Goal: Contribute content: Contribute content

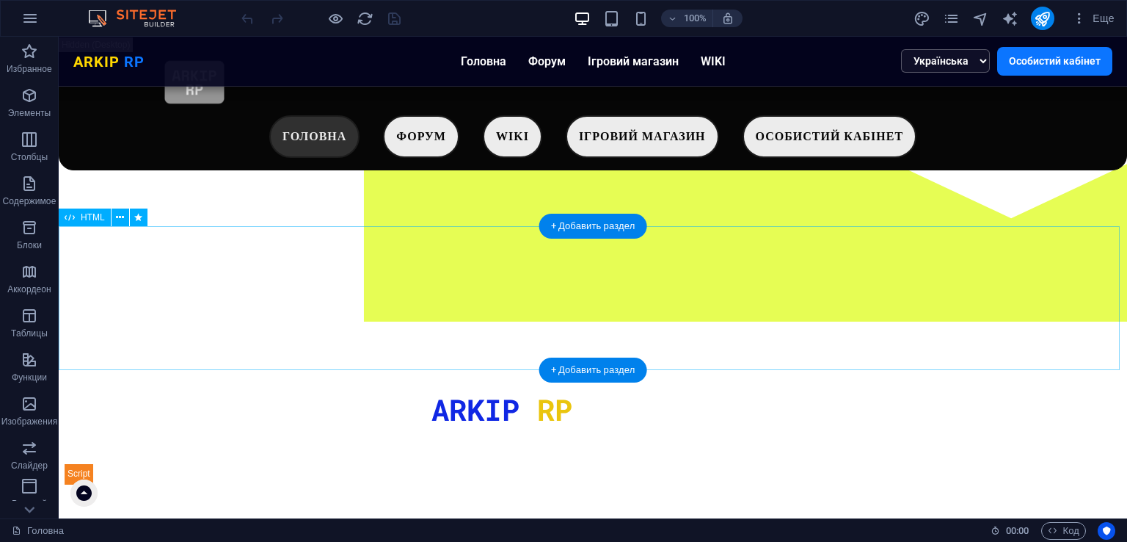
scroll to position [82, 0]
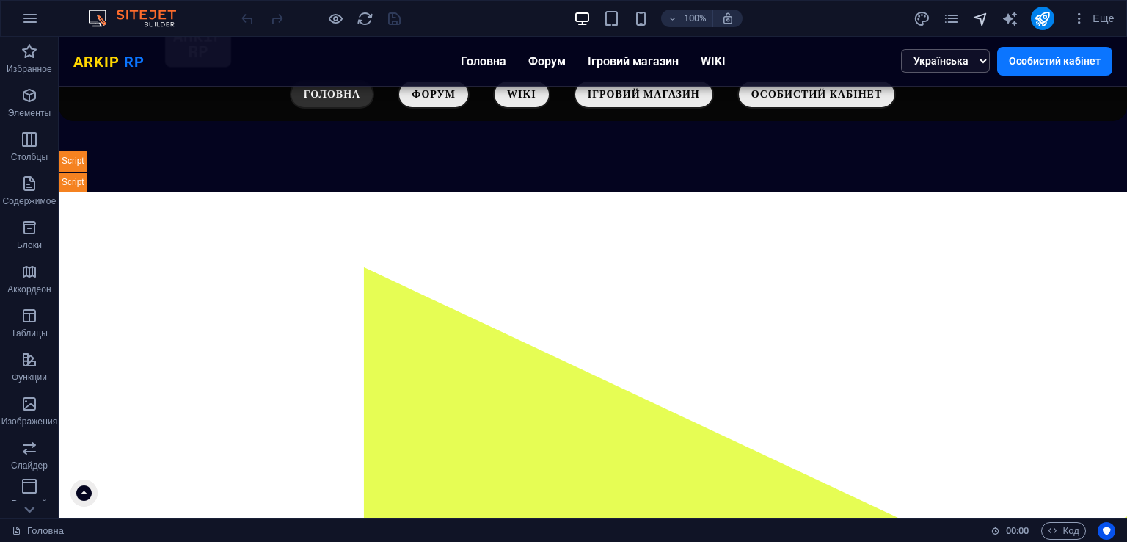
click at [980, 12] on icon "navigator" at bounding box center [981, 18] width 17 height 17
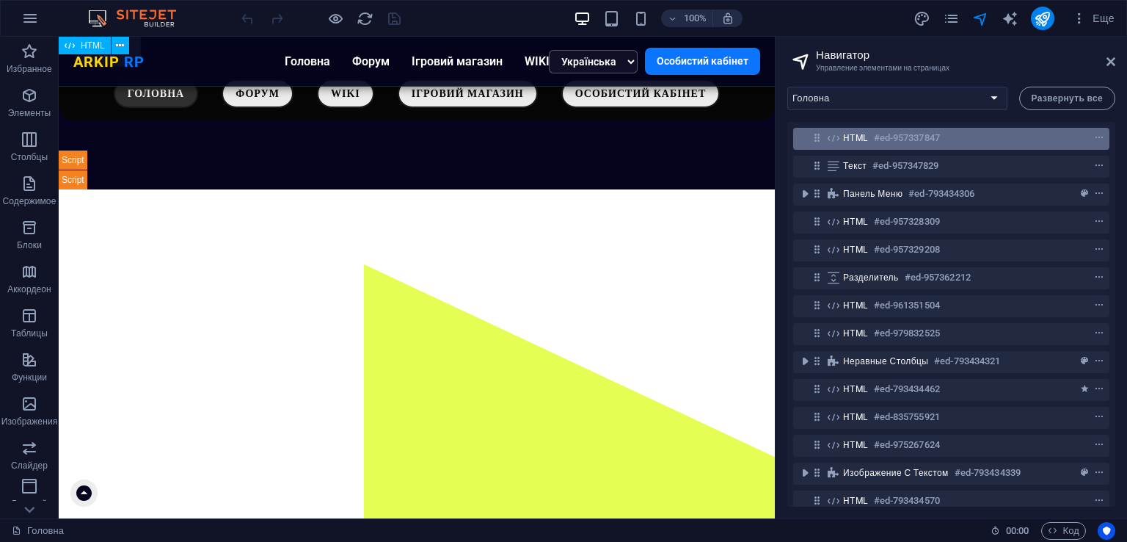
click at [893, 131] on h6 "#ed-957337847" at bounding box center [907, 138] width 66 height 18
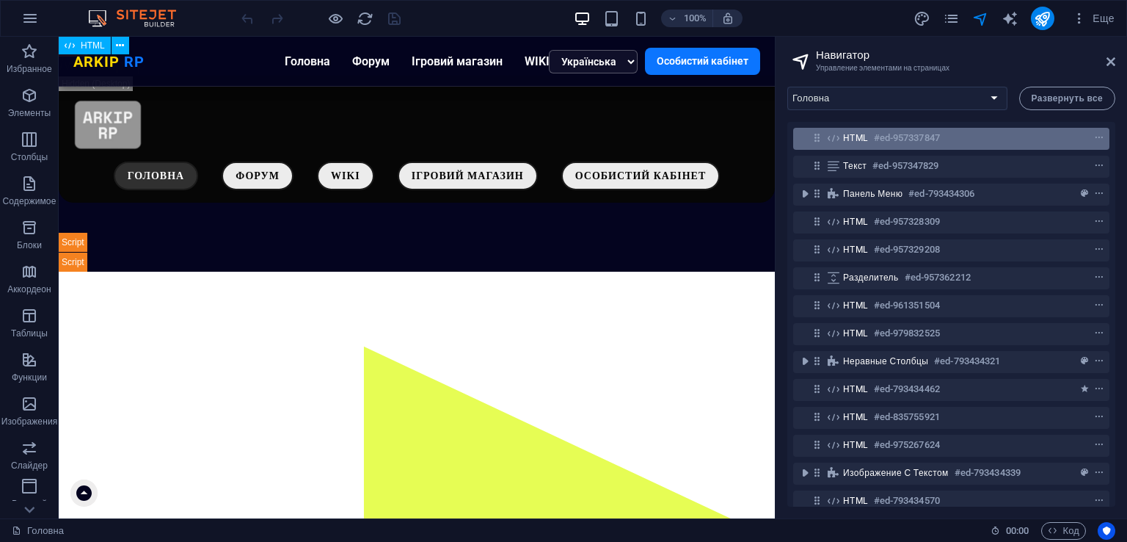
click at [893, 131] on h6 "#ed-957337847" at bounding box center [907, 138] width 66 height 18
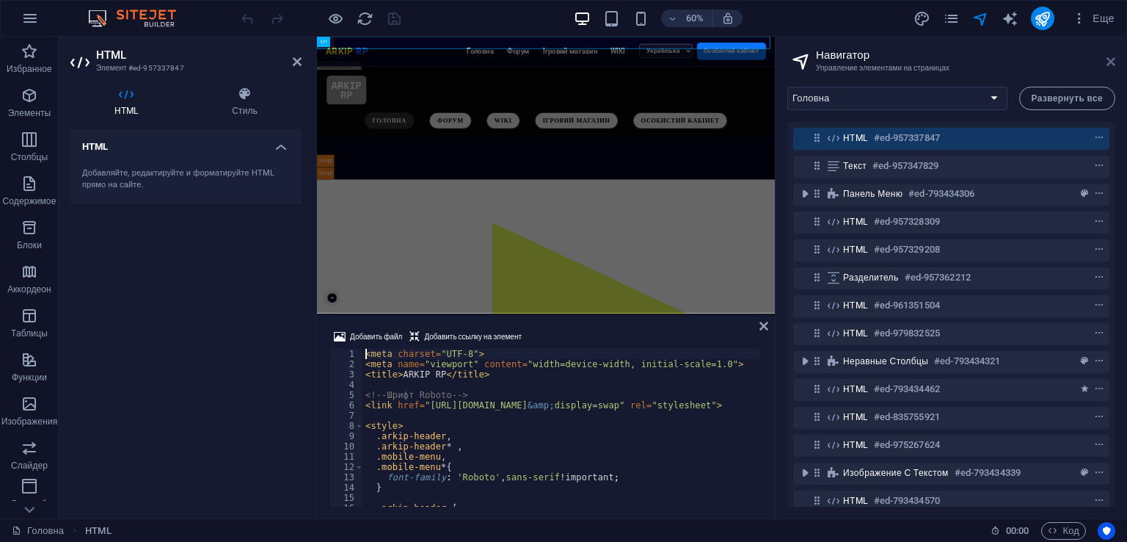
click at [1111, 65] on icon at bounding box center [1111, 62] width 9 height 12
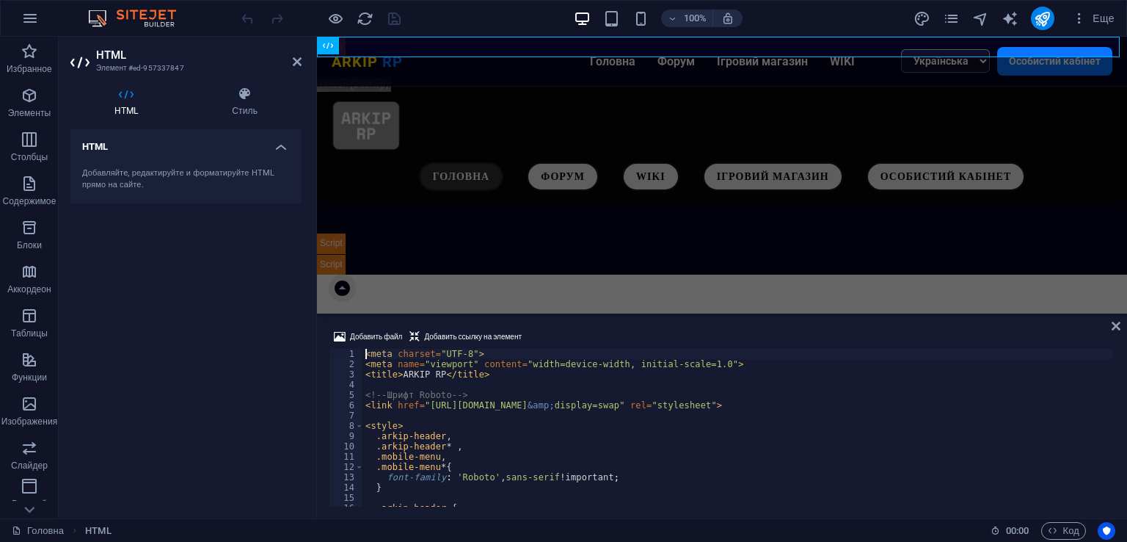
click at [622, 371] on div "< meta charset = "UTF-8" > < meta name = "viewport" content = "width=device-wid…" at bounding box center [751, 436] width 777 height 175
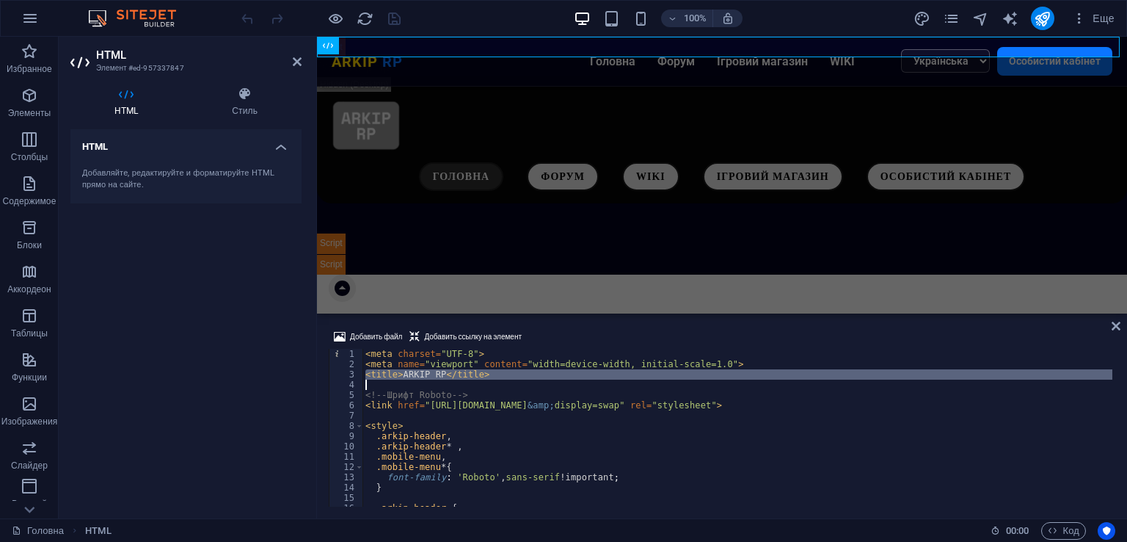
click at [622, 371] on div "< meta charset = "UTF-8" > < meta name = "viewport" content = "width=device-wid…" at bounding box center [751, 436] width 777 height 175
type textarea "</script>"
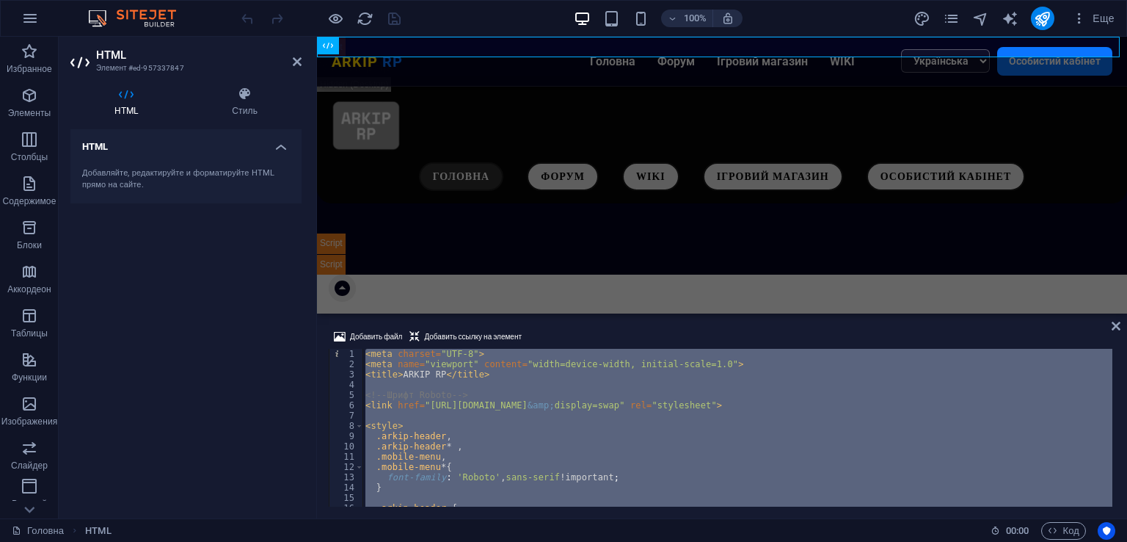
paste textarea
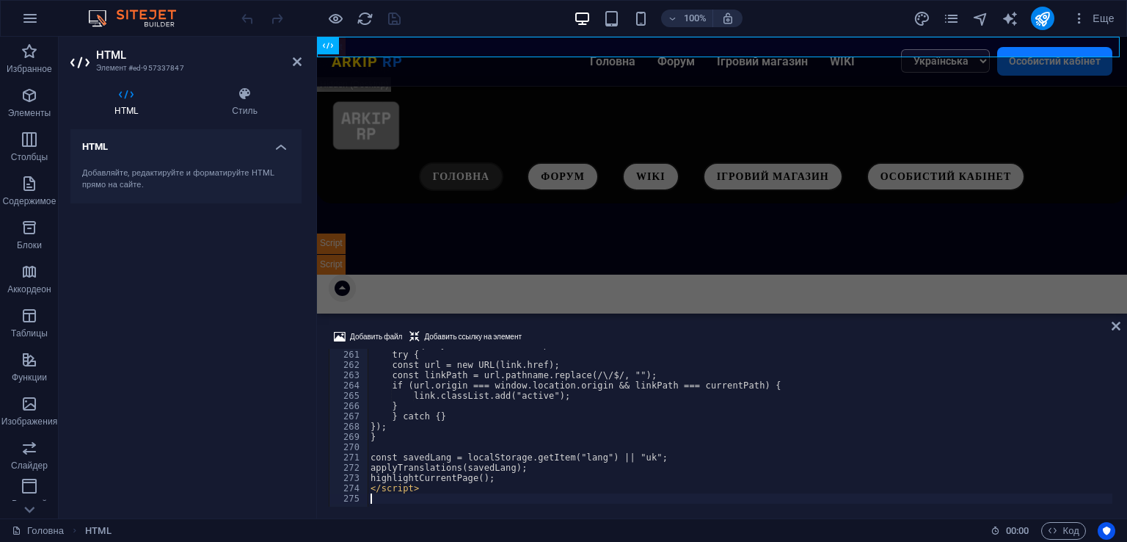
click at [597, 322] on div "Добавить файл Добавить ссылку на элемент 260 261 262 263 264 265 266 267 268 26…" at bounding box center [722, 417] width 810 height 202
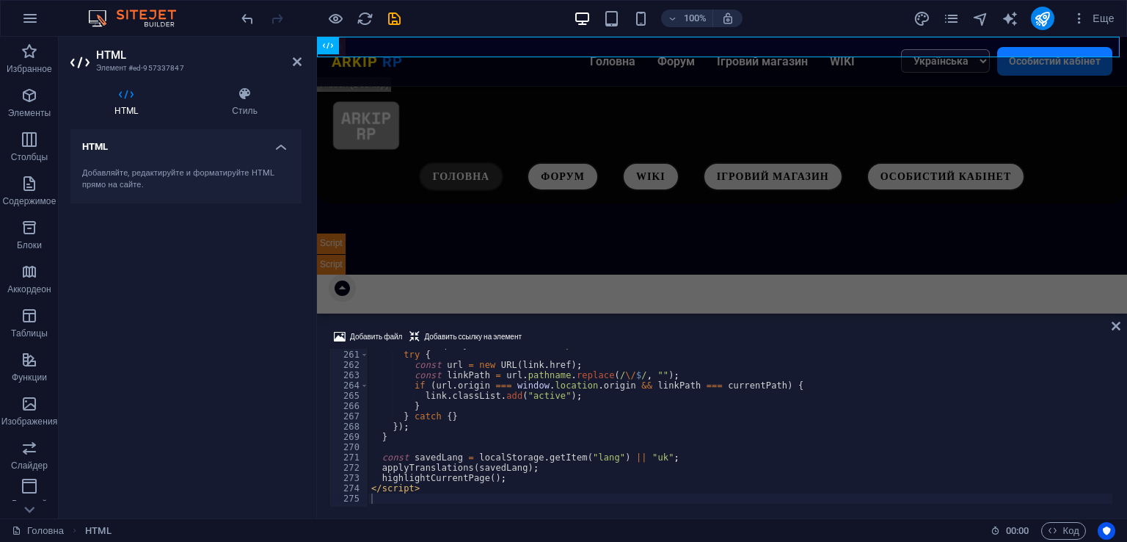
scroll to position [2668, 0]
click at [390, 13] on icon "save" at bounding box center [394, 18] width 17 height 17
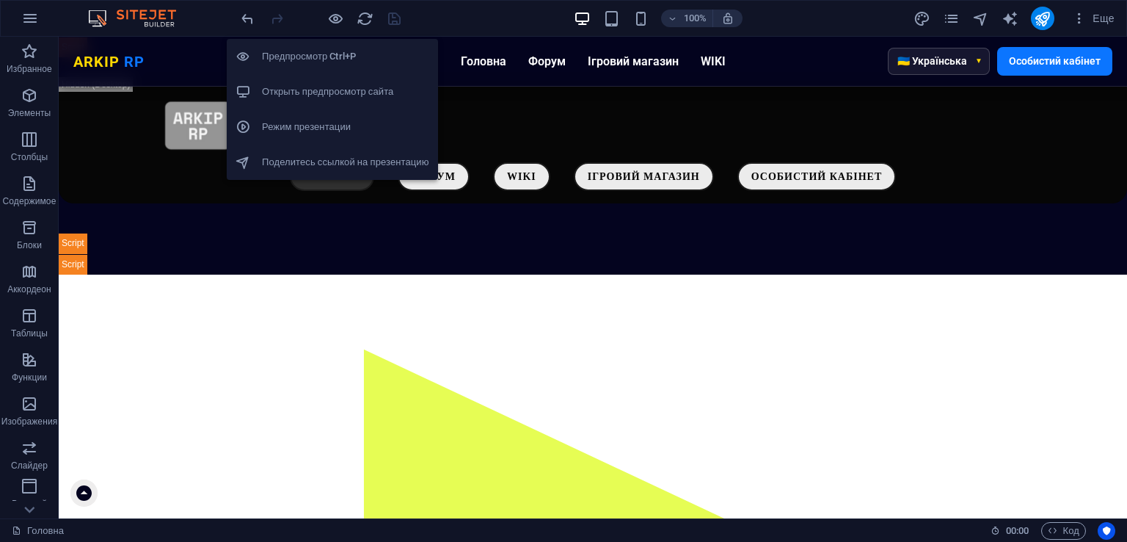
click at [346, 88] on h6 "Открыть предпросмотр сайта" at bounding box center [345, 92] width 167 height 18
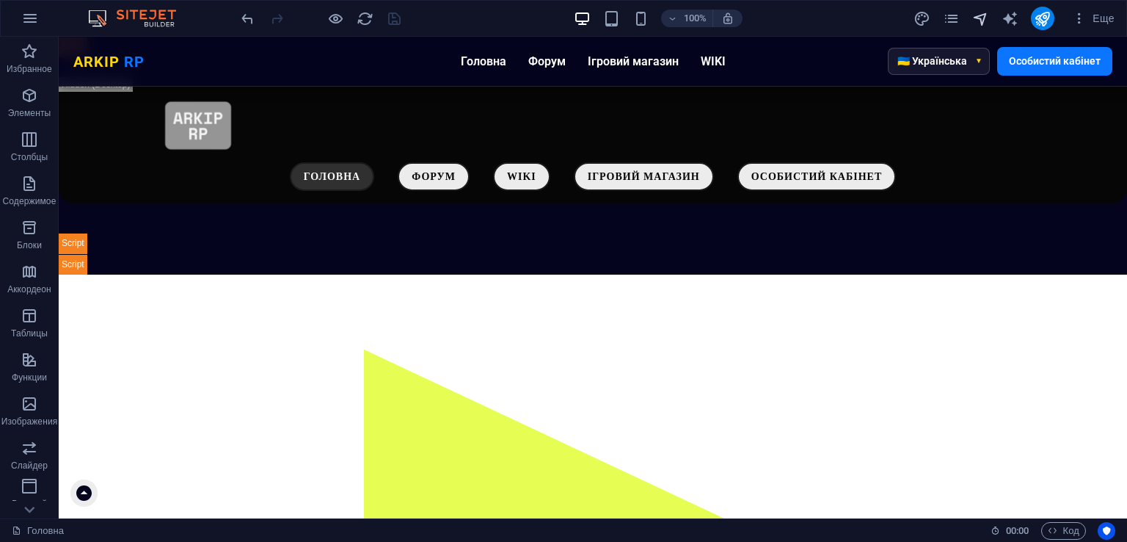
click at [978, 20] on icon "navigator" at bounding box center [981, 18] width 17 height 17
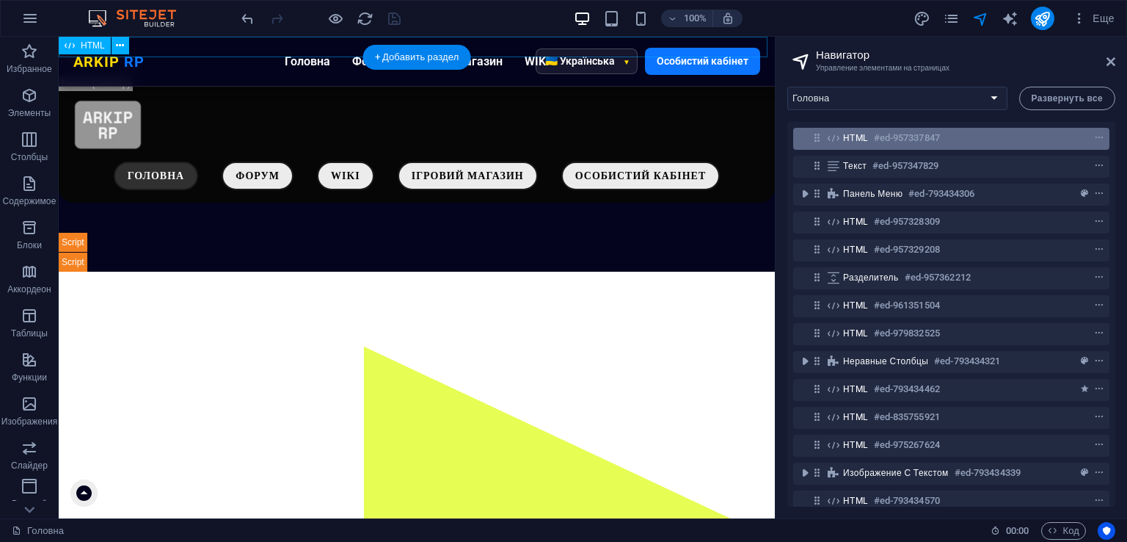
click at [898, 130] on h6 "#ed-957337847" at bounding box center [907, 138] width 66 height 18
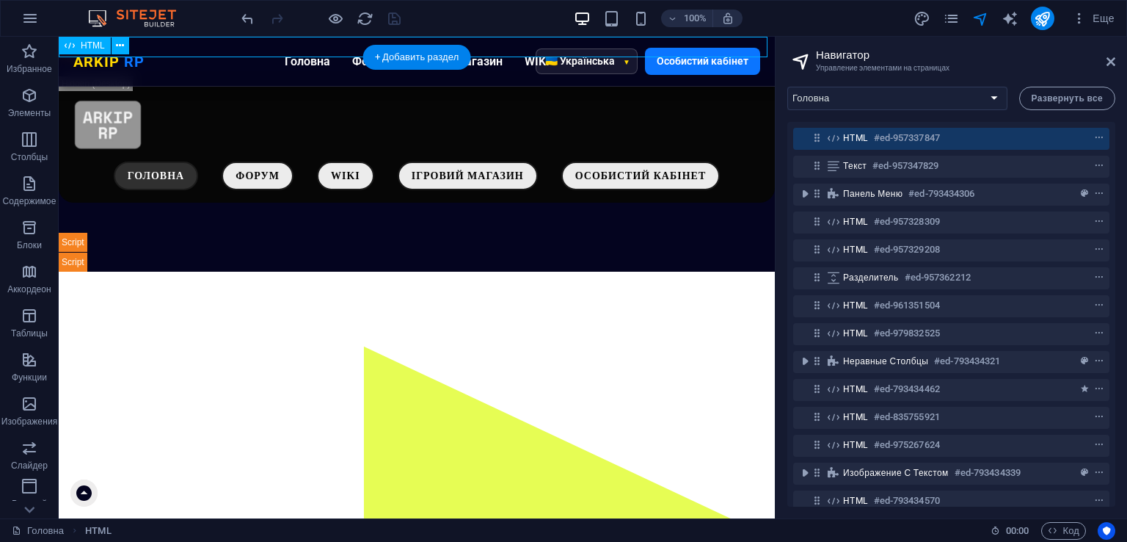
drag, startPoint x: 898, startPoint y: 130, endPoint x: 571, endPoint y: 352, distance: 395.8
click at [898, 130] on h6 "#ed-957337847" at bounding box center [907, 138] width 66 height 18
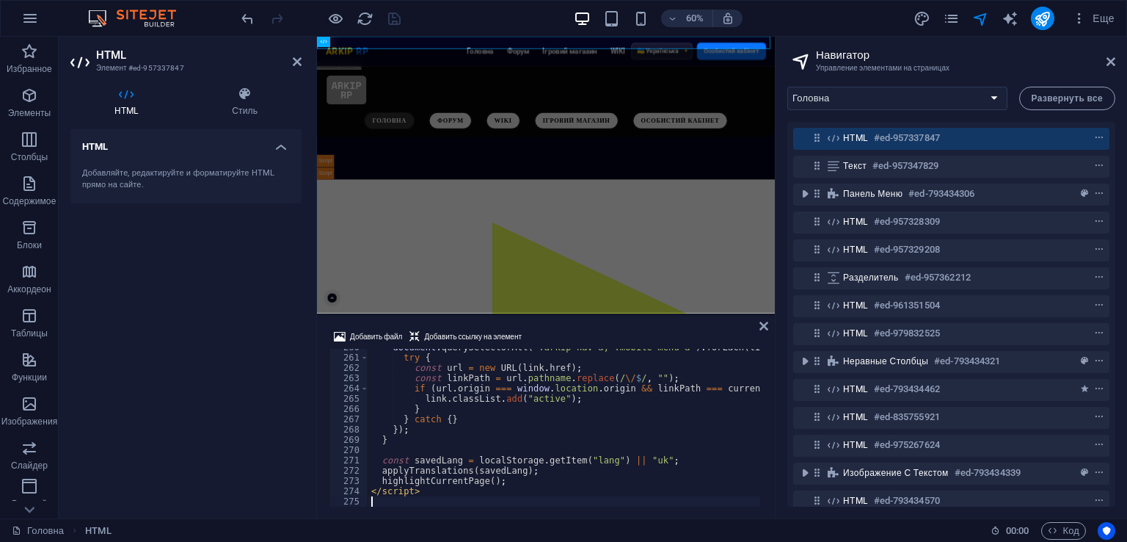
click at [567, 399] on div "document . querySelectorAll ( ".arkip-nav a, .mobile-menu a" ) . forEach ( link…" at bounding box center [648, 431] width 560 height 178
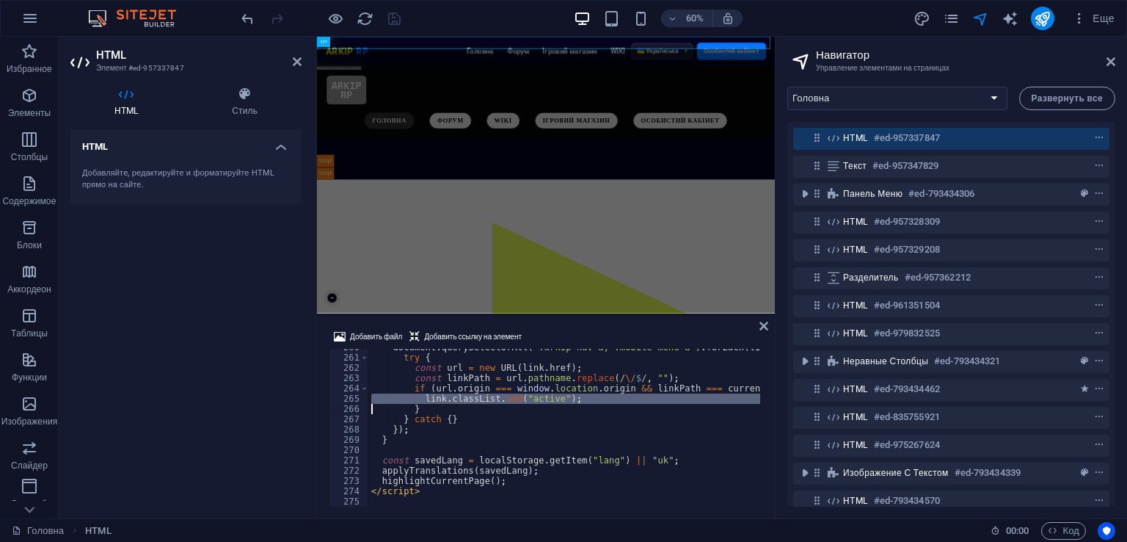
click at [567, 399] on div "document . querySelectorAll ( ".arkip-nav a, .mobile-menu a" ) . forEach ( link…" at bounding box center [648, 431] width 560 height 178
type textarea "</script>"
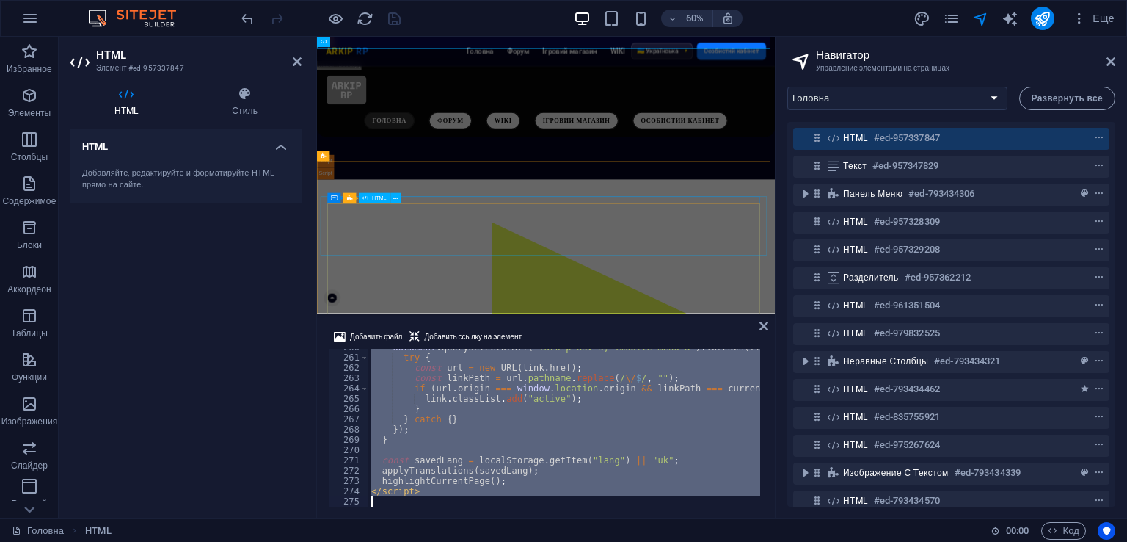
paste textarea
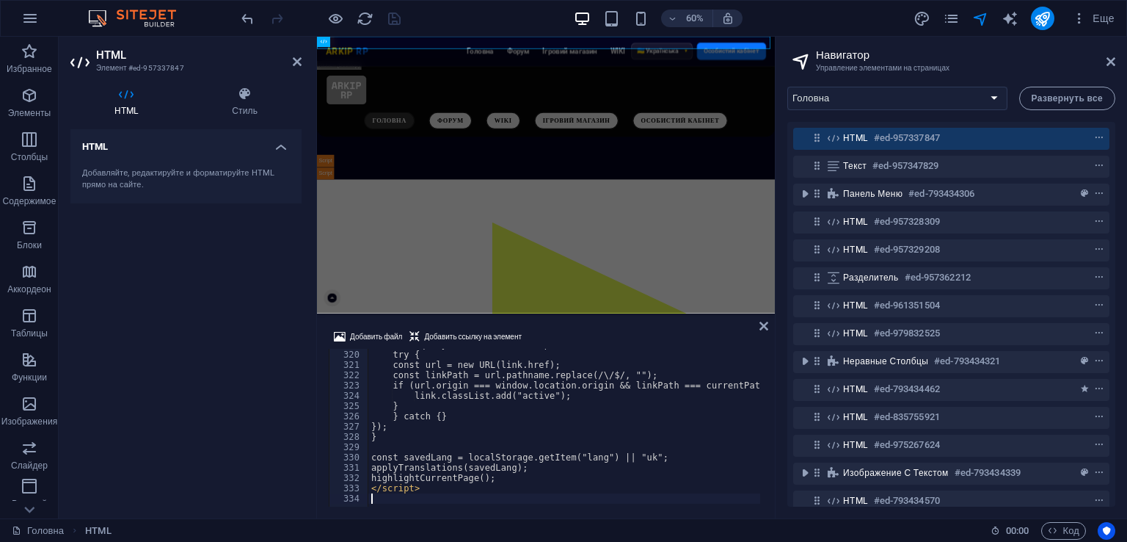
scroll to position [3277, 0]
click at [643, 326] on div "Добавить файл Добавить ссылку на элемент 319 320 321 322 323 324 325 326 327 32…" at bounding box center [546, 417] width 458 height 202
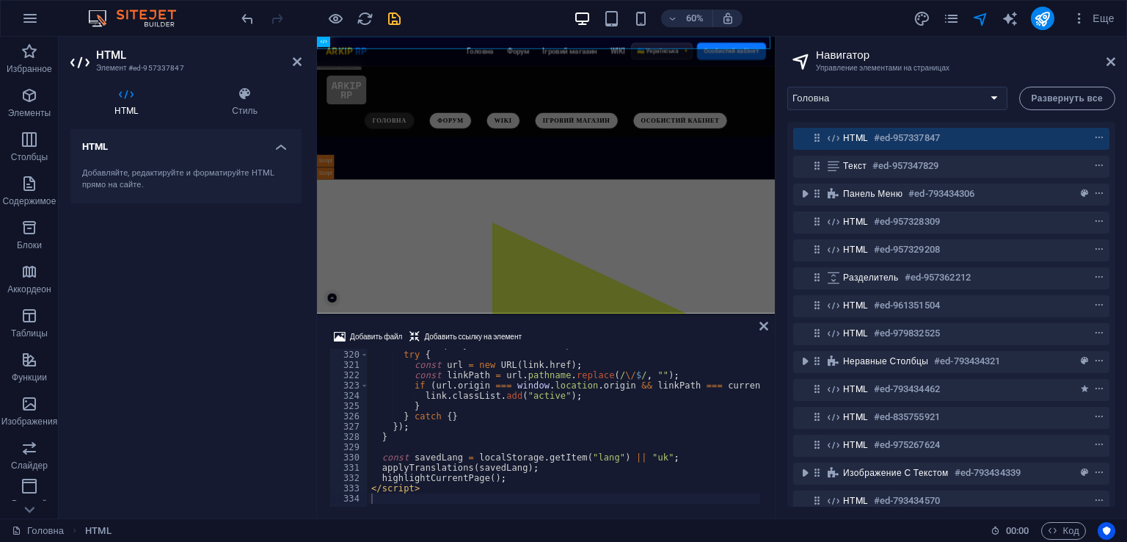
click at [388, 19] on icon "save" at bounding box center [394, 18] width 17 height 17
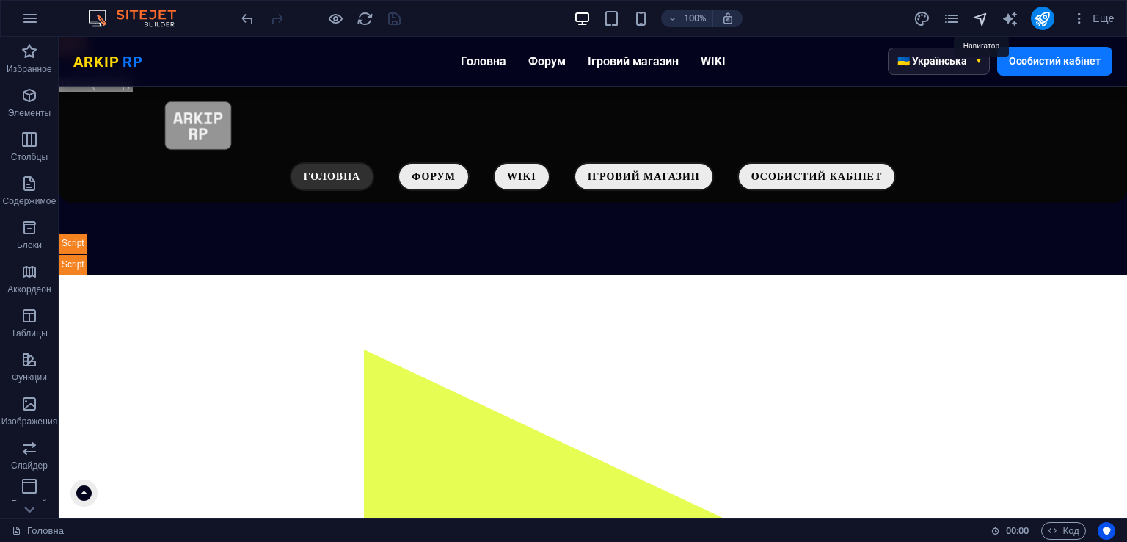
click at [975, 23] on icon "navigator" at bounding box center [981, 18] width 17 height 17
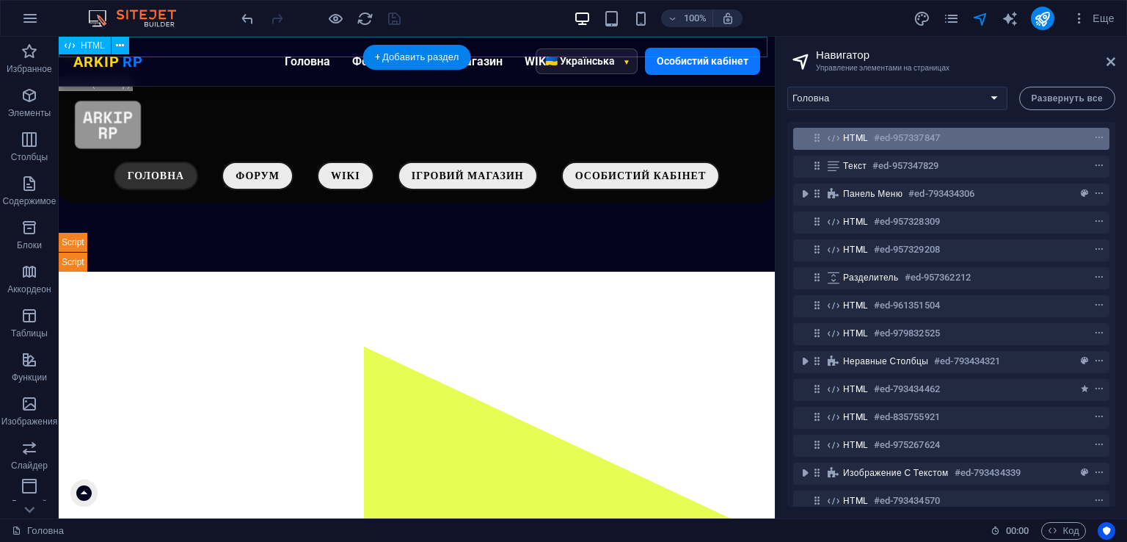
click at [872, 142] on div "HTML #ed-957337847" at bounding box center [939, 138] width 193 height 18
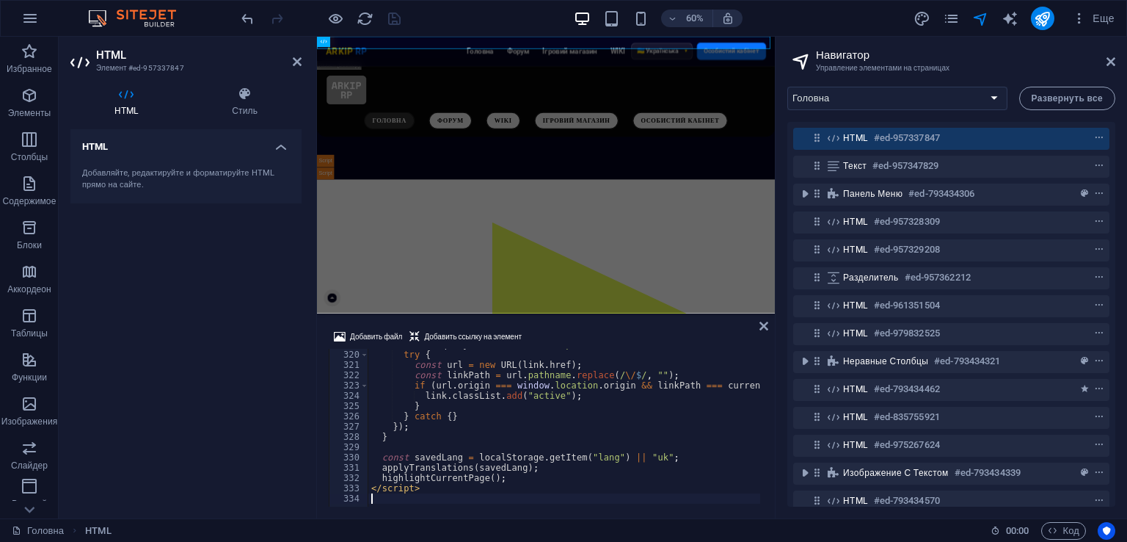
click at [506, 421] on div "document . querySelectorAll ( ".arkip-nav a, .mobile-menu a" ) . forEach ( link…" at bounding box center [648, 426] width 560 height 175
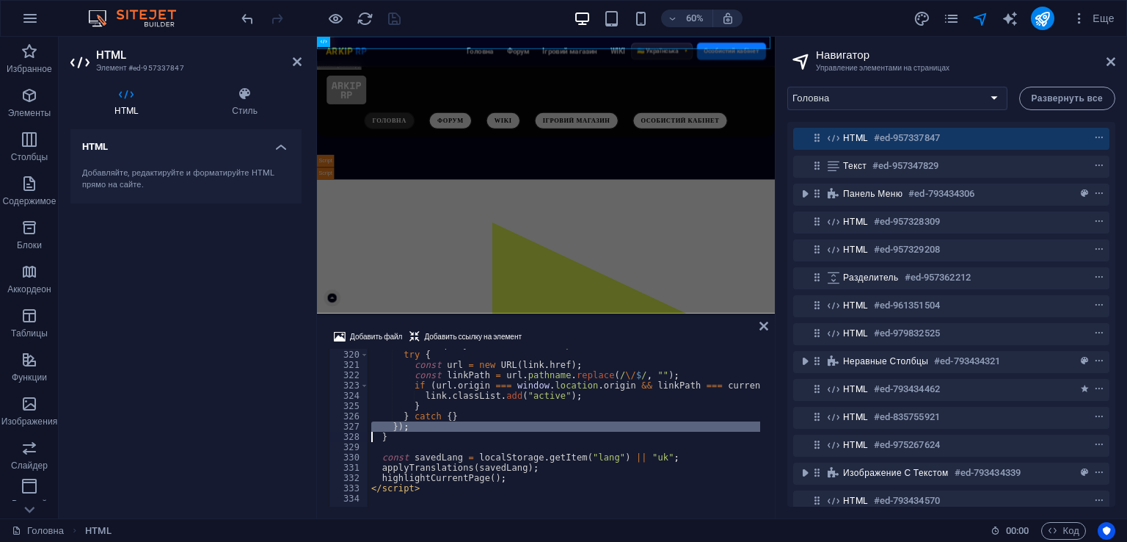
click at [506, 421] on div "document . querySelectorAll ( ".arkip-nav a, .mobile-menu a" ) . forEach ( link…" at bounding box center [648, 426] width 560 height 175
type textarea "</script>"
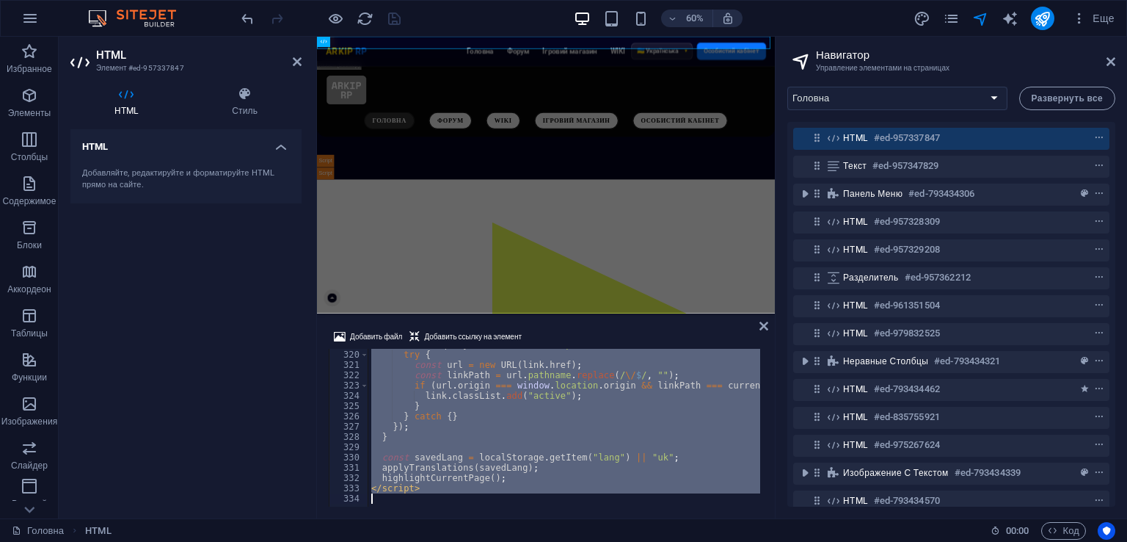
paste textarea
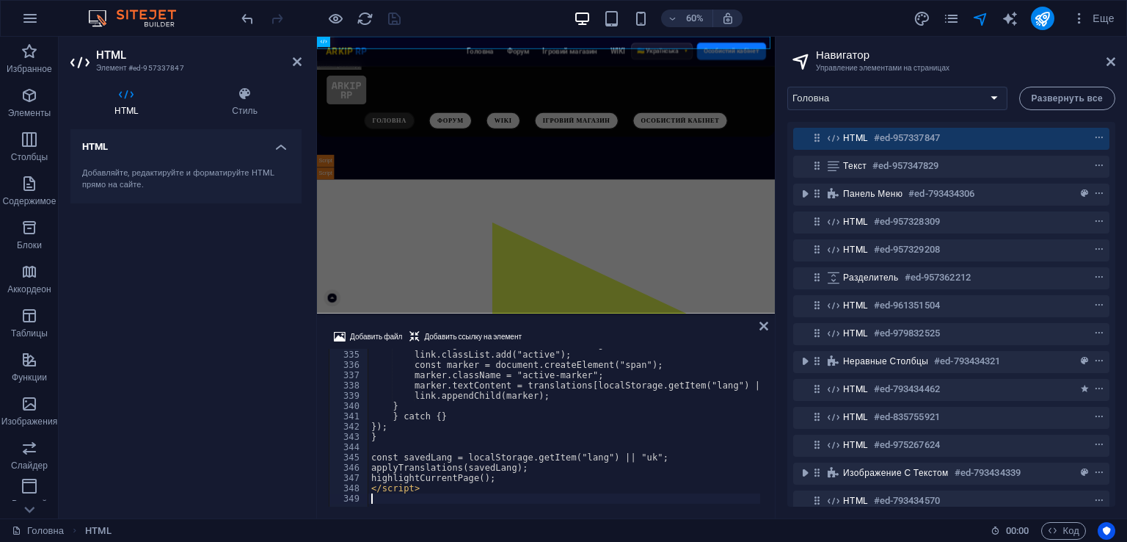
scroll to position [3432, 0]
click at [573, 331] on div "Добавить файл Добавить ссылку на элемент" at bounding box center [546, 338] width 435 height 21
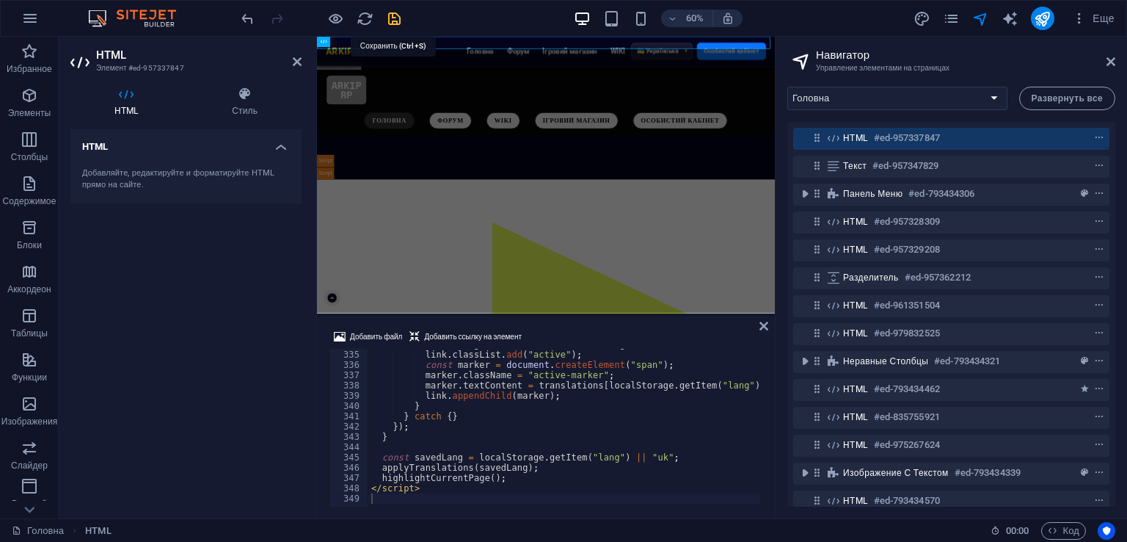
click at [400, 13] on icon "save" at bounding box center [394, 18] width 17 height 17
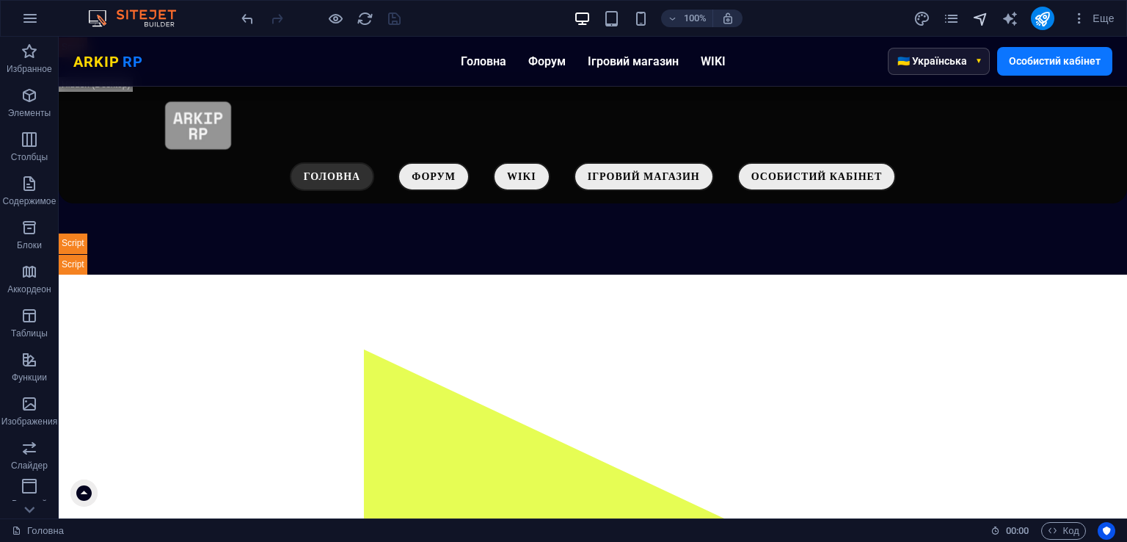
click at [984, 15] on icon "navigator" at bounding box center [981, 18] width 17 height 17
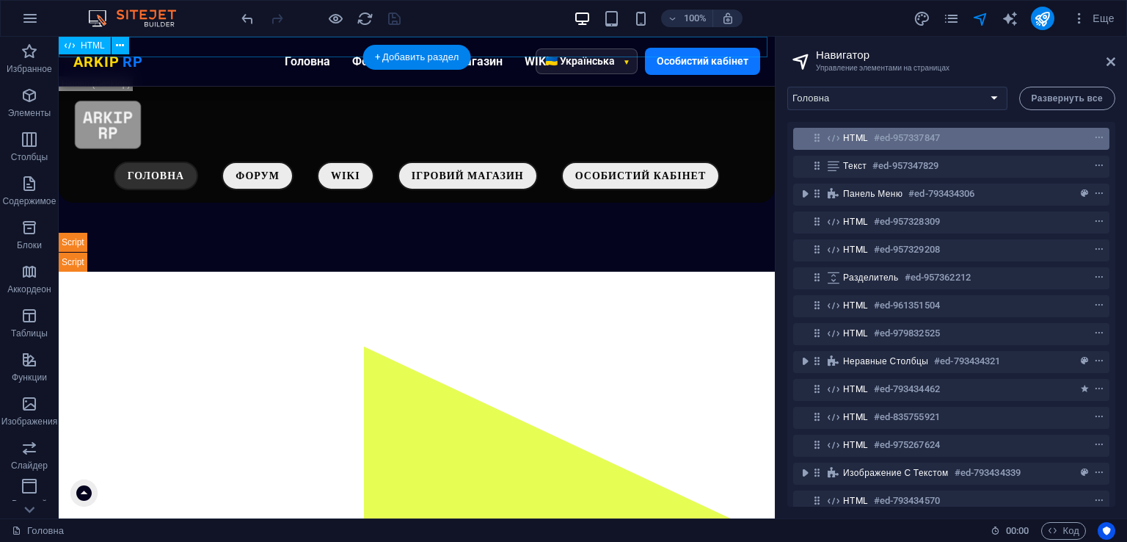
click at [862, 142] on span "HTML" at bounding box center [855, 138] width 25 height 12
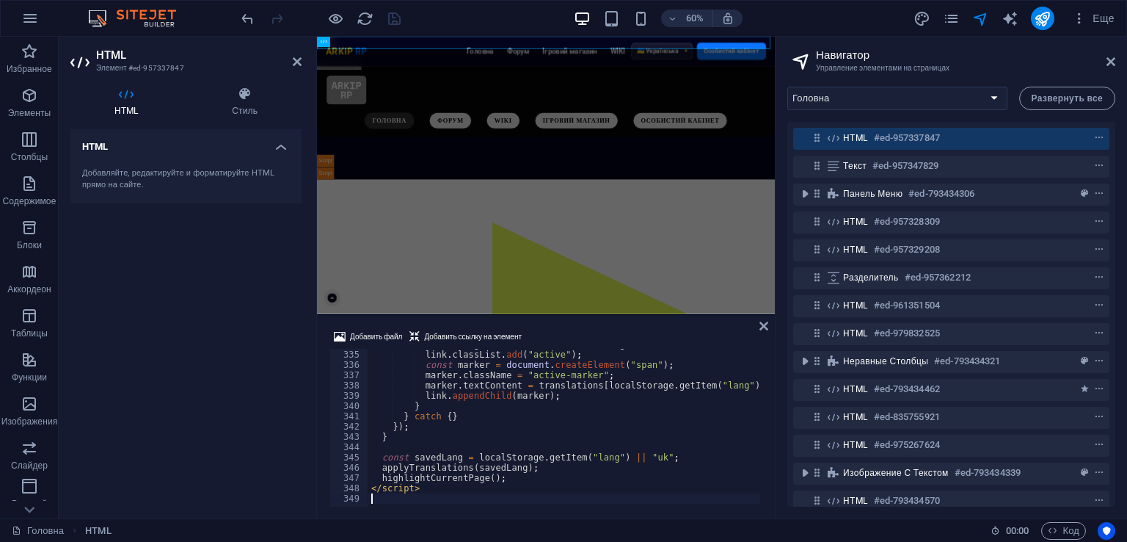
type textarea "link.classList.add("active");"
click at [617, 353] on div "if ( url . origin === window . location . origin && linkPath === currentPath ) …" at bounding box center [648, 426] width 560 height 175
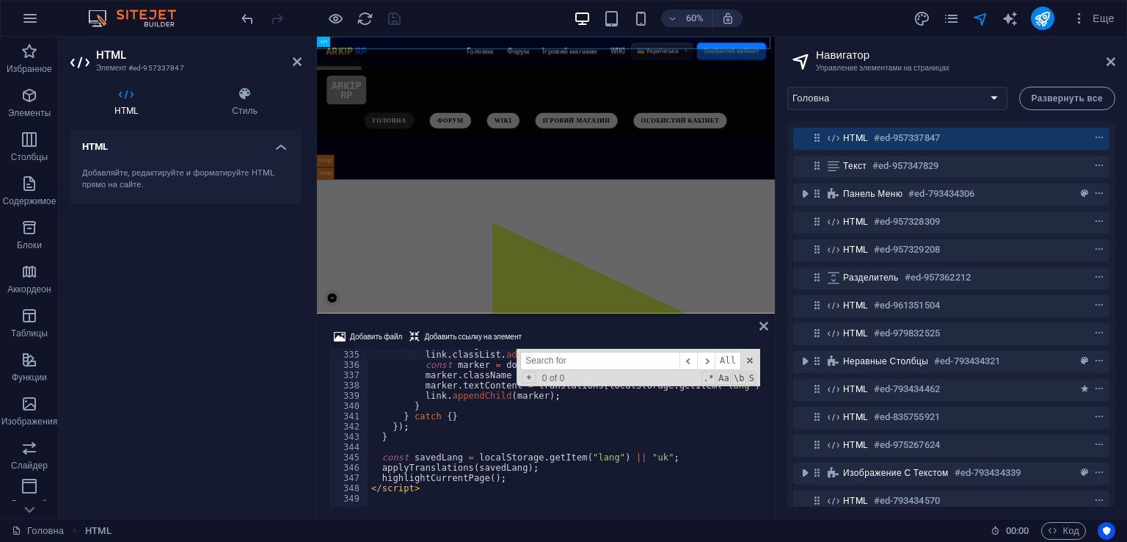
type input ".lang-select {"
type textarea ".lang-select {"
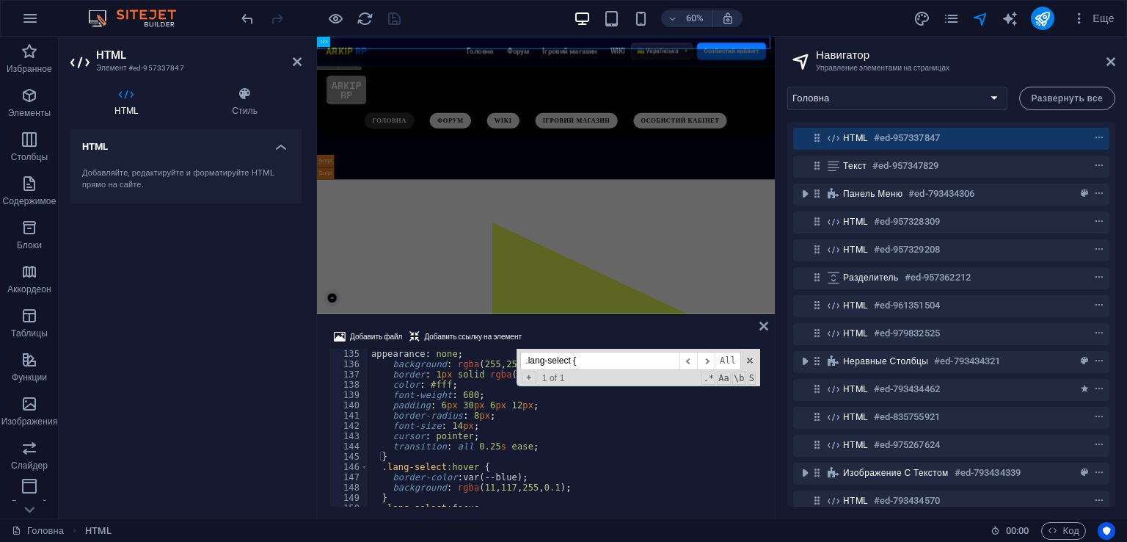
scroll to position [1377, 0]
type input ".lang-select {"
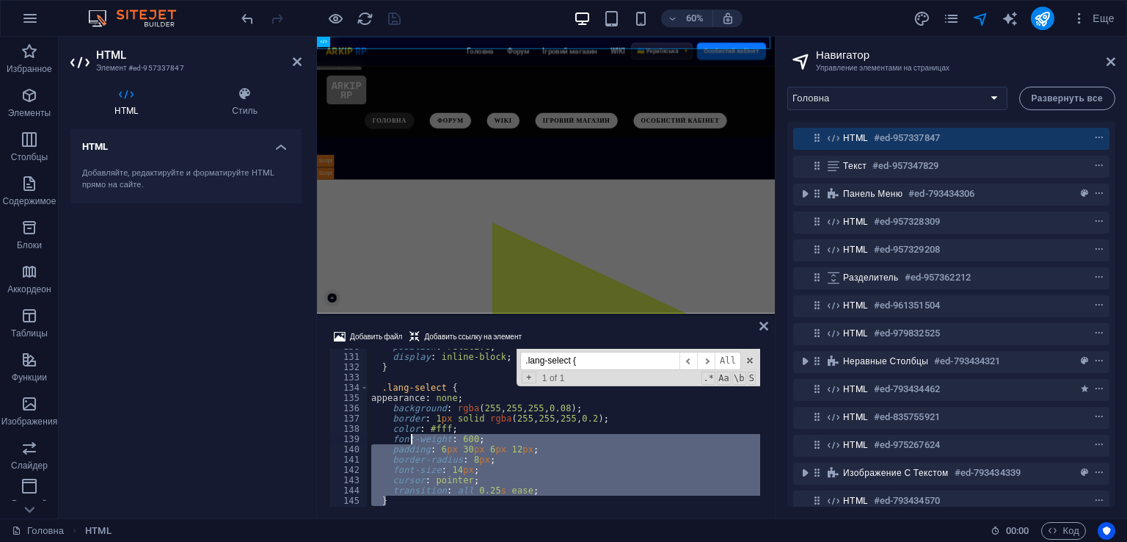
scroll to position [1333, 0]
drag, startPoint x: 408, startPoint y: 452, endPoint x: 407, endPoint y: 436, distance: 16.2
click at [407, 436] on div "position : relative ; display : inline-block ; } .lang-select { appearance : no…" at bounding box center [648, 428] width 560 height 175
click at [455, 462] on div "position : relative ; display : inline-block ; } .lang-select { appearance : no…" at bounding box center [564, 428] width 392 height 158
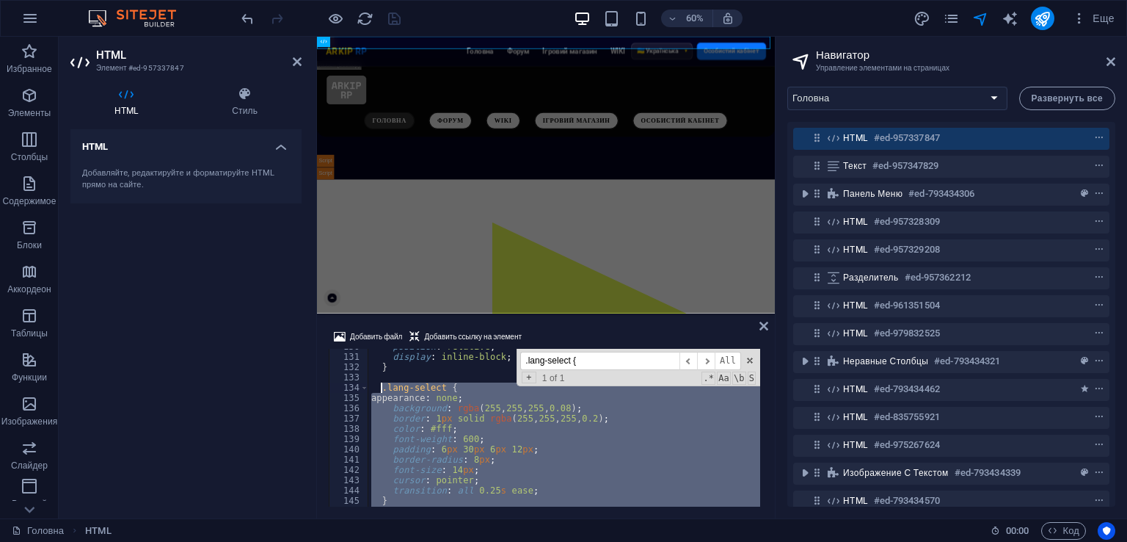
drag, startPoint x: 402, startPoint y: 449, endPoint x: 382, endPoint y: 387, distance: 65.5
click at [382, 387] on div "position : relative ; display : inline-block ; } .lang-select { appearance : no…" at bounding box center [648, 428] width 560 height 175
paste textarea "}"
type textarea "}"
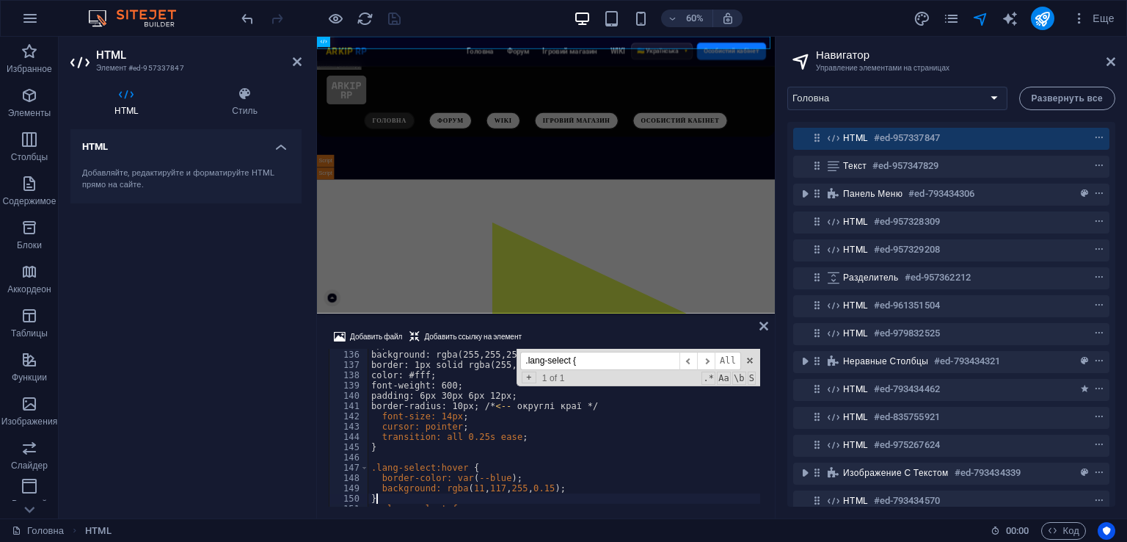
scroll to position [1386, 0]
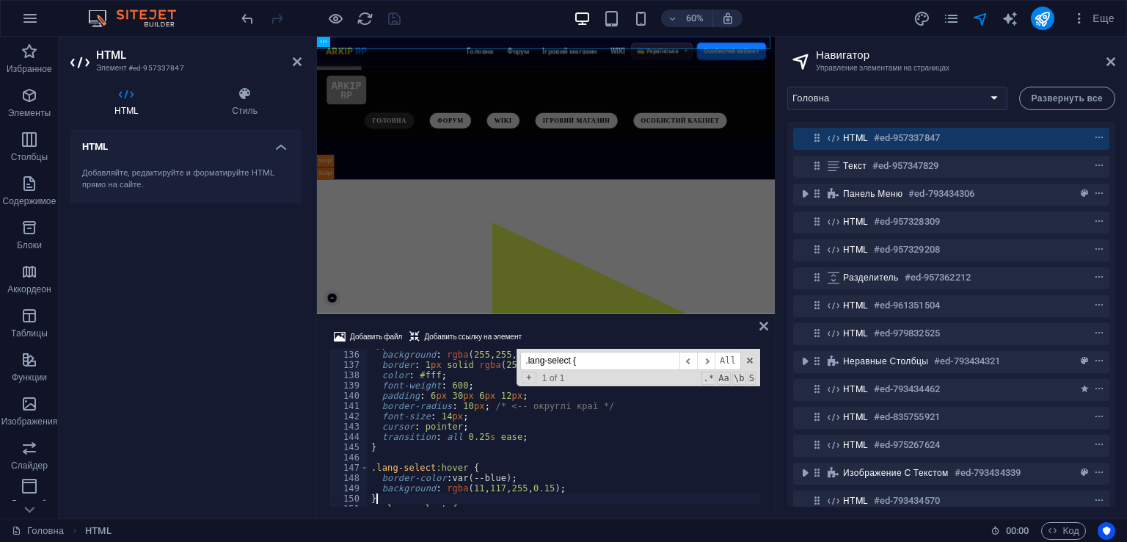
click at [567, 322] on div "Добавить файл Добавить ссылку на элемент } 135 136 137 138 139 140 141 142 143 …" at bounding box center [546, 417] width 458 height 202
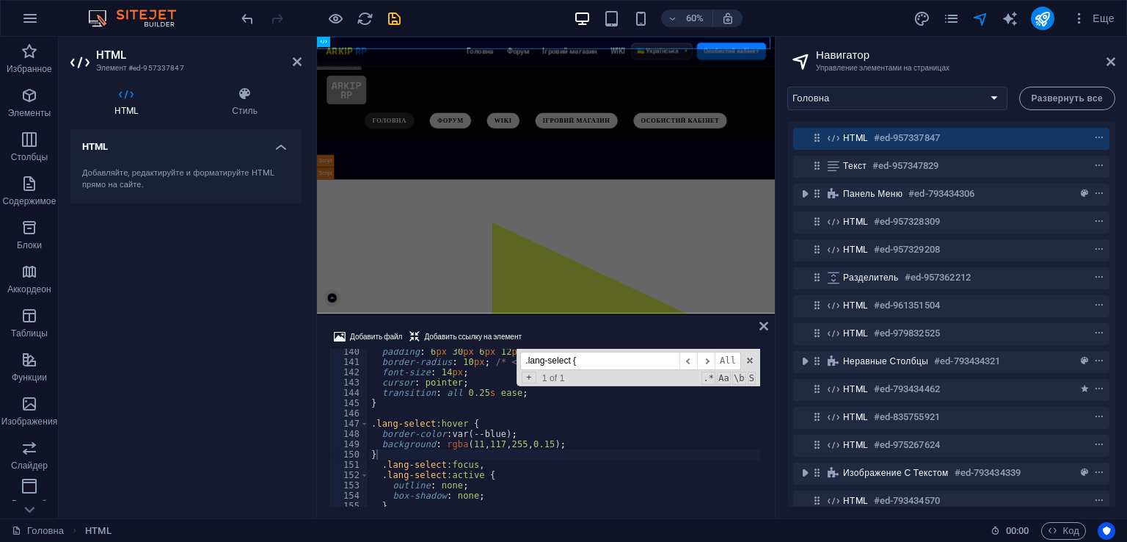
click at [599, 356] on input ".lang-select {" at bounding box center [599, 361] width 159 height 18
paste input "option"
type input ".lang-select option {"
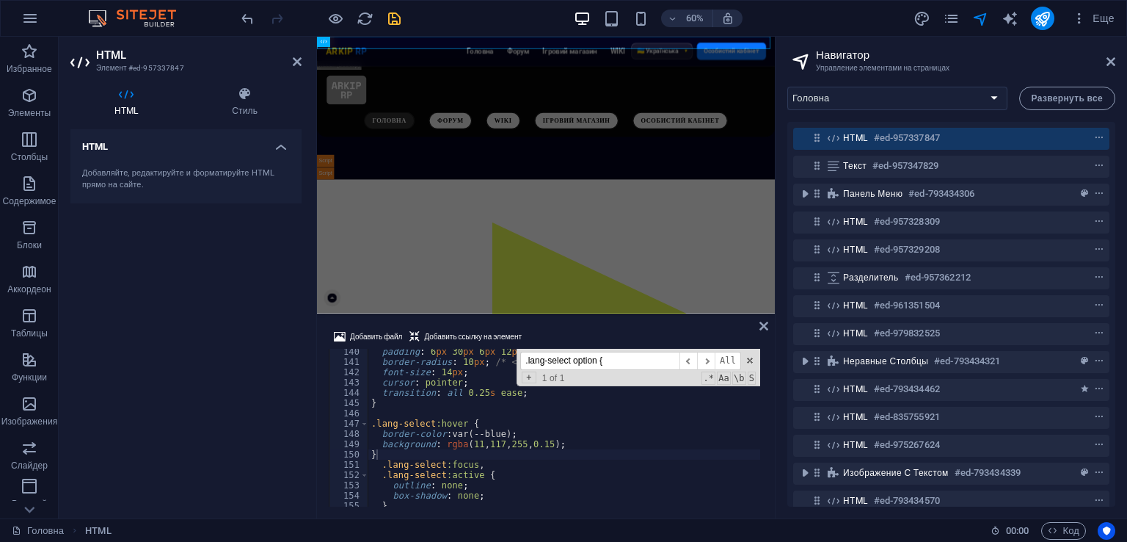
type textarea ".lang-select option { background: #04041f; color: #fff; }"
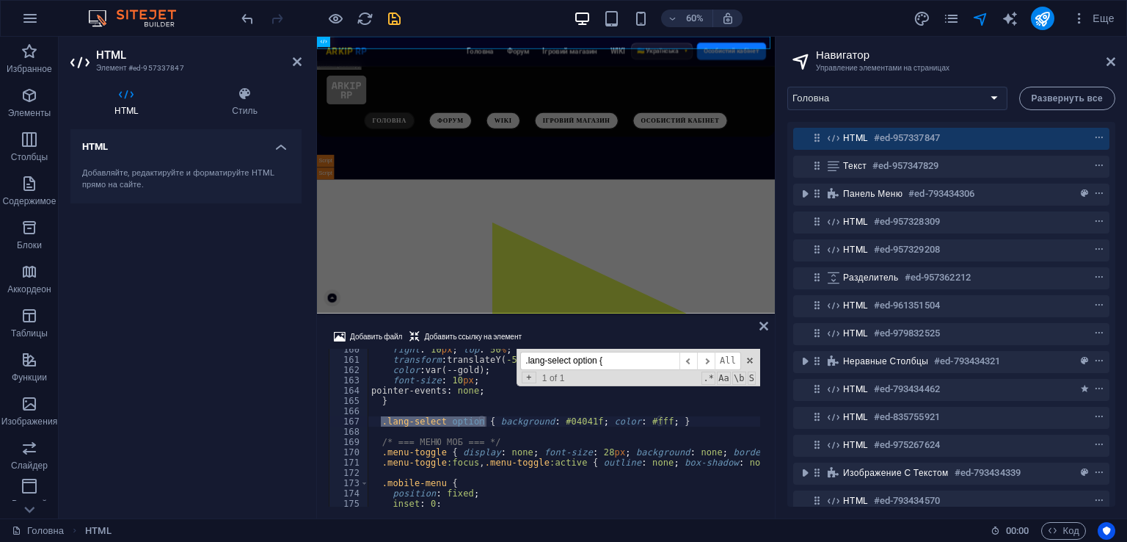
type input ".lang-select option {"
click at [542, 418] on div "right : 10 px ; top : 50 % ; transform : translateY( -50 % ) ; color : var(--go…" at bounding box center [648, 431] width 560 height 175
click at [515, 418] on div "right : 10 px ; top : 50 % ; transform : translateY( -50 % ) ; color : var(--go…" at bounding box center [564, 428] width 392 height 158
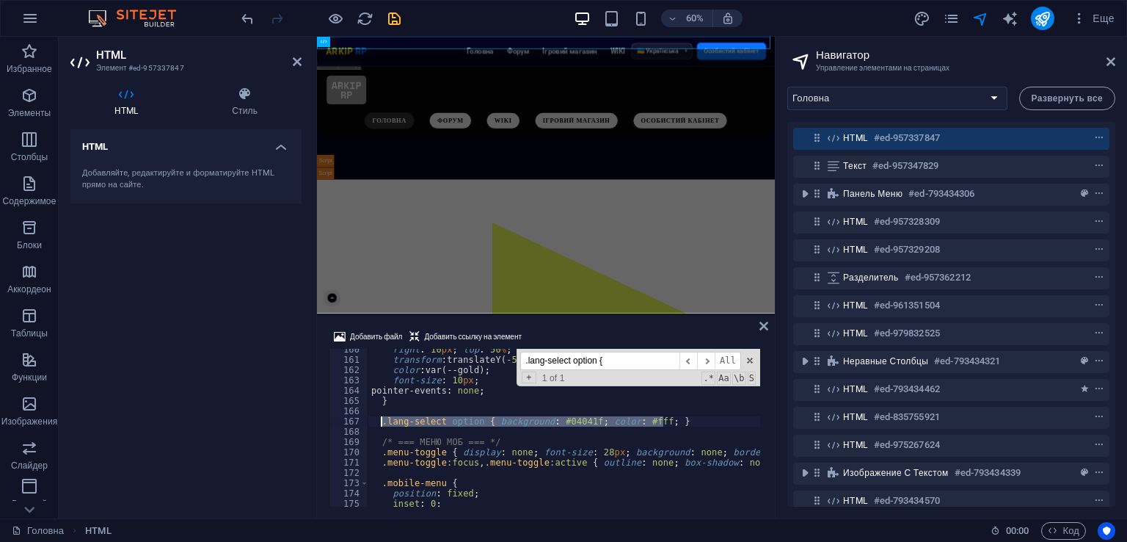
drag, startPoint x: 678, startPoint y: 421, endPoint x: 382, endPoint y: 421, distance: 296.5
click at [382, 421] on div "right : 10 px ; top : 50 % ; transform : translateY( -50 % ) ; color : var(--go…" at bounding box center [648, 431] width 560 height 175
paste textarea
type textarea "}"
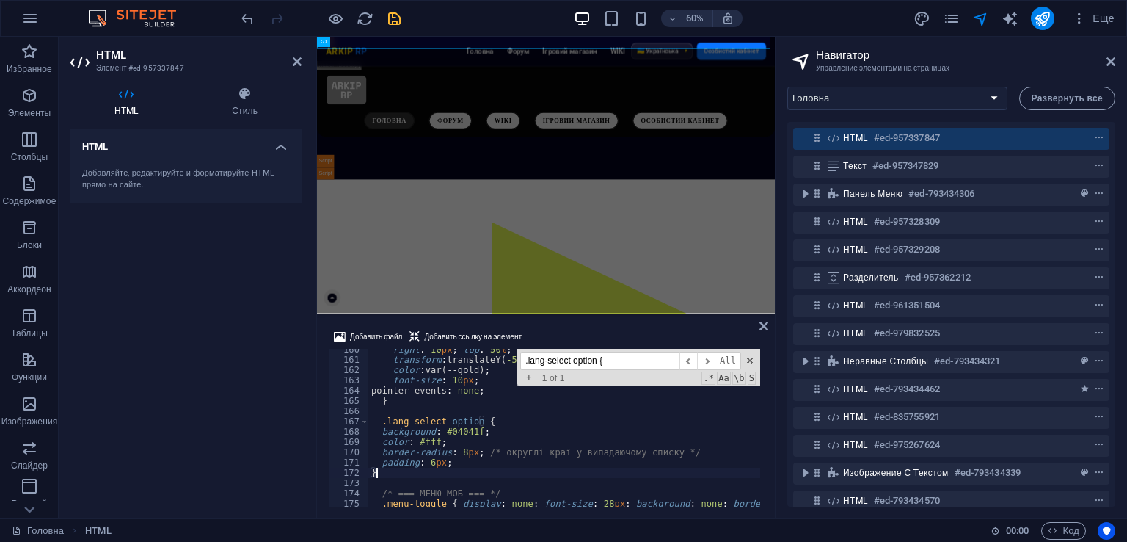
scroll to position [1682, 0]
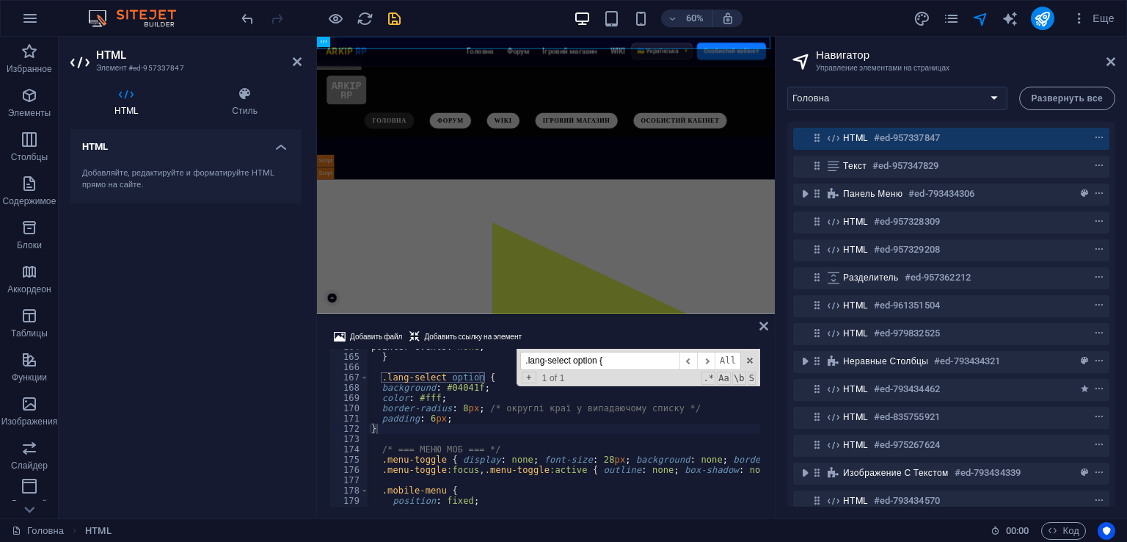
click at [615, 357] on input ".lang-select option {" at bounding box center [599, 361] width 159 height 18
paste input "::-webkit-scrollbar"
type input ".lang-select::-webkit-scrollbar {"
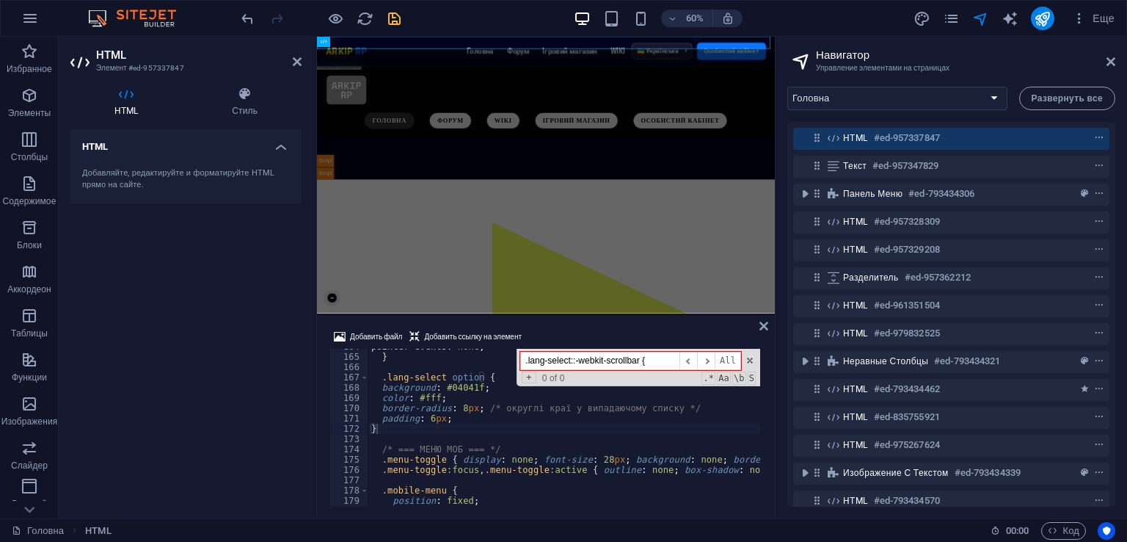
click at [431, 438] on div "pointer-events : none ; } .lang-select option { background : #04041f ; color : …" at bounding box center [648, 428] width 560 height 175
click at [422, 428] on div "pointer-events : none ; } .lang-select option { background : #04041f ; color : …" at bounding box center [648, 428] width 560 height 175
type textarea "}"
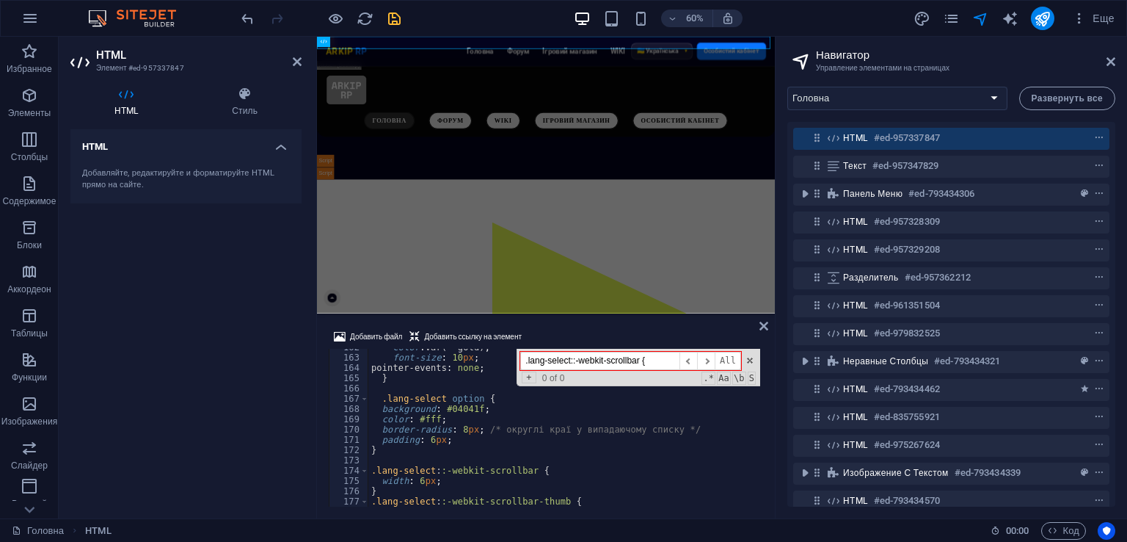
scroll to position [1705, 0]
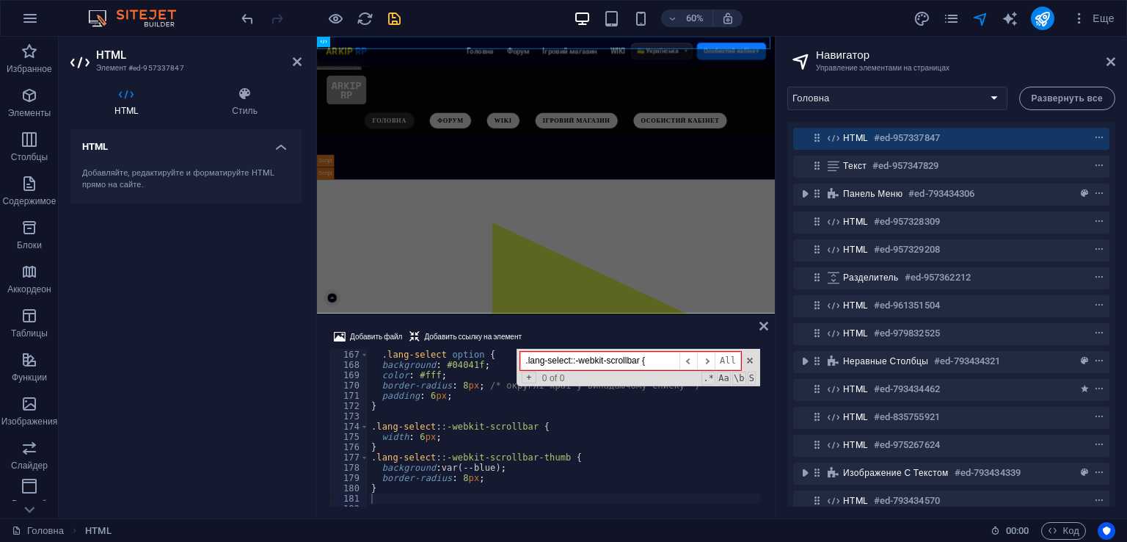
click at [590, 330] on div "Добавить файл Добавить ссылку на элемент" at bounding box center [546, 338] width 435 height 21
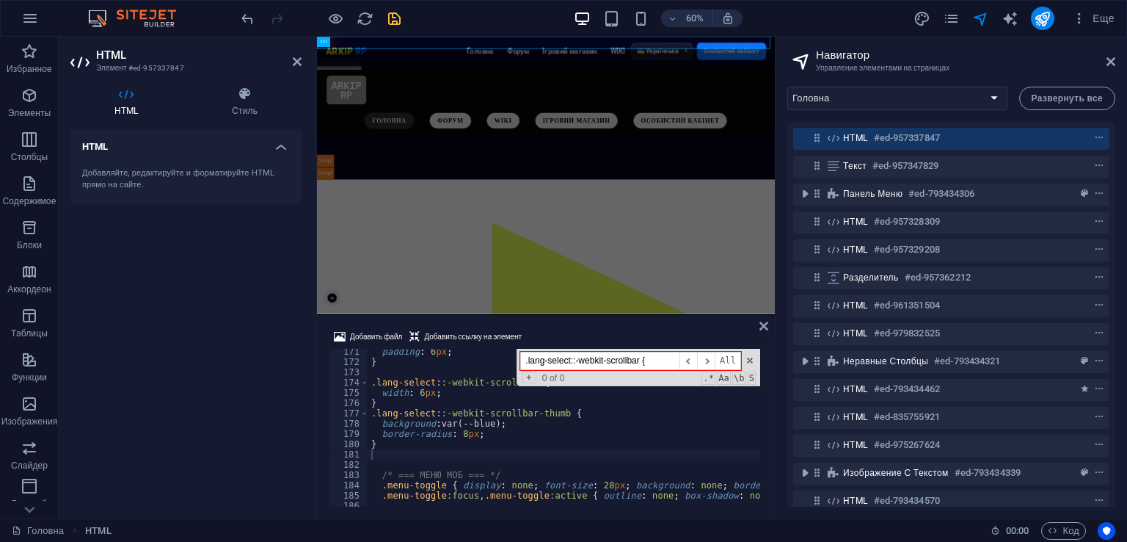
scroll to position [1749, 0]
click at [432, 449] on div "padding : 6 px ; } .lang-select : :-webkit-scrollbar { width : 6 px ; } .lang-s…" at bounding box center [648, 433] width 560 height 175
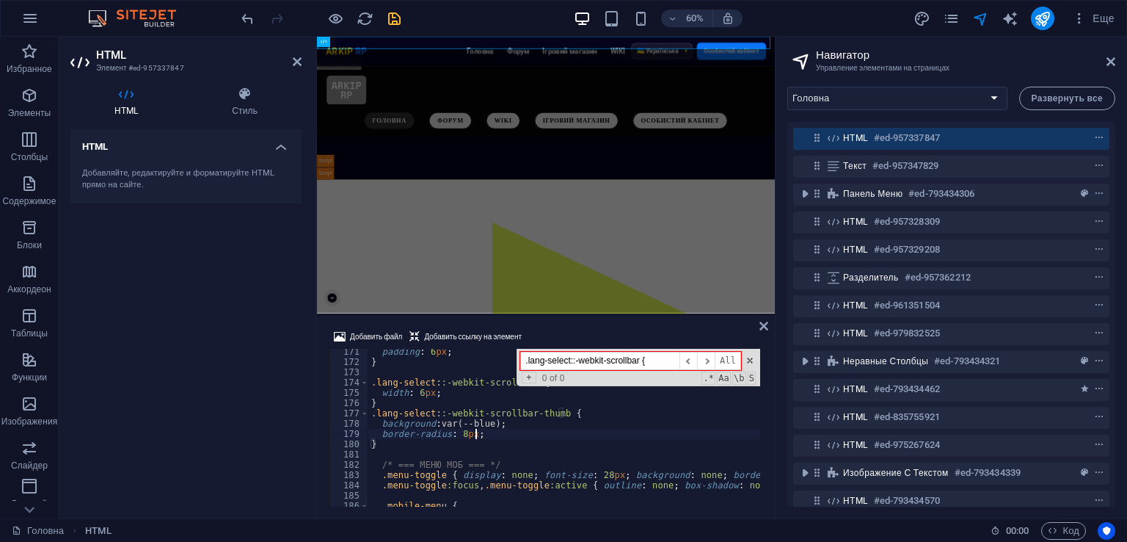
click at [517, 437] on div "padding : 6 px ; } .lang-select : :-webkit-scrollbar { width : 6 px ; } .lang-s…" at bounding box center [648, 433] width 560 height 175
type textarea "border-radius: 8px;"
paste input "langSelect.addEventListener("change", e =>"
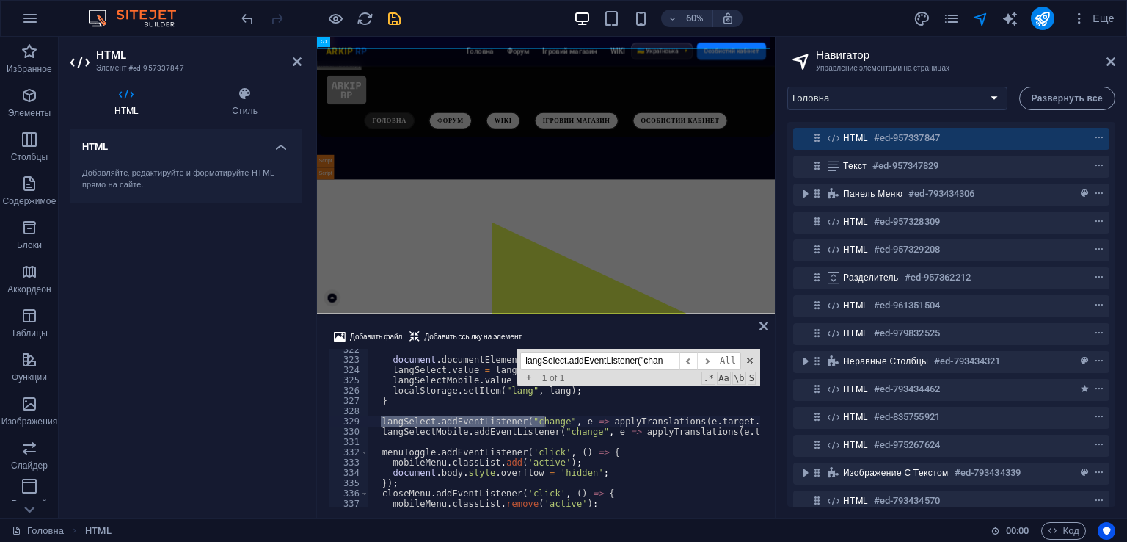
scroll to position [0, 0]
type input "langSelect.addEventListener("chan"
click at [394, 424] on div "document . documentElement . lang = lang ; langSelect . value = lang ; langSele…" at bounding box center [564, 428] width 392 height 158
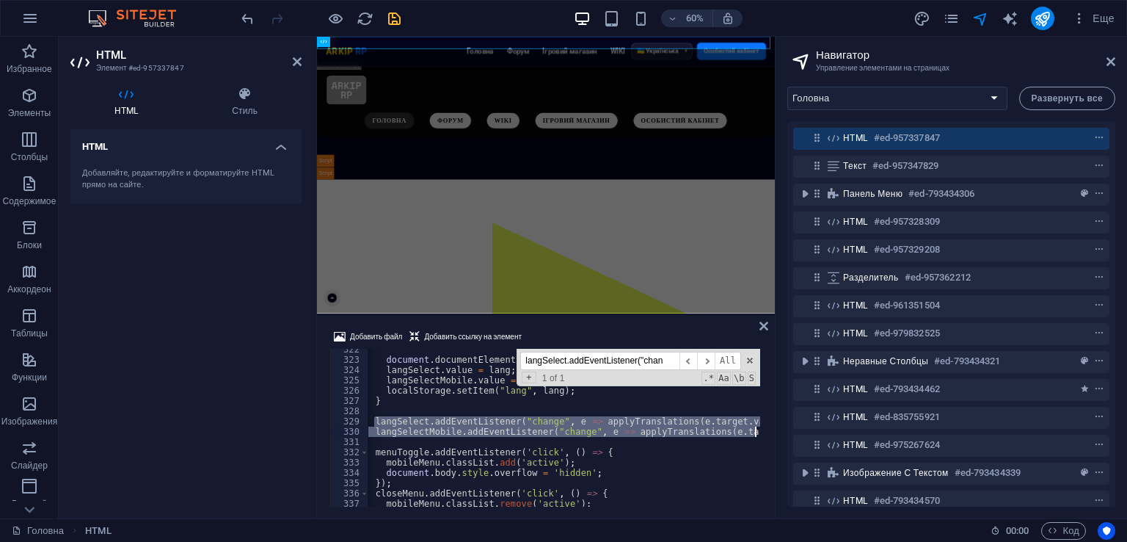
scroll to position [0, 41]
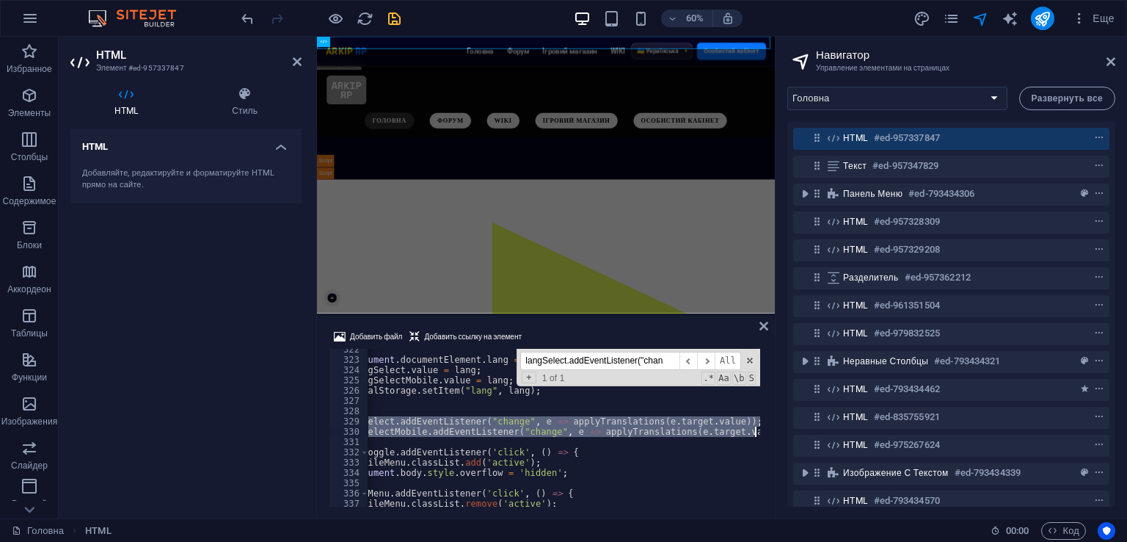
drag, startPoint x: 379, startPoint y: 424, endPoint x: 756, endPoint y: 434, distance: 377.4
click at [756, 434] on div "document . documentElement . lang = lang ; langSelect . value = lang ; langSele…" at bounding box center [607, 431] width 560 height 175
paste textarea "}"
type textarea "});"
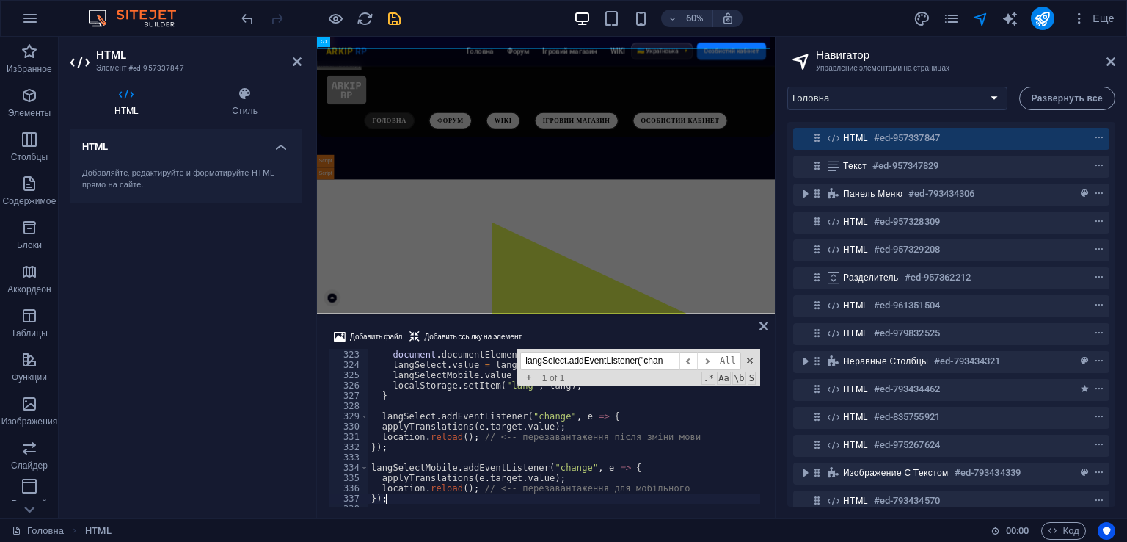
scroll to position [3352, 0]
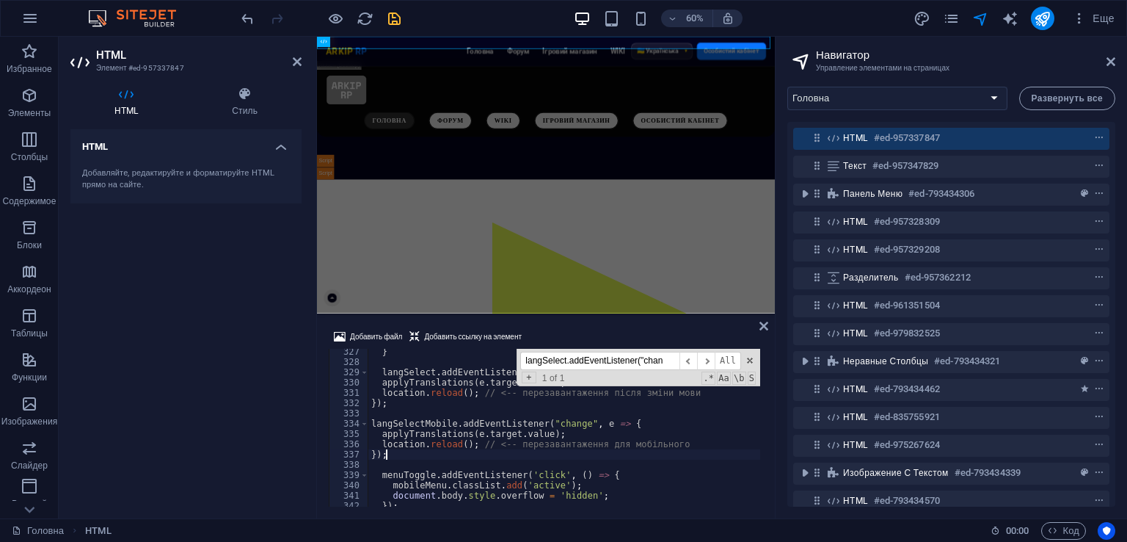
click at [449, 459] on div "} langSelect . addEventListener ( "change" , e => { applyTranslations ( e . tar…" at bounding box center [648, 433] width 560 height 175
click at [389, 13] on icon "save" at bounding box center [394, 18] width 17 height 17
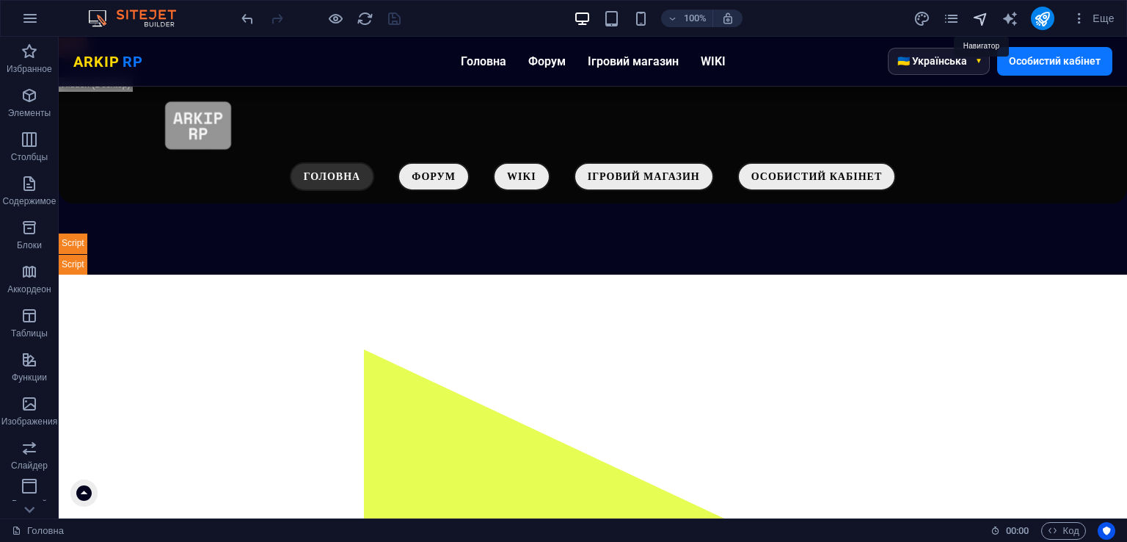
click at [984, 20] on icon "navigator" at bounding box center [981, 18] width 17 height 17
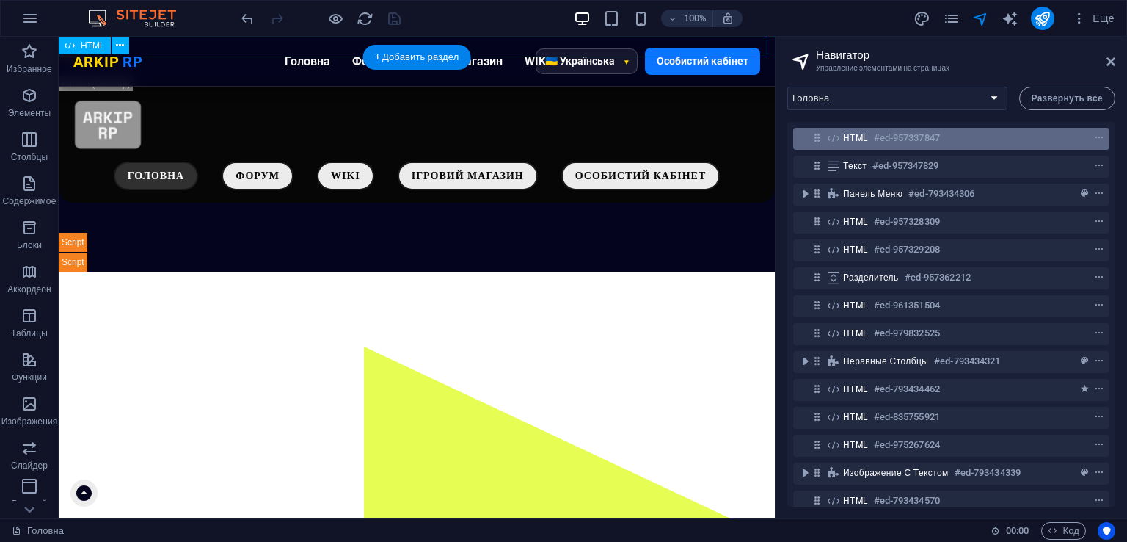
click at [898, 136] on h6 "#ed-957337847" at bounding box center [907, 138] width 66 height 18
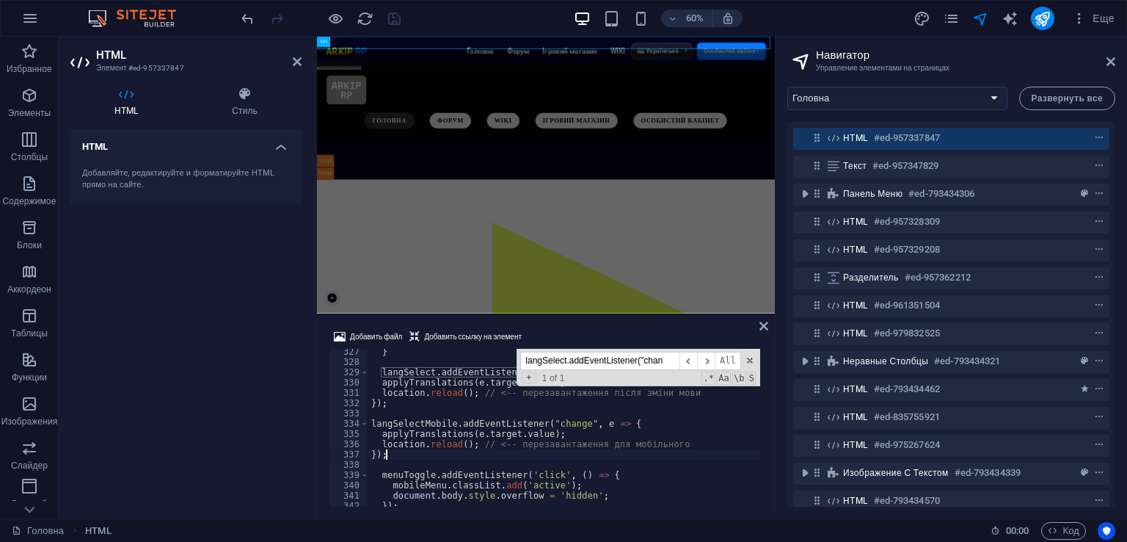
click at [603, 358] on input "langSelect.addEventListener("chan" at bounding box center [599, 361] width 159 height 18
type input "[PERSON_NAME]"
type textarea "/* Позначка активної сторінки */"
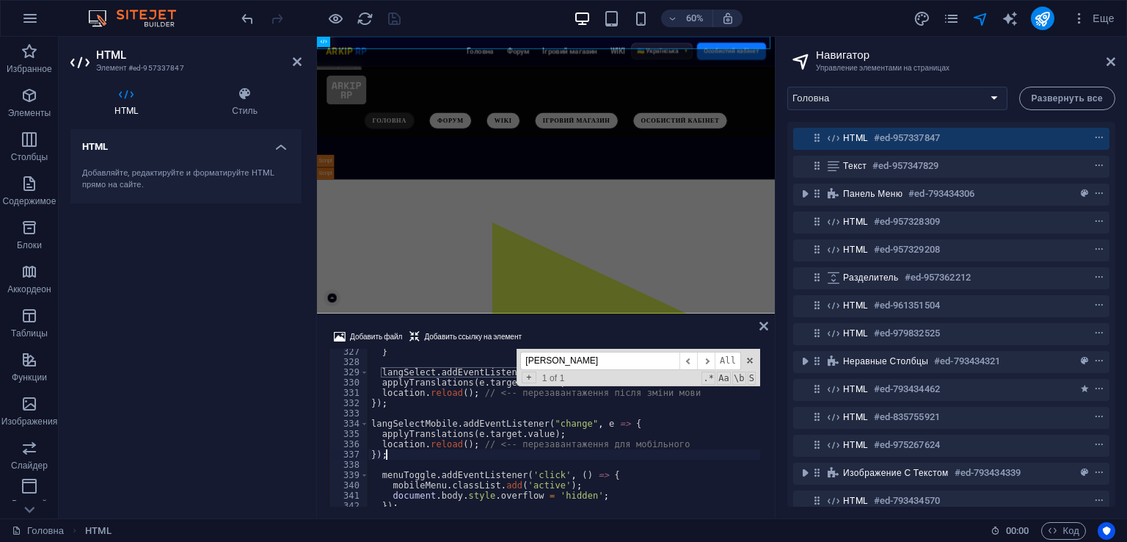
scroll to position [816, 0]
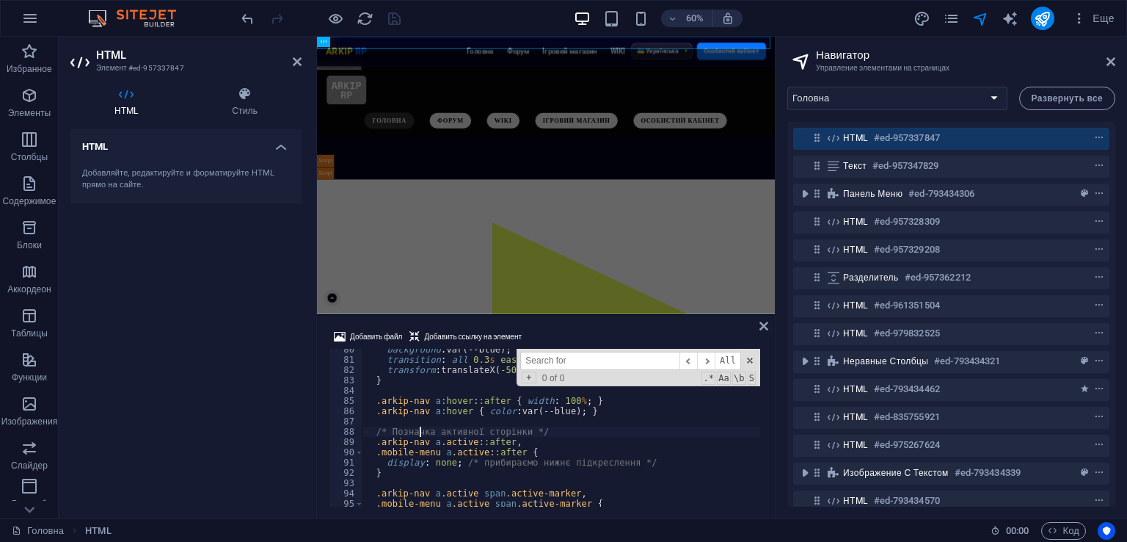
type input "У"
type textarea "border-radius: 10px; /* <-- округлі краї */"
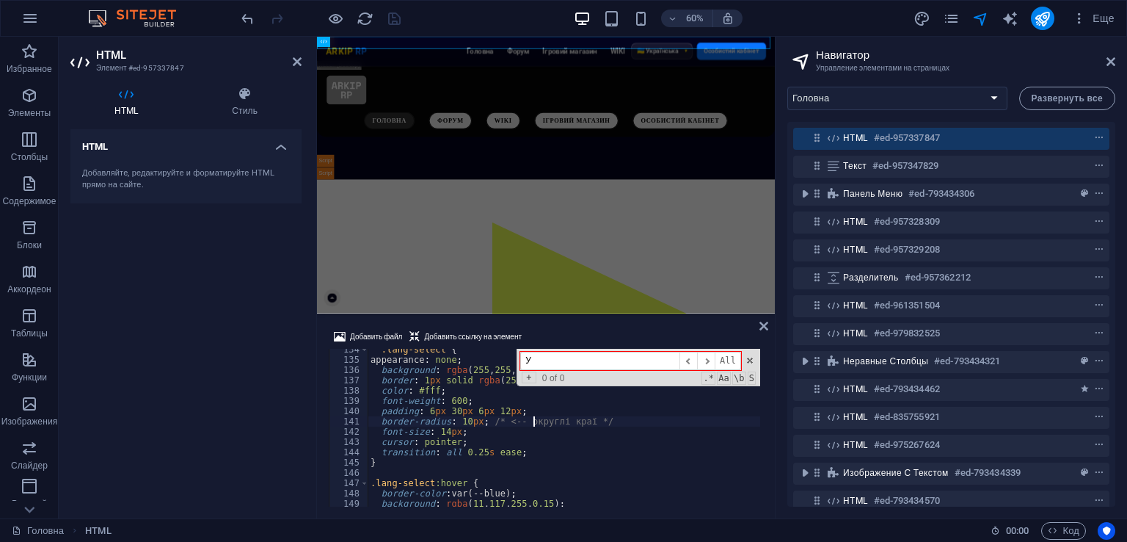
type input "Ук"
type textarea "<option value="uk">🇺🇦 Українська</option>"
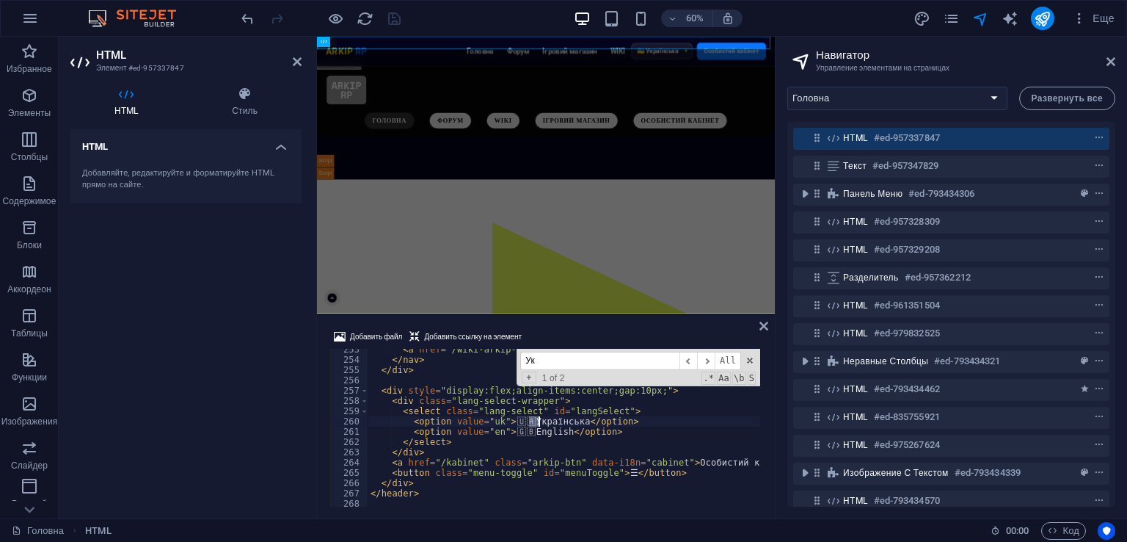
scroll to position [2594, 0]
type input "Укр"
click at [533, 423] on div "< a href = "/wiki-arkip-rp" data-i18n = "wiki" > WIKI </ a > </ nav > </ div > …" at bounding box center [564, 428] width 393 height 158
drag, startPoint x: 528, startPoint y: 423, endPoint x: 507, endPoint y: 418, distance: 21.0
click at [507, 418] on div "< a href = "/wiki-arkip-rp" data-i18n = "wiki" > WIKI </ a > </ nav > </ div > …" at bounding box center [648, 431] width 560 height 175
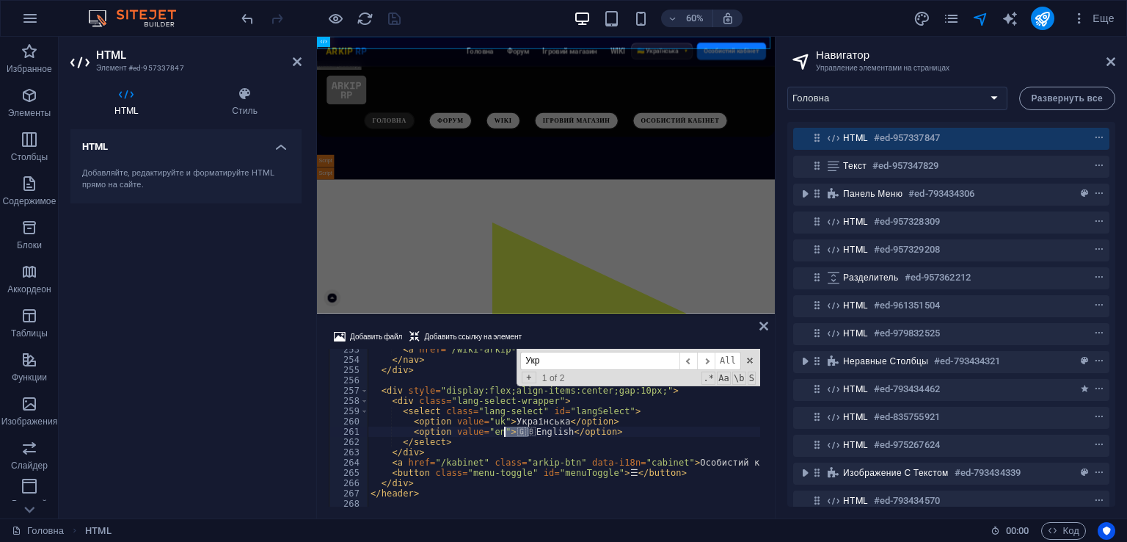
drag, startPoint x: 527, startPoint y: 435, endPoint x: 508, endPoint y: 435, distance: 19.1
click at [508, 435] on div "< a href = "/wiki-arkip-rp" data-i18n = "wiki" > WIKI </ a > </ nav > </ div > …" at bounding box center [648, 431] width 560 height 175
type textarea "<option value="en">English</option>"
click at [549, 328] on div "Добавить файл Добавить ссылку на элемент" at bounding box center [546, 338] width 435 height 21
click at [400, 20] on icon "save" at bounding box center [394, 18] width 17 height 17
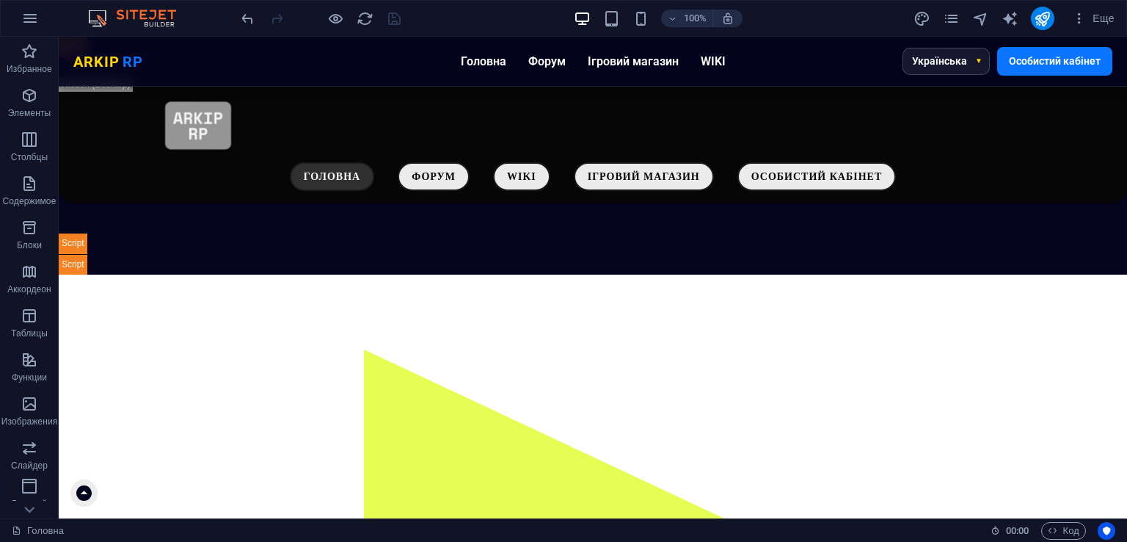
click at [967, 11] on div "Еще" at bounding box center [1017, 18] width 207 height 23
click at [972, 13] on div "Еще" at bounding box center [1017, 18] width 207 height 23
click at [975, 14] on icon "navigator" at bounding box center [981, 18] width 17 height 17
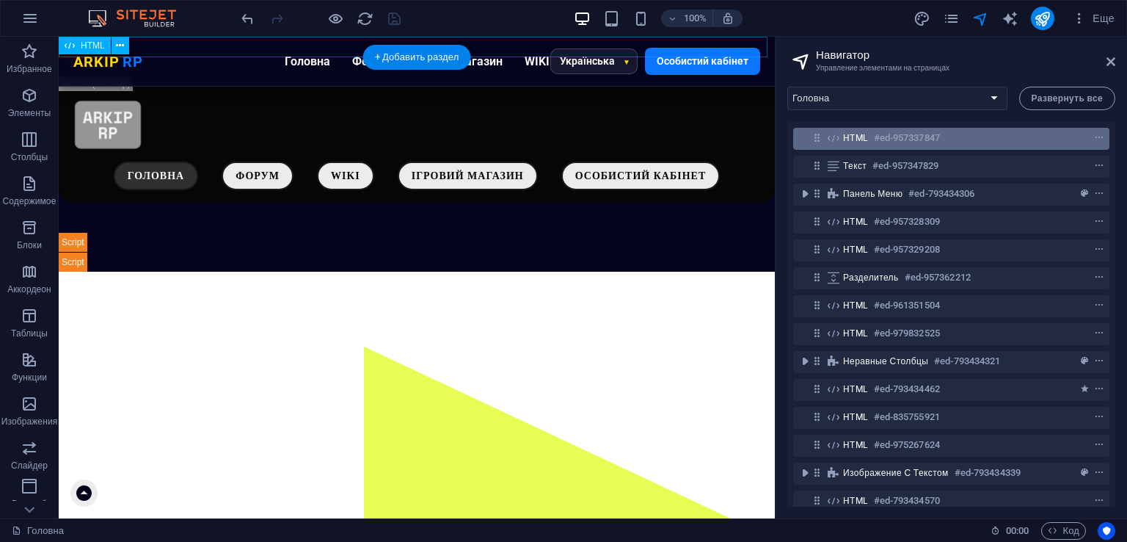
click at [935, 144] on h6 "#ed-957337847" at bounding box center [907, 138] width 66 height 18
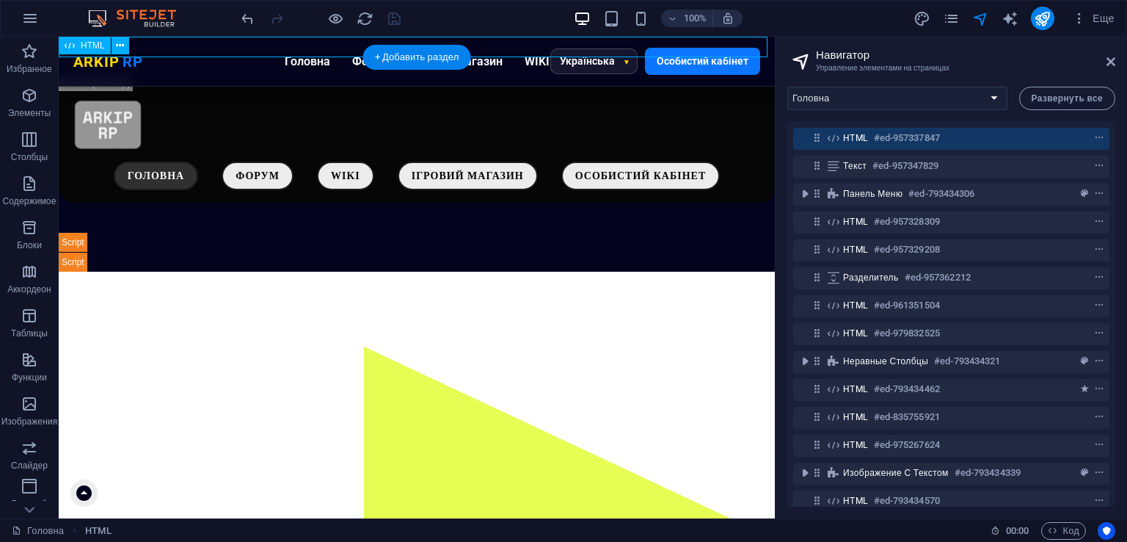
click at [935, 144] on h6 "#ed-957337847" at bounding box center [907, 138] width 66 height 18
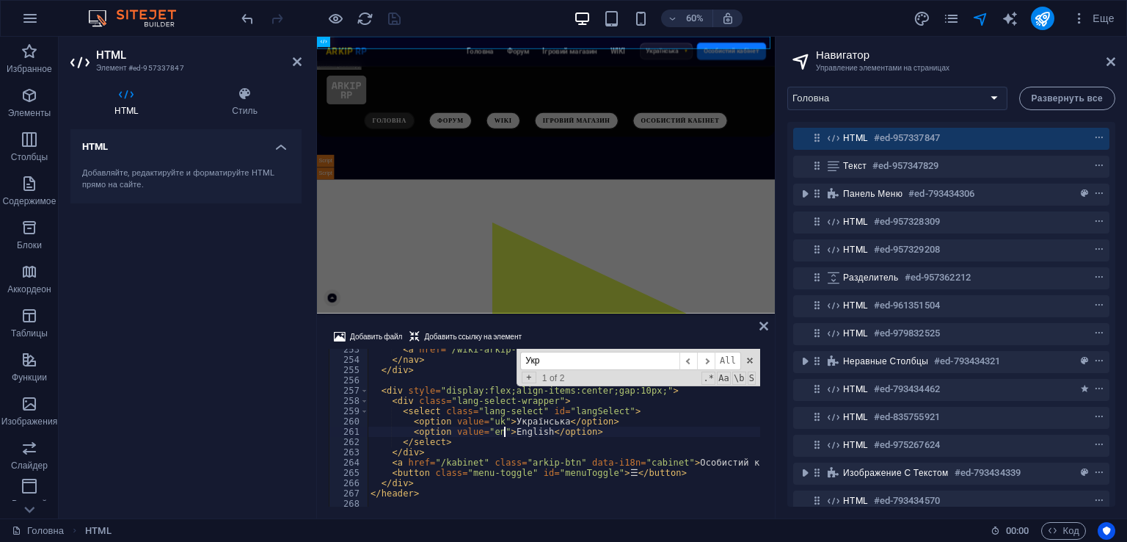
click at [519, 432] on div "< a href = "/wiki-arkip-rp" data-i18n = "wiki" > WIKI </ a > </ nav > </ div > …" at bounding box center [648, 431] width 560 height 175
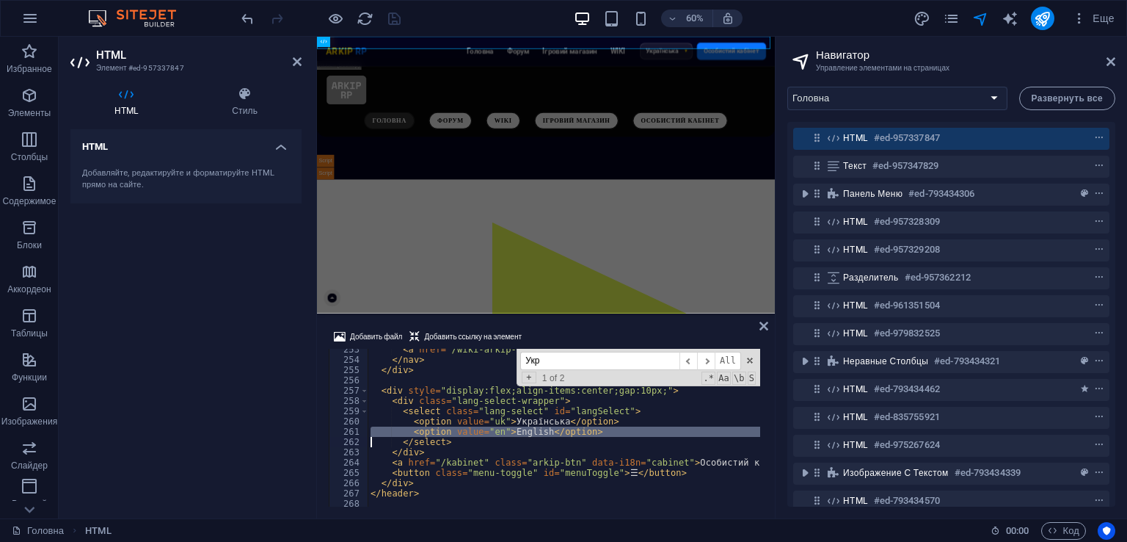
click at [519, 432] on div "< a href = "/wiki-arkip-rp" data-i18n = "wiki" > WIKI </ a > </ nav > </ div > …" at bounding box center [648, 431] width 560 height 175
type textarea "</script>"
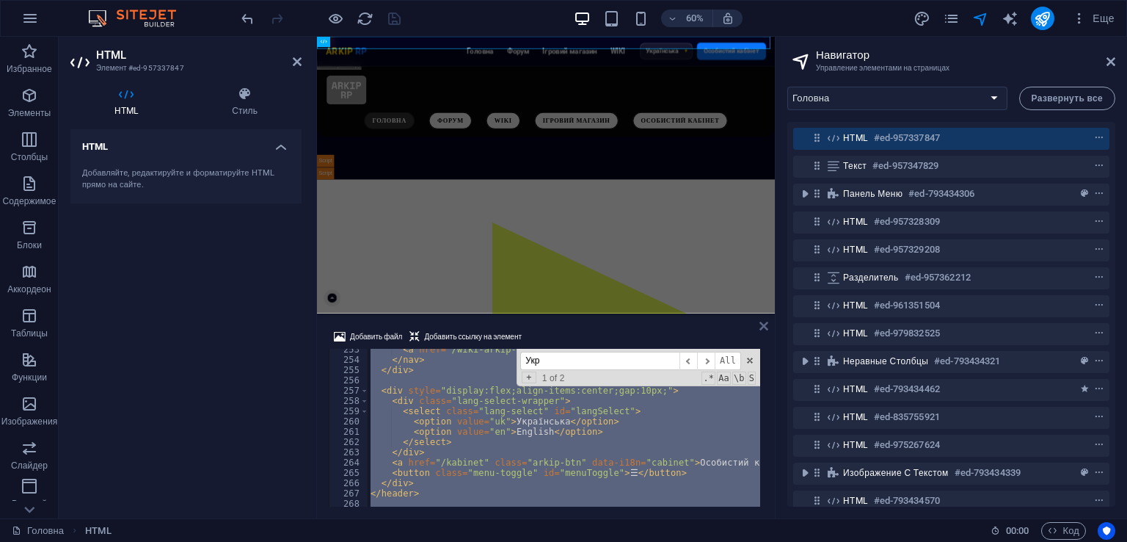
click at [762, 327] on icon at bounding box center [764, 326] width 9 height 12
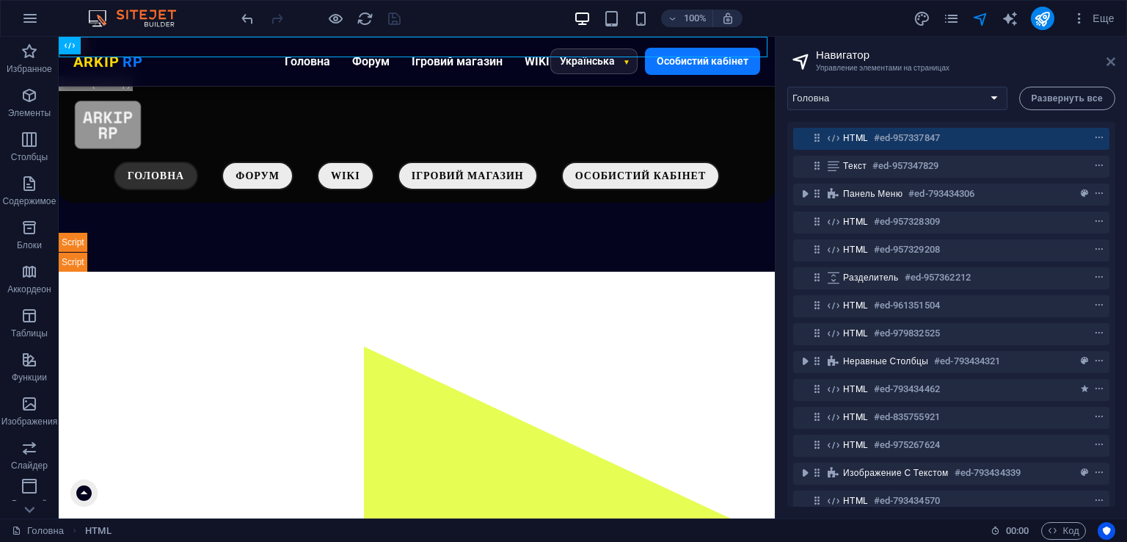
drag, startPoint x: 1110, startPoint y: 62, endPoint x: 1051, endPoint y: 25, distance: 69.2
click at [1110, 62] on icon at bounding box center [1111, 62] width 9 height 12
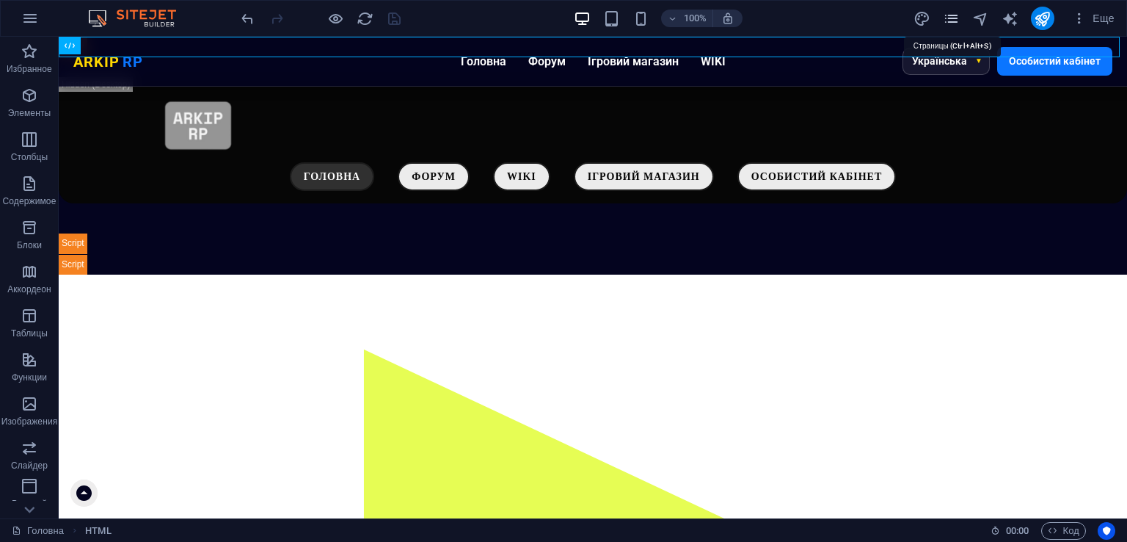
click at [958, 22] on icon "pages" at bounding box center [951, 18] width 17 height 17
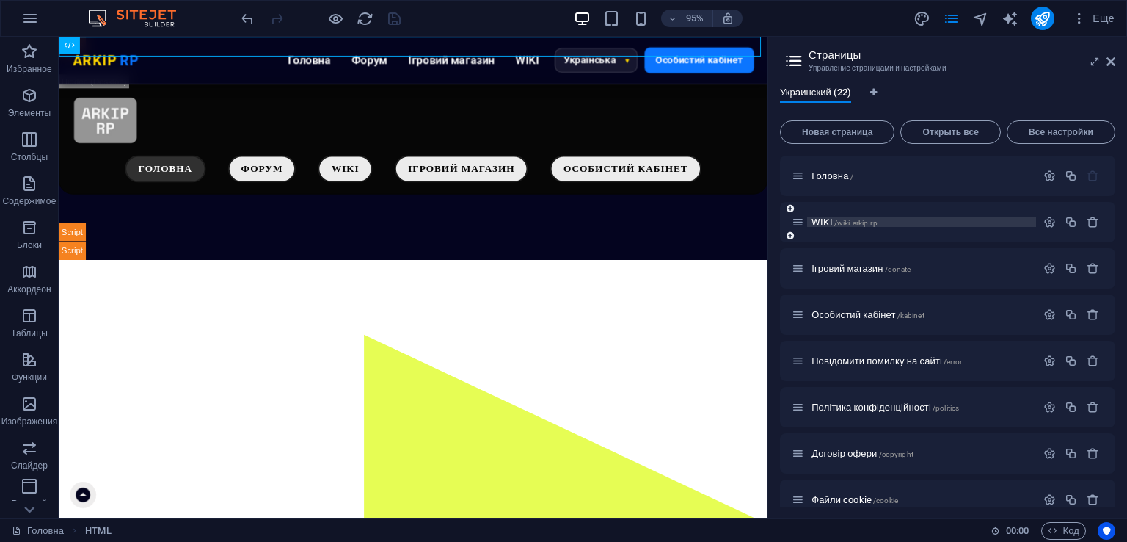
click at [868, 221] on span "/wiki-arkip-rp" at bounding box center [856, 223] width 43 height 8
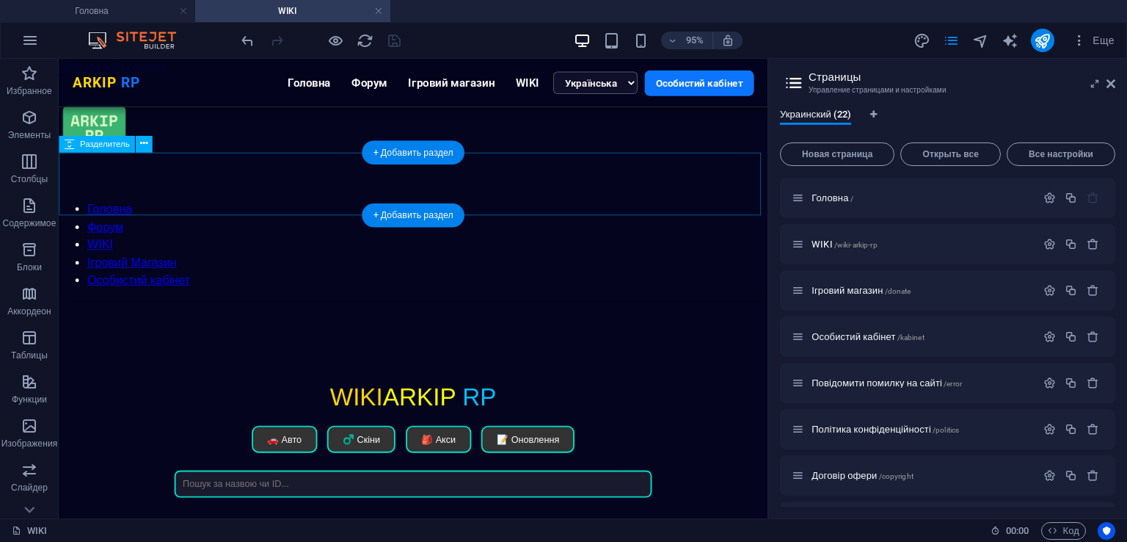
scroll to position [0, 0]
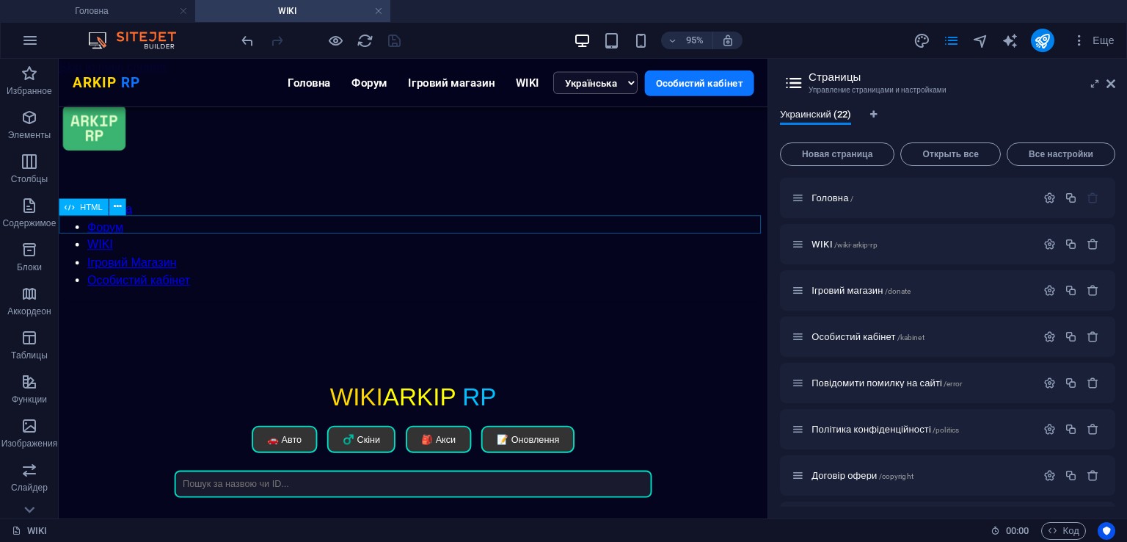
click at [211, 381] on div "ARKIP RP ARKIP RP Головна Форум Ігровий магазин WIKI Українська English Особист…" at bounding box center [432, 381] width 747 height 0
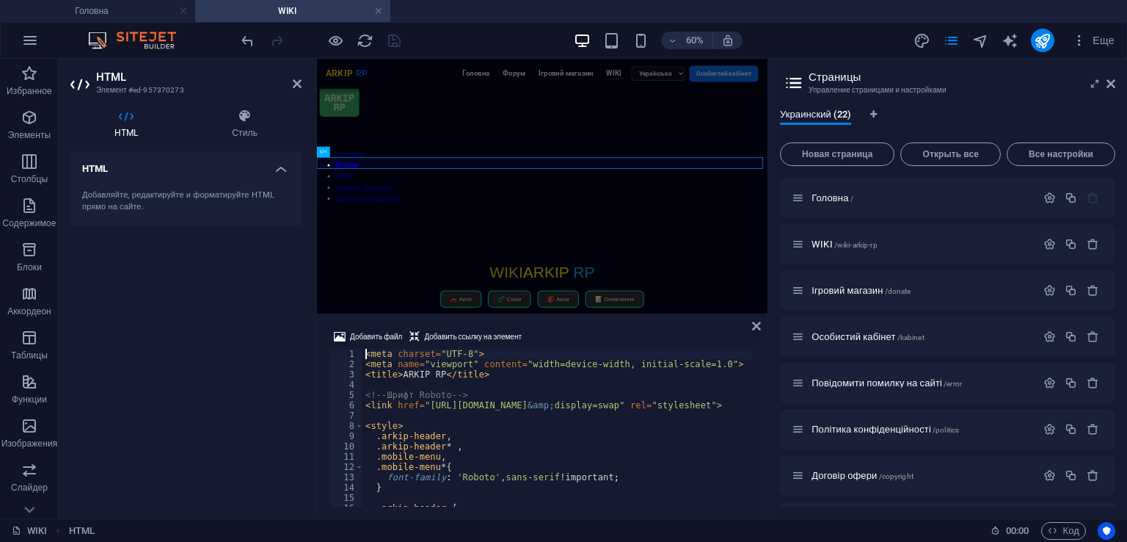
click at [442, 416] on div "< meta charset = "UTF-8" > < meta name = "viewport" content = "width=device-wid…" at bounding box center [751, 436] width 777 height 175
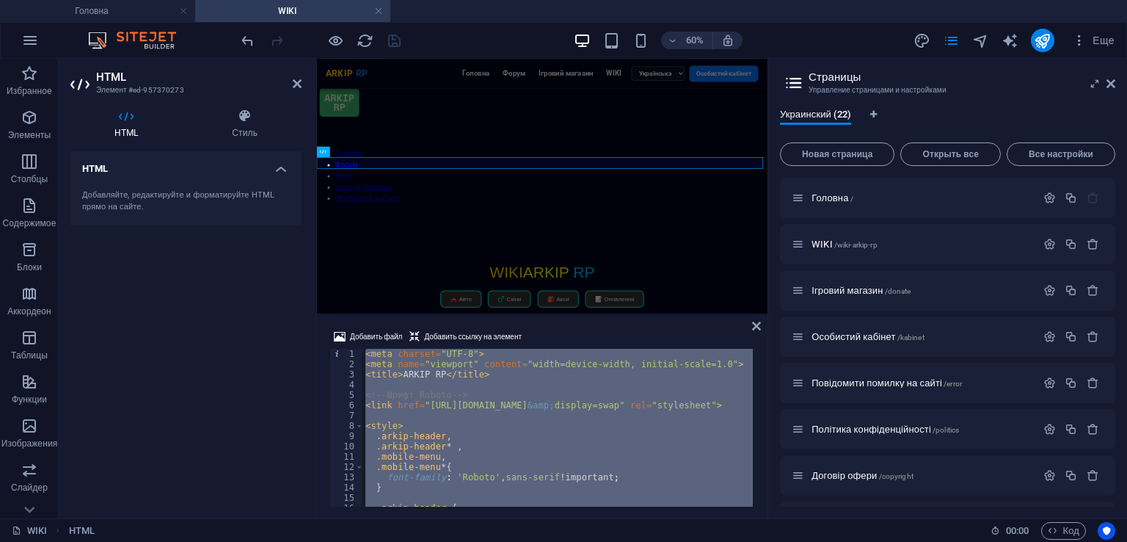
click at [442, 416] on div "< meta charset = "UTF-8" > < meta name = "viewport" content = "width=device-wid…" at bounding box center [751, 436] width 777 height 175
type textarea "</script>"
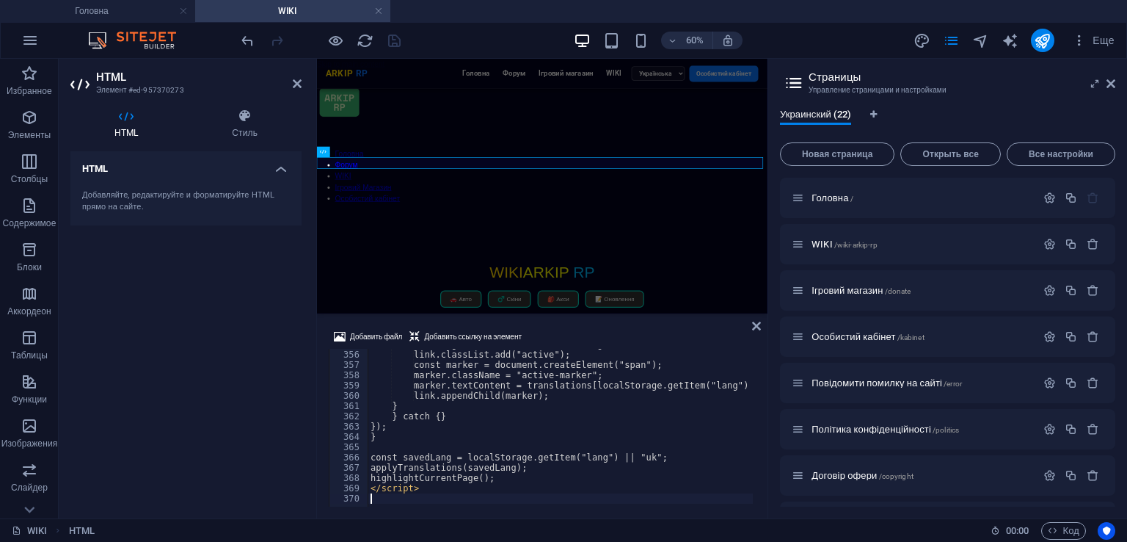
scroll to position [3647, 0]
click at [550, 332] on div "Добавить файл Добавить ссылку на элемент" at bounding box center [542, 338] width 427 height 21
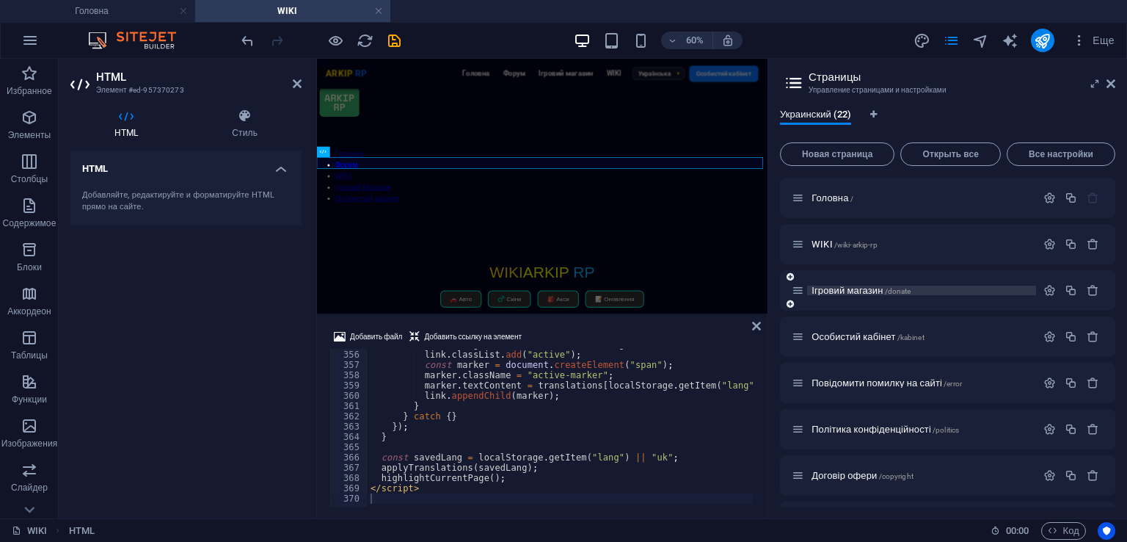
click at [876, 290] on span "Ігровий магазин /donate" at bounding box center [861, 290] width 99 height 11
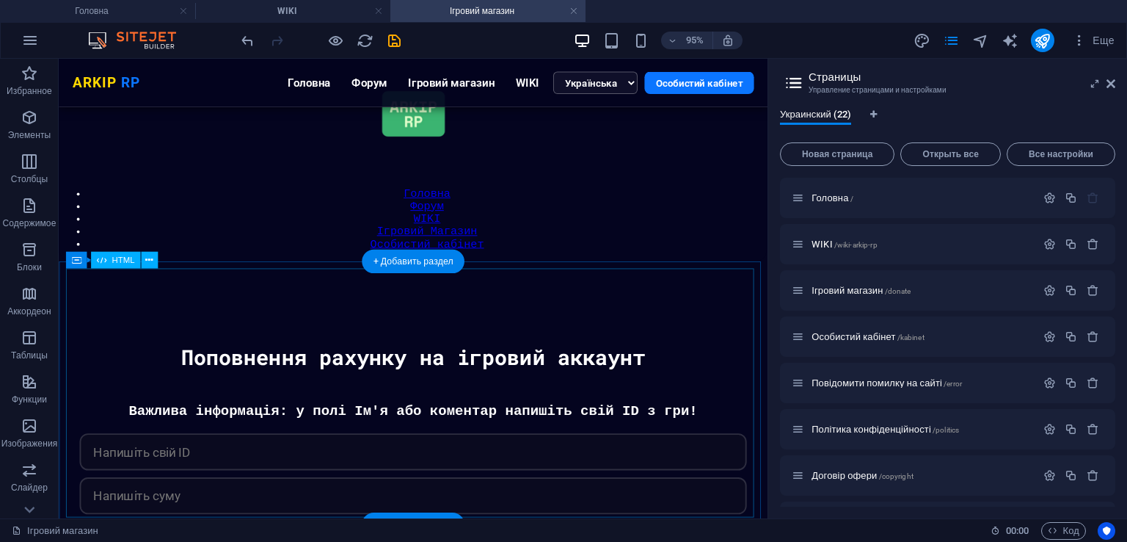
scroll to position [0, 0]
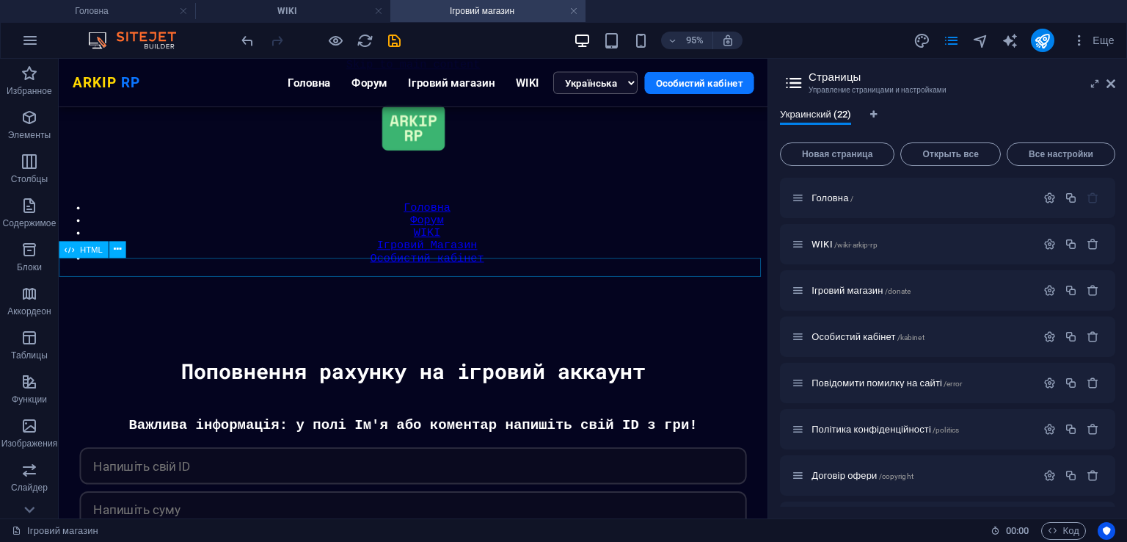
click at [199, 414] on div "ARKIP RP ARKIP RP Головна Форум Ігровий магазин WIKI Українська English Особист…" at bounding box center [432, 414] width 747 height 0
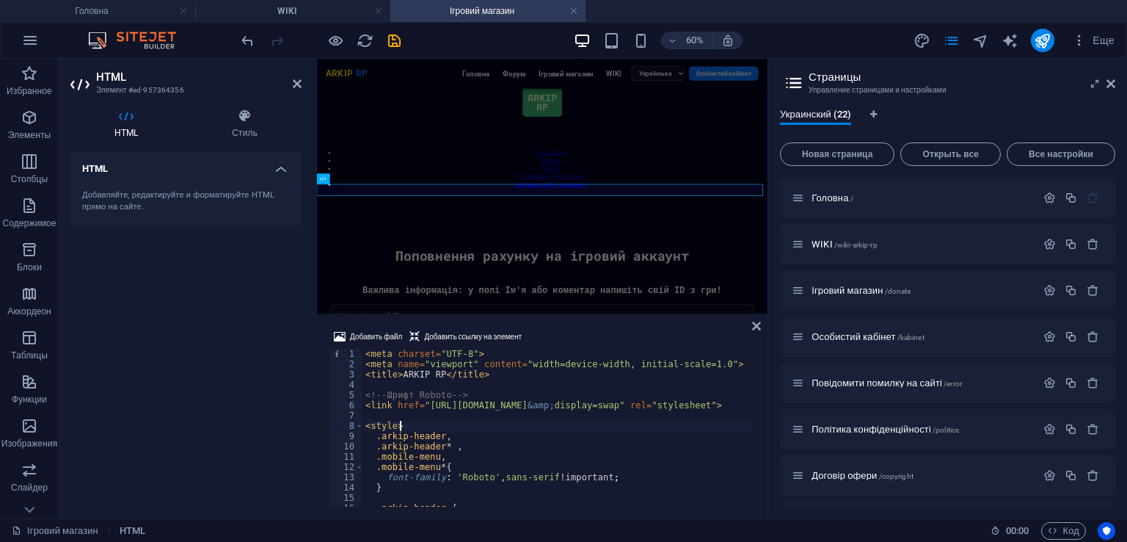
click at [496, 423] on div "< meta charset = "UTF-8" > < meta name = "viewport" content = "width=device-wid…" at bounding box center [751, 436] width 777 height 175
type textarea "</script>"
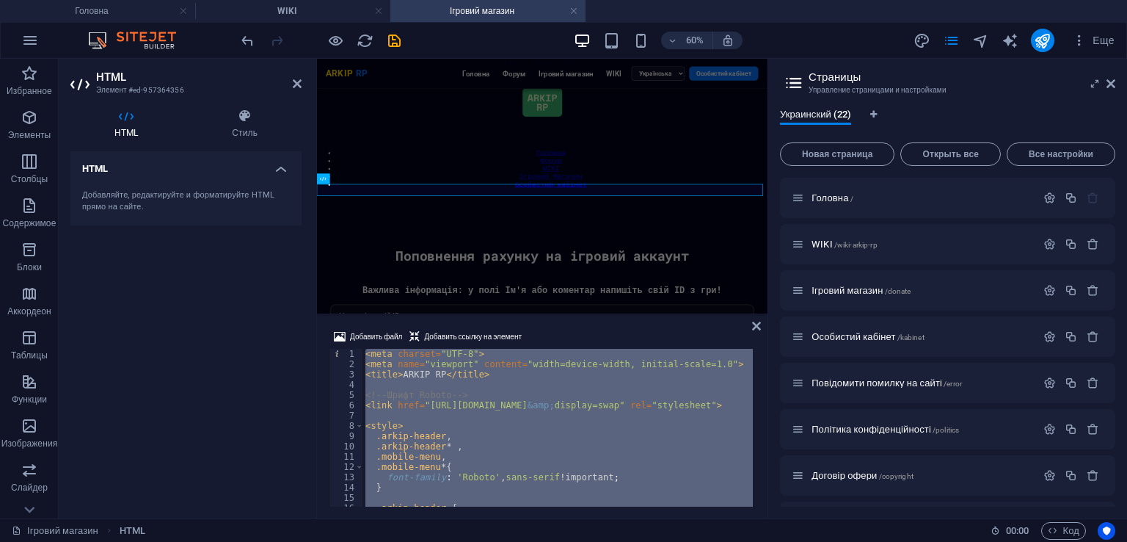
scroll to position [3647, 0]
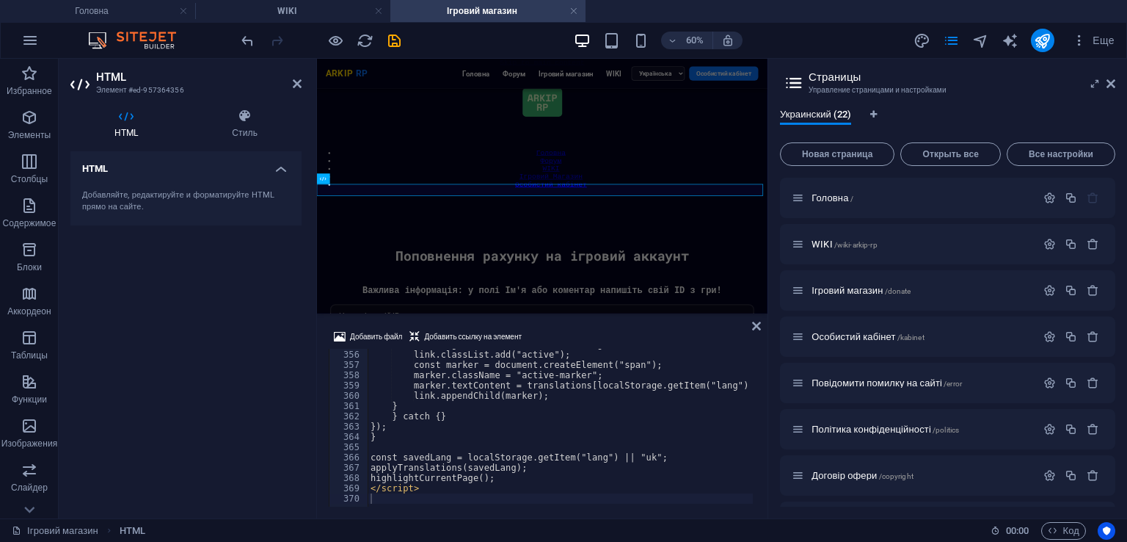
click at [572, 324] on div "Добавить файл Добавить ссылку на элемент 355 356 357 358 359 360 361 362 363 36…" at bounding box center [542, 417] width 451 height 202
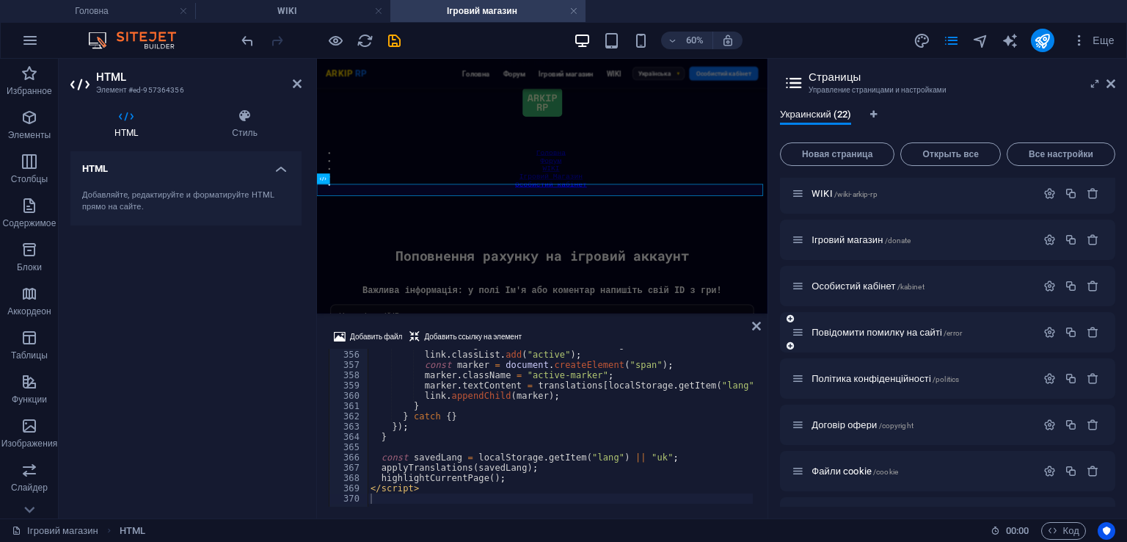
scroll to position [73, 0]
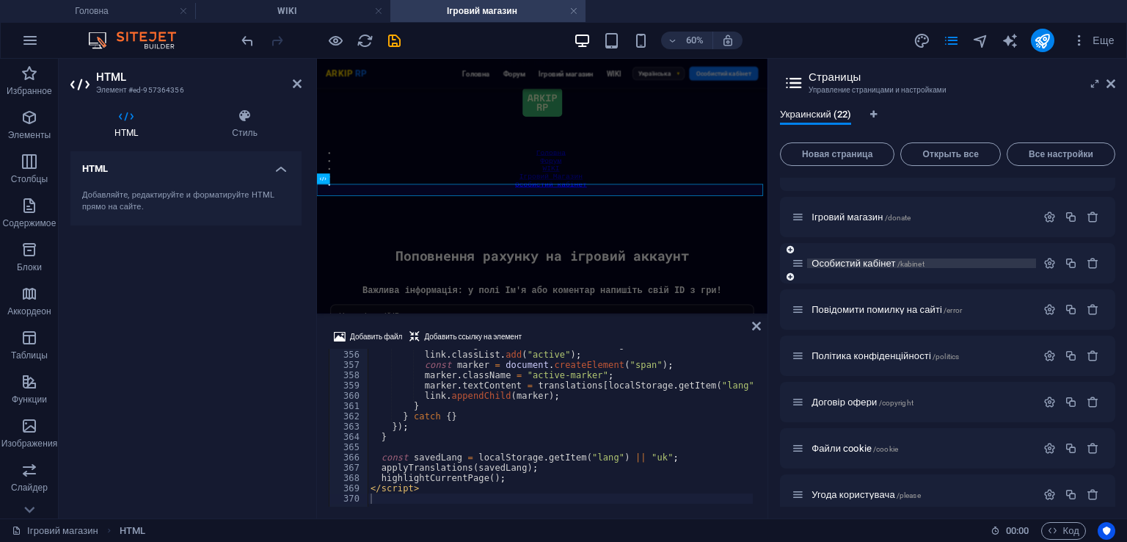
click at [888, 261] on span "Особистий кабінет /kabinet" at bounding box center [868, 263] width 113 height 11
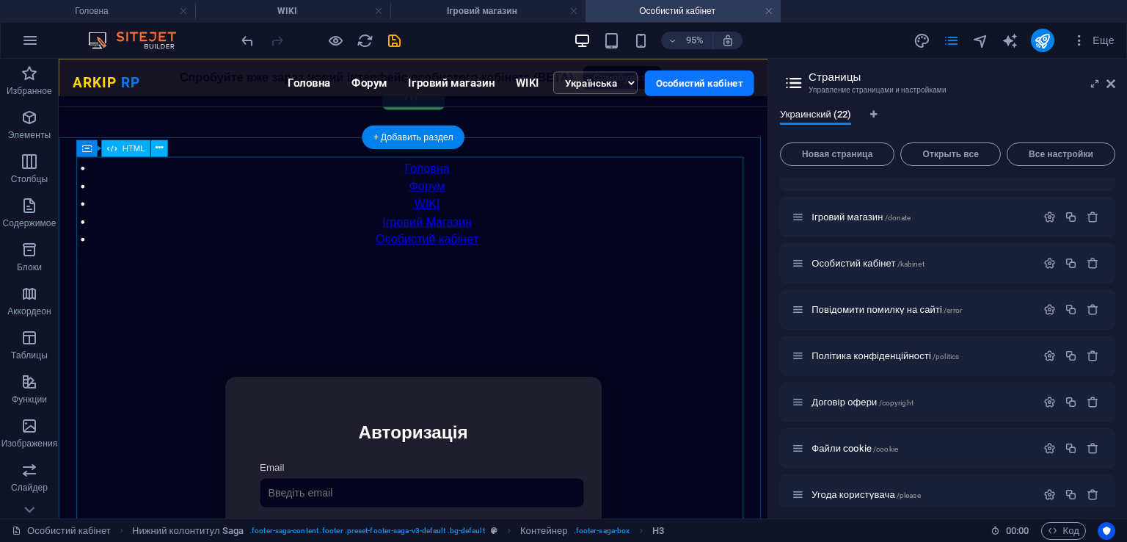
scroll to position [0, 0]
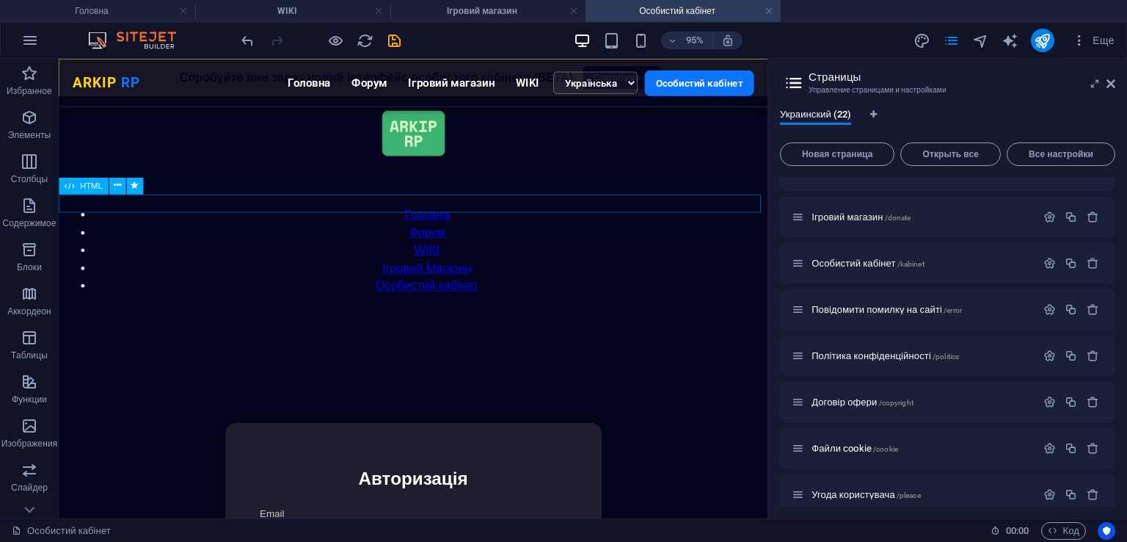
click at [238, 365] on div at bounding box center [432, 365] width 735 height 0
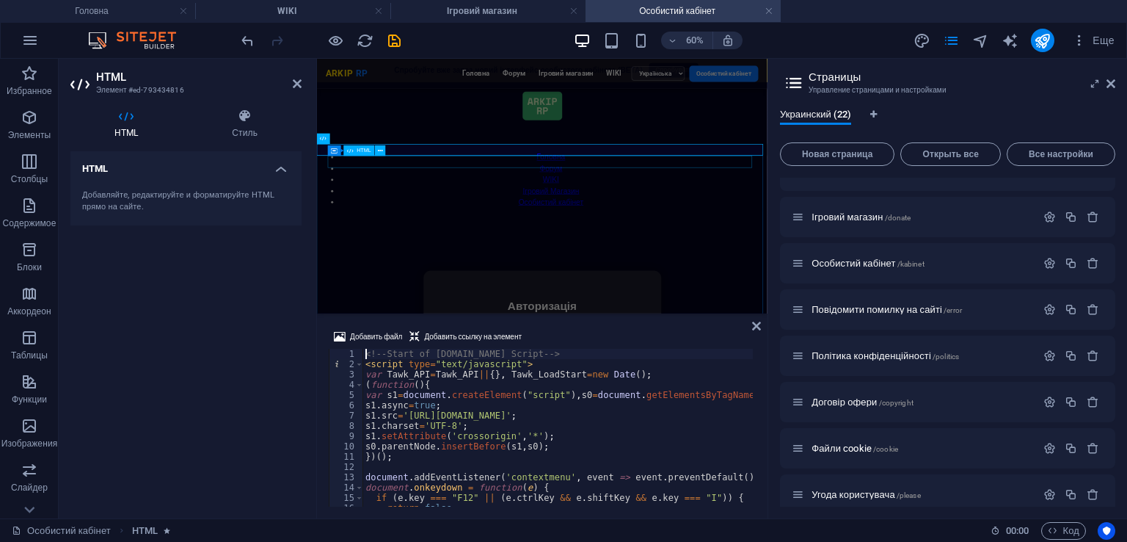
click at [469, 366] on div "Модальне вікно Спробуйте вже зараз новий інтерфейс особистого кабінета (BETA) С…" at bounding box center [693, 366] width 738 height 0
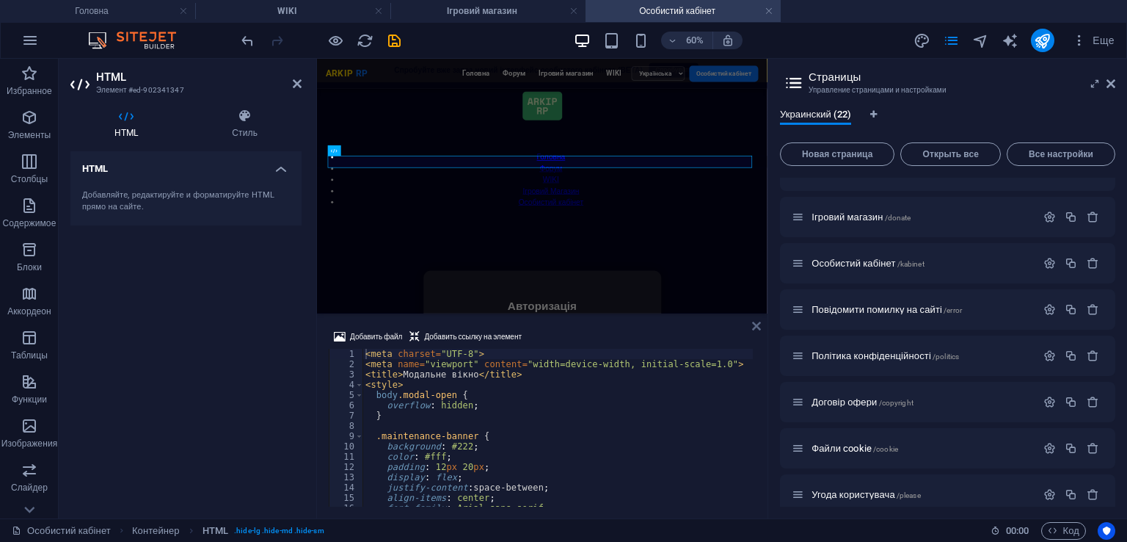
drag, startPoint x: 758, startPoint y: 322, endPoint x: 455, endPoint y: 143, distance: 351.7
click at [758, 322] on icon at bounding box center [756, 326] width 9 height 12
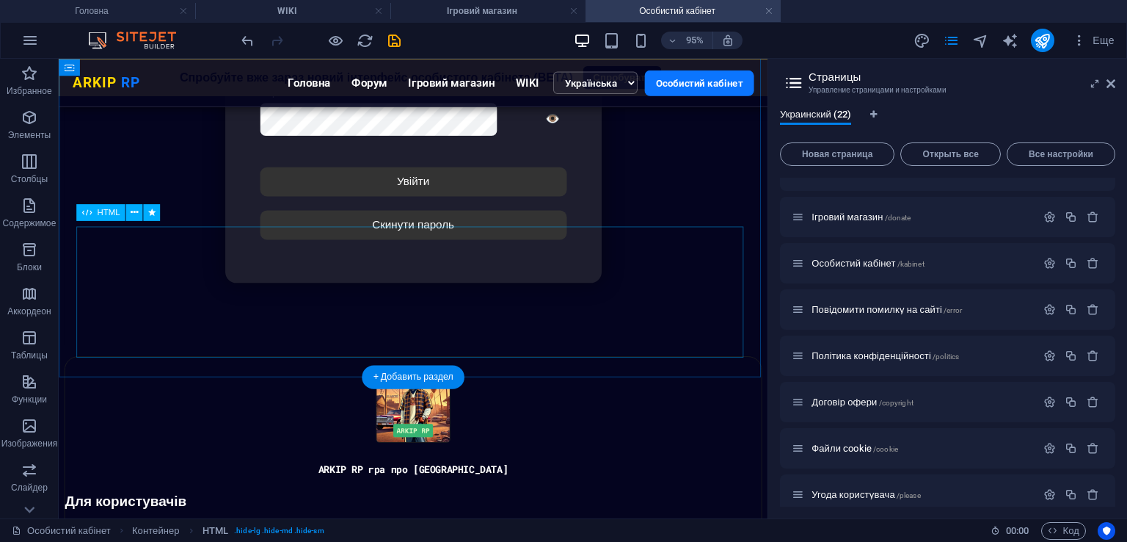
scroll to position [507, 0]
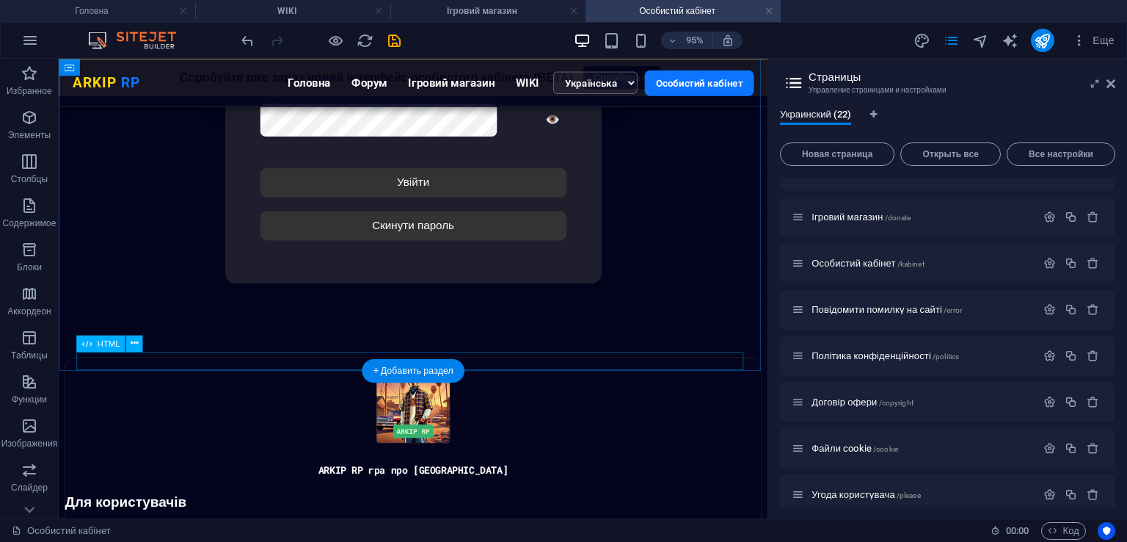
click at [172, 371] on div "ARKIP RP ARKIP RP Головна Форум Ігровий магазин WIKI Українська English Особист…" at bounding box center [431, 371] width 733 height 0
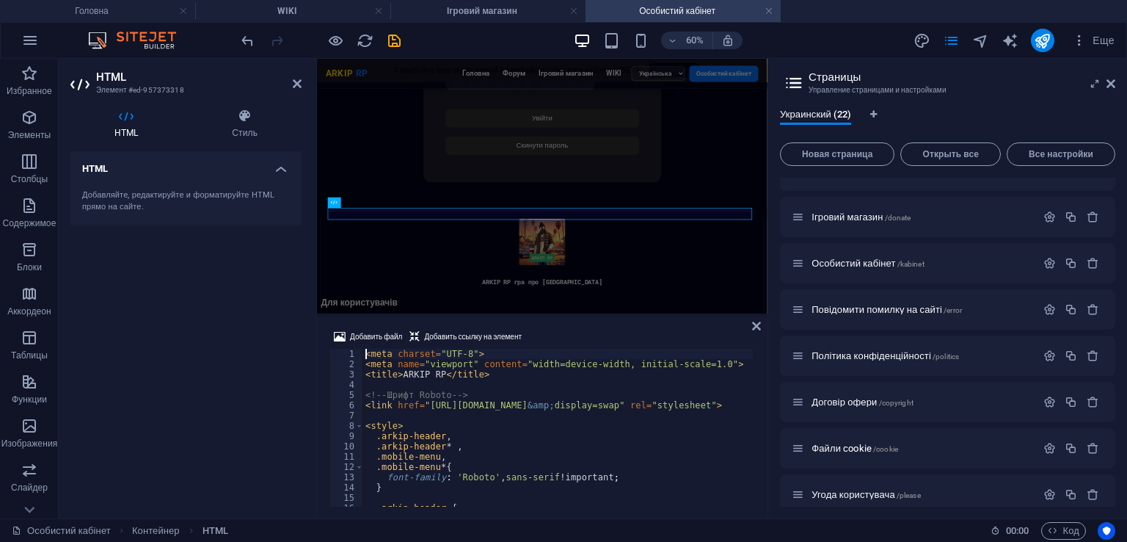
click at [435, 412] on div "< meta charset = "UTF-8" > < meta name = "viewport" content = "width=device-wid…" at bounding box center [751, 436] width 777 height 175
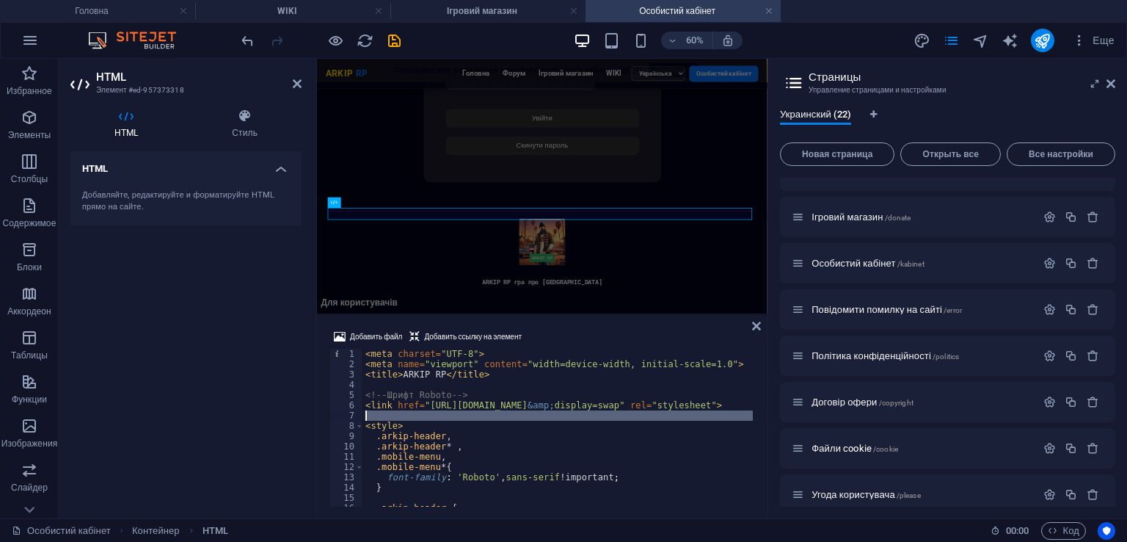
click at [435, 412] on div "< meta charset = "UTF-8" > < meta name = "viewport" content = "width=device-wid…" at bounding box center [751, 436] width 777 height 175
type textarea "</script>"
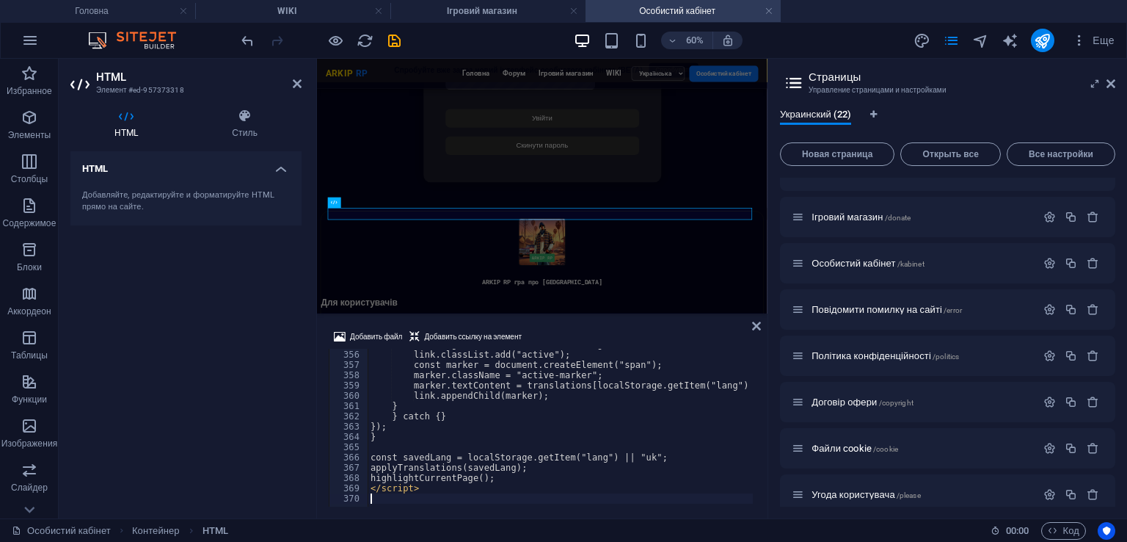
scroll to position [3647, 0]
click at [581, 334] on div "Добавить файл Добавить ссылку на элемент" at bounding box center [542, 338] width 427 height 21
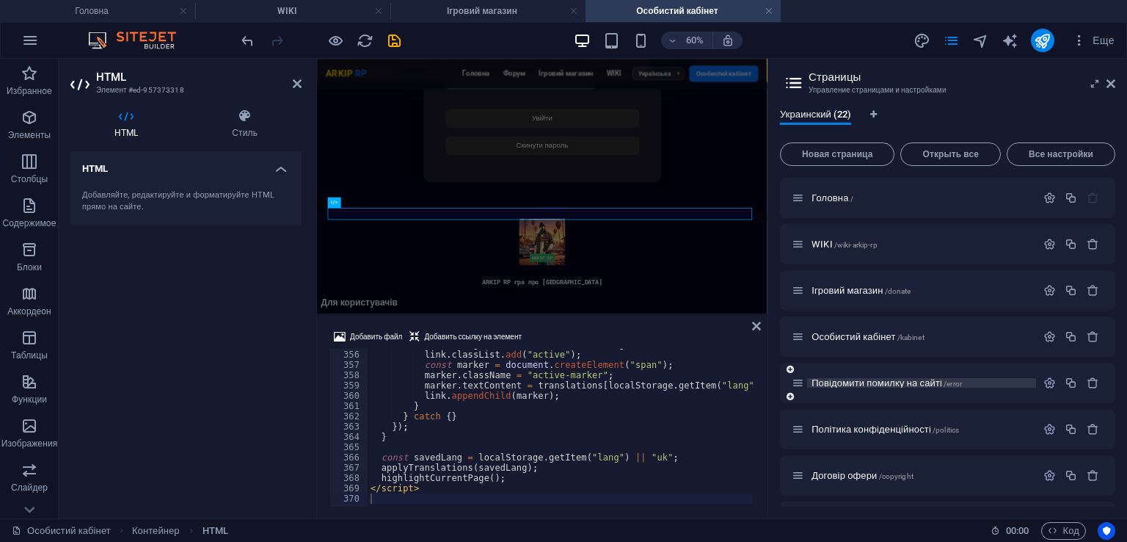
click at [912, 377] on span "Повідомити помилку на сайті /error" at bounding box center [887, 382] width 150 height 11
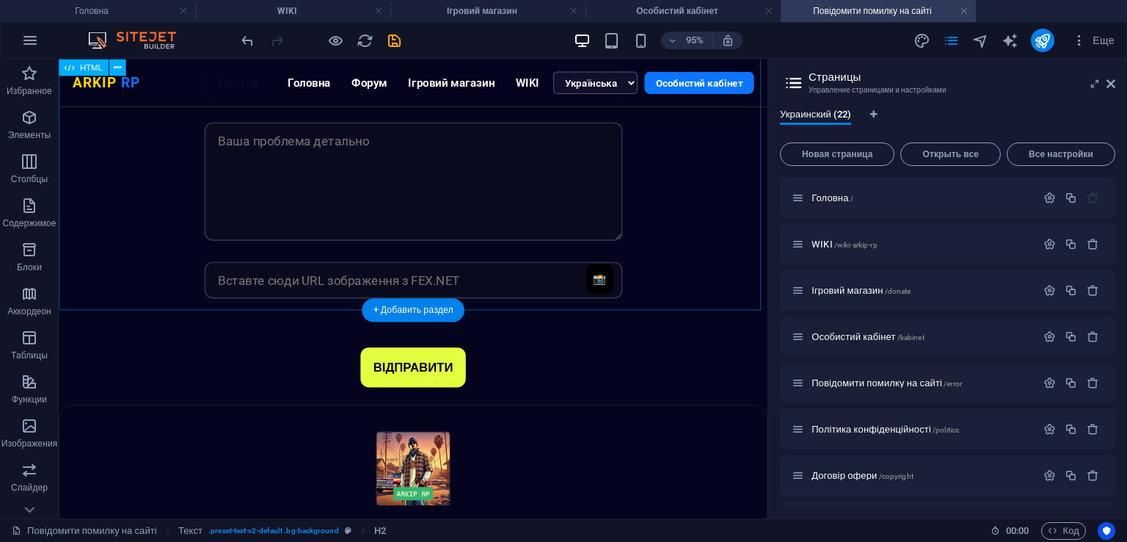
scroll to position [434, 0]
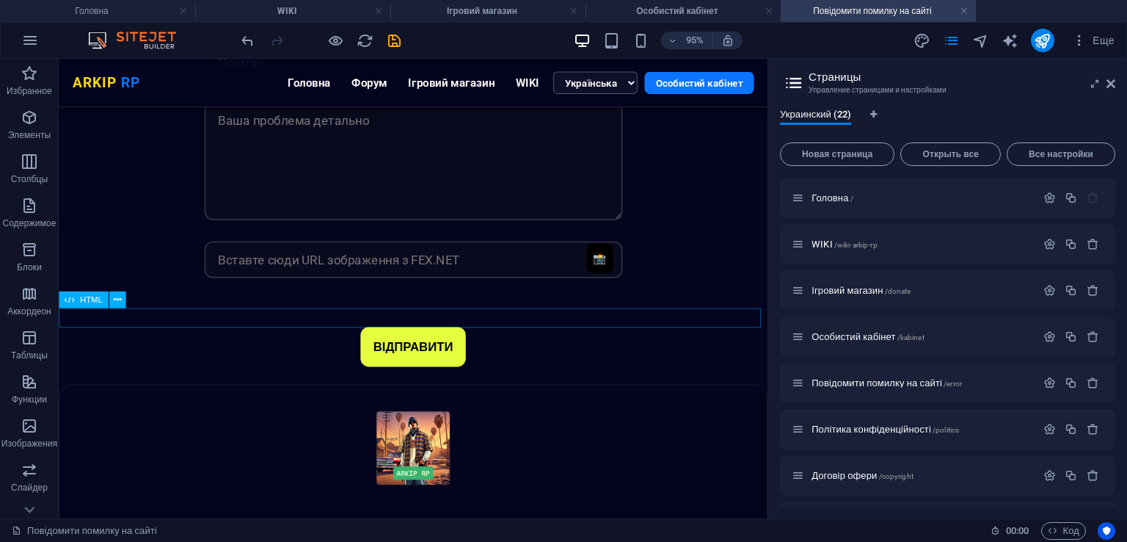
click at [192, 401] on div "ARKIP RP ARKIP RP Головна Форум Ігровий магазин WIKI Українська English Особист…" at bounding box center [432, 401] width 747 height 0
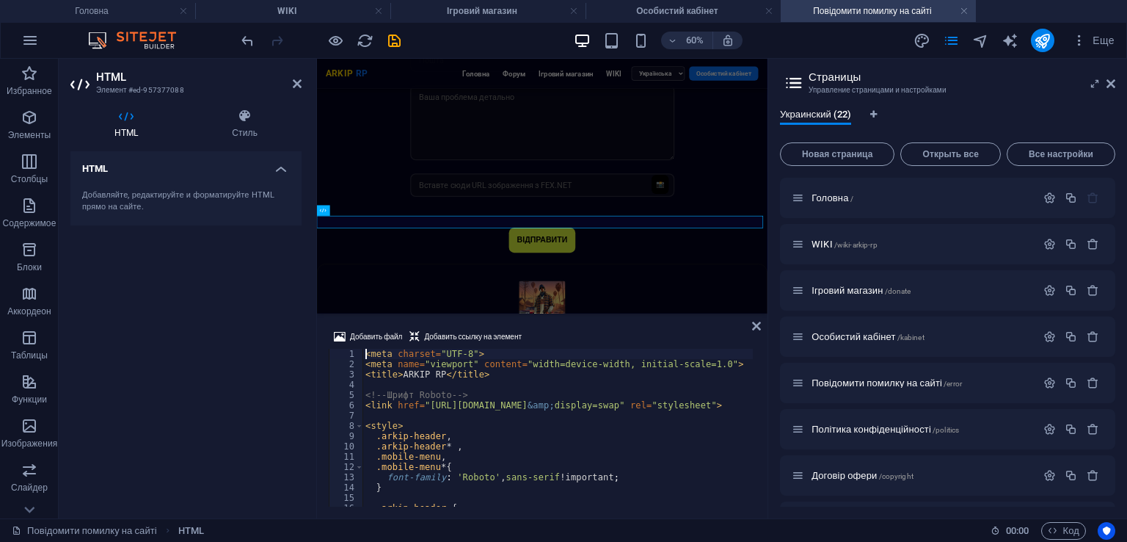
click at [447, 404] on div "< meta charset = "UTF-8" > < meta name = "viewport" content = "width=device-wid…" at bounding box center [751, 436] width 777 height 175
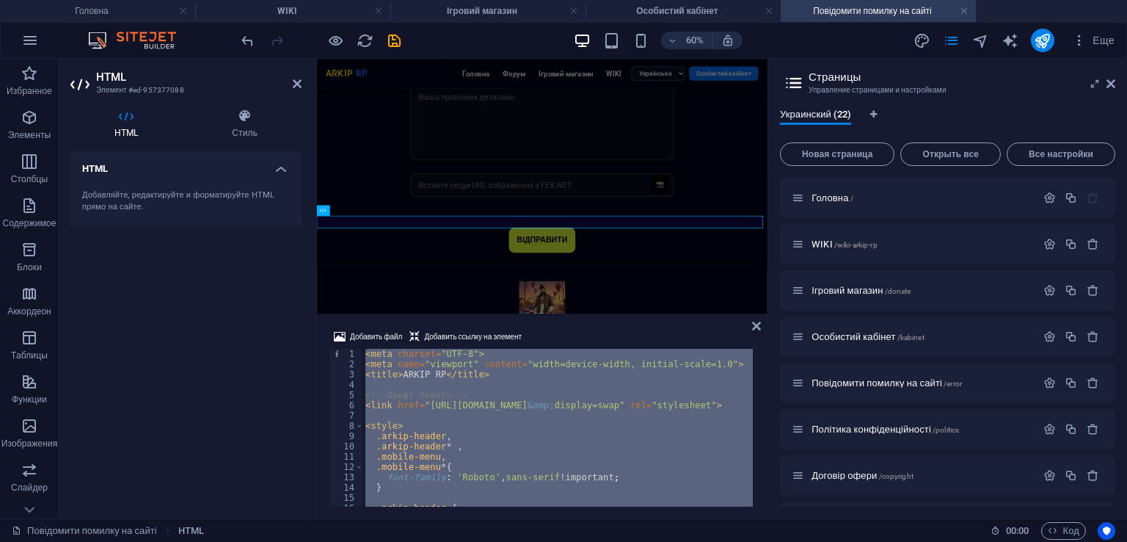
click at [447, 404] on div "< meta charset = "UTF-8" > < meta name = "viewport" content = "width=device-wid…" at bounding box center [751, 436] width 777 height 175
type textarea "</script>"
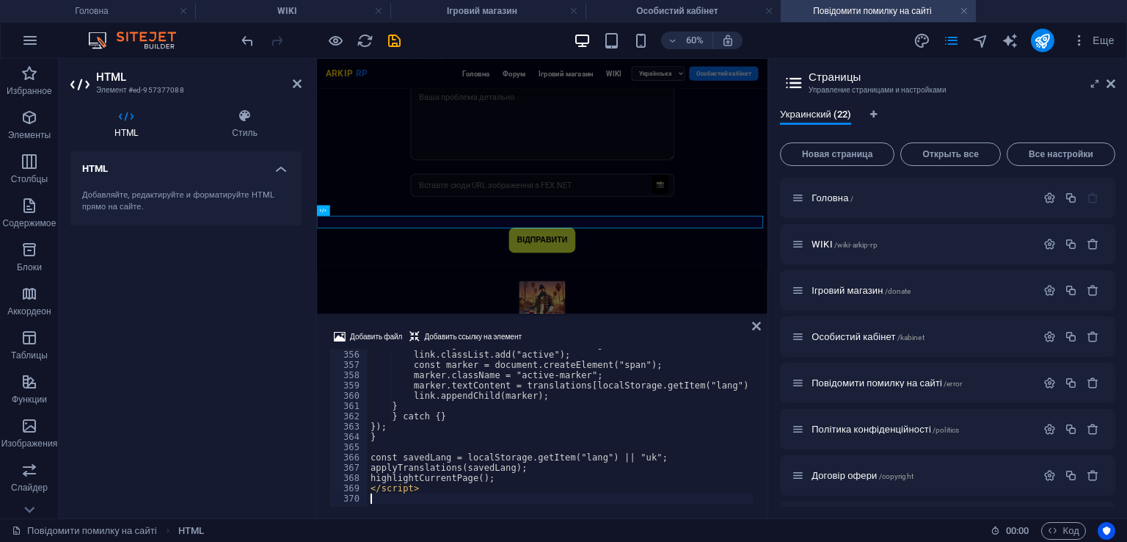
click at [597, 333] on div "Добавить файл Добавить ссылку на элемент" at bounding box center [542, 338] width 427 height 21
click at [755, 326] on icon at bounding box center [756, 326] width 9 height 12
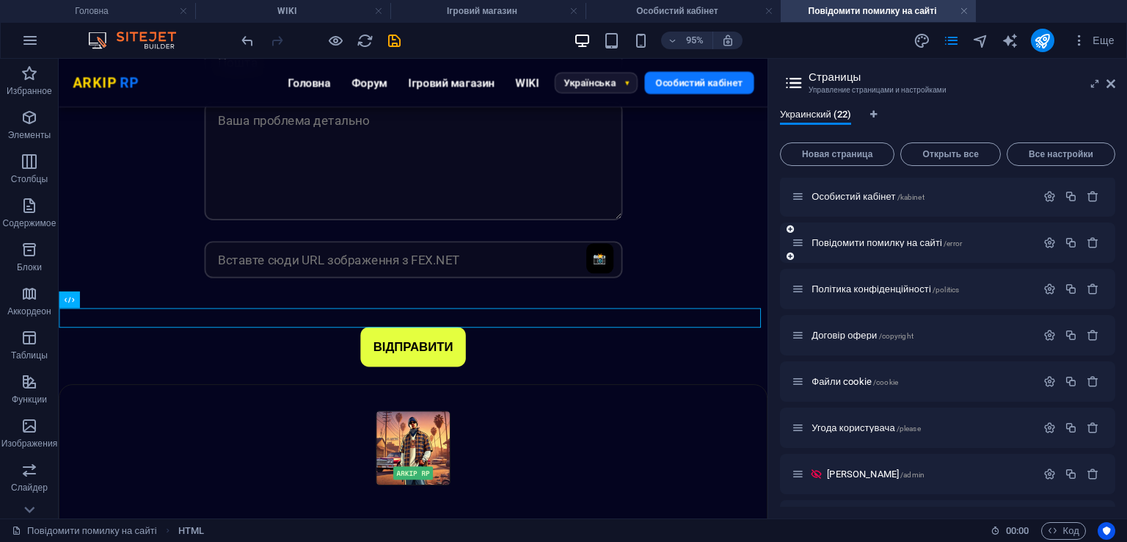
scroll to position [147, 0]
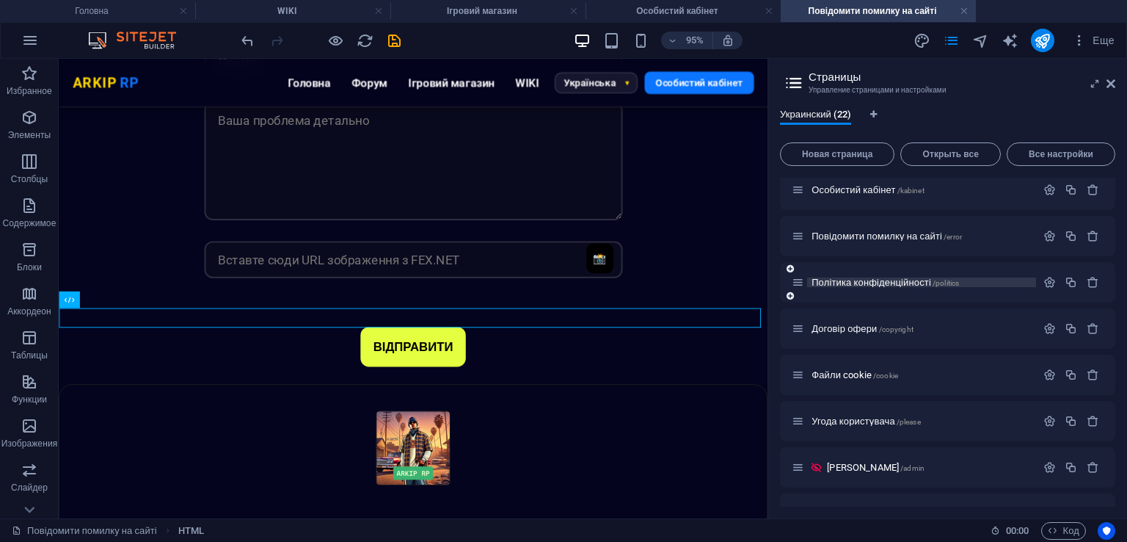
click at [922, 286] on span "Політика конфіденційності /politics" at bounding box center [886, 282] width 148 height 11
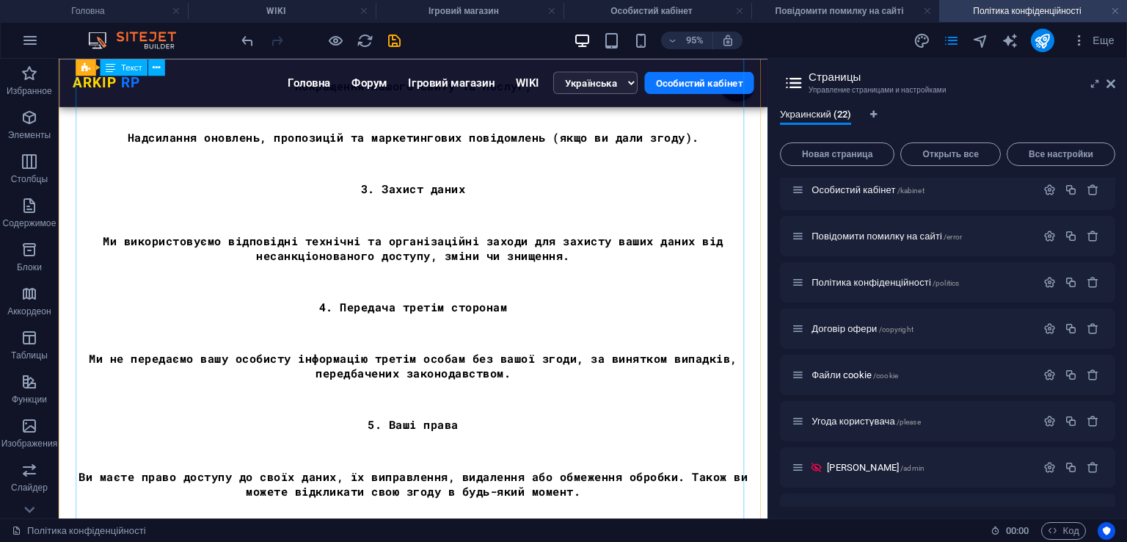
scroll to position [1028, 0]
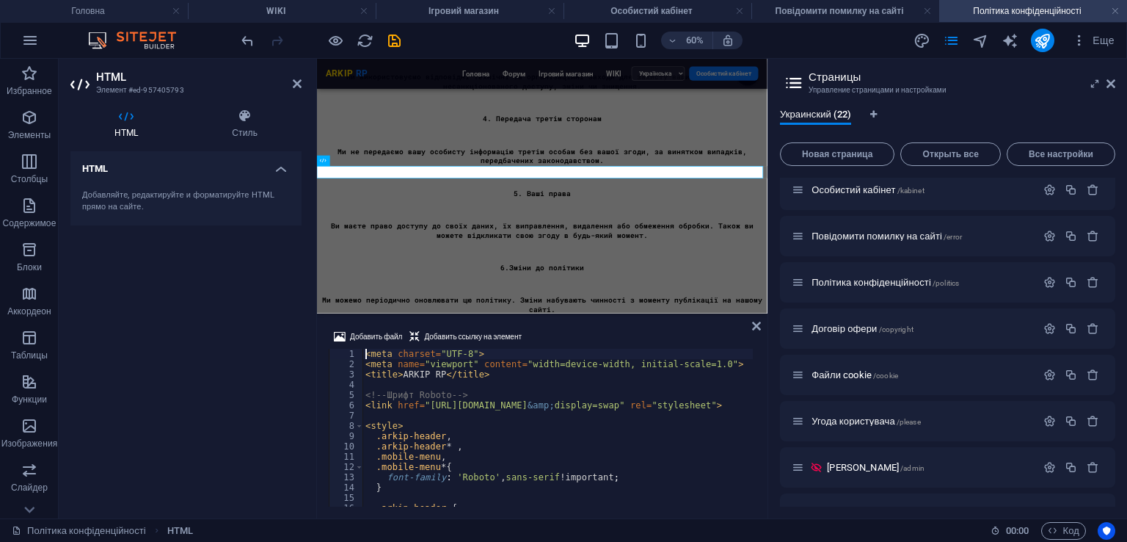
click at [429, 350] on div "< meta charset = "UTF-8" > < meta name = "viewport" content = "width=device-wid…" at bounding box center [751, 436] width 777 height 175
type textarea "</script>"
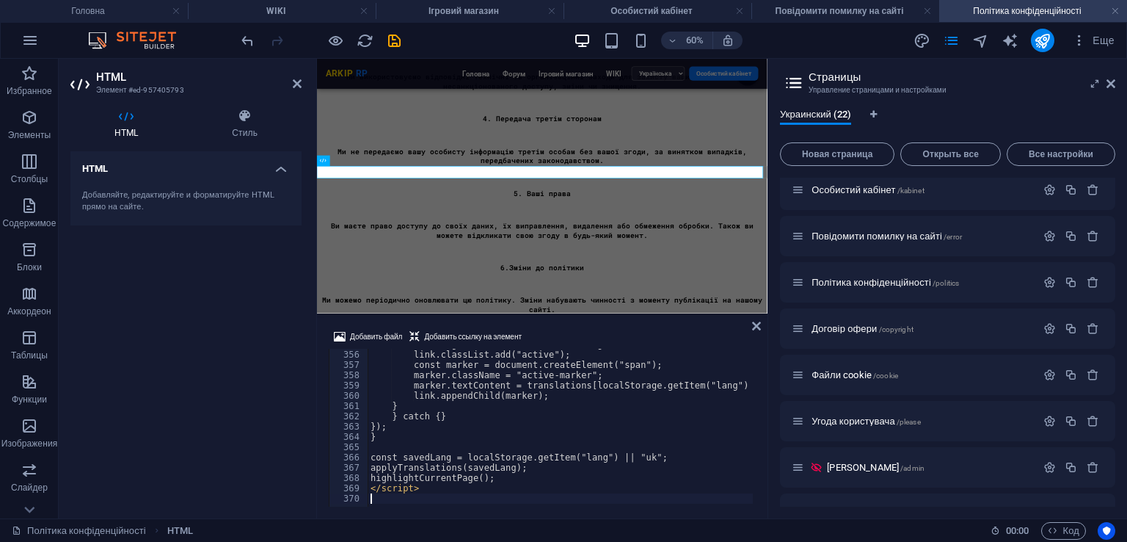
scroll to position [3647, 0]
click at [615, 333] on div "Добавить файл Добавить ссылку на элемент" at bounding box center [542, 338] width 427 height 21
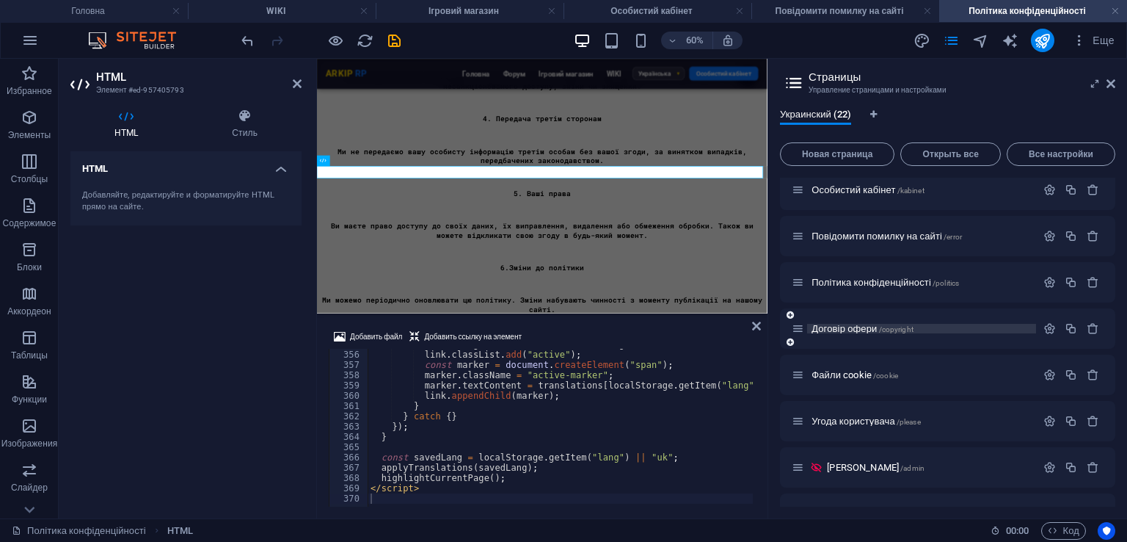
click at [885, 327] on span "/copyright" at bounding box center [896, 329] width 34 height 8
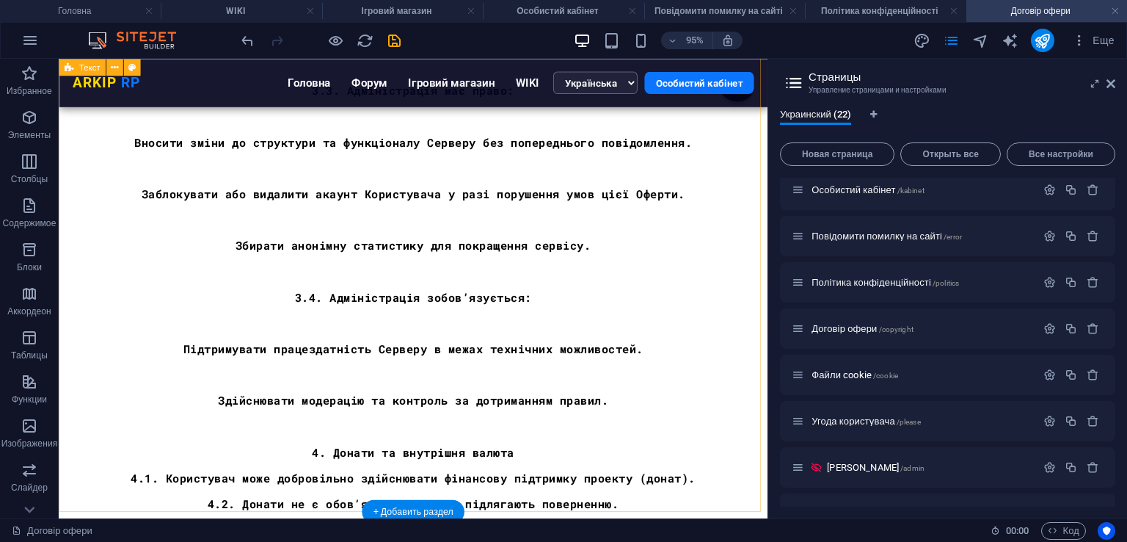
scroll to position [1175, 0]
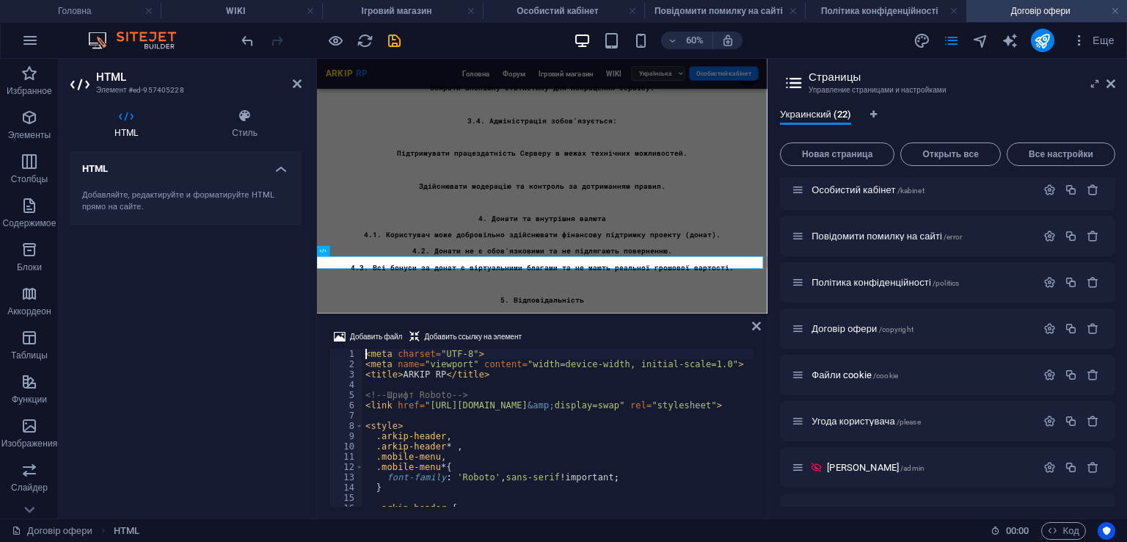
click at [487, 381] on div "< meta charset = "UTF-8" > < meta name = "viewport" content = "width=device-wid…" at bounding box center [751, 436] width 777 height 175
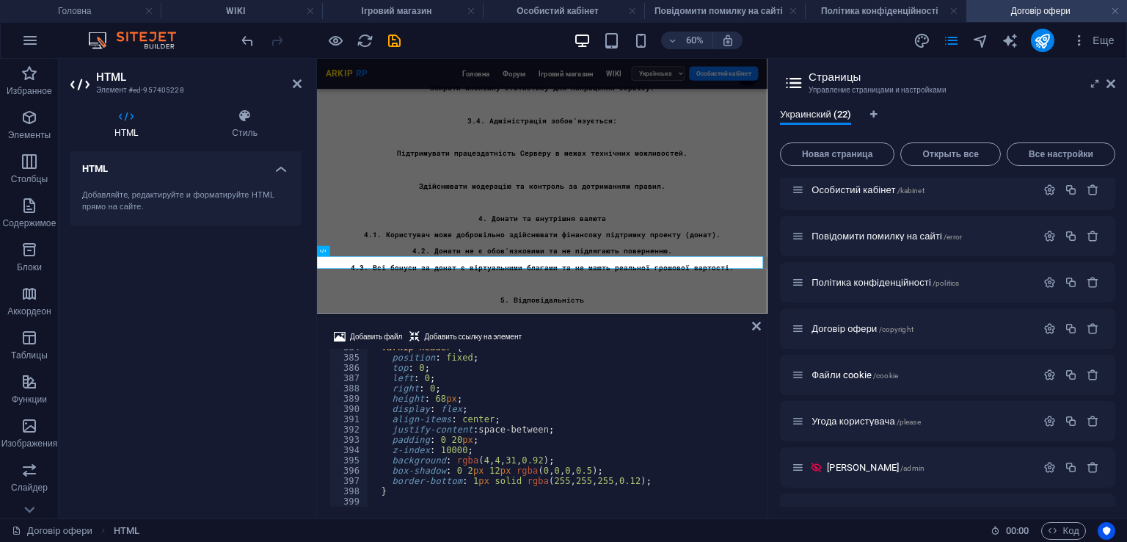
scroll to position [3942, 0]
click at [481, 441] on div ".arkip-header { position : fixed ; top : 0 ; left : 0 ; right : 0 ; height : 68…" at bounding box center [756, 429] width 777 height 175
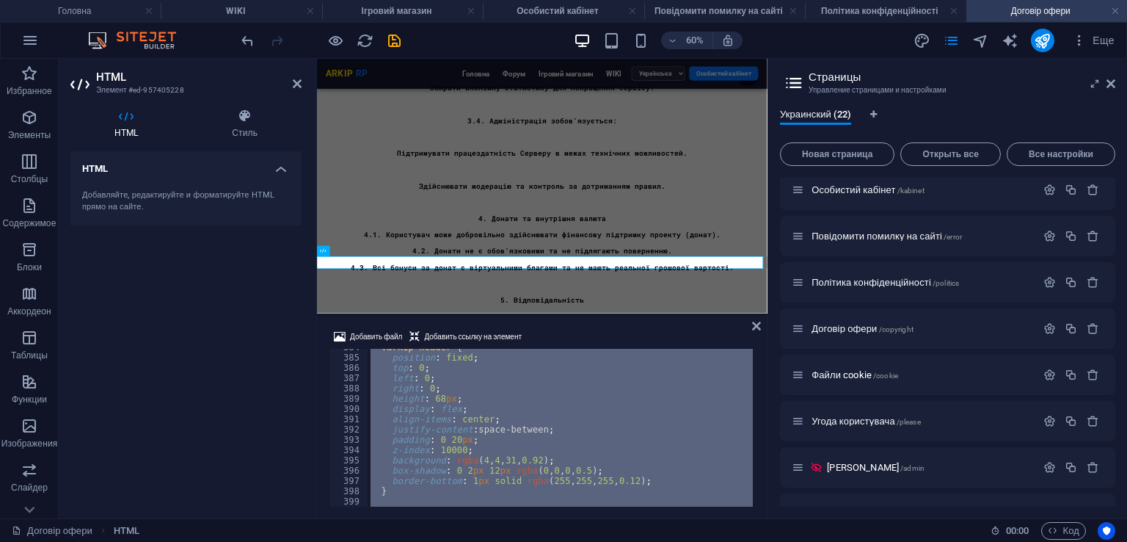
click at [481, 441] on div ".arkip-header { position : fixed ; top : 0 ; left : 0 ; right : 0 ; height : 68…" at bounding box center [756, 429] width 777 height 175
type textarea "</script>"
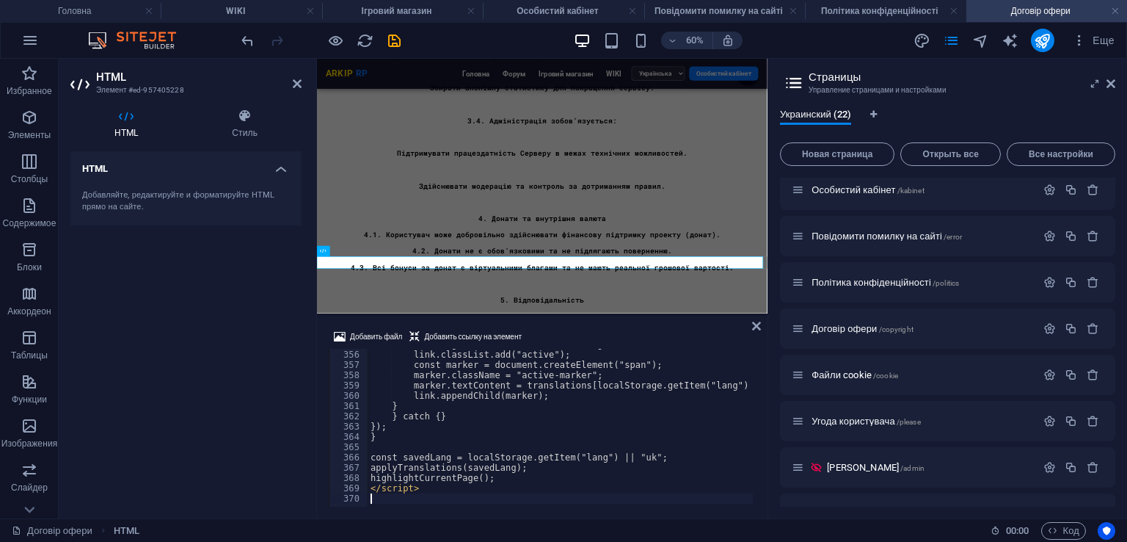
scroll to position [3647, 0]
click at [588, 322] on div "Добавить файл Добавить ссылку на элемент 355 356 357 358 359 360 361 362 363 36…" at bounding box center [542, 417] width 451 height 202
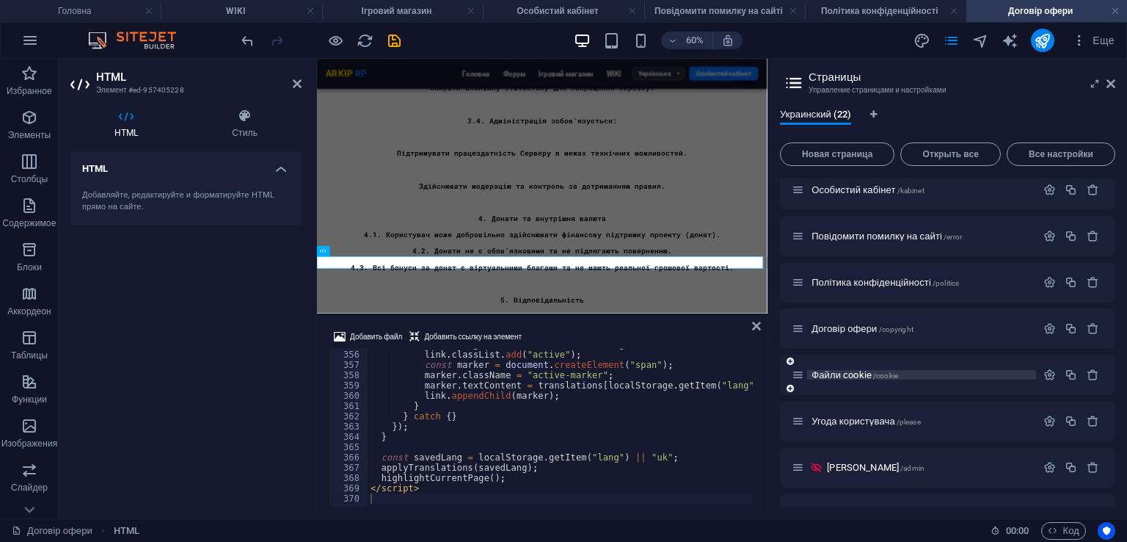
click at [875, 378] on span "/cookie" at bounding box center [885, 375] width 25 height 8
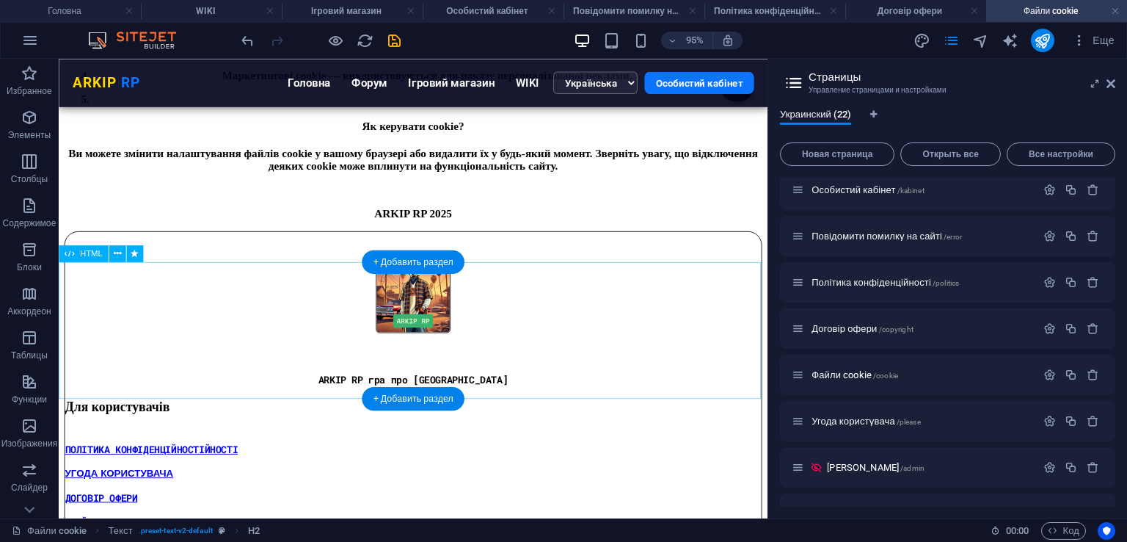
scroll to position [593, 0]
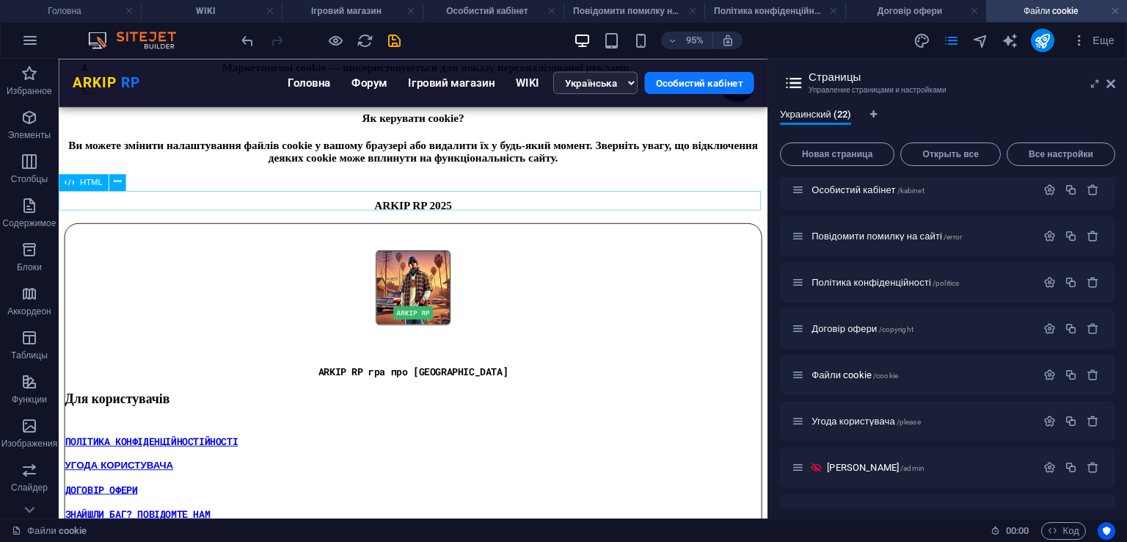
click at [165, 231] on div "ARKIP RP ARKIP RP Головна Форум Ігровий магазин WIKI Українська English Особист…" at bounding box center [432, 231] width 735 height 0
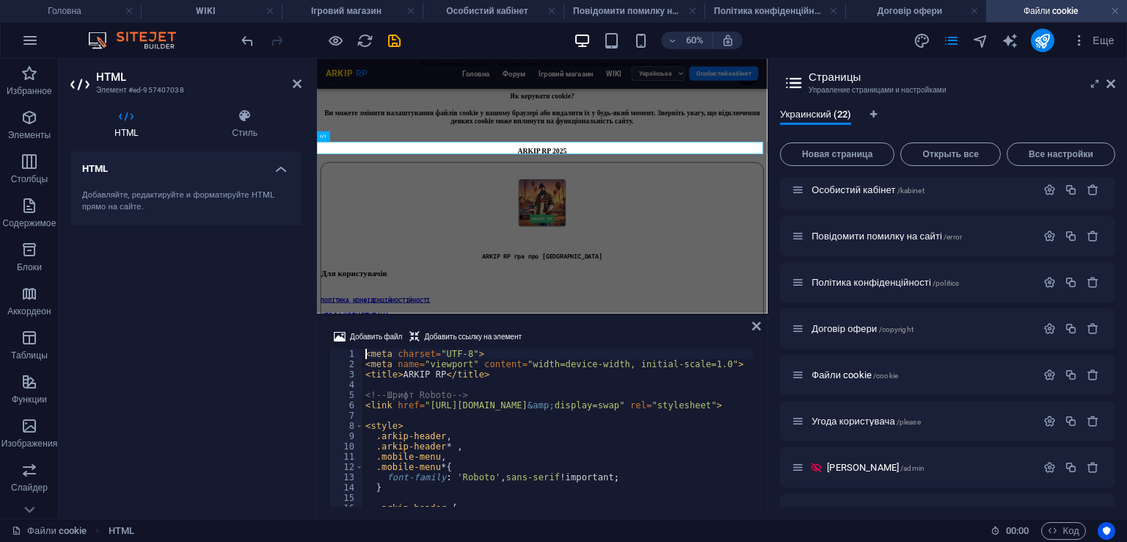
click at [412, 381] on div "< meta charset = "UTF-8" > < meta name = "viewport" content = "width=device-wid…" at bounding box center [751, 436] width 777 height 175
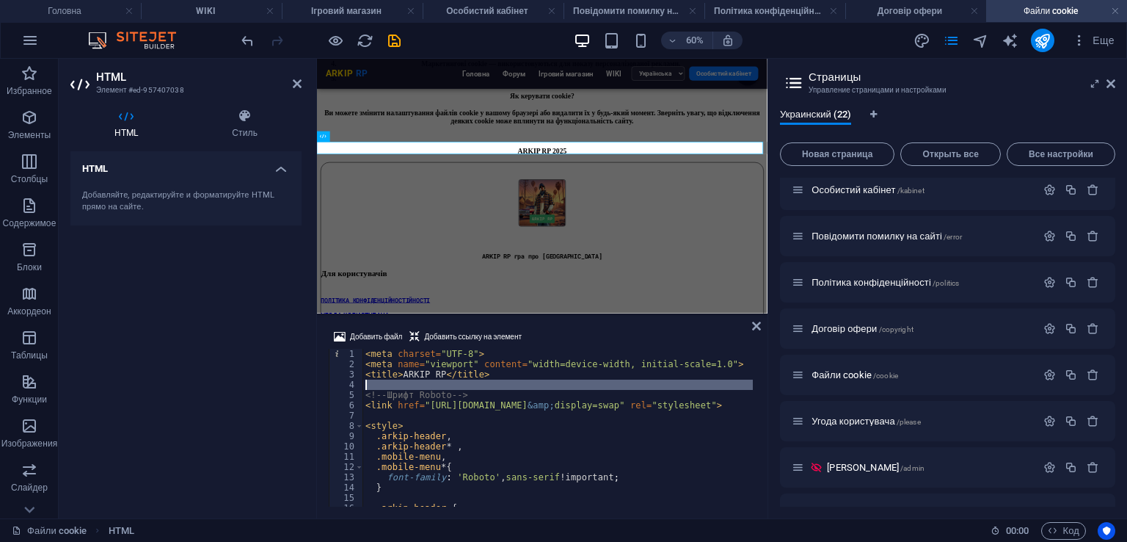
click at [412, 381] on div "< meta charset = "UTF-8" > < meta name = "viewport" content = "width=device-wid…" at bounding box center [751, 436] width 777 height 175
type textarea "</script>"
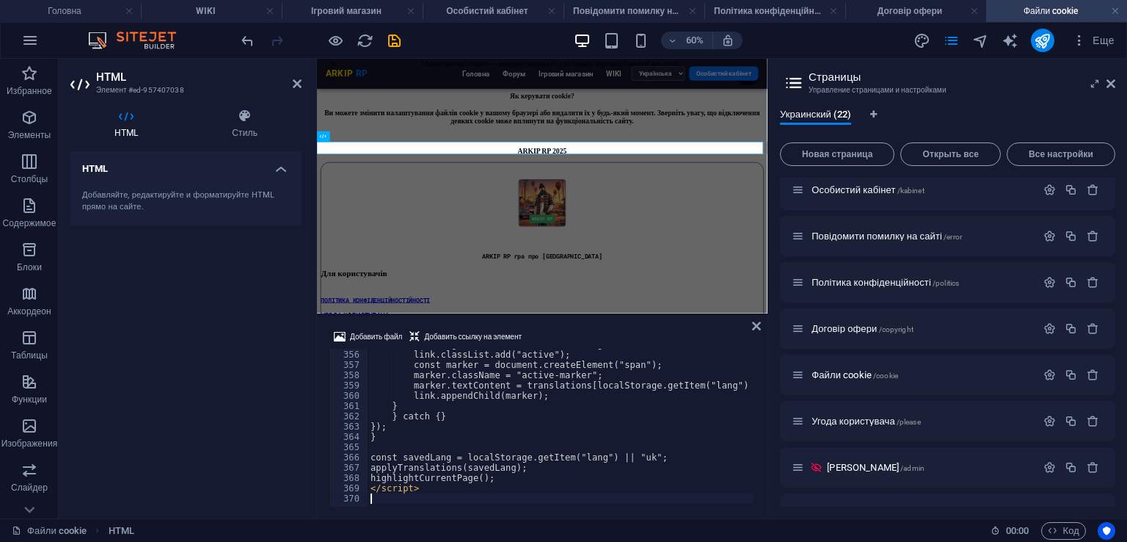
scroll to position [3647, 0]
click at [590, 338] on div "Добавить файл Добавить ссылку на элемент" at bounding box center [542, 338] width 427 height 21
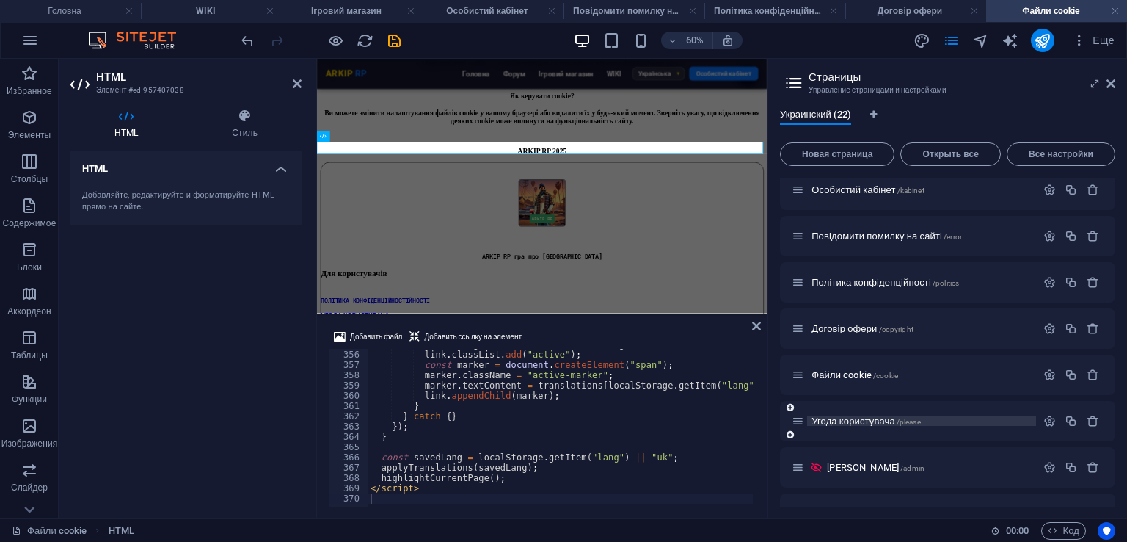
click at [878, 421] on span "Угода користувача /please" at bounding box center [866, 420] width 109 height 11
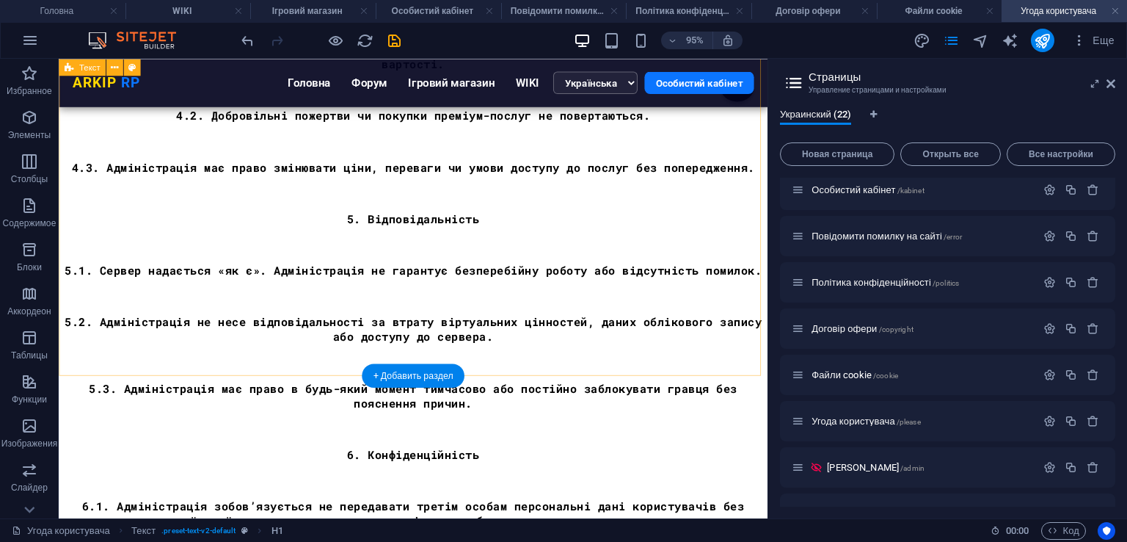
scroll to position [1507, 0]
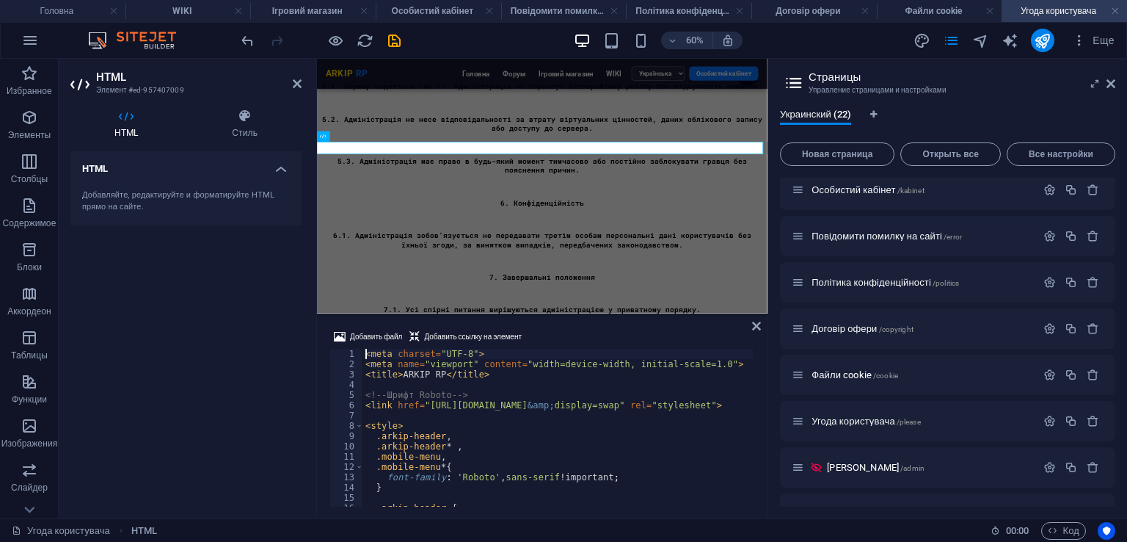
click at [510, 398] on div "< meta charset = "UTF-8" > < meta name = "viewport" content = "width=device-wid…" at bounding box center [751, 436] width 777 height 175
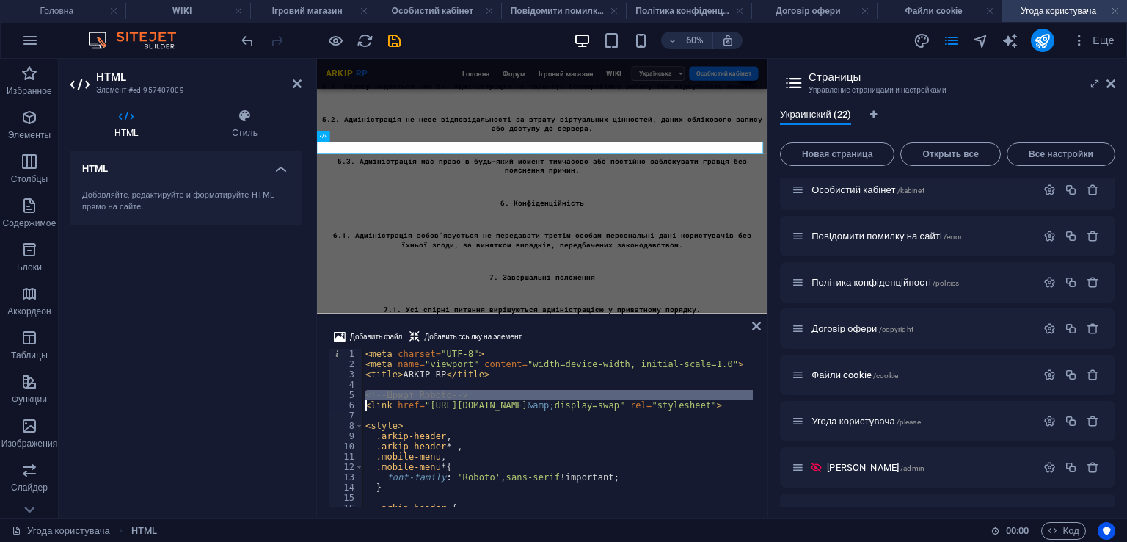
click at [510, 398] on div "< meta charset = "UTF-8" > < meta name = "viewport" content = "width=device-wid…" at bounding box center [751, 436] width 777 height 175
type textarea "</script>"
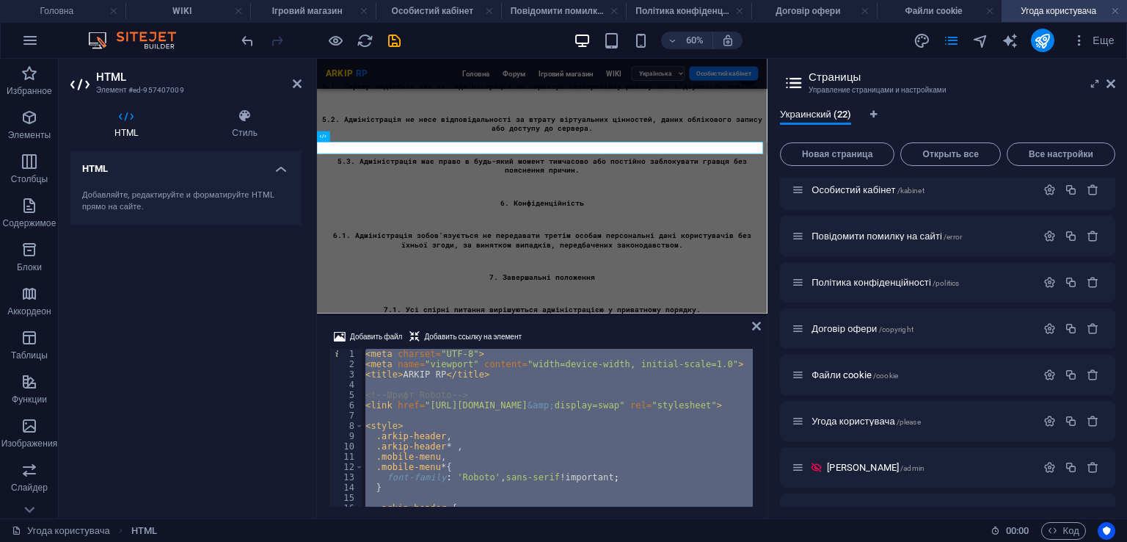
scroll to position [0, 0]
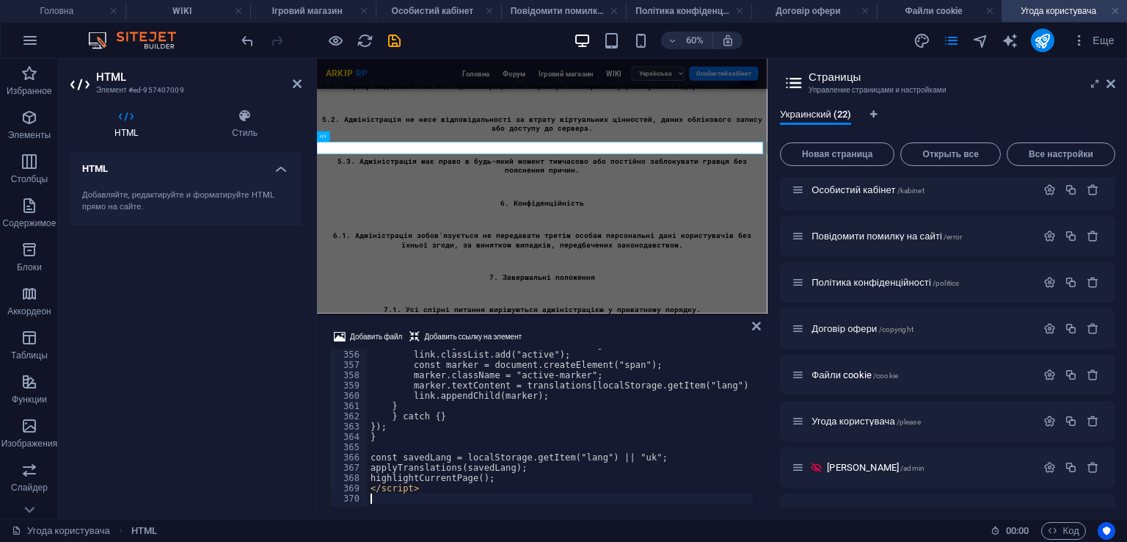
click at [608, 338] on div "Добавить файл Добавить ссылку на элемент" at bounding box center [542, 338] width 427 height 21
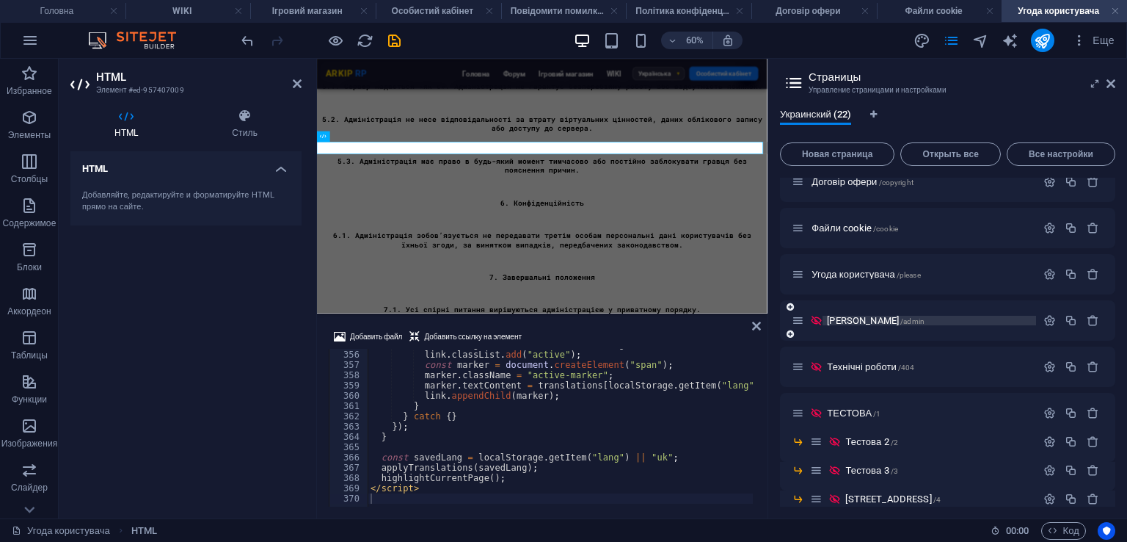
click at [929, 318] on p "Адмін Панель /admin" at bounding box center [929, 321] width 205 height 10
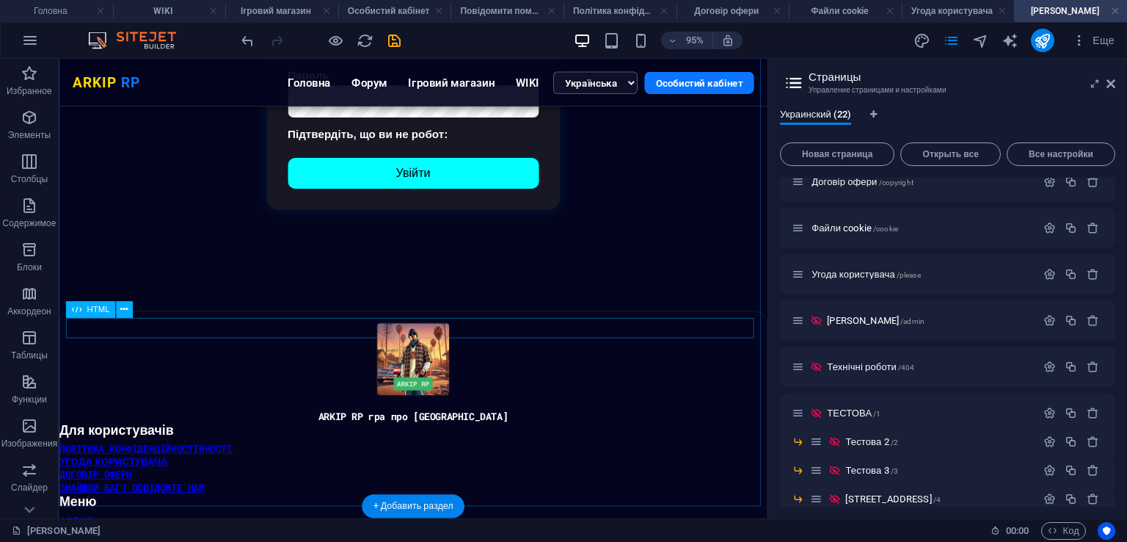
click at [146, 316] on div "ARKIP RP ARKIP RP Головна Форум Ігровий магазин WIKI Українська English Особист…" at bounding box center [432, 316] width 732 height 0
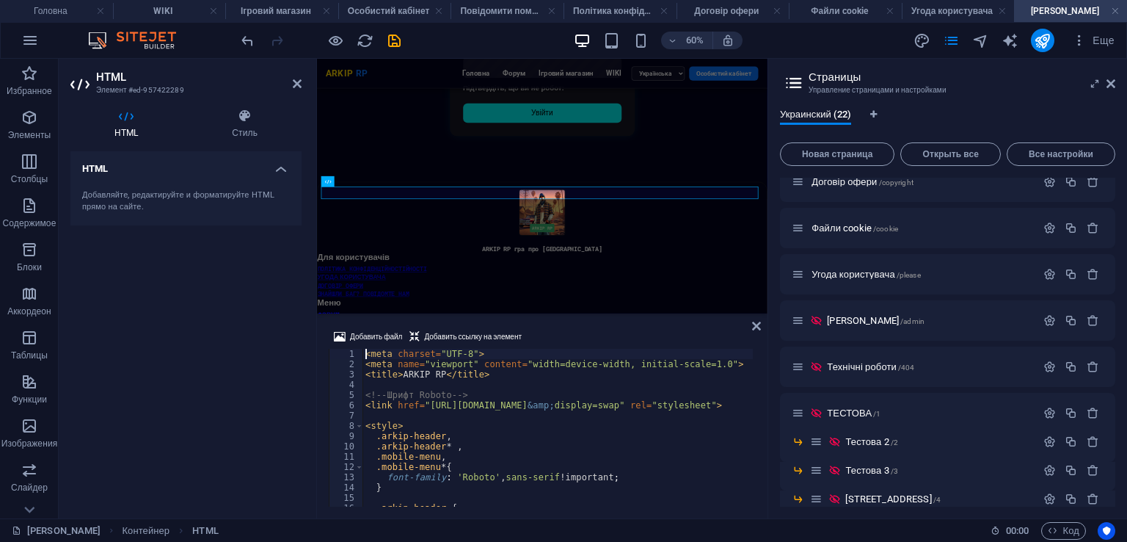
click at [470, 393] on div "< meta charset = "UTF-8" > < meta name = "viewport" content = "width=device-wid…" at bounding box center [751, 436] width 777 height 175
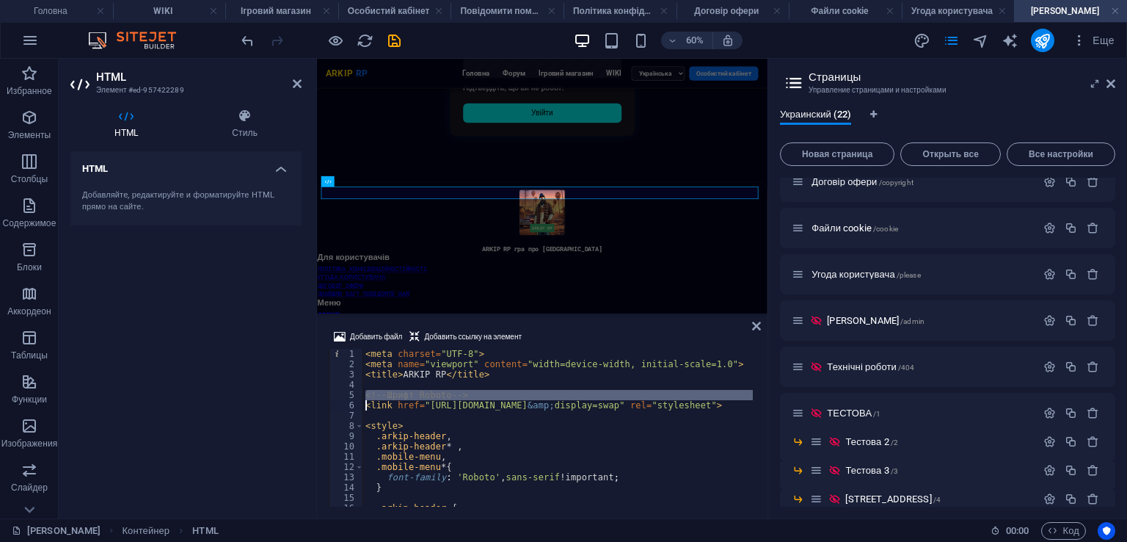
click at [470, 393] on div "< meta charset = "UTF-8" > < meta name = "viewport" content = "width=device-wid…" at bounding box center [751, 436] width 777 height 175
type textarea "</script>"
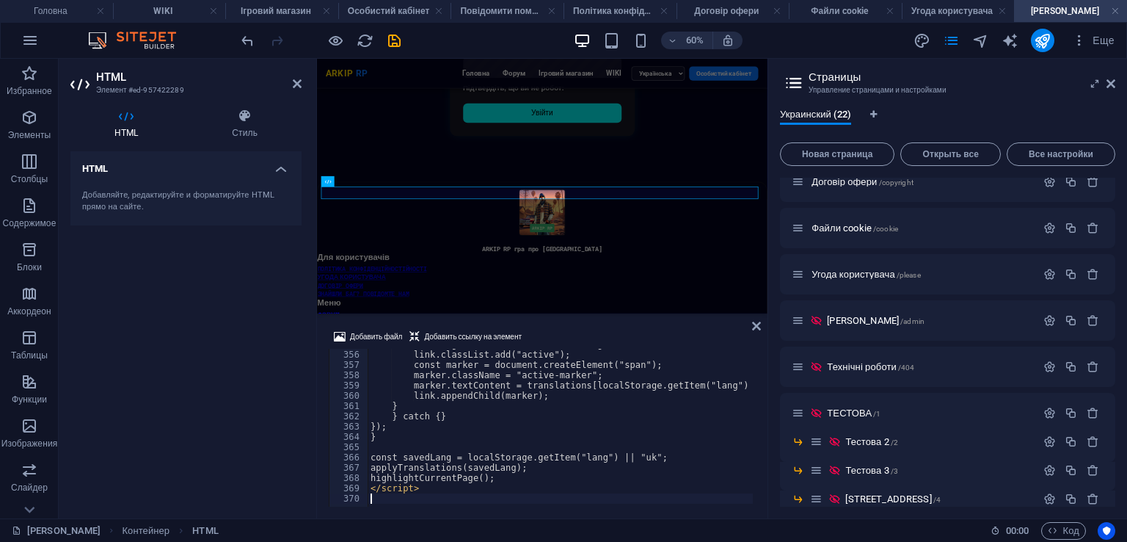
click at [577, 333] on div "Добавить файл Добавить ссылку на элемент" at bounding box center [542, 338] width 427 height 21
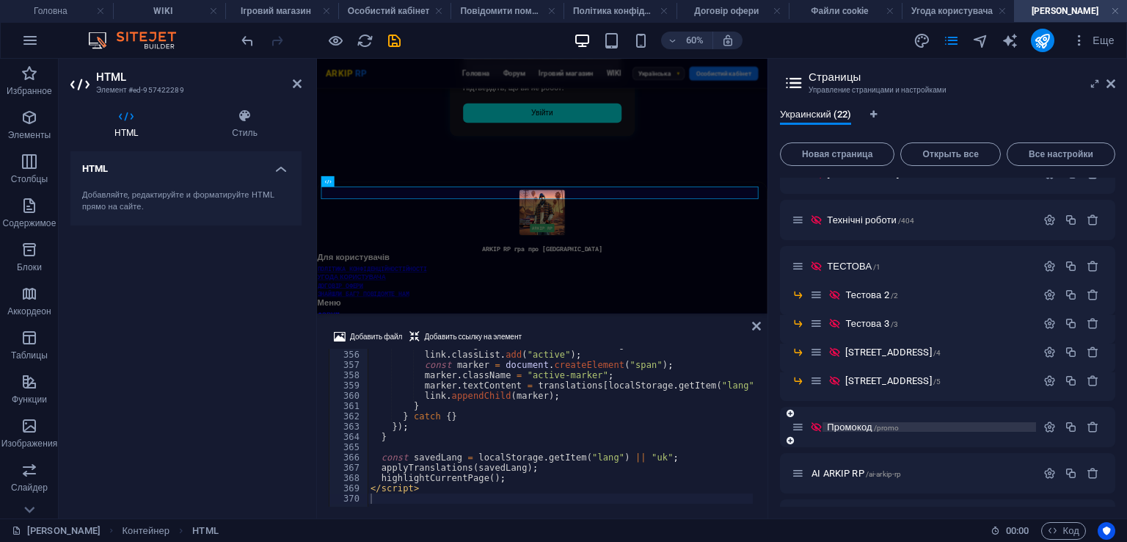
click at [884, 428] on span "/promo" at bounding box center [887, 428] width 26 height 8
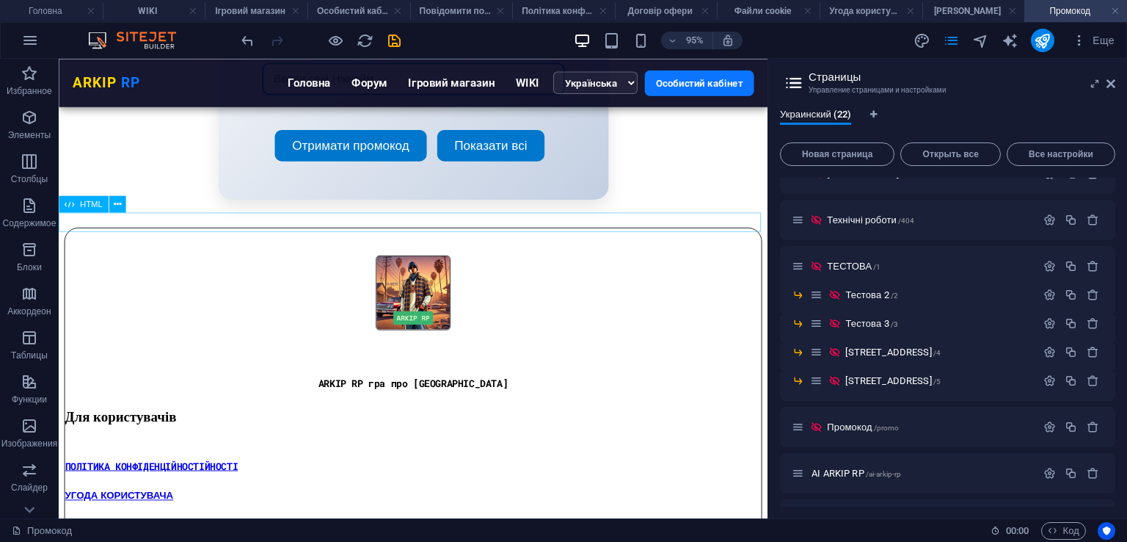
click at [211, 236] on div "ARKIP RP ARKIP RP Головна Форум Ігровий магазин WIKI Українська English Особист…" at bounding box center [432, 236] width 735 height 0
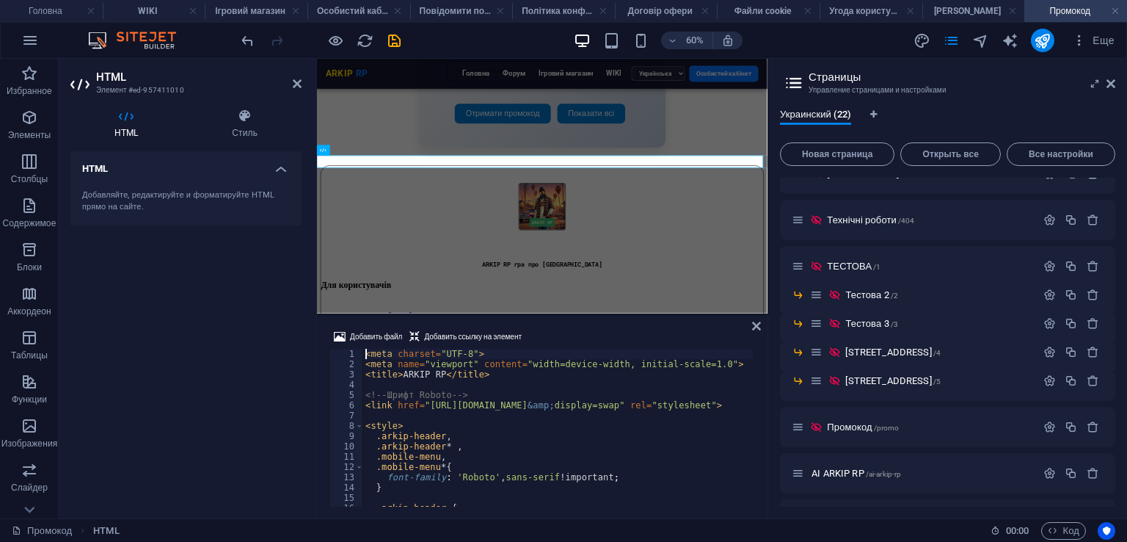
click at [429, 385] on div "< meta charset = "UTF-8" > < meta name = "viewport" content = "width=device-wid…" at bounding box center [751, 436] width 777 height 175
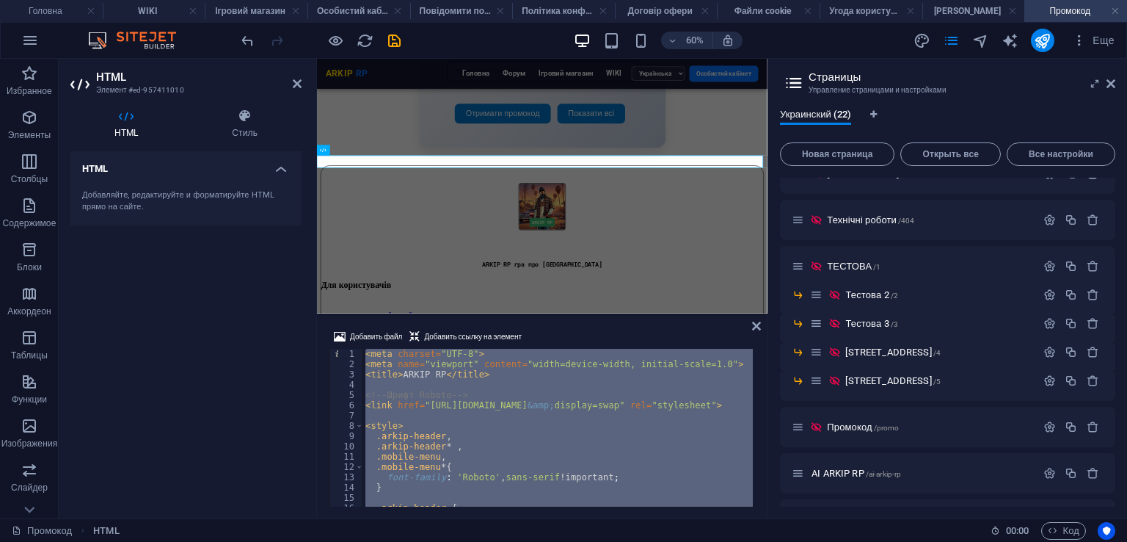
click at [429, 385] on div "< meta charset = "UTF-8" > < meta name = "viewport" content = "width=device-wid…" at bounding box center [751, 436] width 777 height 175
type textarea "</script>"
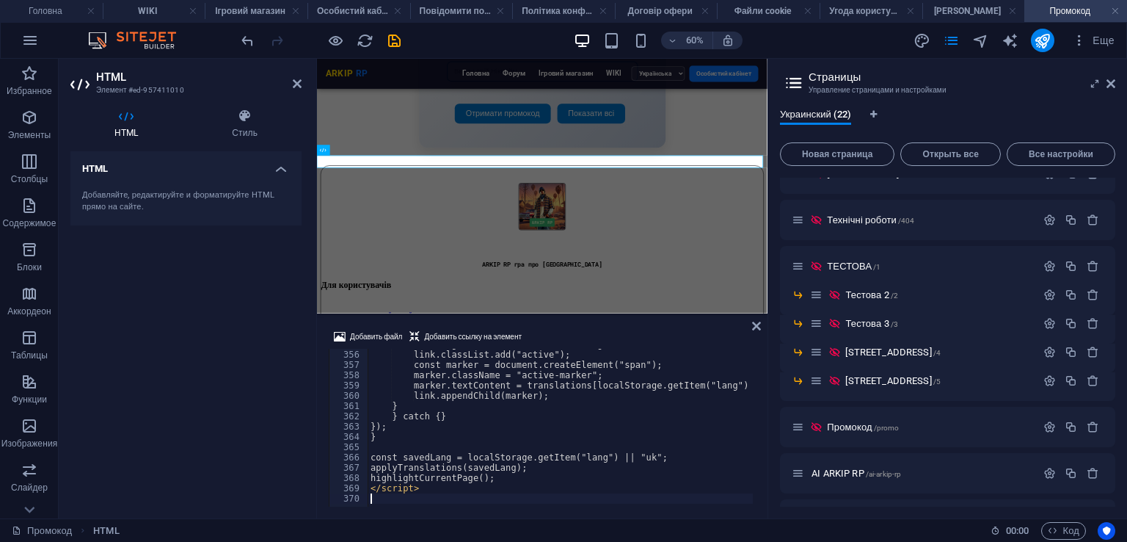
click at [631, 322] on div "Добавить файл Добавить ссылку на элемент 355 356 357 358 359 360 361 362 363 36…" at bounding box center [542, 417] width 451 height 202
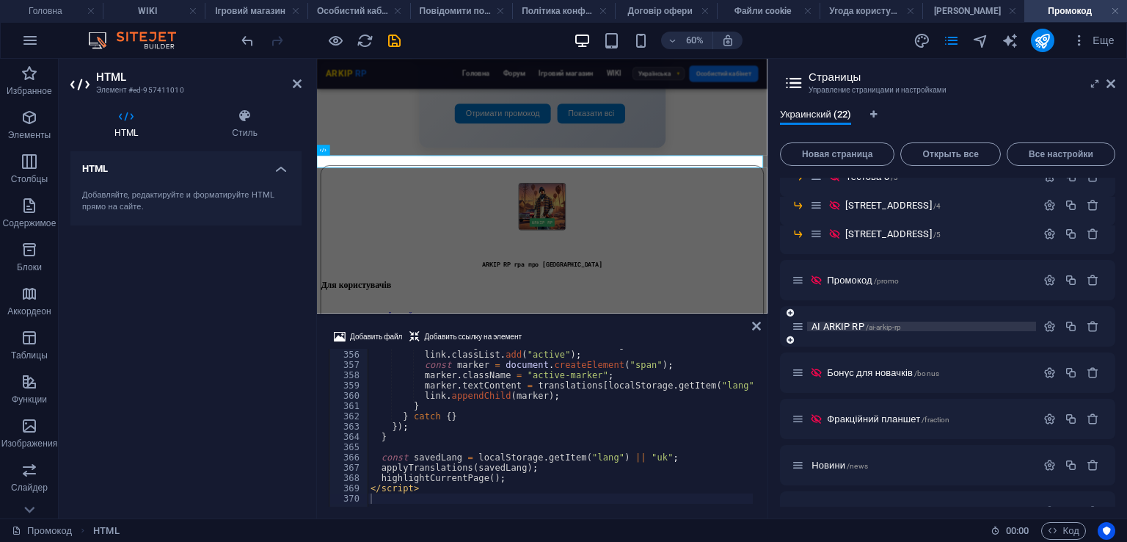
click at [884, 324] on span "/ai-arkip-rp" at bounding box center [884, 327] width 36 height 8
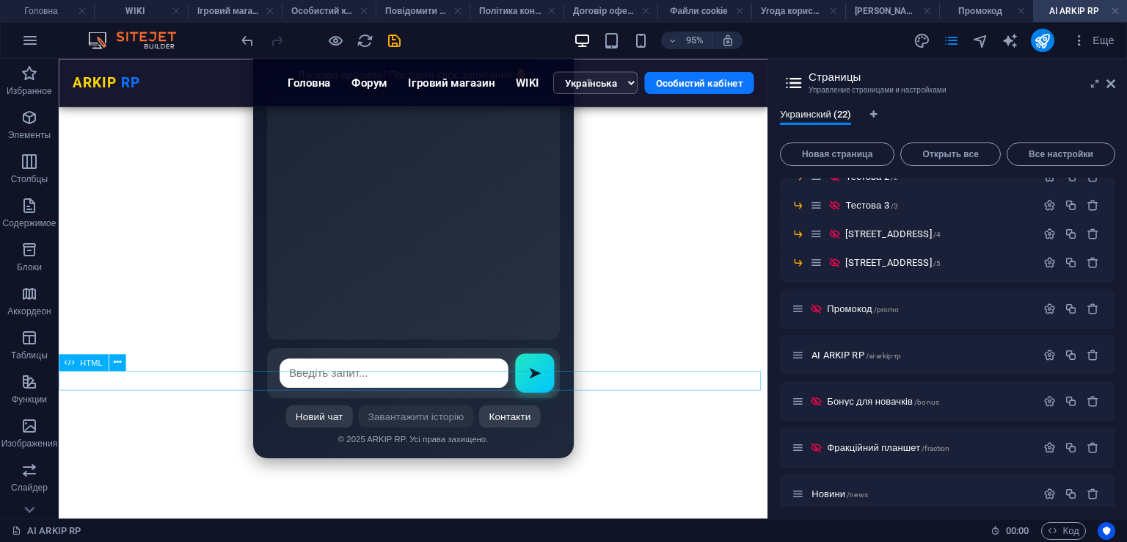
click at [195, 527] on div "ARKIP RP ARKIP RP Головна Форум Ігровий магазин WIKI Українська English Особист…" at bounding box center [432, 527] width 735 height 0
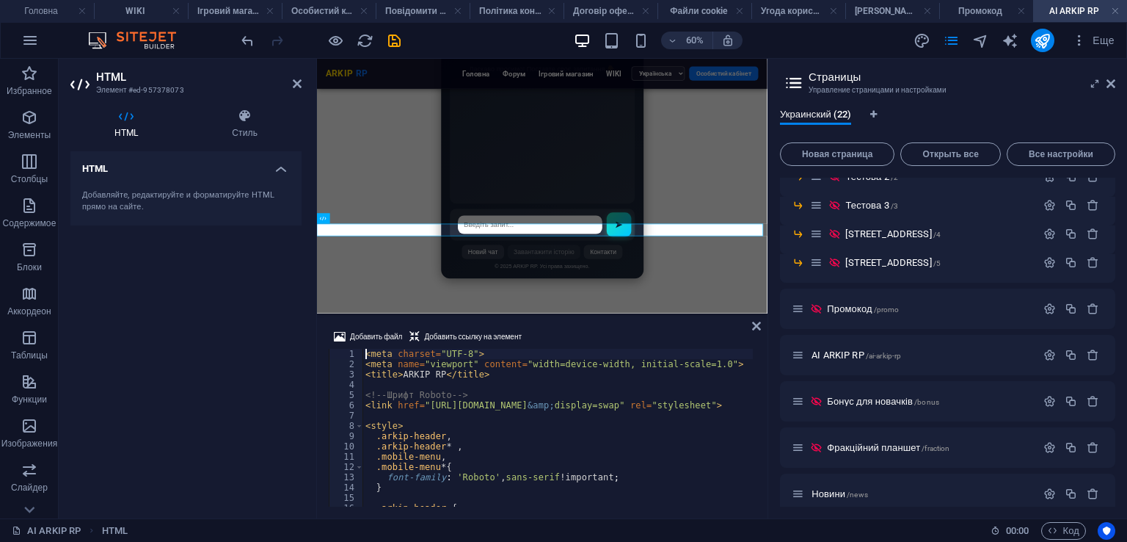
click at [493, 419] on div "< meta charset = "UTF-8" > < meta name = "viewport" content = "width=device-wid…" at bounding box center [751, 436] width 777 height 175
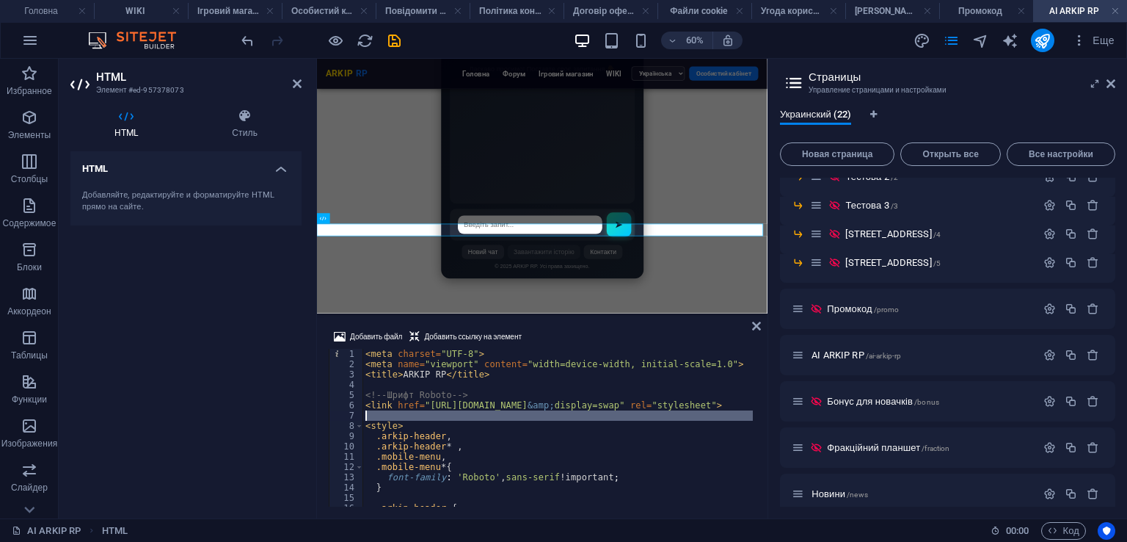
click at [493, 419] on div "< meta charset = "UTF-8" > < meta name = "viewport" content = "width=device-wid…" at bounding box center [751, 436] width 777 height 175
type textarea "</script>"
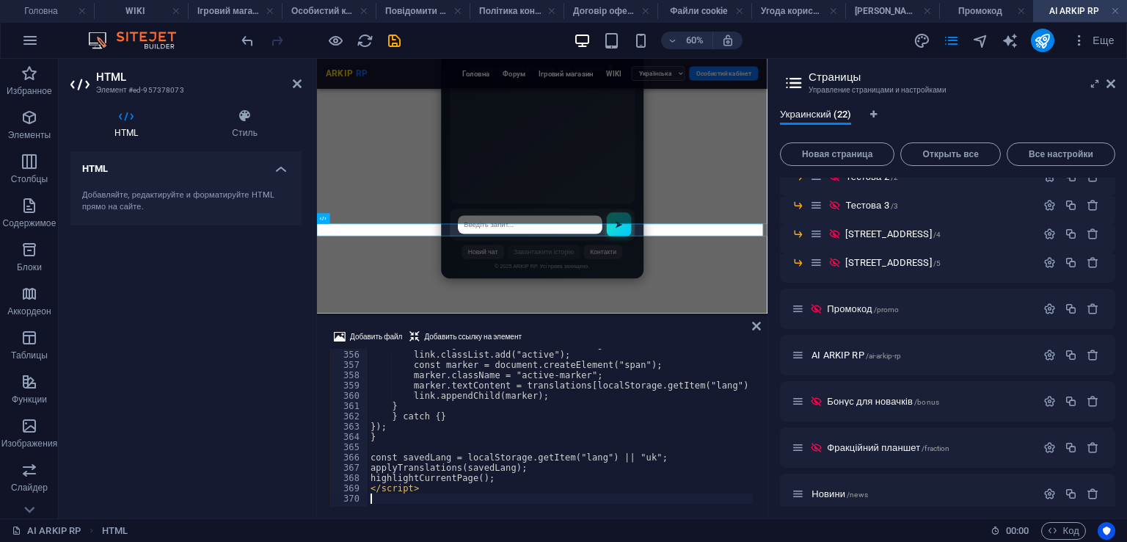
click at [589, 326] on div "Добавить файл Добавить ссылку на элемент 355 356 357 358 359 360 361 362 363 36…" at bounding box center [542, 417] width 451 height 202
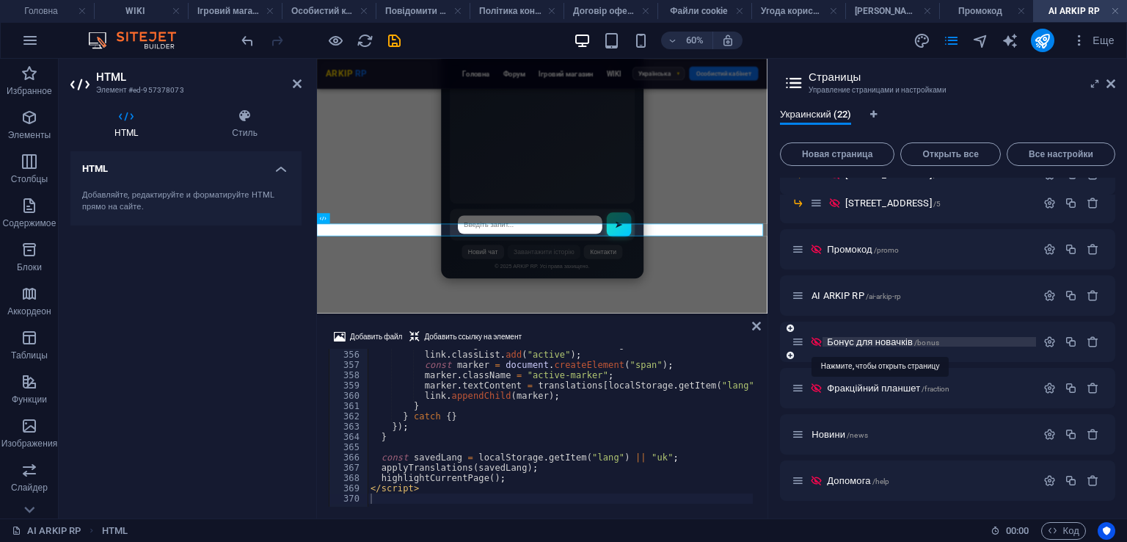
click at [917, 339] on span "Бонус для новачків /bonus" at bounding box center [883, 341] width 112 height 11
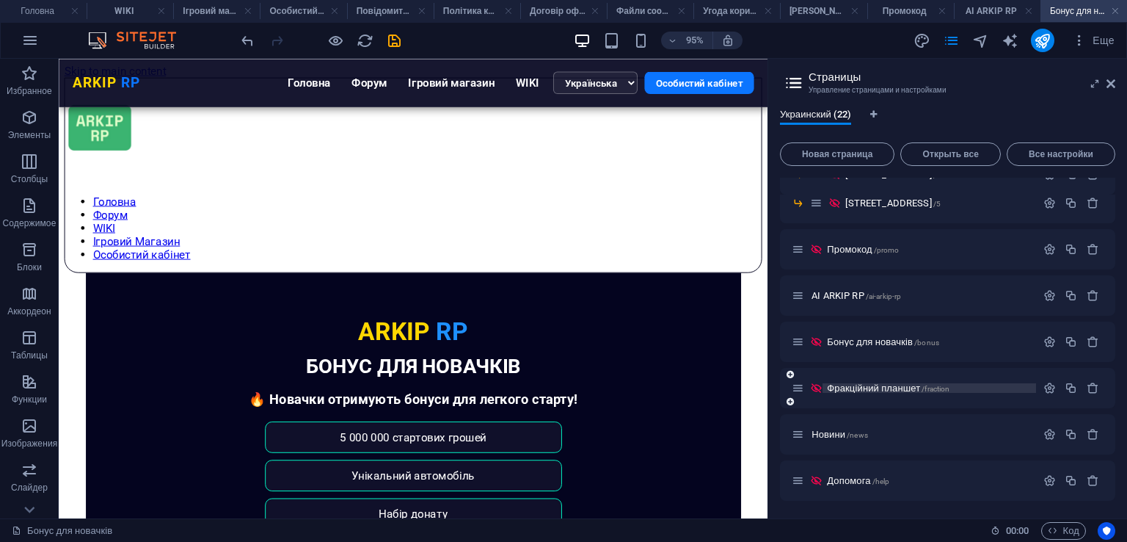
click at [898, 389] on span "Фракційний планшет /fraction" at bounding box center [888, 387] width 123 height 11
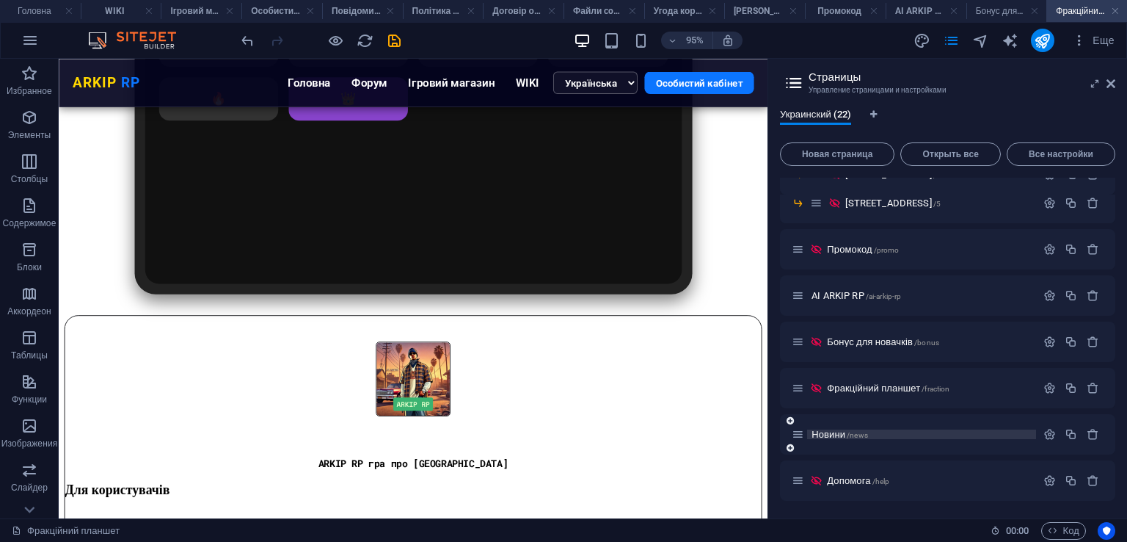
click at [853, 435] on span "/news" at bounding box center [857, 435] width 21 height 8
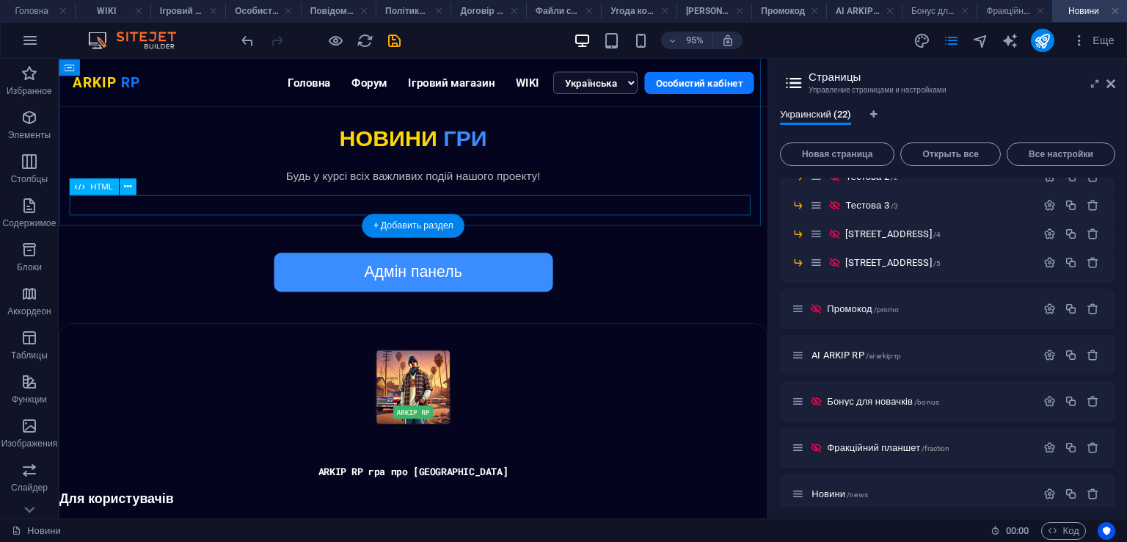
click at [217, 326] on div "ARKIP RP ARKIP RP Головна Форум Ігровий магазин WIKI Українська English Особист…" at bounding box center [432, 326] width 724 height 0
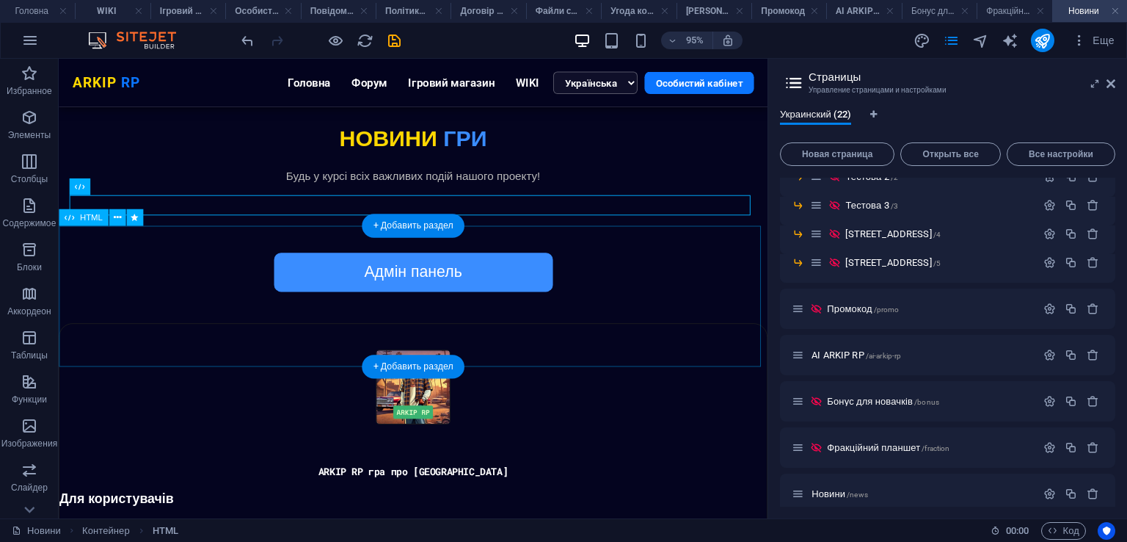
click at [166, 337] on div at bounding box center [432, 337] width 747 height 0
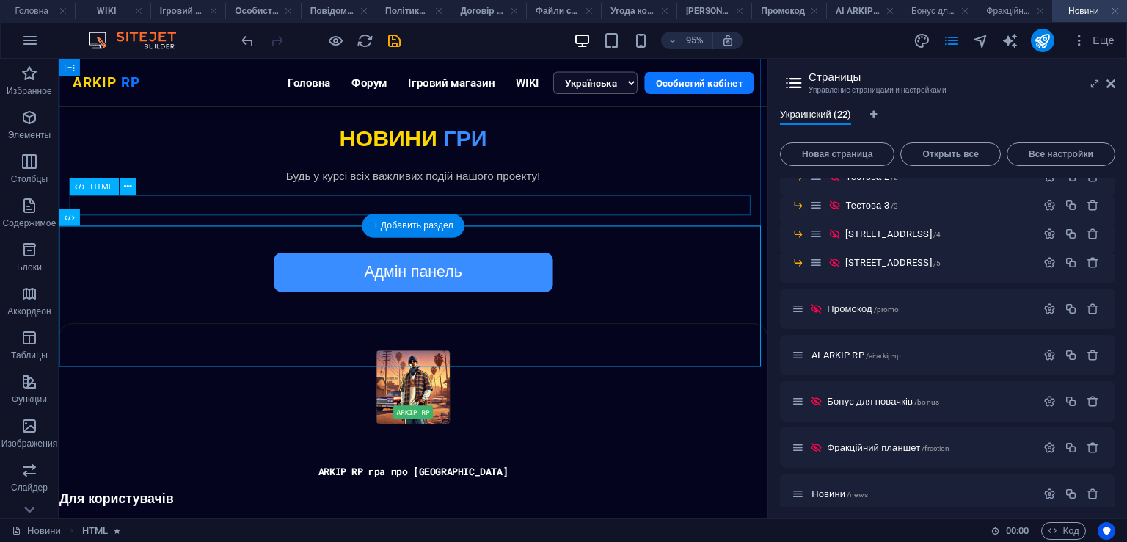
click at [227, 326] on div "ARKIP RP ARKIP RP Головна Форум Ігровий магазин WIKI Українська English Особист…" at bounding box center [432, 326] width 724 height 0
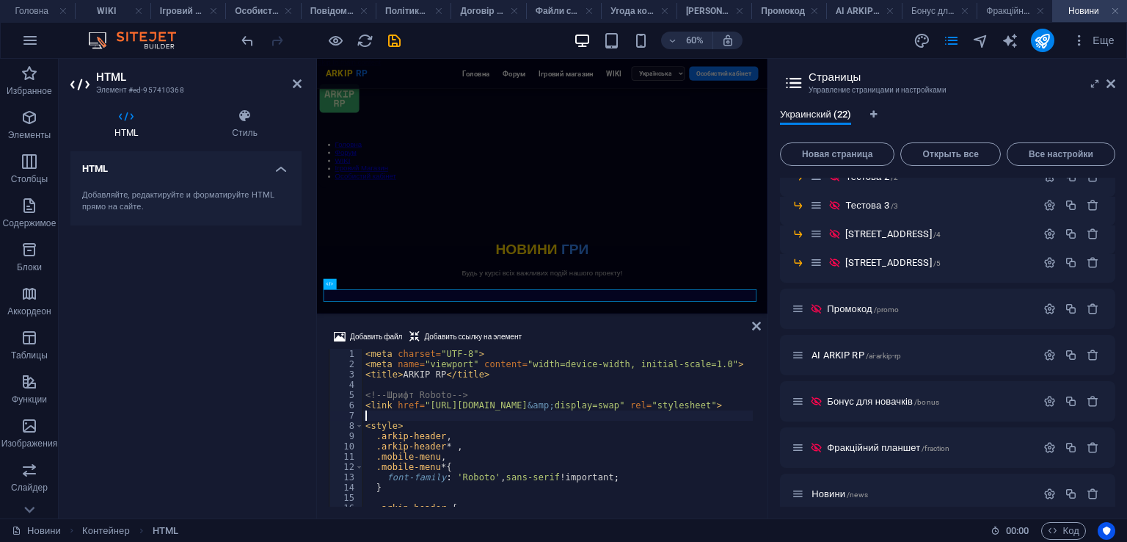
click at [561, 411] on div "< meta charset = "UTF-8" > < meta name = "viewport" content = "width=device-wid…" at bounding box center [751, 436] width 777 height 175
type textarea "</script>"
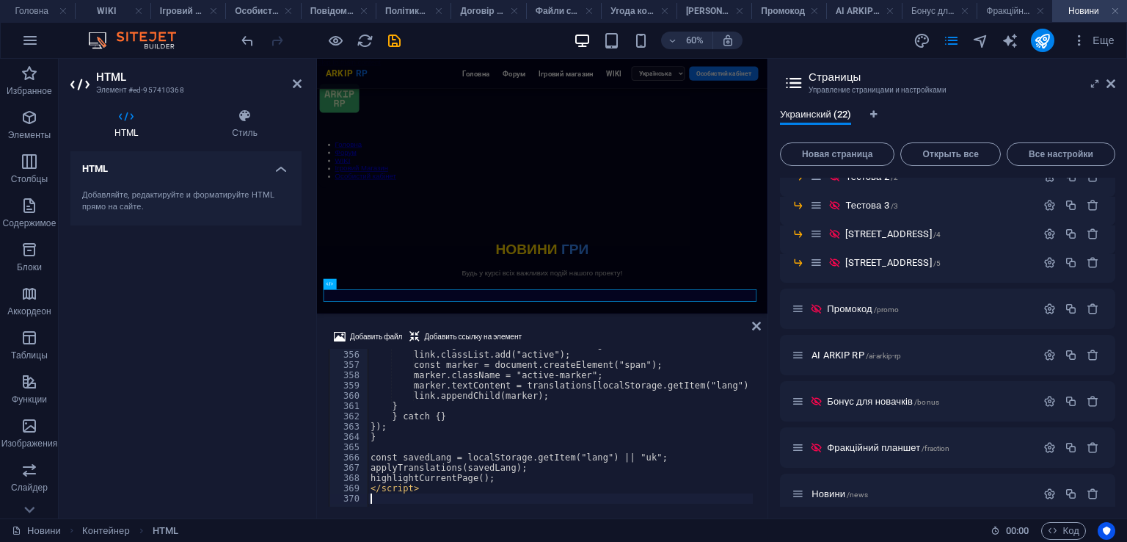
click at [620, 330] on div "Добавить файл Добавить ссылку на элемент" at bounding box center [542, 338] width 427 height 21
click at [754, 330] on icon at bounding box center [756, 326] width 9 height 12
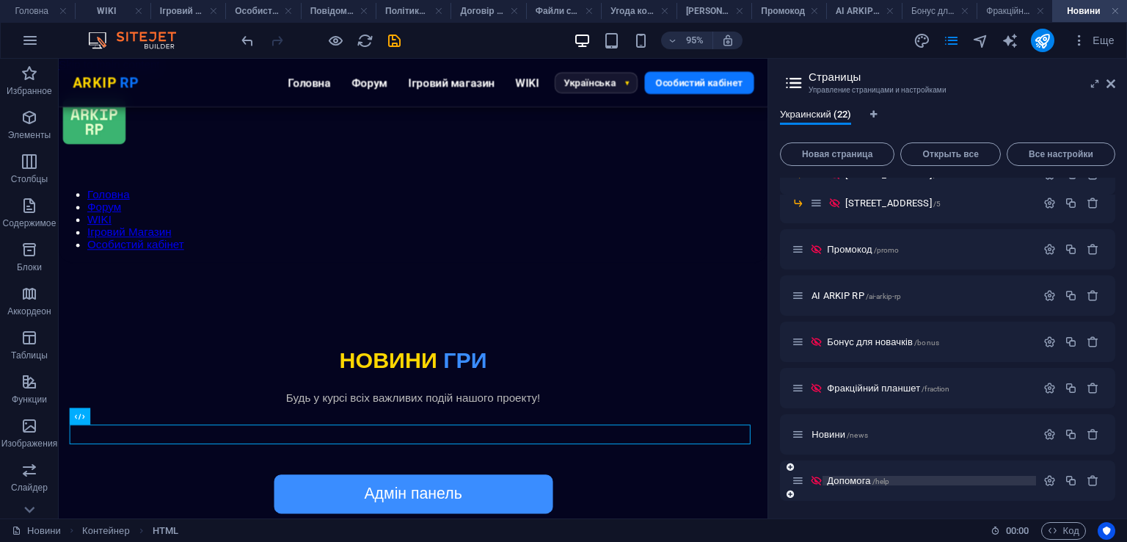
click at [856, 480] on span "Допомога /help" at bounding box center [858, 480] width 62 height 11
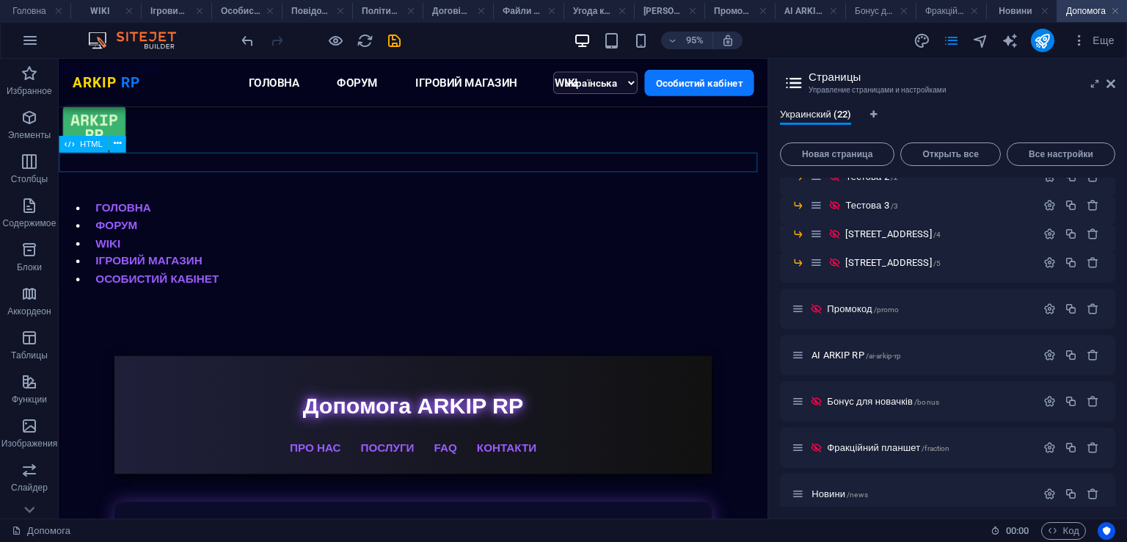
click at [152, 313] on div "ARKIP RP ARKIP RP Головна Форум Ігровий магазин WIKI Українська English Особист…" at bounding box center [432, 313] width 747 height 0
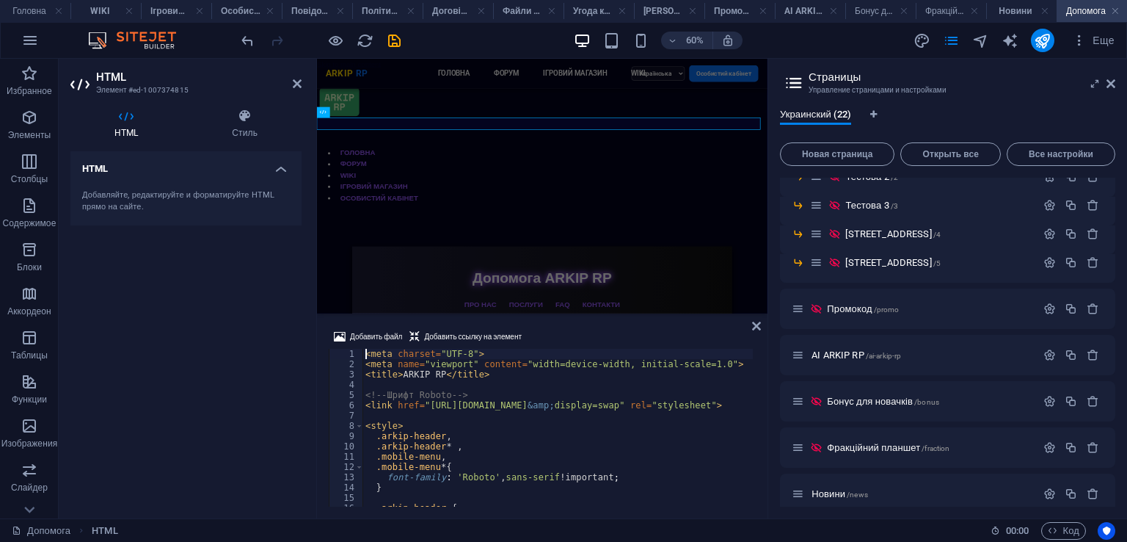
click at [533, 414] on div "< meta charset = "UTF-8" > < meta name = "viewport" content = "width=device-wid…" at bounding box center [751, 436] width 777 height 175
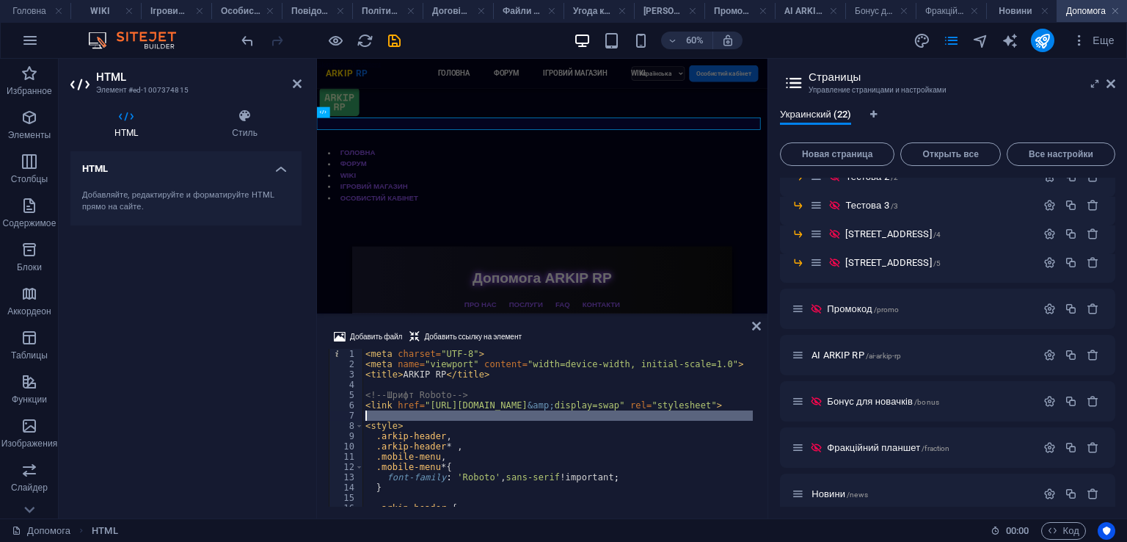
click at [533, 414] on div "< meta charset = "UTF-8" > < meta name = "viewport" content = "width=device-wid…" at bounding box center [751, 436] width 777 height 175
type textarea "</script>"
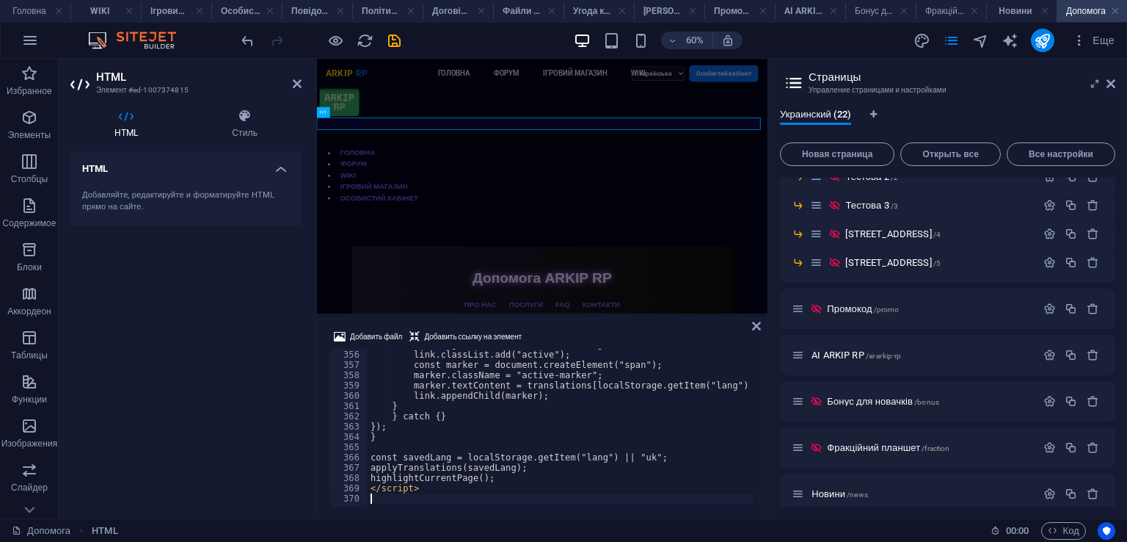
click at [581, 335] on div "Добавить файл Добавить ссылку на элемент" at bounding box center [542, 338] width 427 height 21
click at [396, 42] on icon "save" at bounding box center [394, 40] width 17 height 17
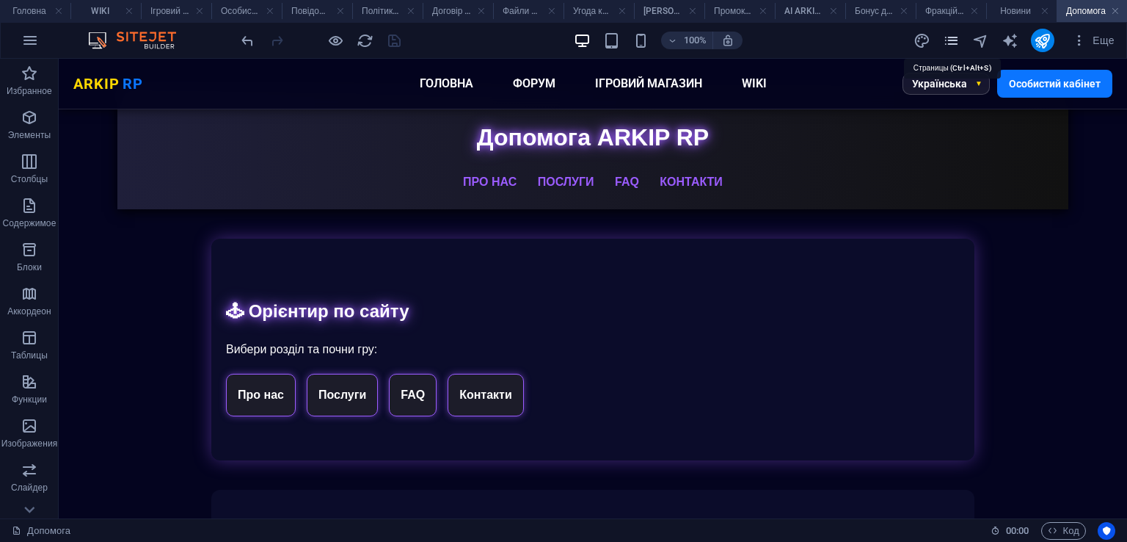
click at [951, 46] on icon "pages" at bounding box center [951, 40] width 17 height 17
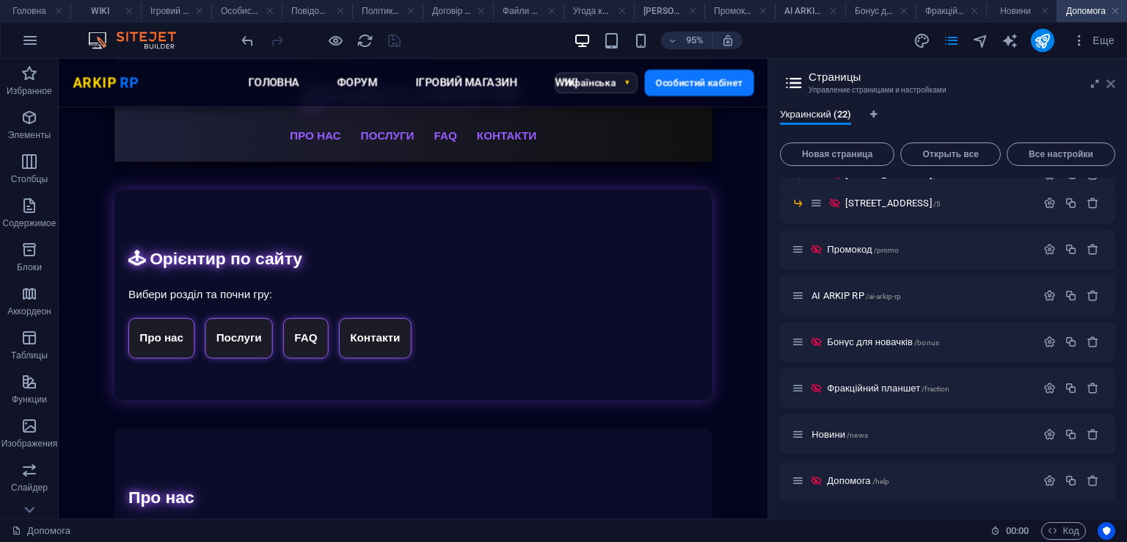
click at [1115, 78] on icon at bounding box center [1111, 84] width 9 height 12
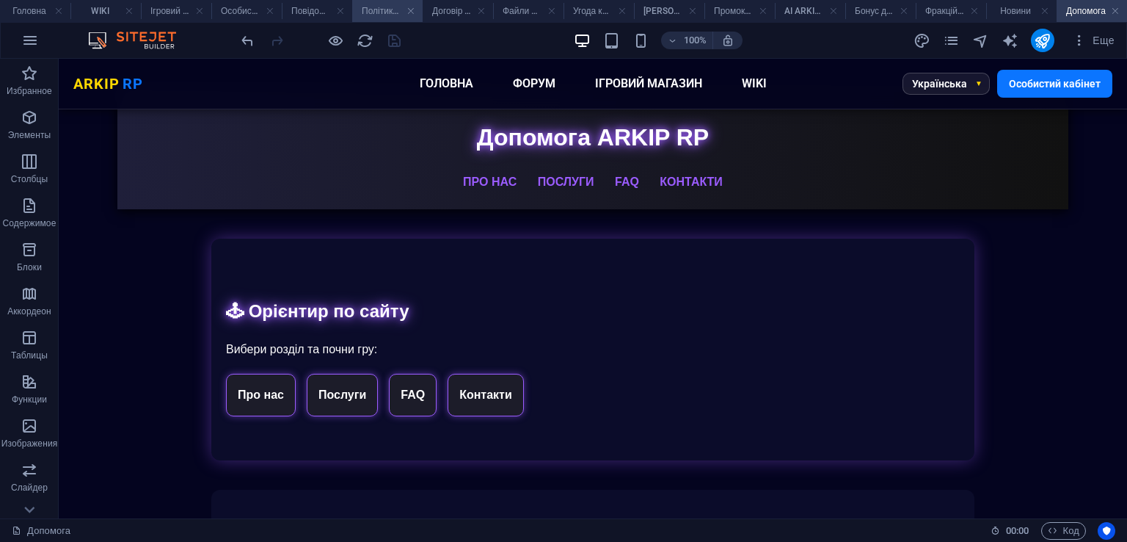
click at [1046, 45] on icon "publish" at bounding box center [1042, 40] width 17 height 17
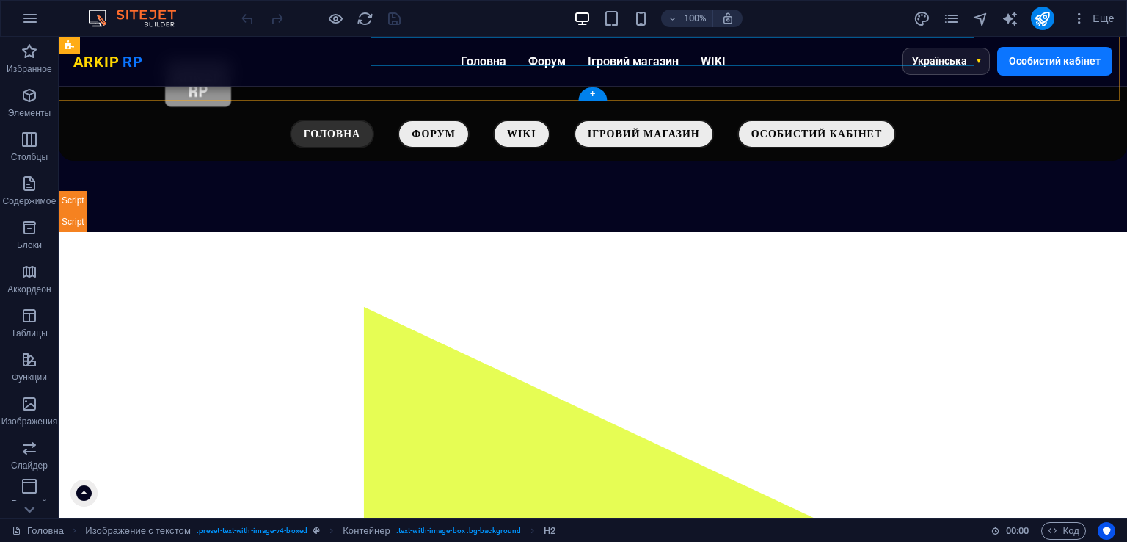
scroll to position [73, 0]
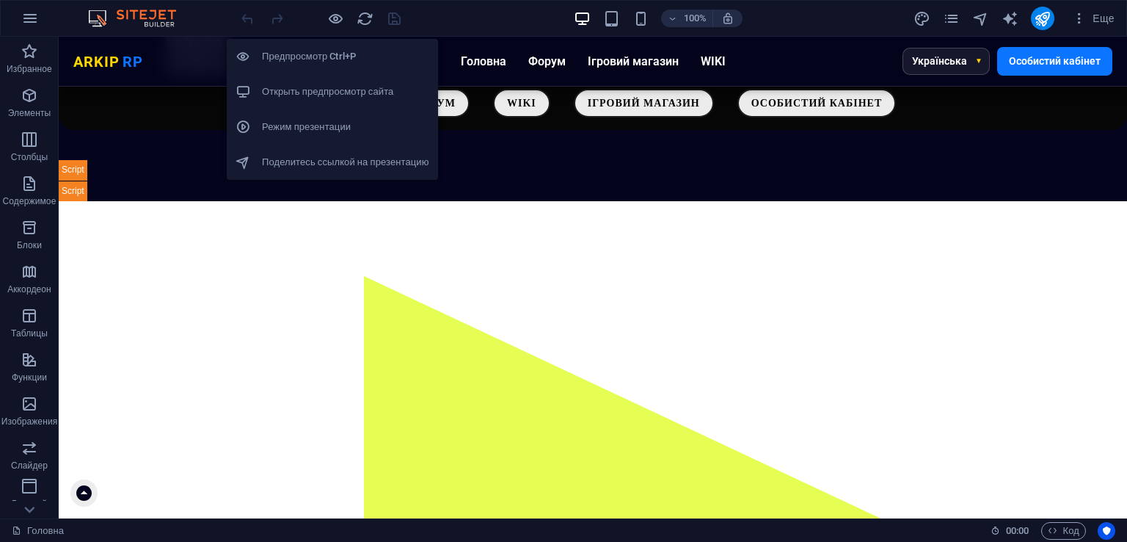
click at [336, 82] on li "Открыть предпросмотр сайта" at bounding box center [332, 91] width 211 height 35
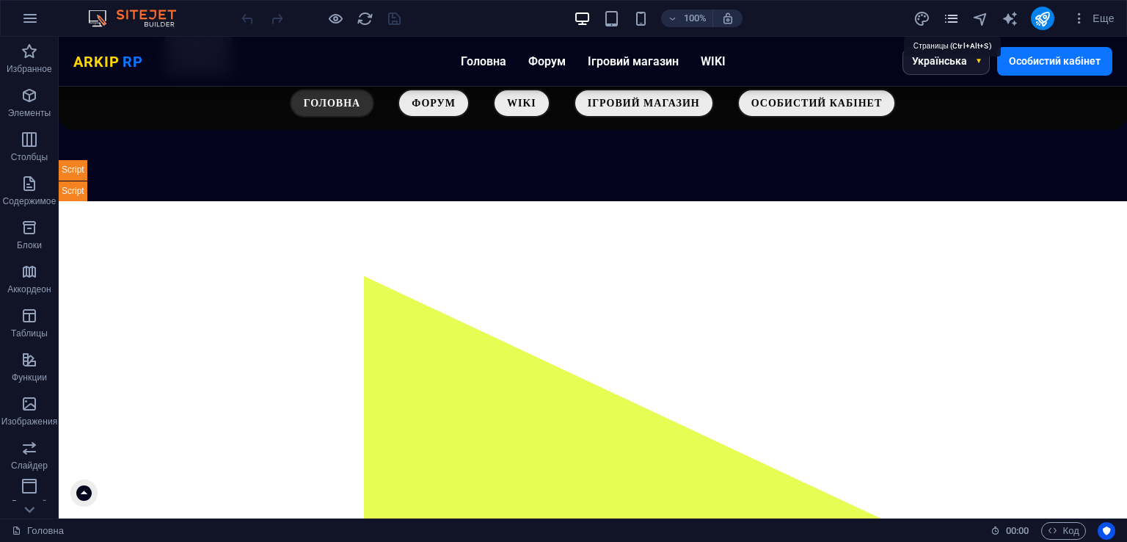
click at [951, 23] on icon "pages" at bounding box center [951, 18] width 17 height 17
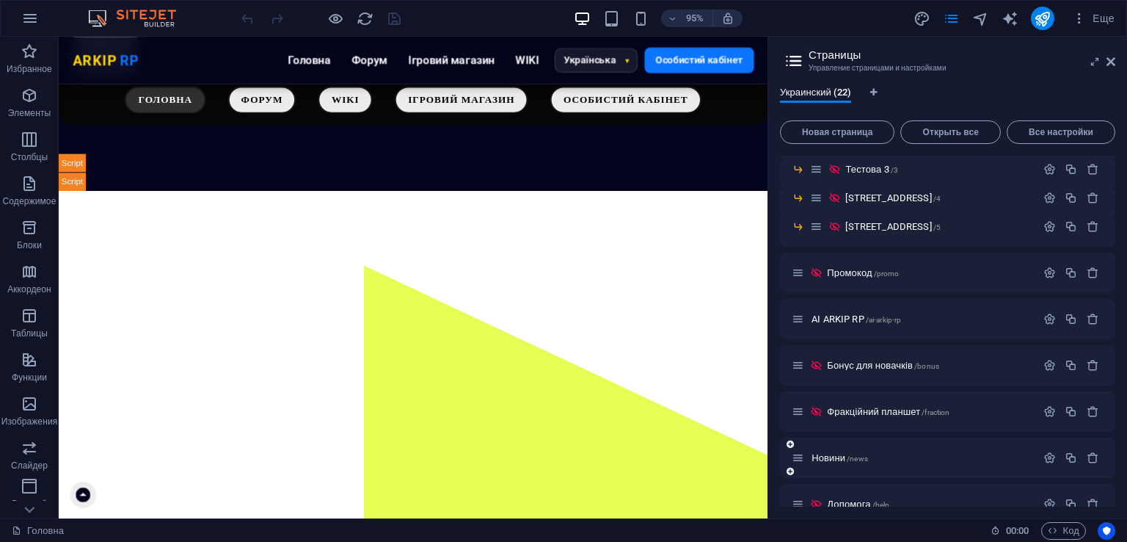
scroll to position [596, 0]
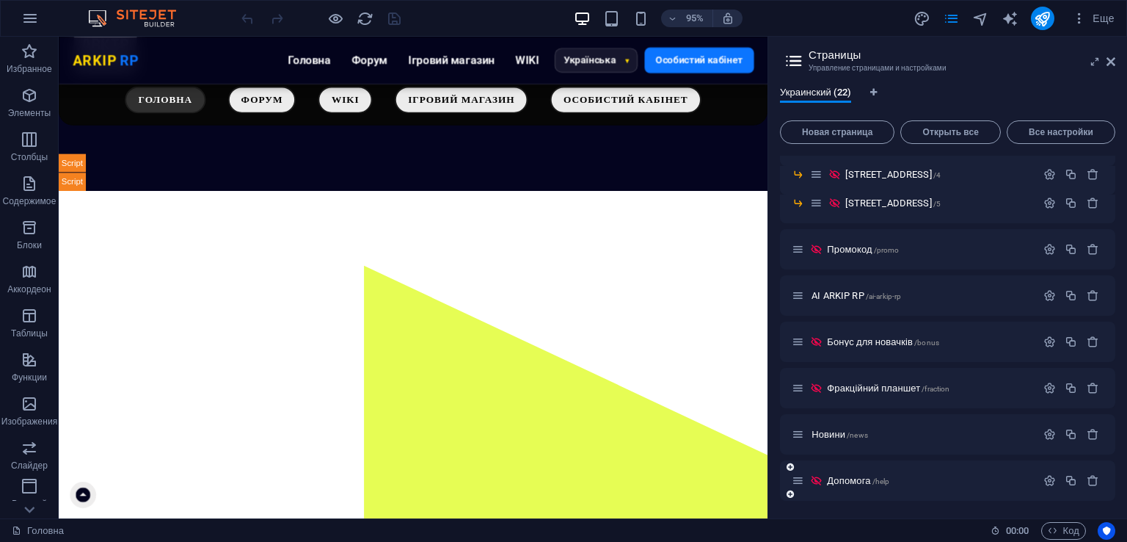
click at [874, 472] on div "Допомога /help" at bounding box center [914, 480] width 244 height 17
click at [869, 476] on span "Допомога /help" at bounding box center [858, 480] width 62 height 11
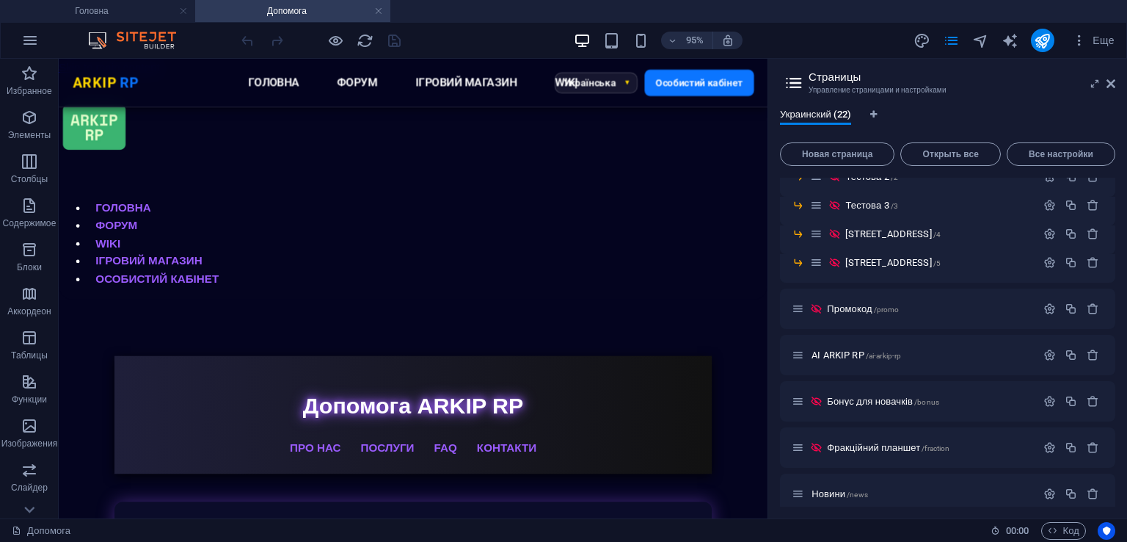
scroll to position [0, 0]
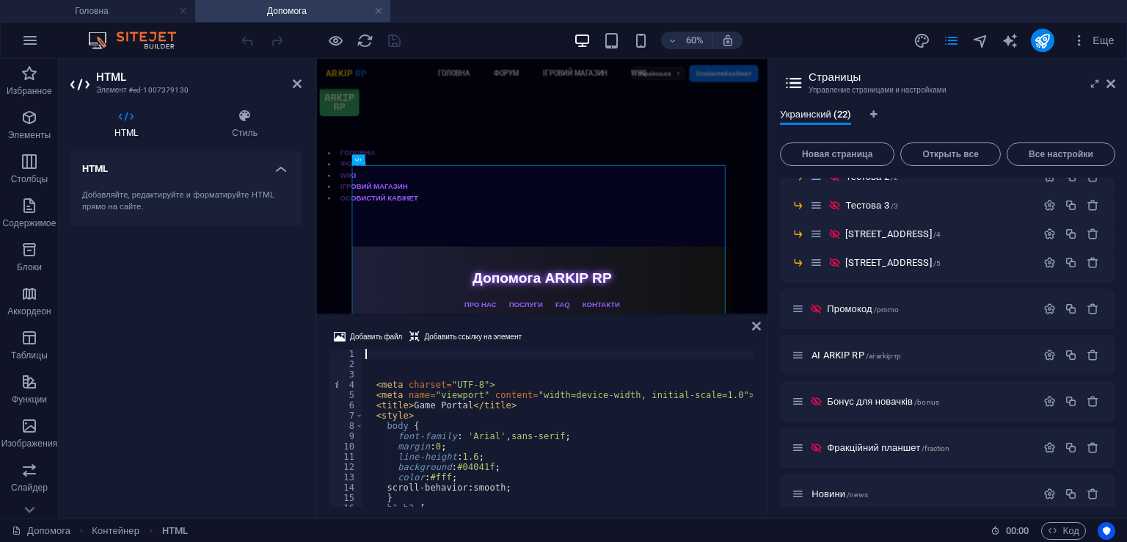
click at [416, 424] on div "< meta charset = "UTF-8" > < meta name = "viewport" content = "width=device-wid…" at bounding box center [670, 436] width 614 height 175
type textarea "body { font-family: 'Arial', sans-serif;"
click at [416, 424] on div "< meta charset = "UTF-8" > < meta name = "viewport" content = "width=device-wid…" at bounding box center [670, 436] width 614 height 175
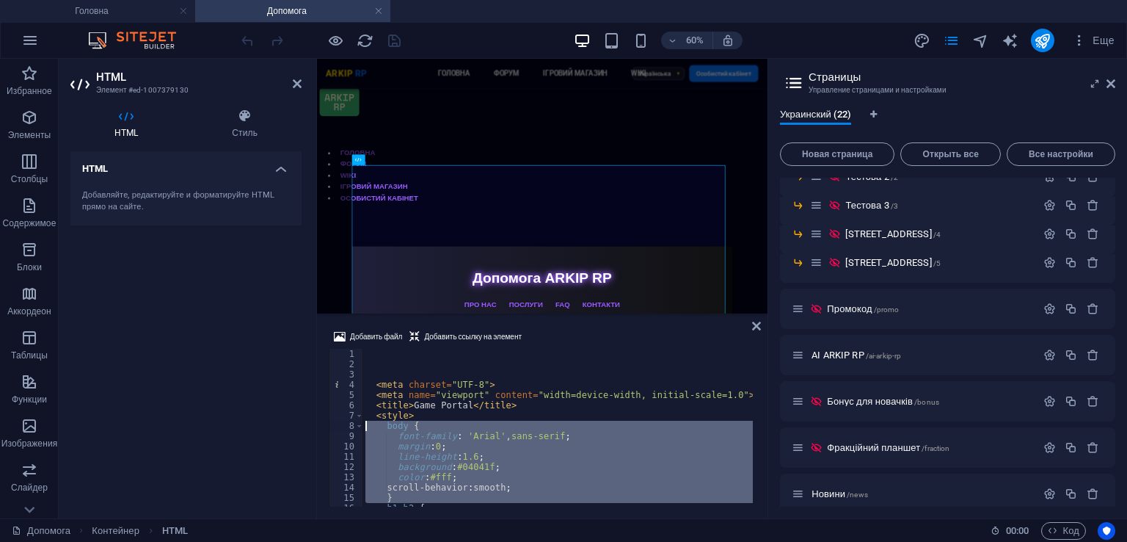
click at [416, 424] on div "< meta charset = "UTF-8" > < meta name = "viewport" content = "width=device-wid…" at bounding box center [670, 436] width 614 height 175
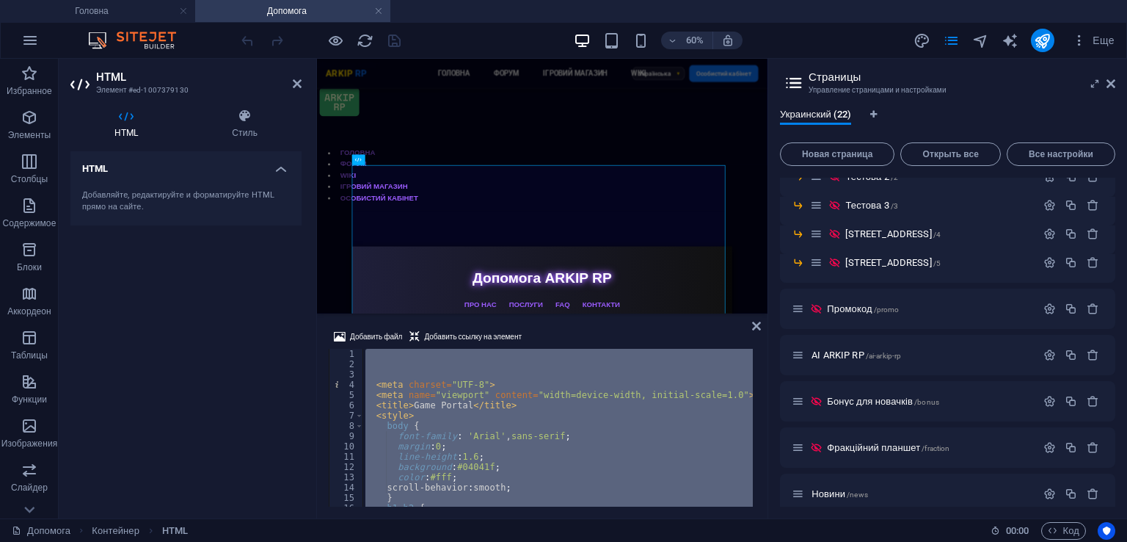
paste textarea
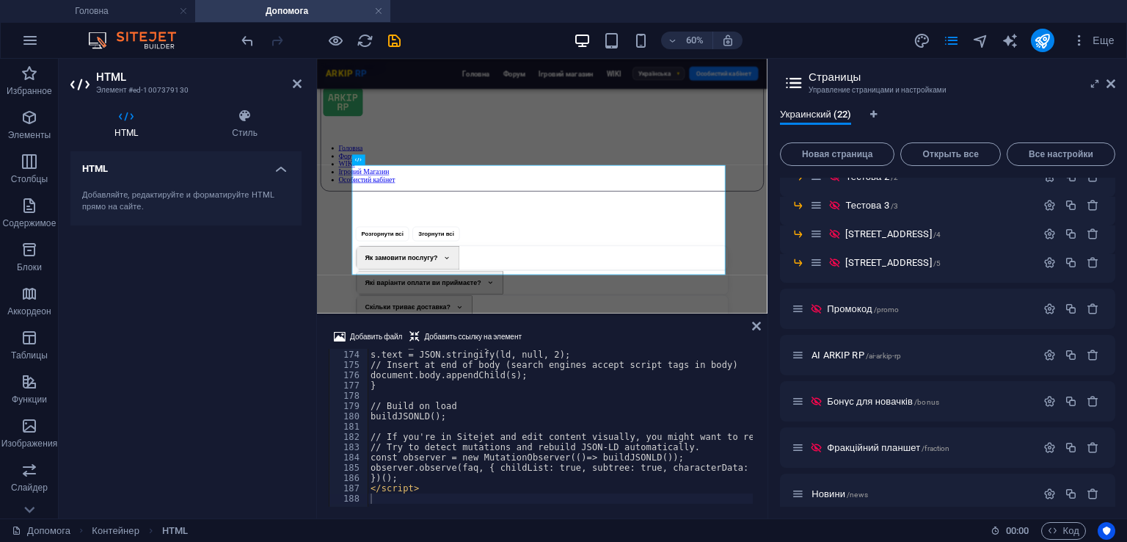
click at [543, 330] on div "Добавить файл Добавить ссылку на элемент" at bounding box center [542, 338] width 427 height 21
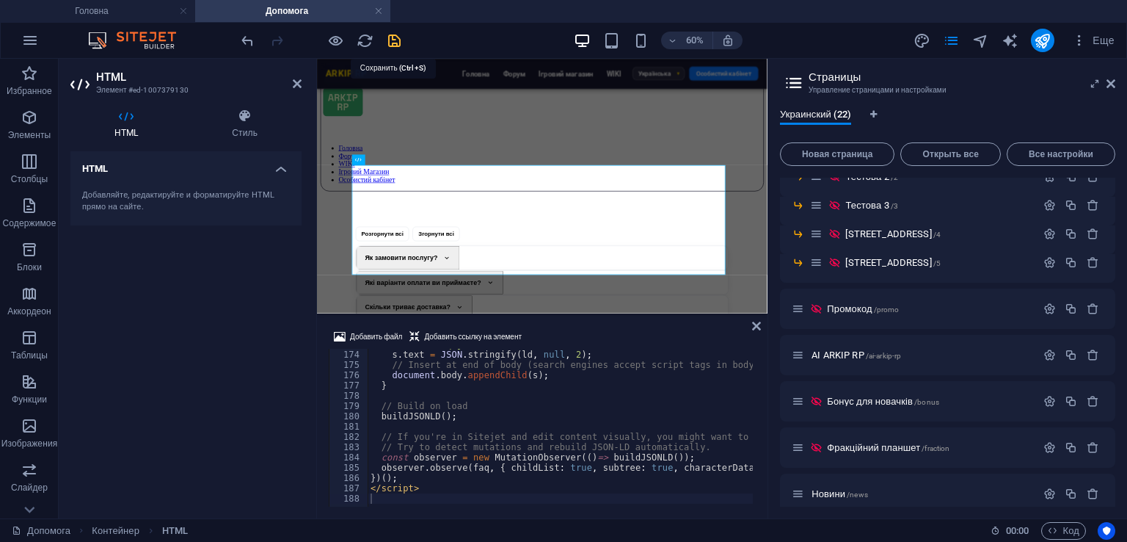
click at [386, 39] on icon "save" at bounding box center [394, 40] width 17 height 17
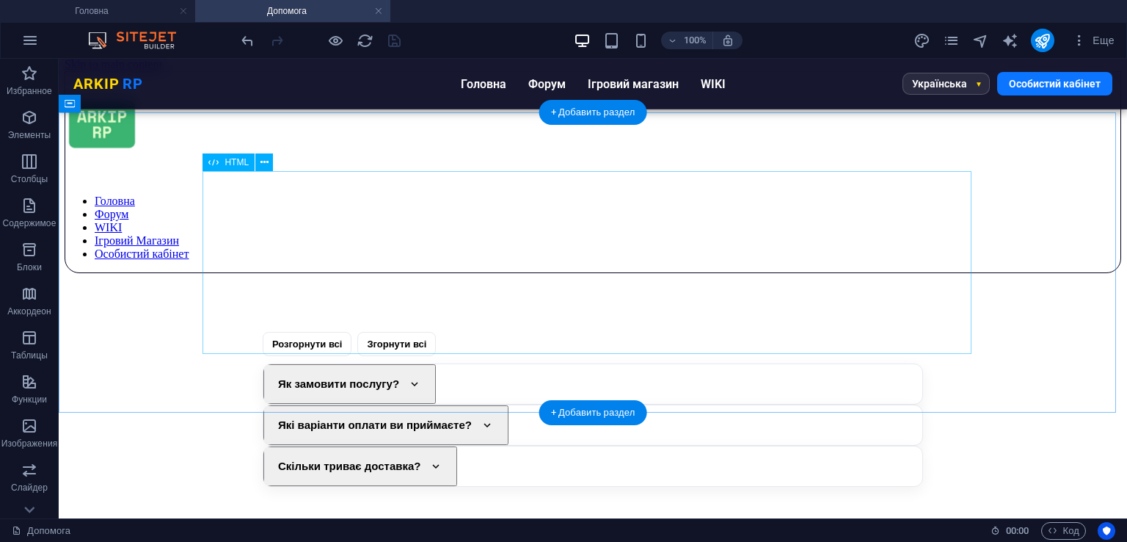
scroll to position [0, 0]
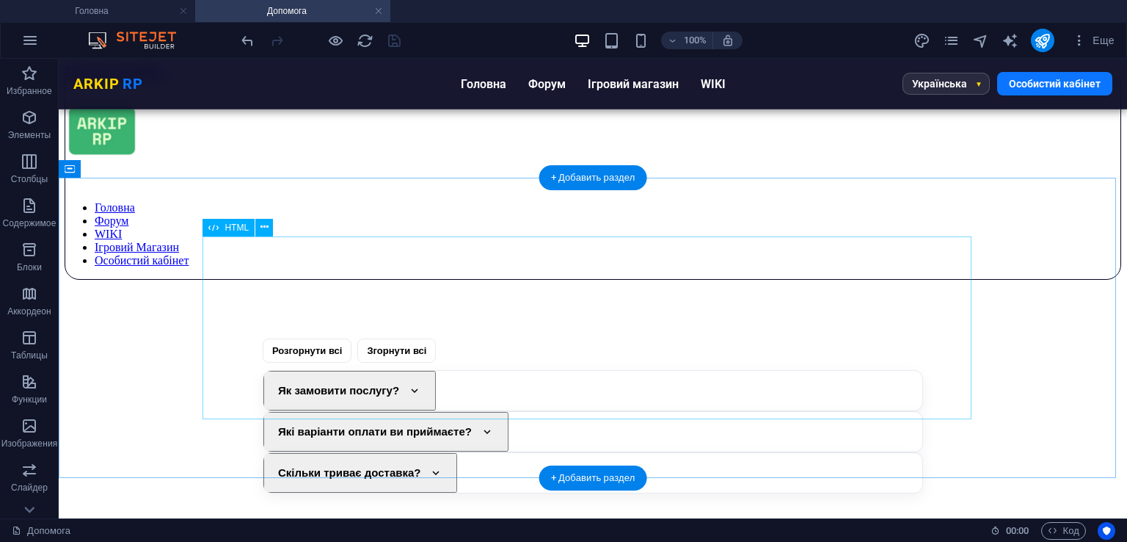
click at [431, 338] on div "Розгорнути всі Згорнути всі Як замовити послугу? Щоб замовити послугу, натисніт…" at bounding box center [593, 415] width 940 height 155
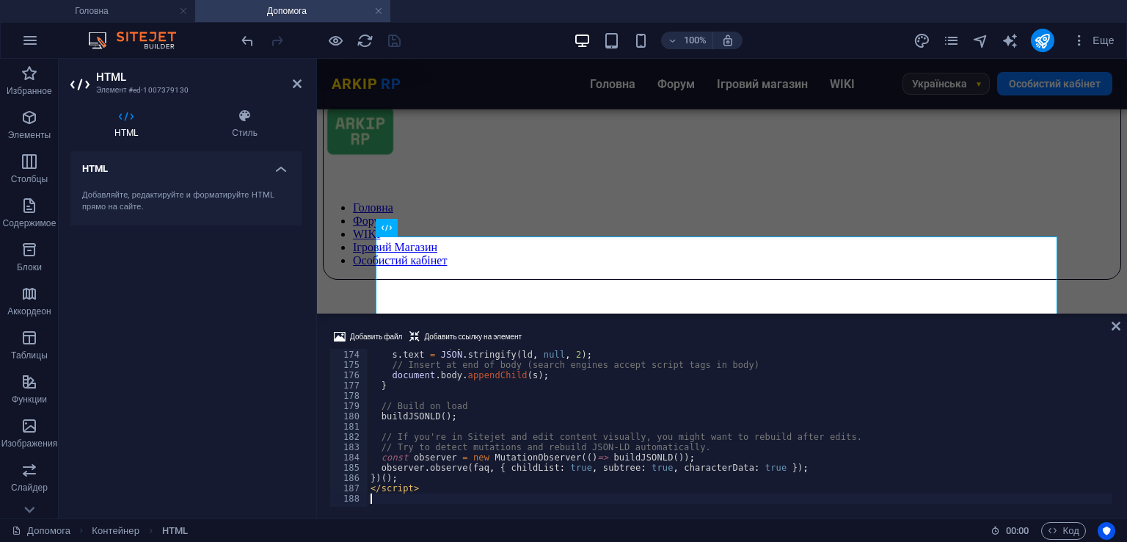
scroll to position [1776, 0]
click at [484, 364] on div "s . id = 'faq-json-ld' ; s . text = JSON . stringify ( ld , null , 2 ) ; // Ins…" at bounding box center [813, 426] width 891 height 175
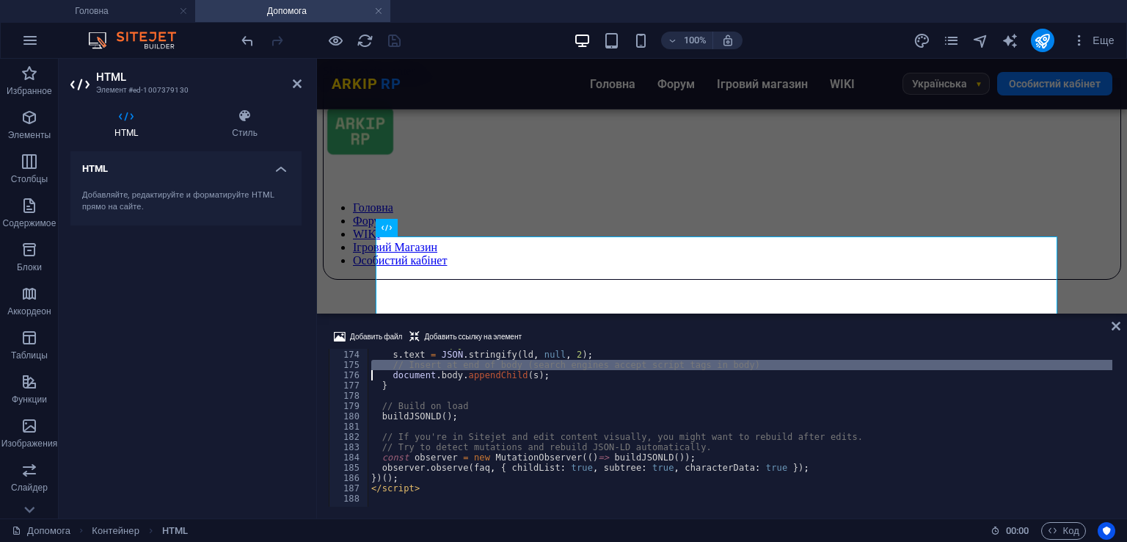
click at [484, 364] on div "s . id = 'faq-json-ld' ; s . text = JSON . stringify ( ld , null , 2 ) ; // Ins…" at bounding box center [813, 426] width 891 height 175
type textarea "</script>"
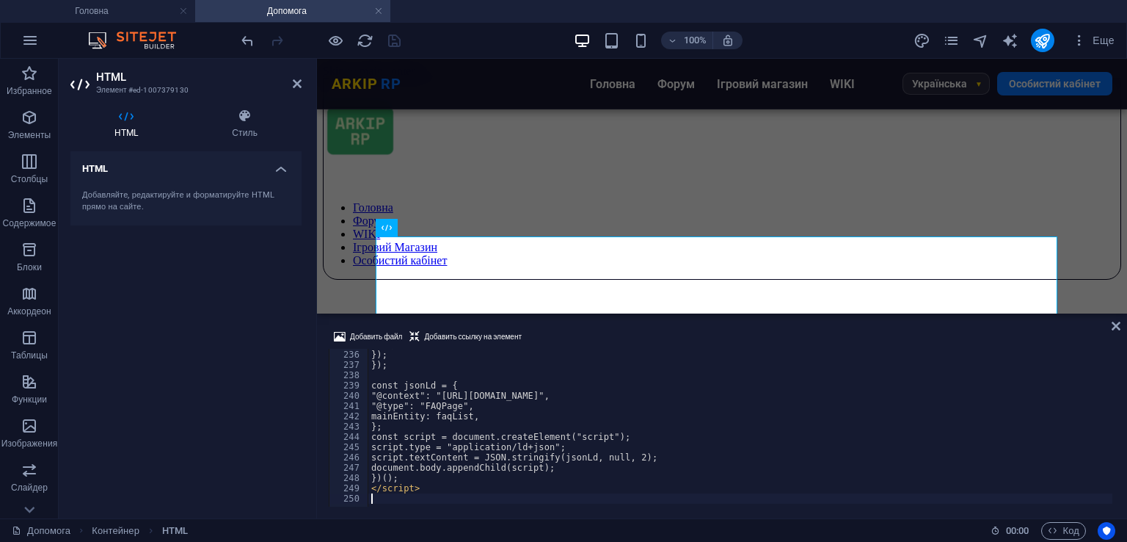
scroll to position [2413, 0]
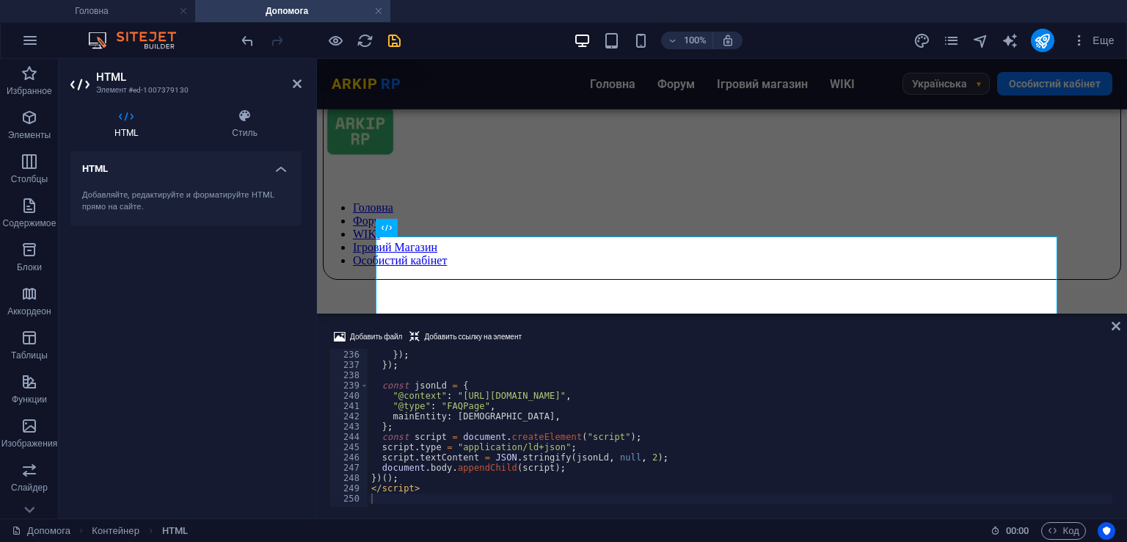
click at [602, 327] on div "Добавить файл Добавить ссылку на элемент 235 236 237 238 239 240 241 242 243 24…" at bounding box center [722, 417] width 810 height 202
click at [388, 42] on icon "save" at bounding box center [394, 40] width 17 height 17
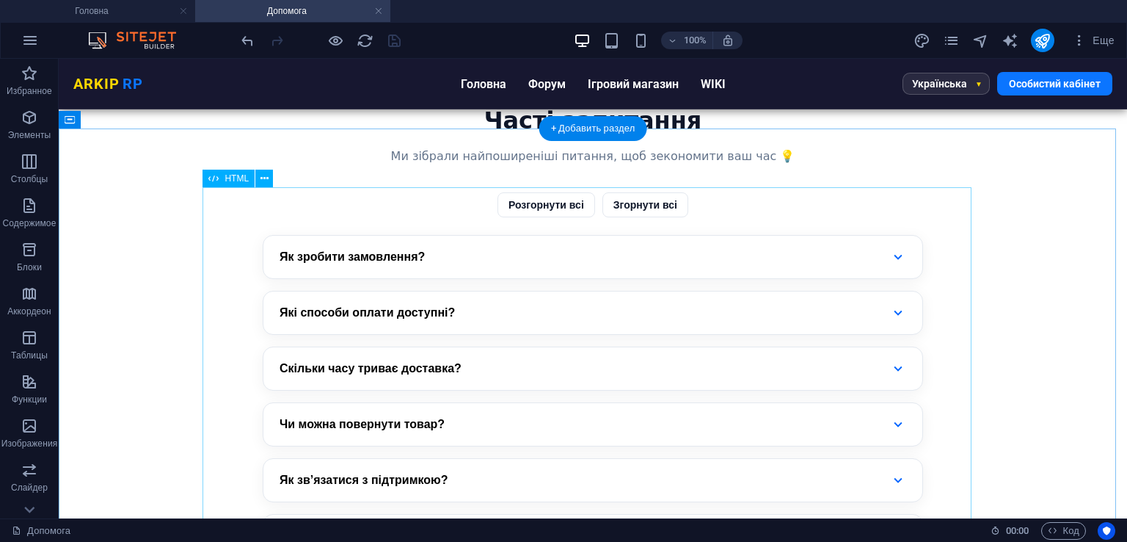
scroll to position [360, 0]
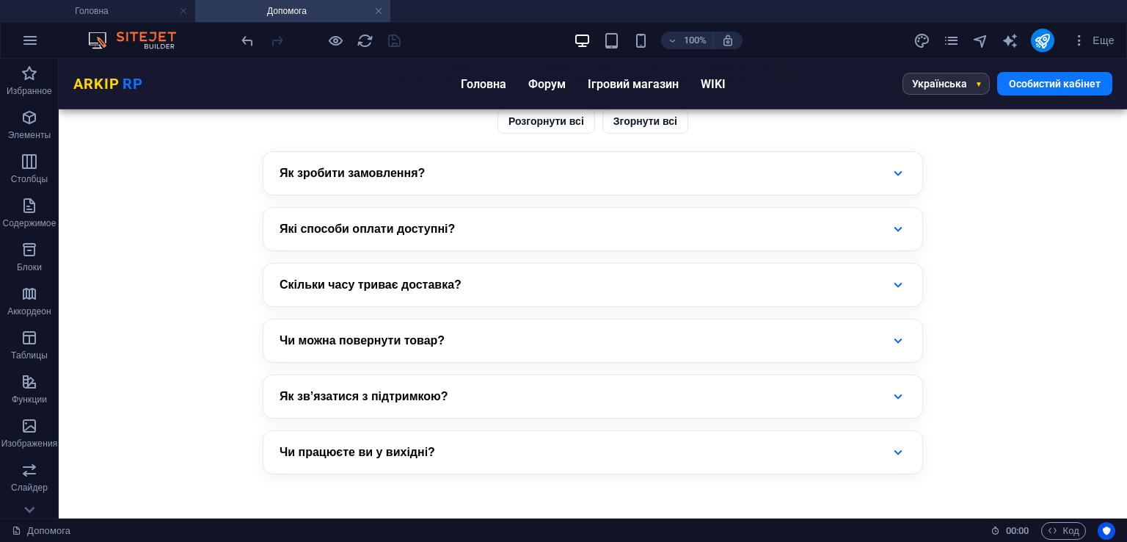
click at [629, 36] on div "100%" at bounding box center [658, 40] width 170 height 23
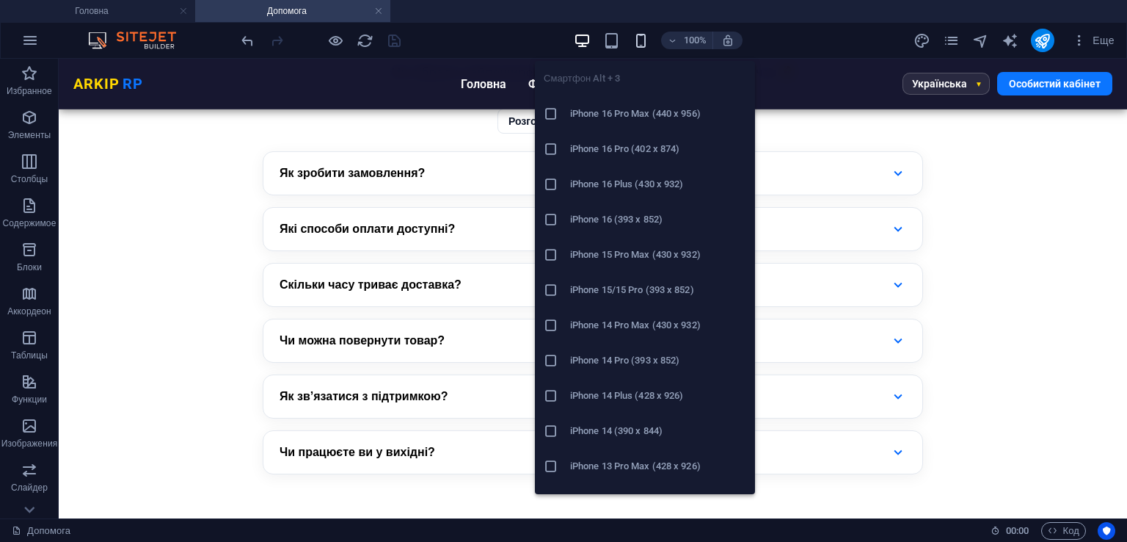
click at [636, 38] on icon "button" at bounding box center [641, 40] width 17 height 17
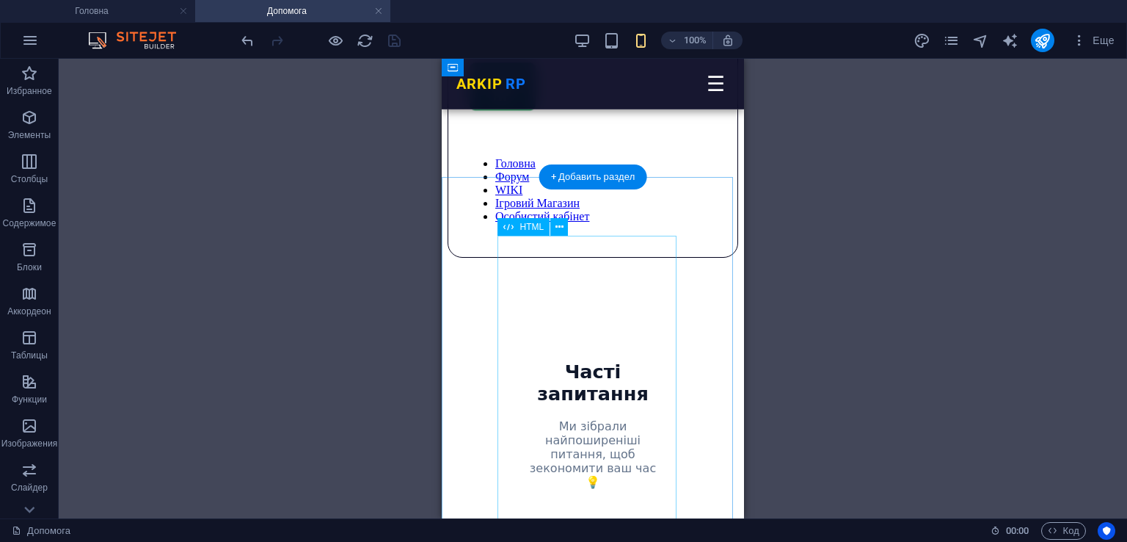
scroll to position [13, 0]
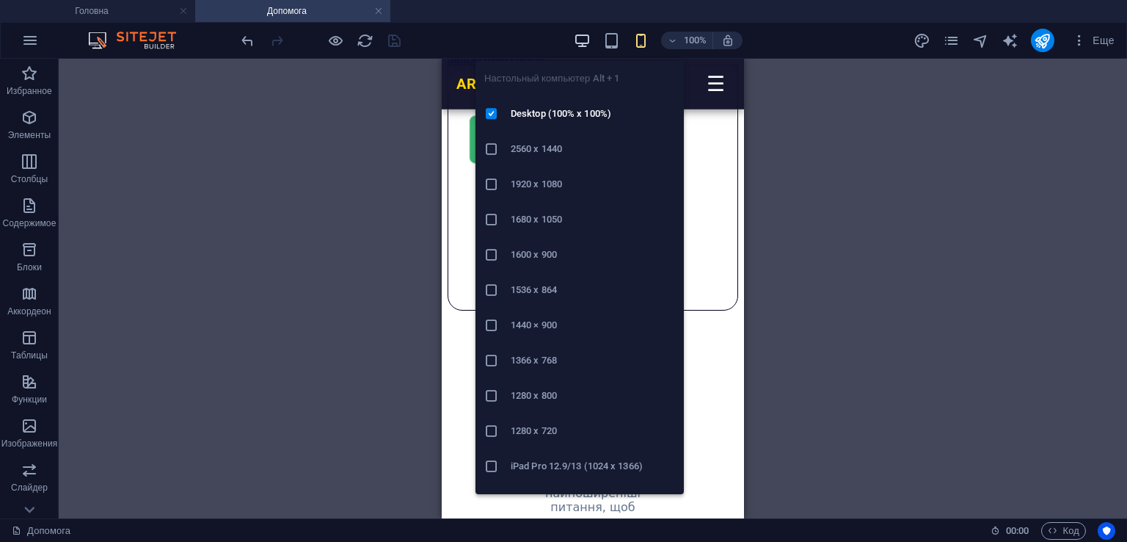
drag, startPoint x: 581, startPoint y: 43, endPoint x: 586, endPoint y: 33, distance: 11.2
click at [583, 40] on icon "button" at bounding box center [582, 40] width 17 height 17
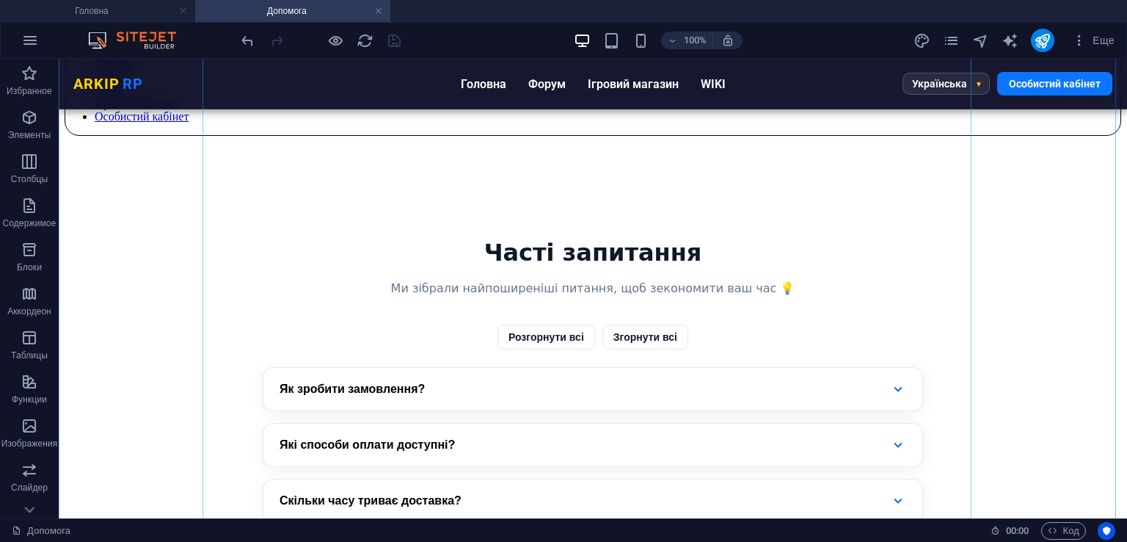
scroll to position [299, 0]
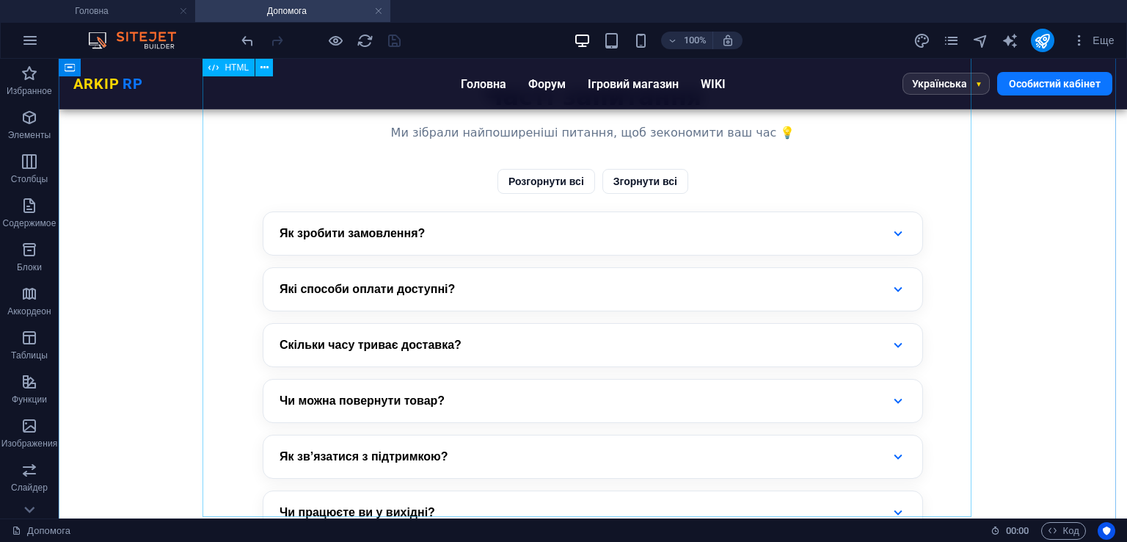
click at [505, 294] on div "Часті запитання Ми зібрали найпоширеніші питання, щоб зекономити ваш час 💡 Розг…" at bounding box center [593, 308] width 940 height 451
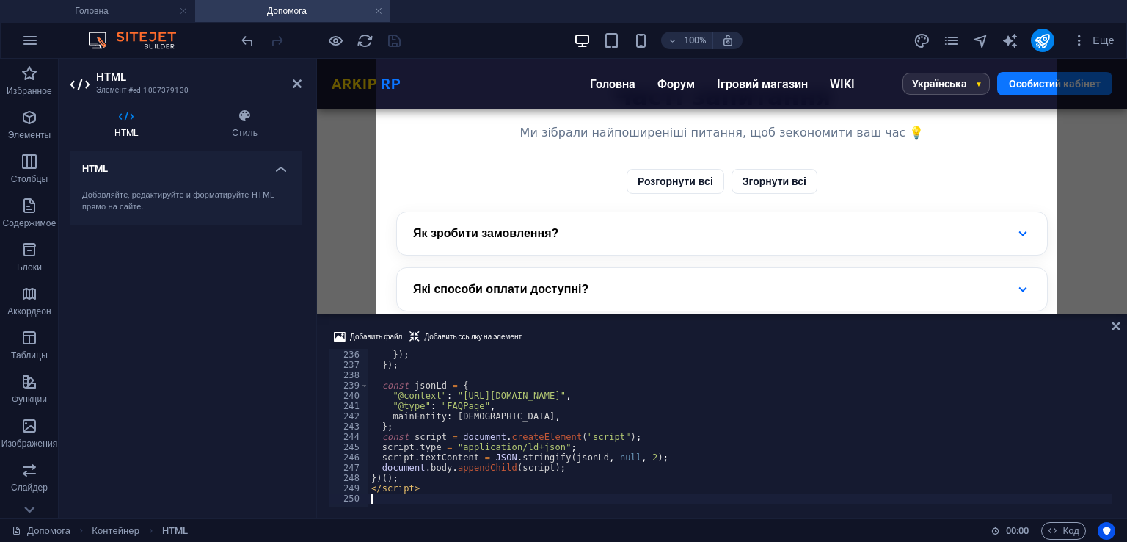
click at [486, 404] on div "} , }) ; }) ; const jsonLd = { "@context" : "[URL][DOMAIN_NAME]" , "@type" : "F…" at bounding box center [925, 426] width 1114 height 175
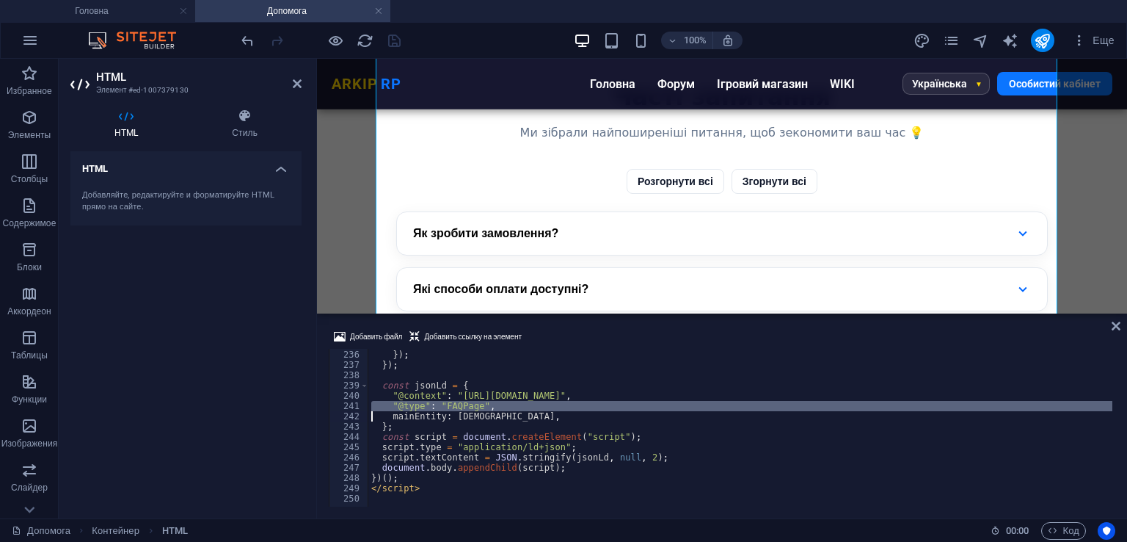
click at [486, 404] on div "} , }) ; }) ; const jsonLd = { "@context" : "[URL][DOMAIN_NAME]" , "@type" : "F…" at bounding box center [925, 426] width 1114 height 175
type textarea "</script>"
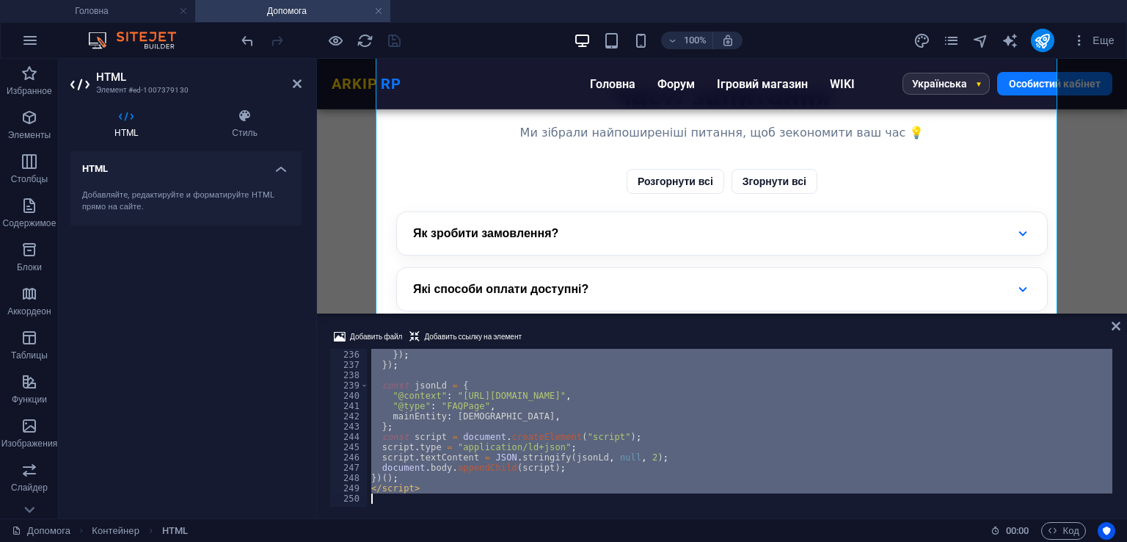
scroll to position [2804, 0]
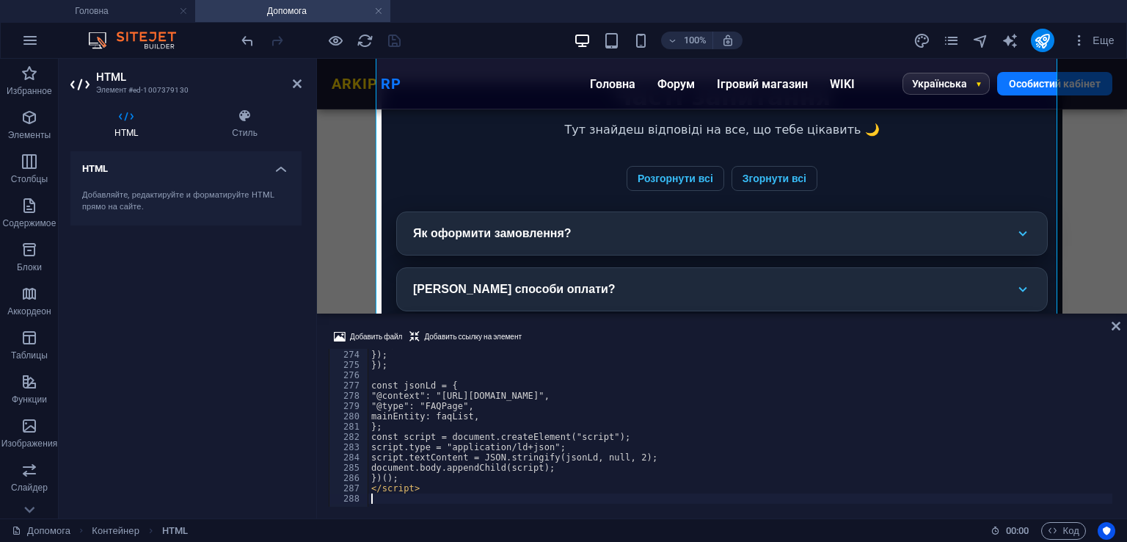
click at [584, 335] on div "Добавить файл Добавить ссылку на элемент" at bounding box center [722, 338] width 787 height 21
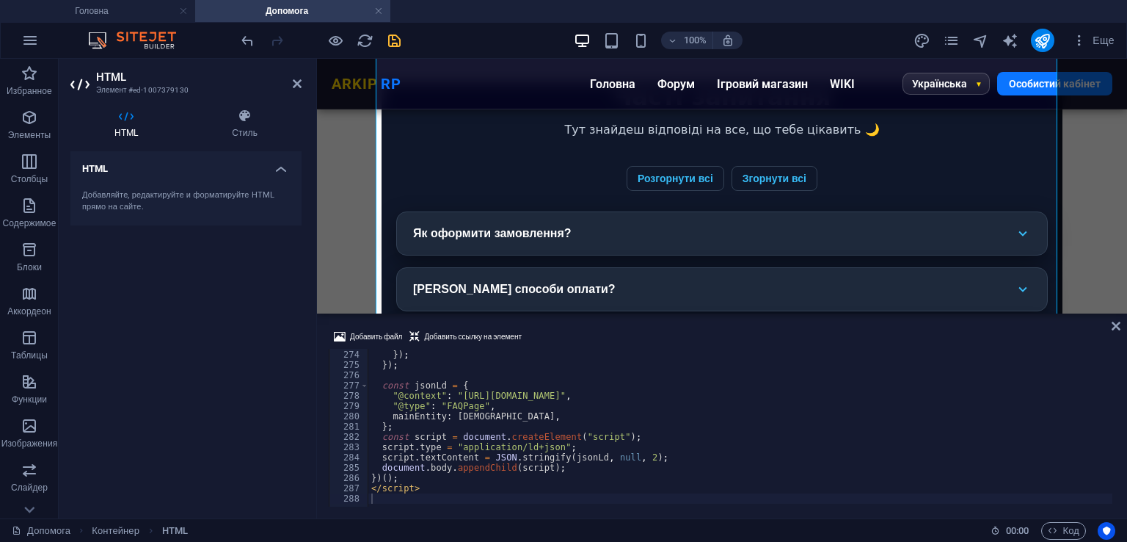
click at [394, 33] on icon "save" at bounding box center [394, 40] width 17 height 17
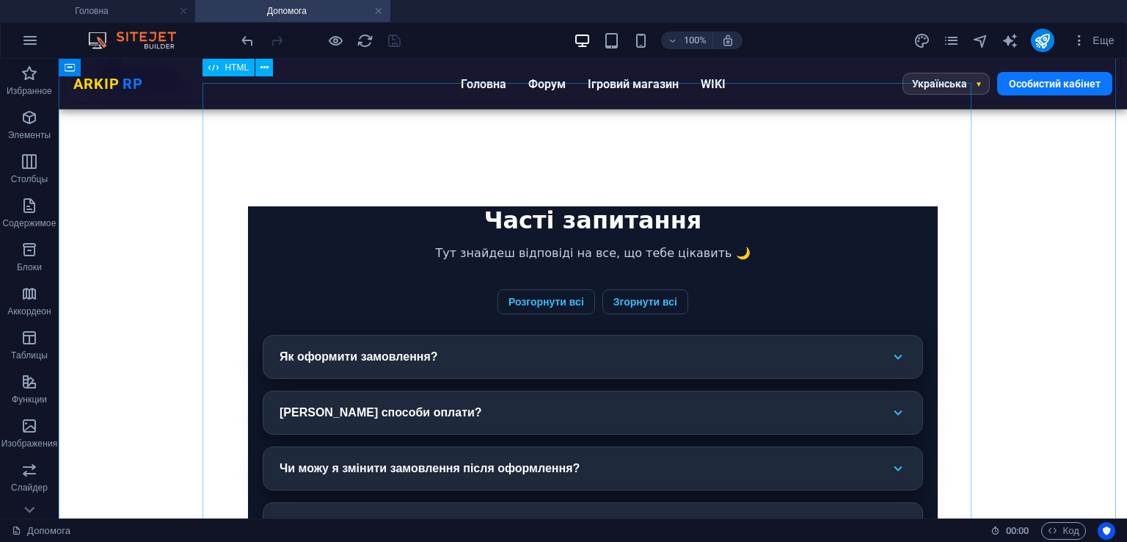
scroll to position [46, 0]
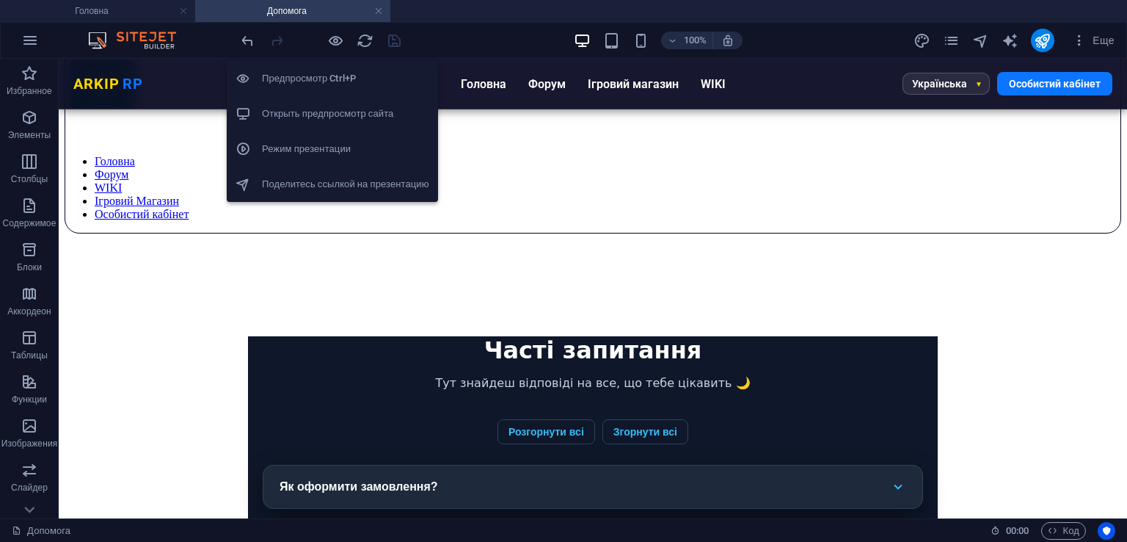
click at [341, 109] on h6 "Открыть предпросмотр сайта" at bounding box center [345, 114] width 167 height 18
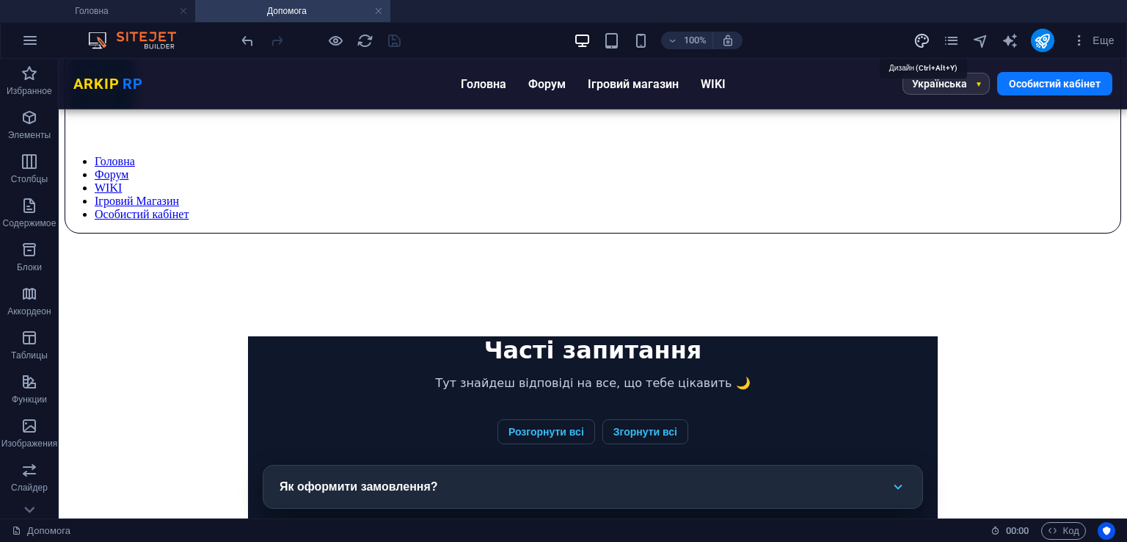
click at [918, 42] on icon "design" at bounding box center [922, 40] width 17 height 17
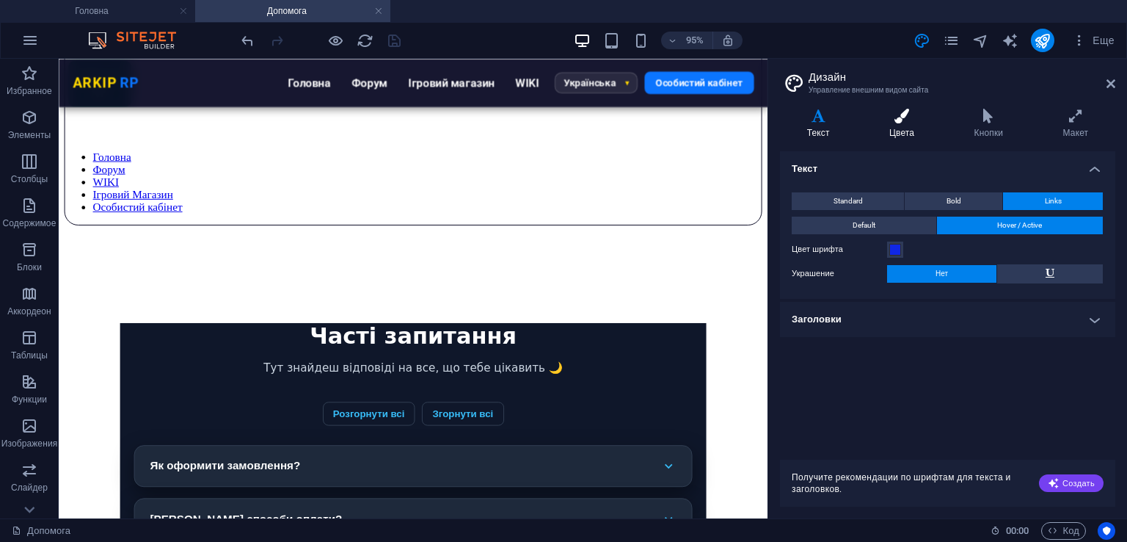
click at [898, 120] on icon at bounding box center [901, 116] width 79 height 15
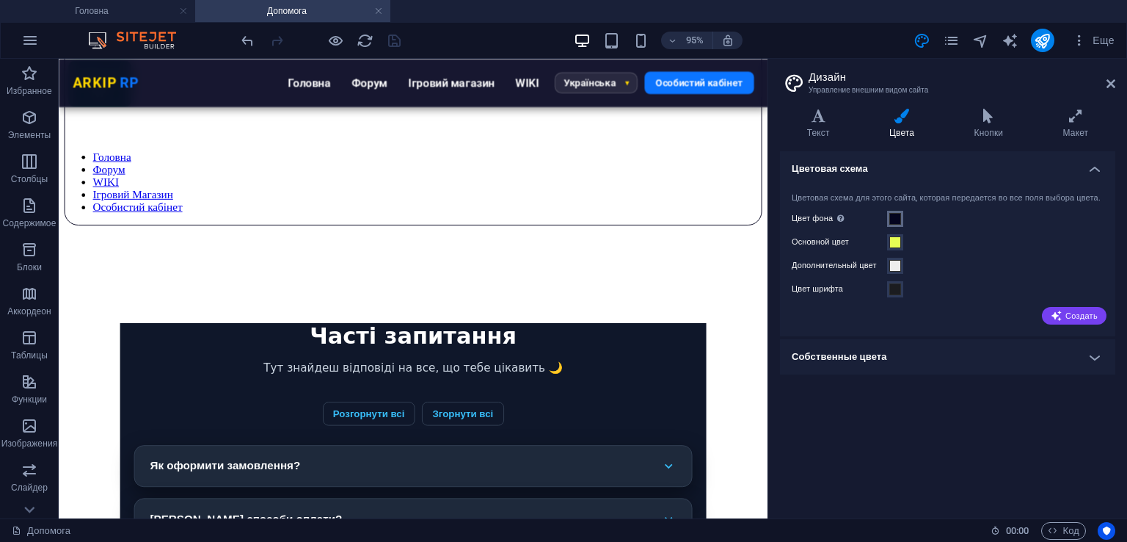
click at [888, 227] on button "Цвет фона Видно только в случае, если не закрыто другими фонами." at bounding box center [895, 219] width 16 height 16
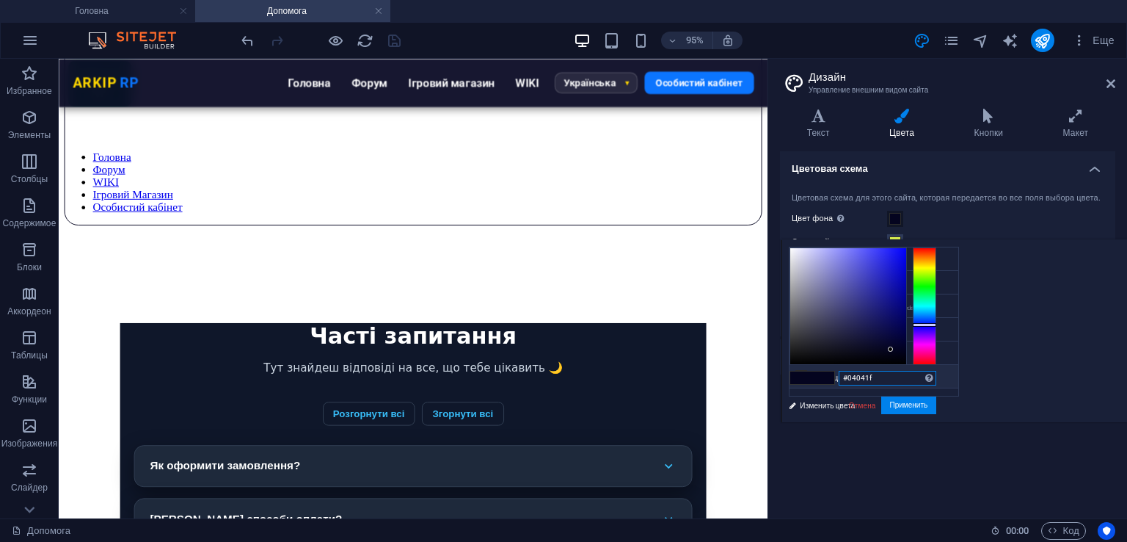
drag, startPoint x: 1060, startPoint y: 374, endPoint x: 952, endPoint y: 374, distance: 107.9
click at [958, 374] on div "less Цвет фона #04041f Основной цвет #e6fd54 Дополнительный цвет #eeeded Цвет ш…" at bounding box center [955, 330] width 346 height 183
click at [878, 406] on link "Отмена" at bounding box center [863, 405] width 30 height 11
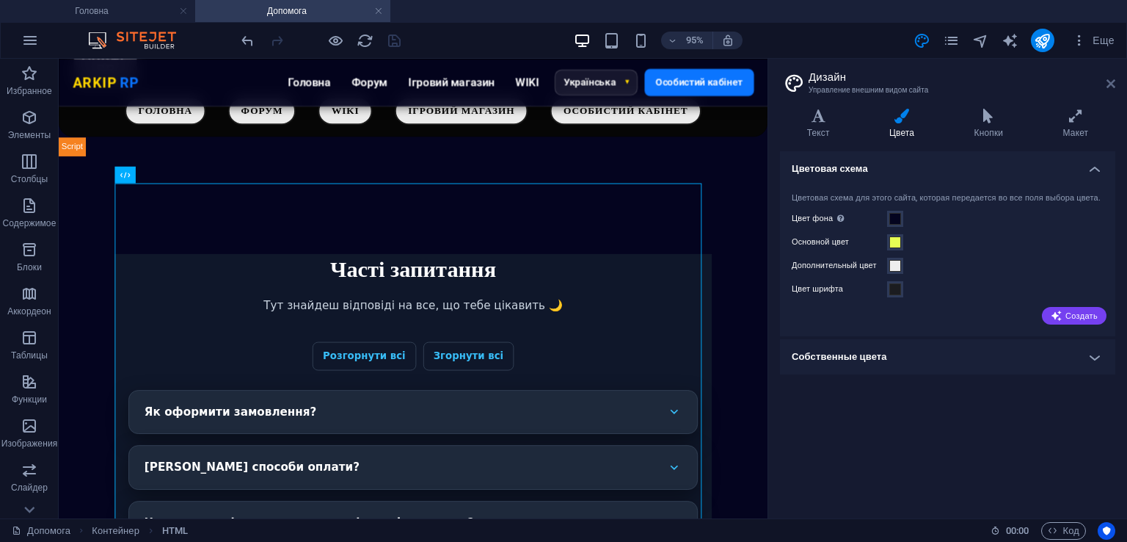
click at [1108, 85] on icon at bounding box center [1111, 84] width 9 height 12
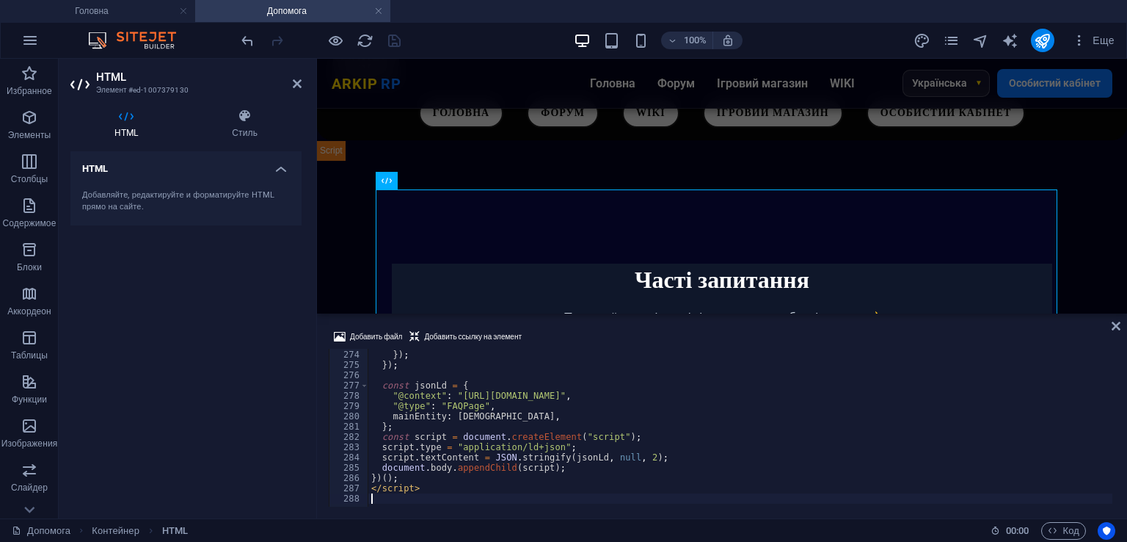
click at [625, 366] on div "} , }) ; }) ; const jsonLd = { "@context" : "[URL][DOMAIN_NAME]" , "@type" : "F…" at bounding box center [868, 426] width 1000 height 175
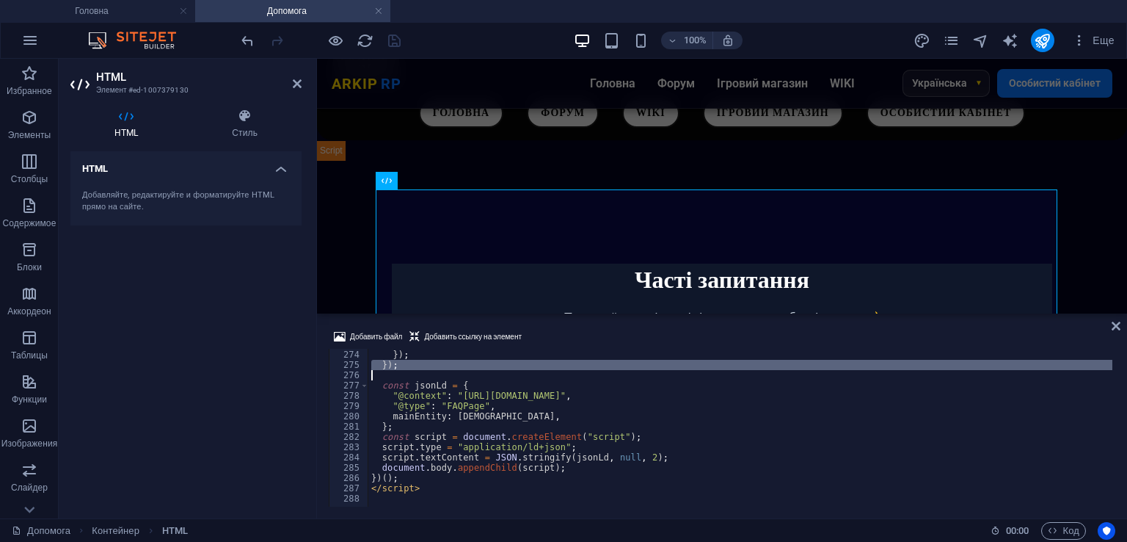
click at [625, 366] on div "} , }) ; }) ; const jsonLd = { "@context" : "[URL][DOMAIN_NAME]" , "@type" : "F…" at bounding box center [868, 426] width 1000 height 175
type textarea "</script>"
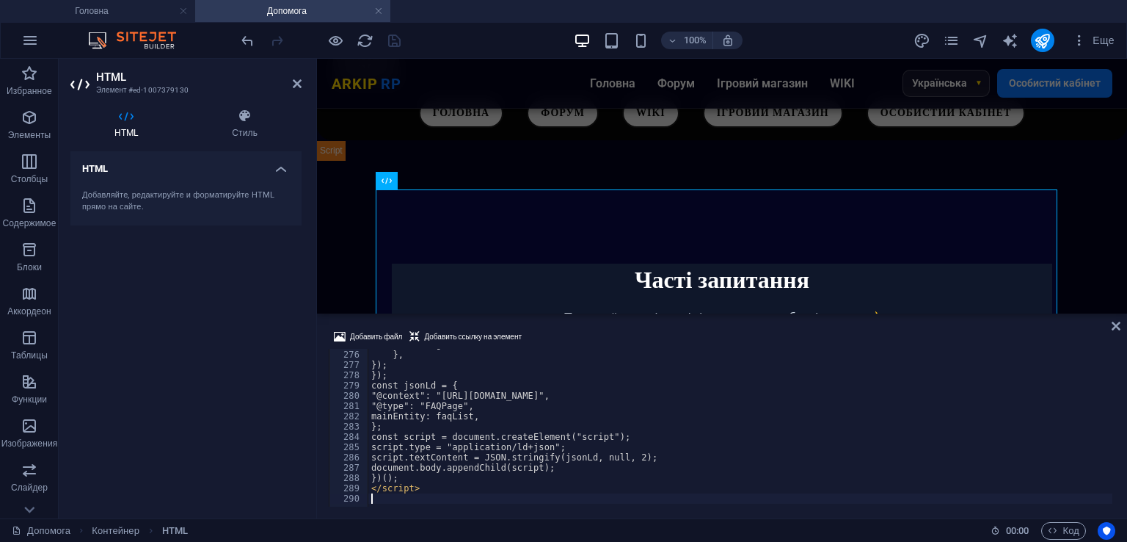
scroll to position [2825, 0]
click at [662, 327] on div "Добавить файл Добавить ссылку на элемент 275 276 277 278 279 280 281 282 283 28…" at bounding box center [722, 417] width 810 height 202
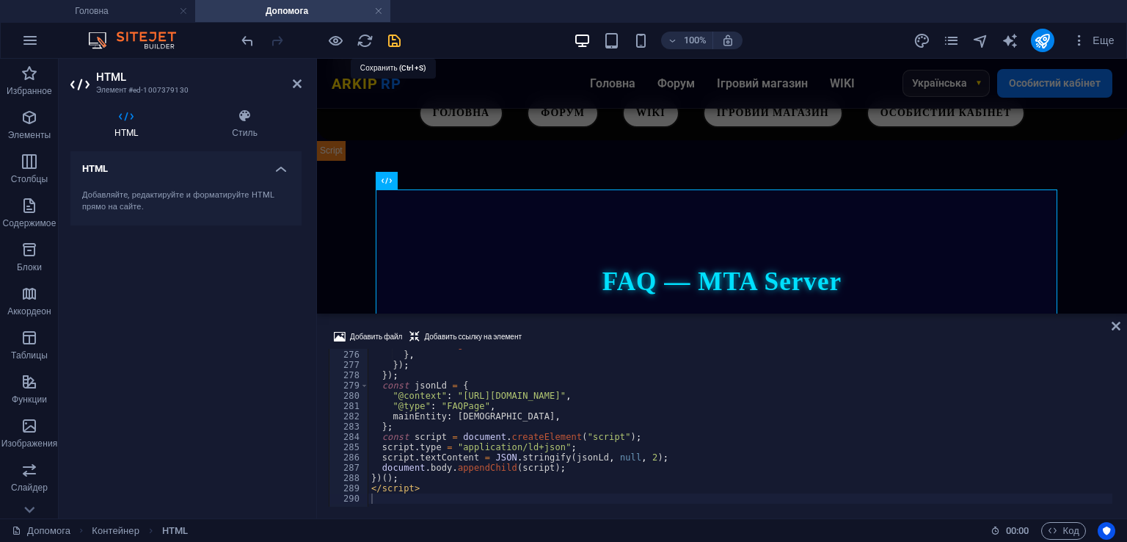
click at [396, 43] on icon "save" at bounding box center [394, 40] width 17 height 17
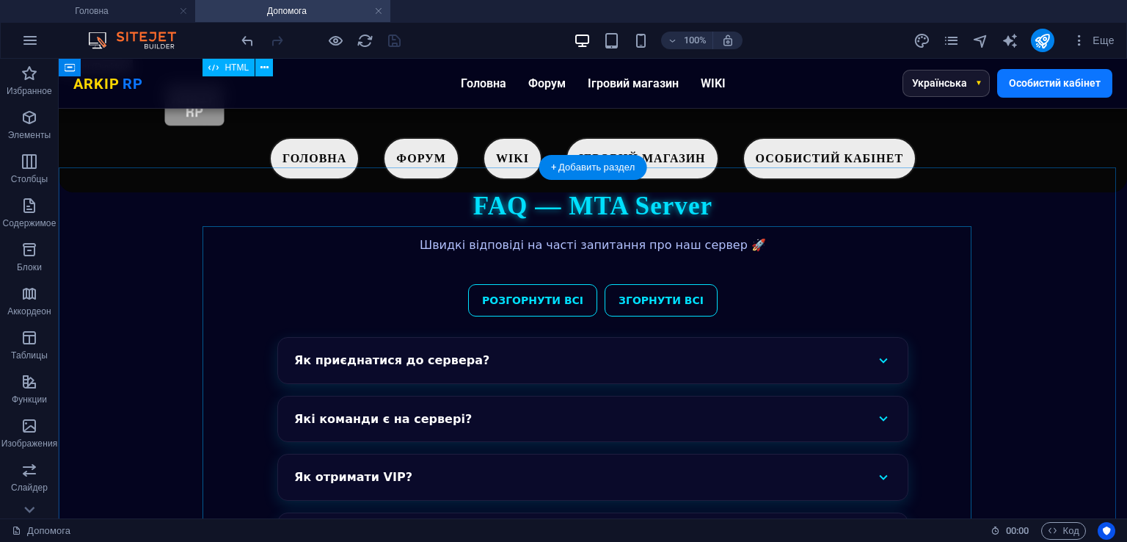
scroll to position [0, 0]
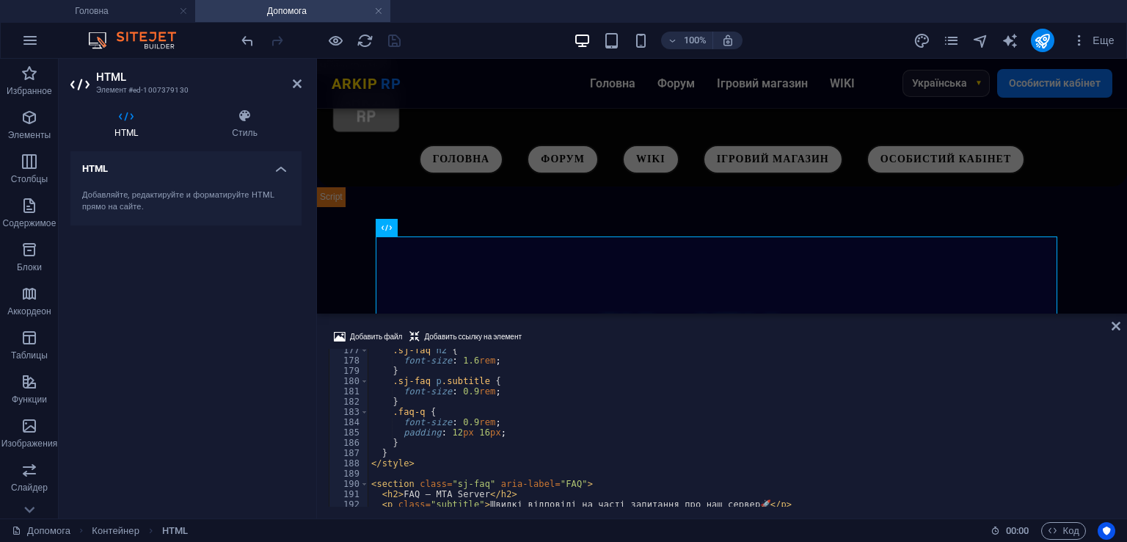
scroll to position [1812, 0]
click at [452, 458] on div ".sj-faq h2 { font-size : 1.6 rem ; } .sj-faq p .subtitle { font-size : 0.9 rem …" at bounding box center [907, 432] width 1079 height 175
click at [430, 446] on div ".sj-faq h2 { font-size : 1.6 rem ; } .sj-faq p .subtitle { font-size : 0.9 rem …" at bounding box center [907, 432] width 1079 height 175
click at [419, 450] on div ".sj-faq h2 { font-size : 1.6 rem ; } .sj-faq p .subtitle { font-size : 0.9 rem …" at bounding box center [907, 432] width 1079 height 175
type textarea "}"
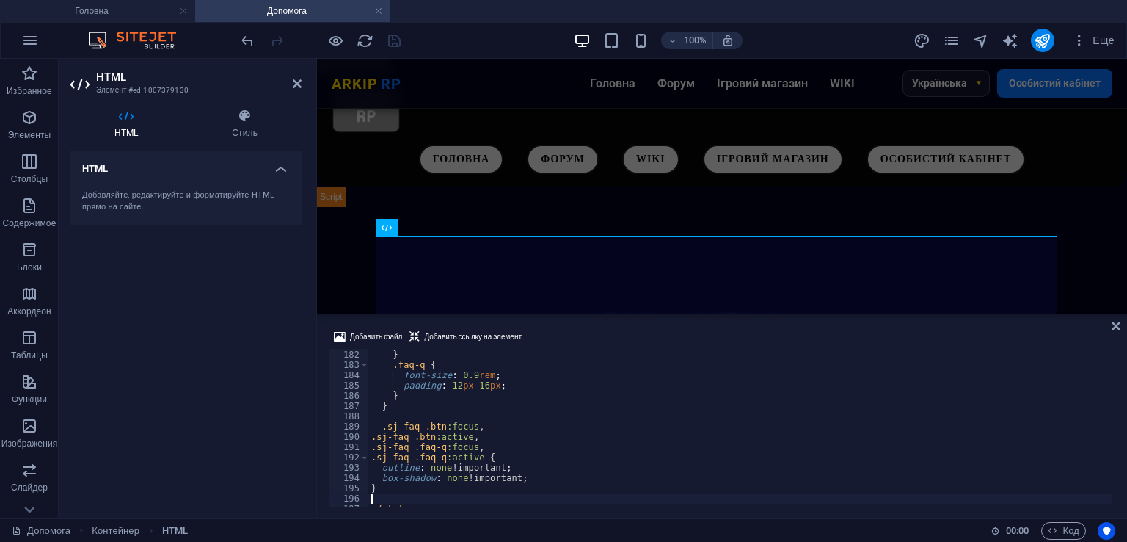
scroll to position [1859, 0]
click at [602, 327] on div "Добавить файл Добавить ссылку на элемент 181 182 183 184 185 186 187 188 189 19…" at bounding box center [722, 417] width 810 height 202
click at [401, 45] on icon "save" at bounding box center [394, 40] width 17 height 17
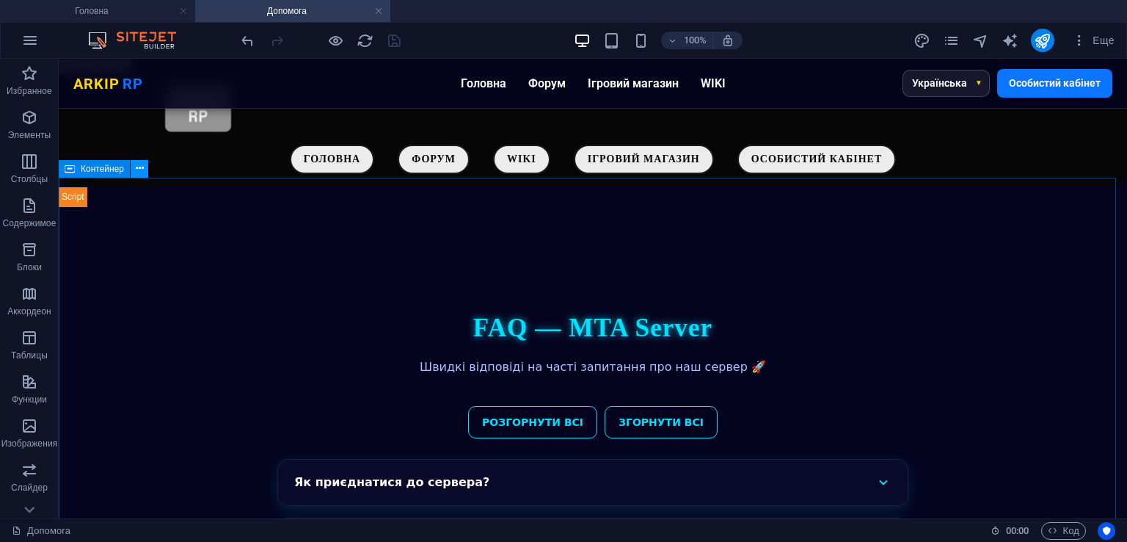
click at [142, 168] on icon at bounding box center [140, 168] width 8 height 15
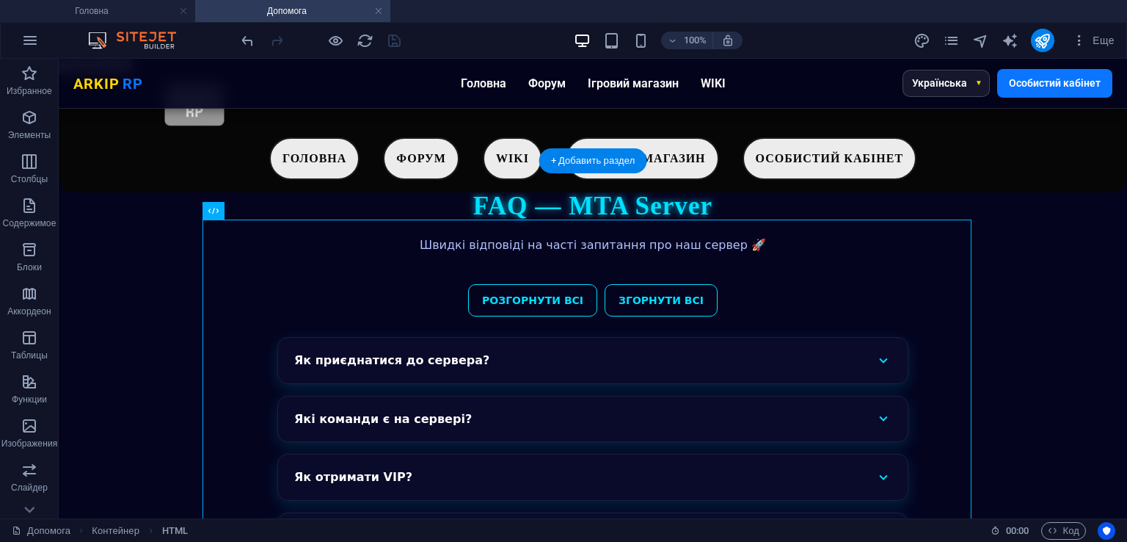
scroll to position [0, 0]
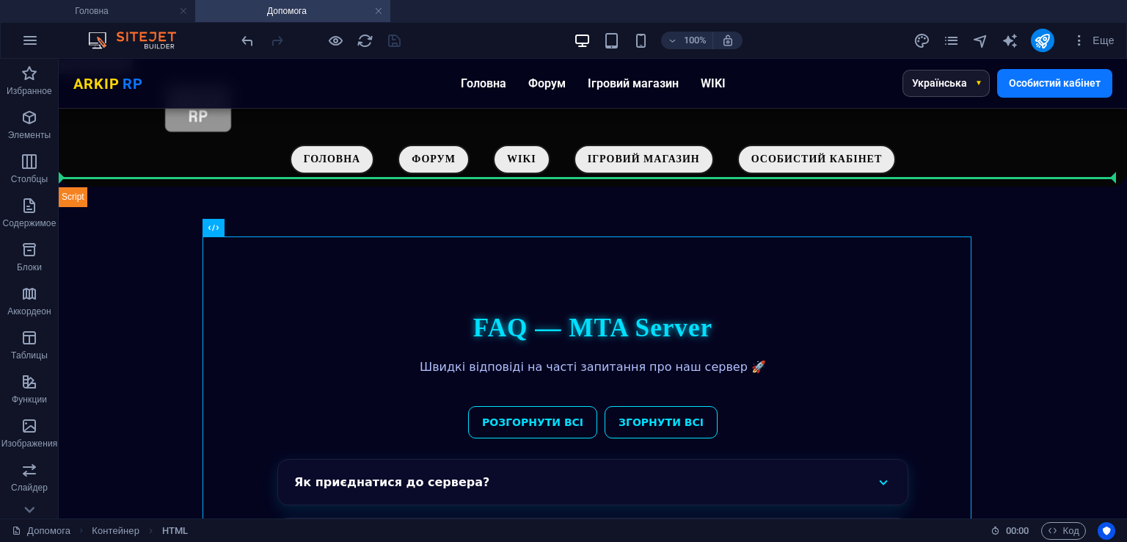
drag, startPoint x: 292, startPoint y: 280, endPoint x: 135, endPoint y: 175, distance: 188.5
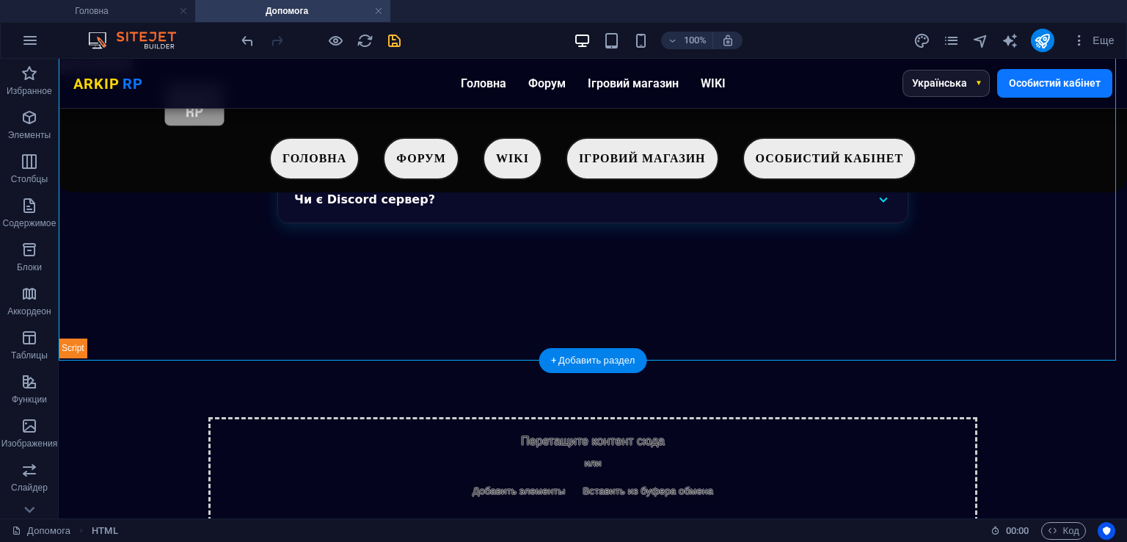
scroll to position [366, 0]
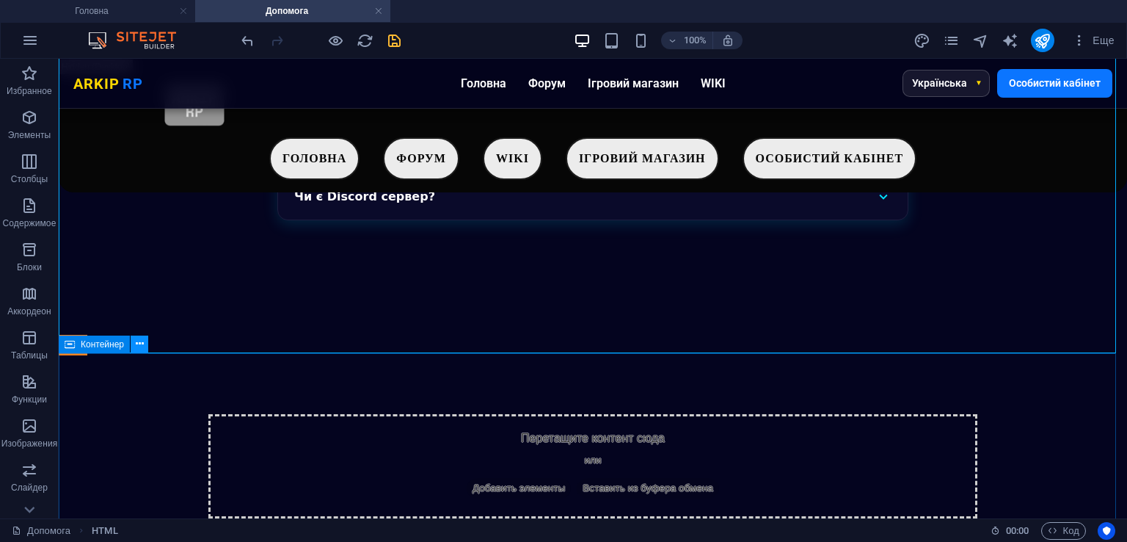
click at [138, 348] on icon at bounding box center [140, 343] width 8 height 15
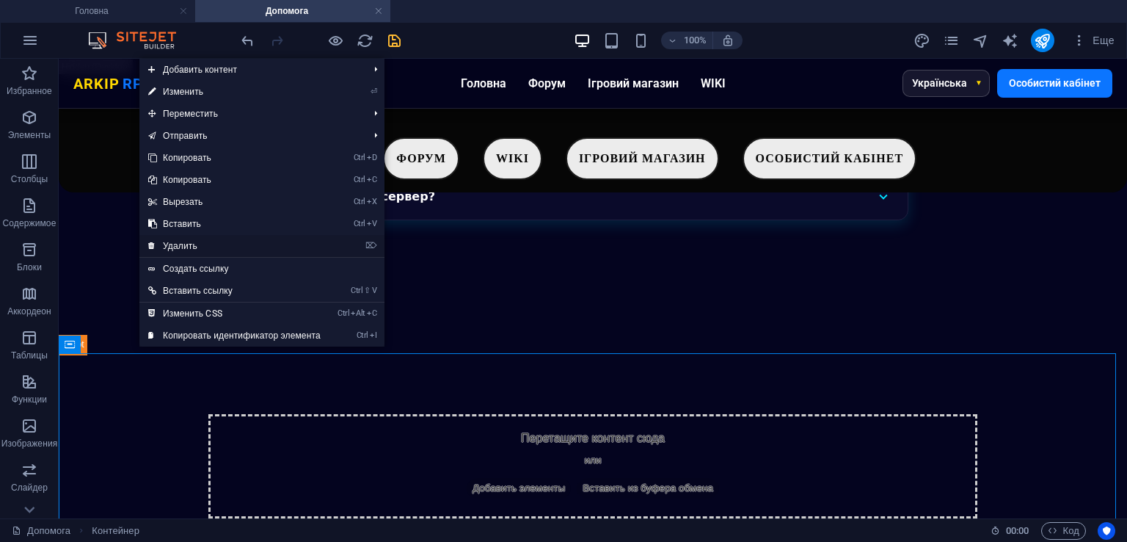
click at [202, 244] on link "⌦ Удалить" at bounding box center [234, 246] width 190 height 22
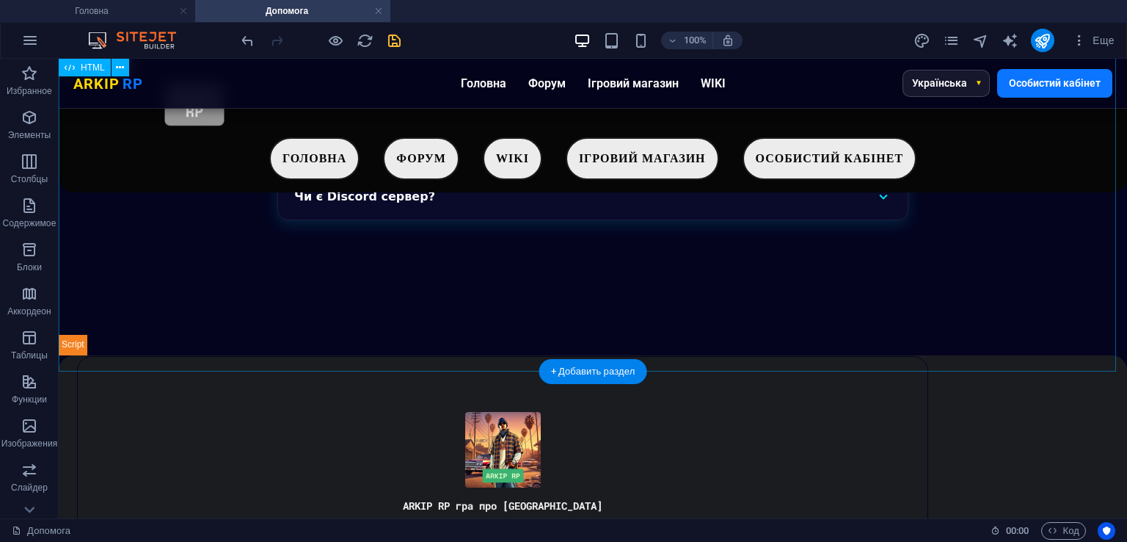
scroll to position [347, 0]
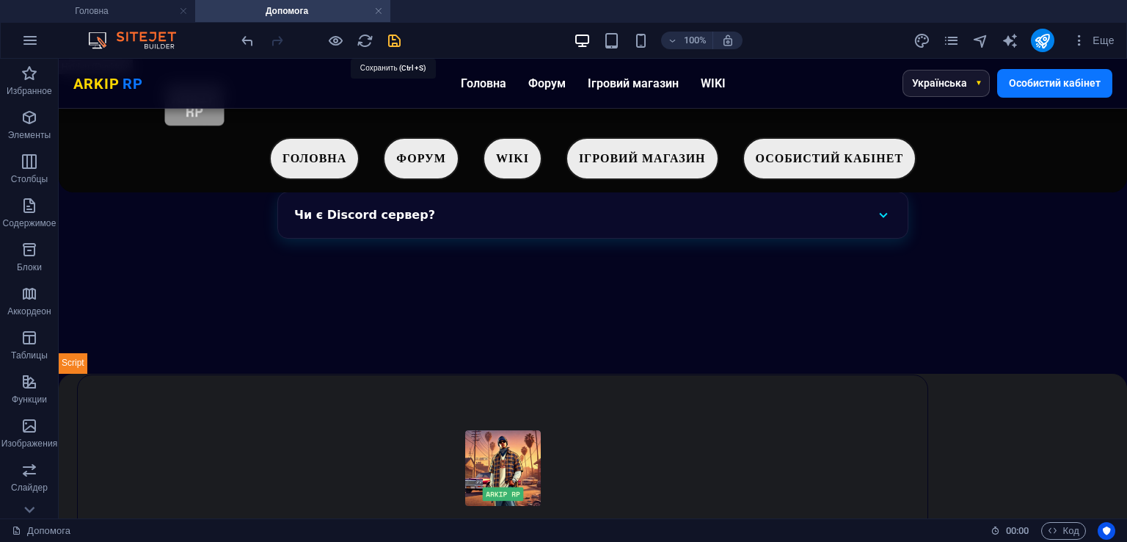
click at [401, 42] on icon "save" at bounding box center [394, 40] width 17 height 17
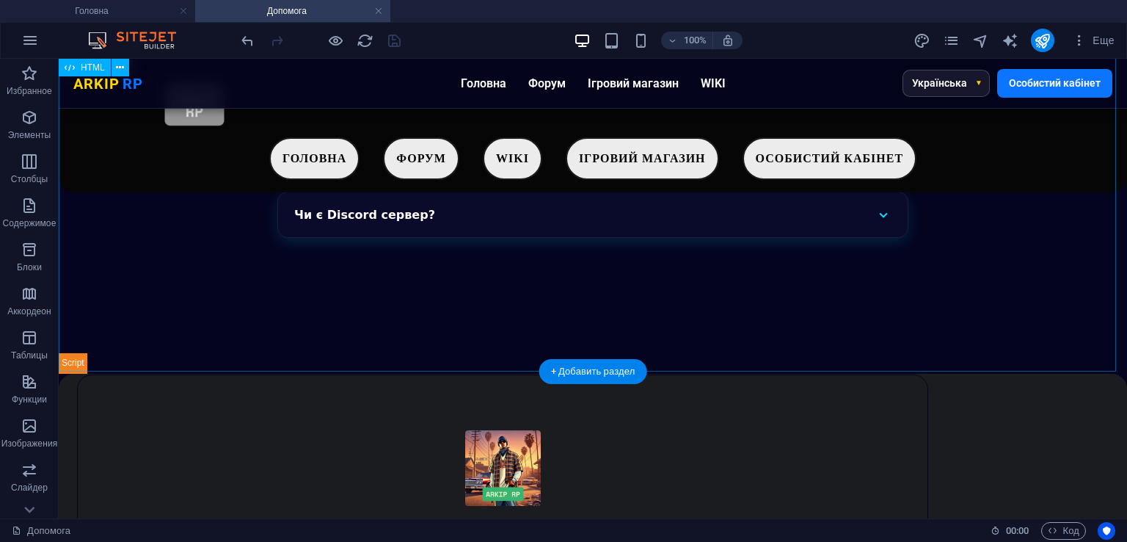
click at [217, 238] on div "FAQ — MTA Server Швидкі відповіді на часті запитання про наш сервер 🚀 Розгорнут…" at bounding box center [593, 120] width 1069 height 506
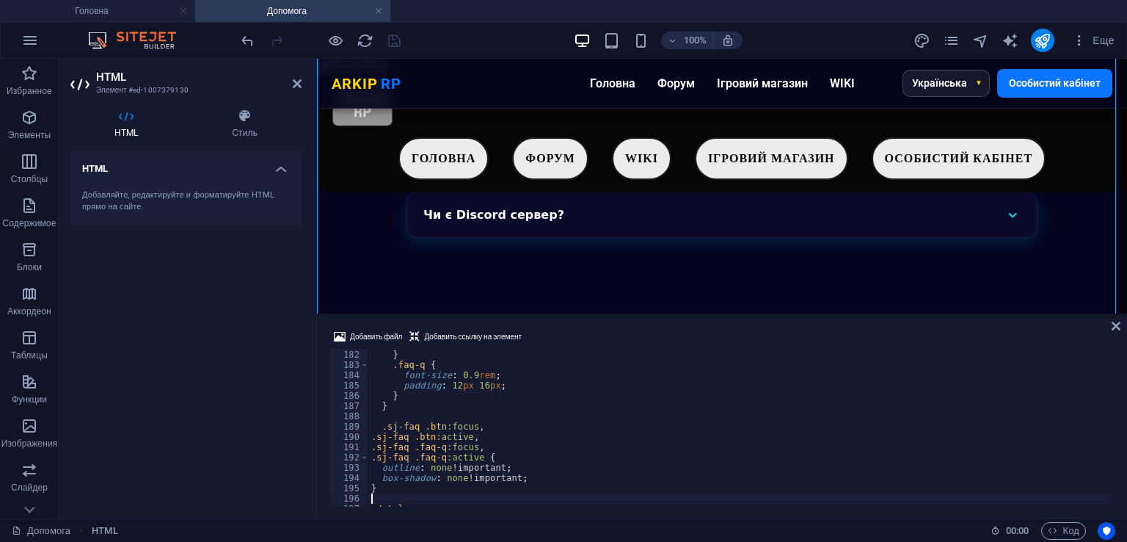
scroll to position [345, 0]
click at [233, 145] on div "HTML Стиль HTML Добавляйте, редактируйте и форматируйте HTML прямо на сайте. Пр…" at bounding box center [185, 308] width 231 height 398
click at [233, 142] on div "HTML Стиль HTML Добавляйте, редактируйте и форматируйте HTML прямо на сайте. Пр…" at bounding box center [185, 308] width 231 height 398
click at [240, 124] on h4 "Стиль" at bounding box center [245, 124] width 114 height 31
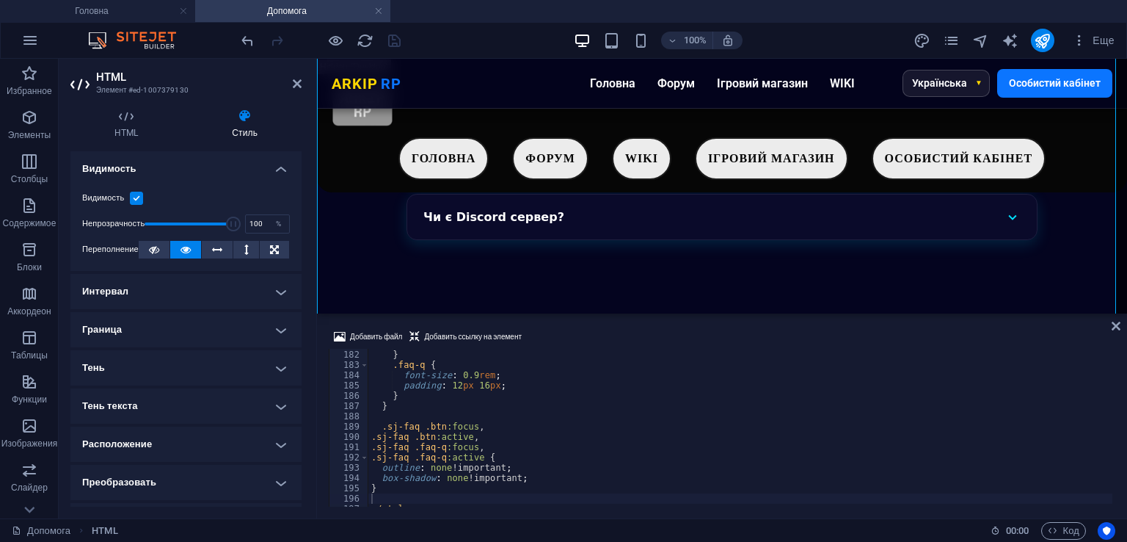
click at [214, 285] on h4 "Интервал" at bounding box center [185, 291] width 231 height 35
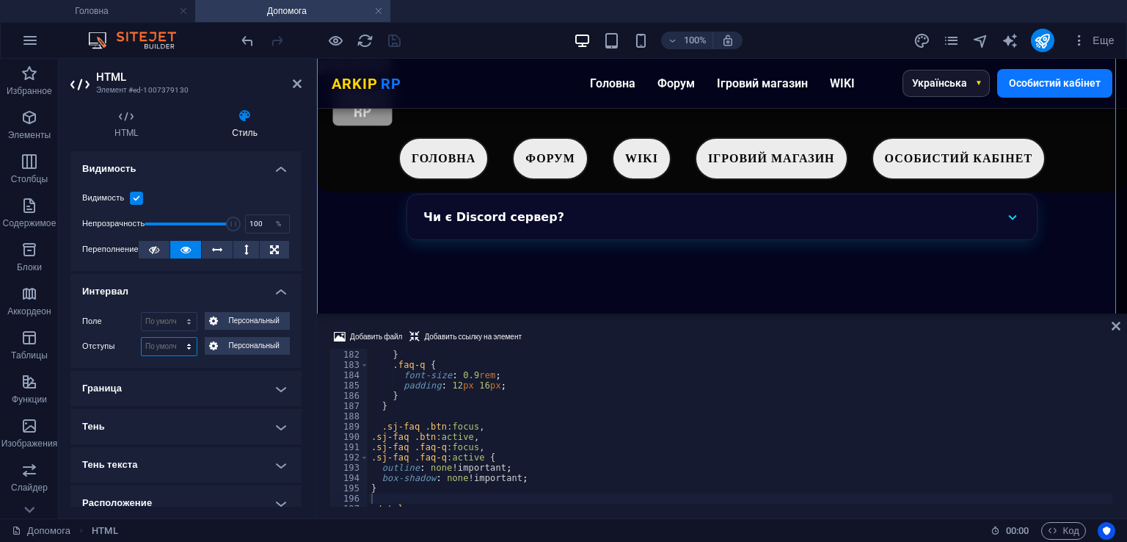
click at [170, 338] on select "По умолчанию px rem % vh vw Персональный" at bounding box center [169, 347] width 55 height 18
select select "px"
click at [174, 338] on select "По умолчанию px rem % vh vw Персональный" at bounding box center [169, 347] width 55 height 18
type input "40"
click at [99, 346] on label "Отступы" at bounding box center [111, 347] width 59 height 18
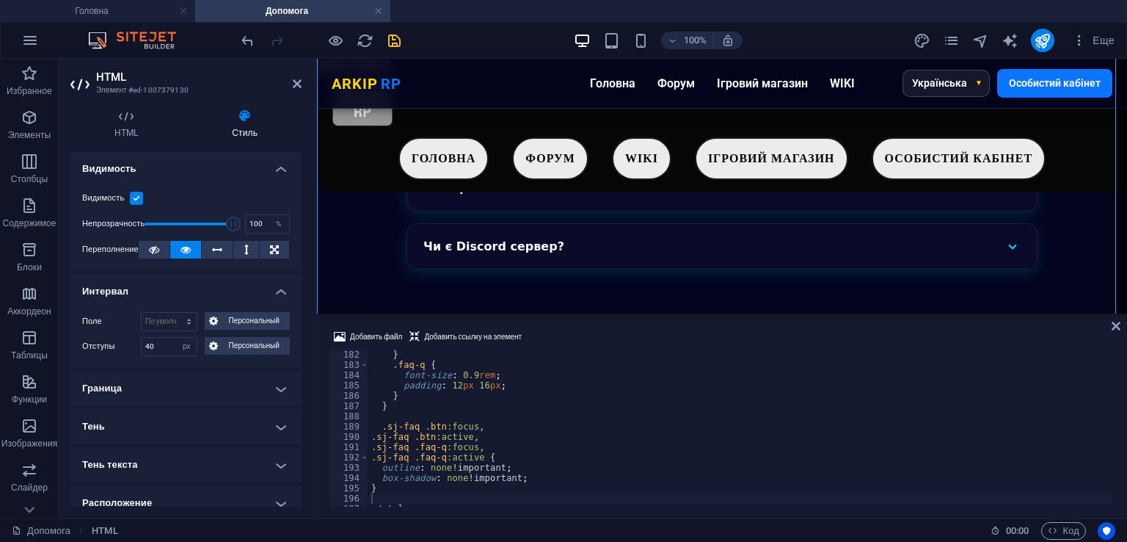
click at [396, 42] on icon "save" at bounding box center [394, 40] width 17 height 17
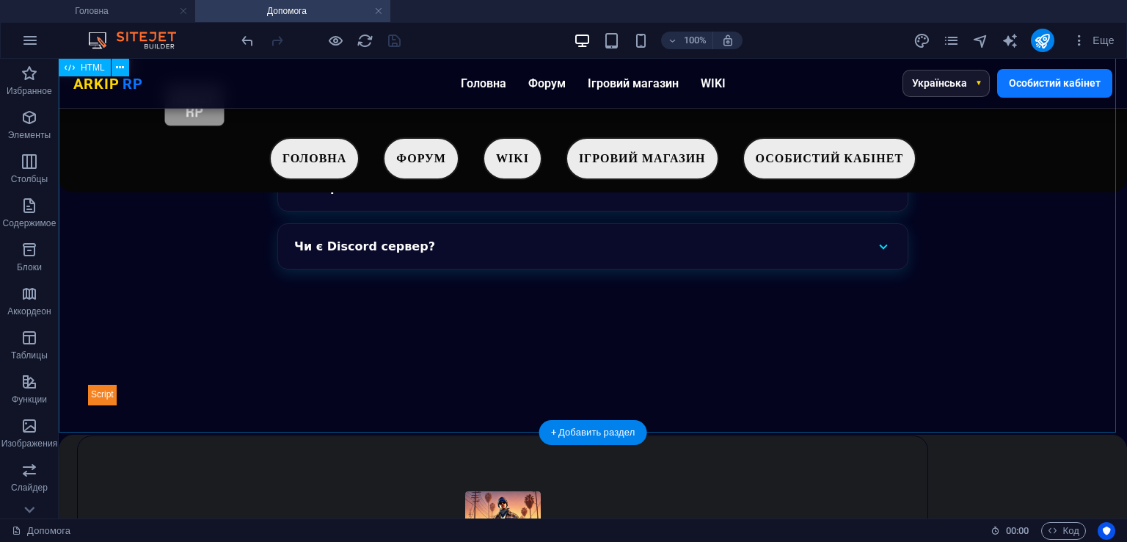
click at [394, 256] on div "FAQ — MTA Server Швидкі відповіді на часті запитання про наш сервер 🚀 Розгорнут…" at bounding box center [593, 129] width 1069 height 609
select select "px"
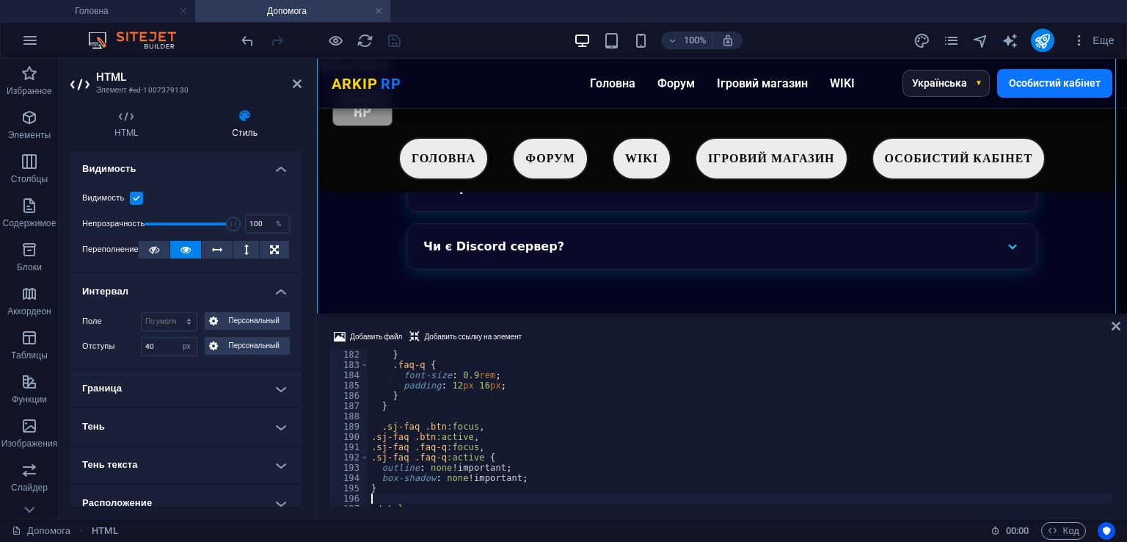
click at [540, 405] on div "font-size : 0.9 rem ; } .faq-q { font-size : 0.9 rem ; padding : 12 px 16 px ; …" at bounding box center [907, 426] width 1079 height 175
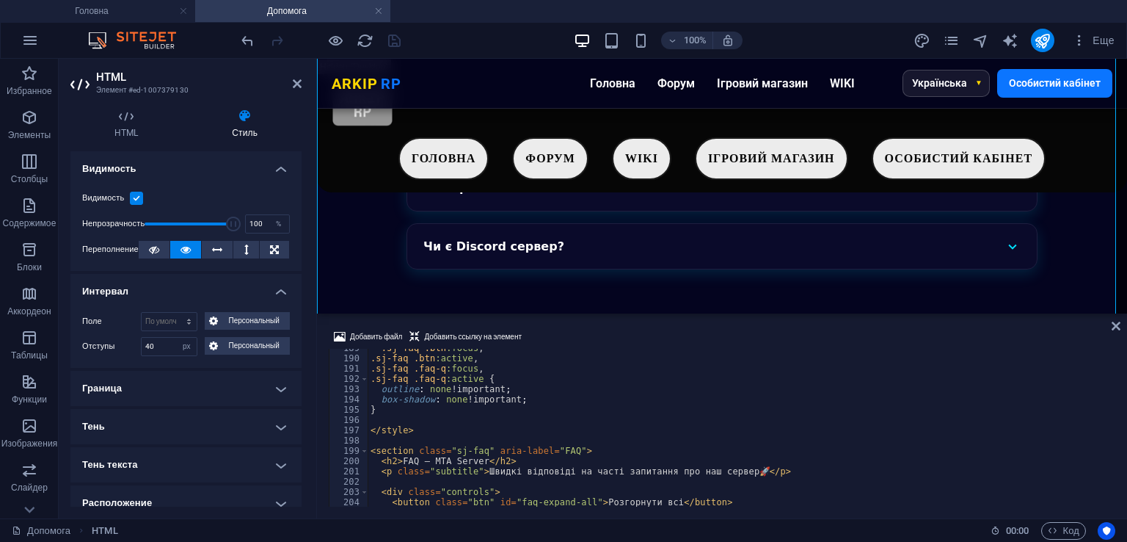
scroll to position [1982, 0]
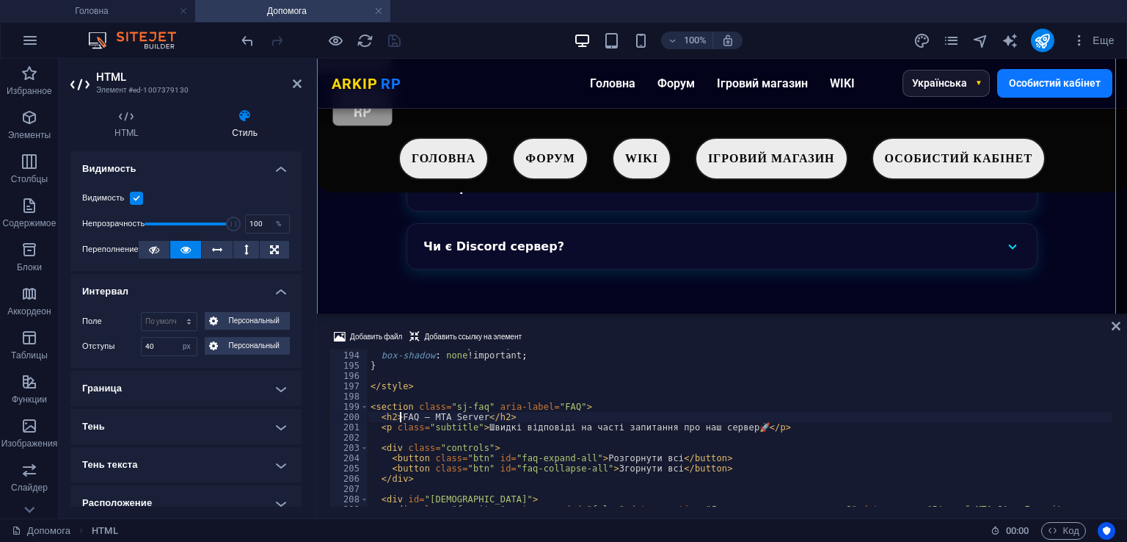
click at [408, 414] on div "outline : none !important ; box-shadow : none !important ; } </ style > < secti…" at bounding box center [907, 427] width 1079 height 175
click at [426, 414] on div "outline : none !important ; box-shadow : none !important ; } </ style > < secti…" at bounding box center [907, 427] width 1079 height 175
drag, startPoint x: 429, startPoint y: 415, endPoint x: 478, endPoint y: 415, distance: 49.2
click at [478, 415] on div "outline : none !important ; box-shadow : none !important ; } </ style > < secti…" at bounding box center [907, 427] width 1079 height 175
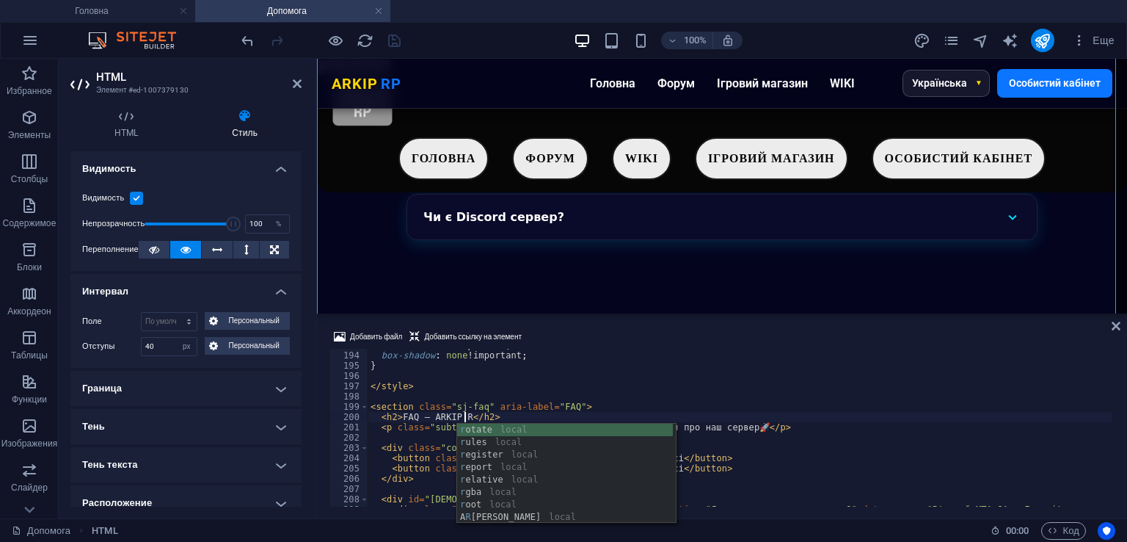
scroll to position [0, 8]
click at [725, 390] on div "outline : none !important ; box-shadow : none !important ; } </ style > < secti…" at bounding box center [907, 427] width 1079 height 175
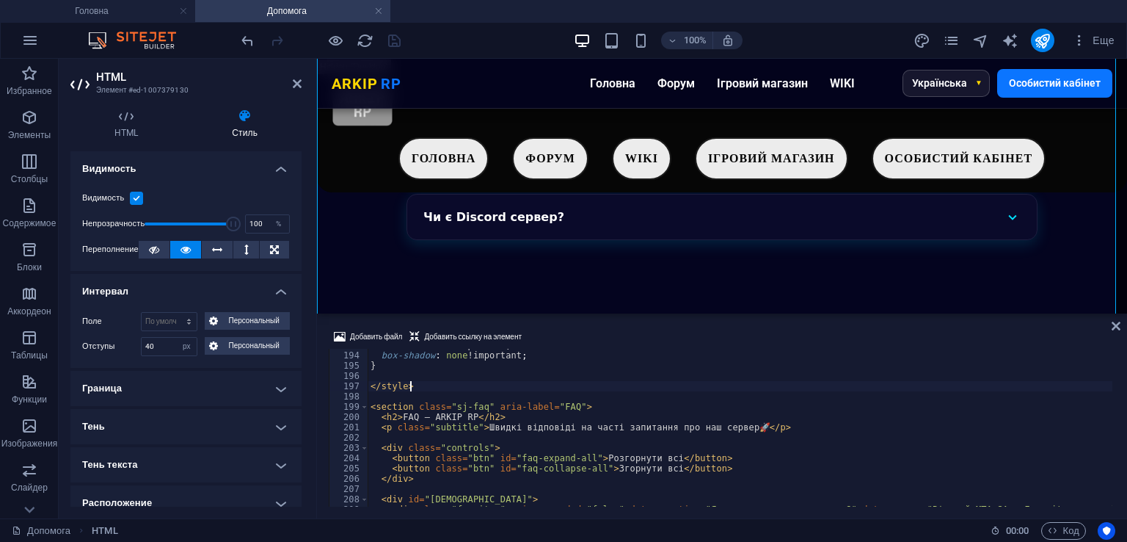
scroll to position [0, 2]
drag, startPoint x: 722, startPoint y: 429, endPoint x: 740, endPoint y: 429, distance: 17.6
click at [740, 429] on div "outline : none !important ; box-shadow : none !important ; } </ style > < secti…" at bounding box center [907, 427] width 1079 height 175
click at [740, 429] on div "outline : none !important ; box-shadow : none !important ; } </ style > < secti…" at bounding box center [740, 428] width 745 height 158
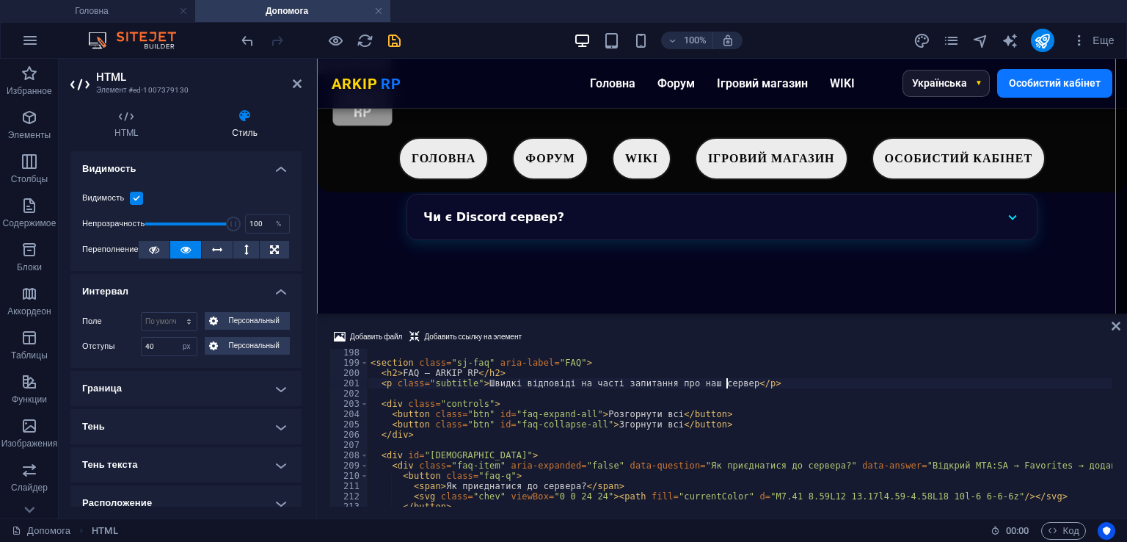
scroll to position [2026, 0]
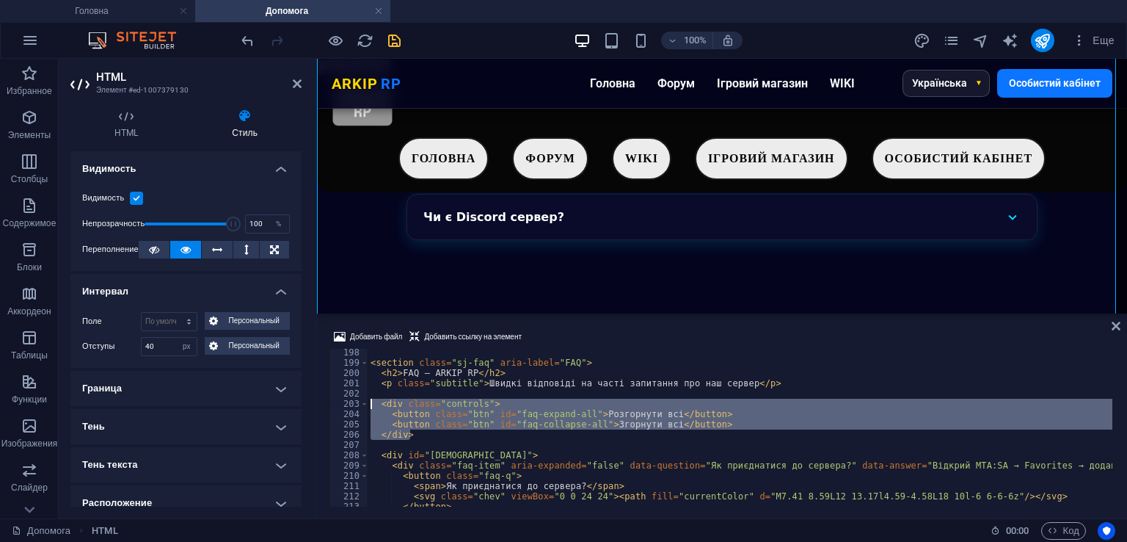
drag, startPoint x: 621, startPoint y: 432, endPoint x: 330, endPoint y: 403, distance: 292.9
click at [330, 403] on div "<p class="subtitle">Швидкі відповіді на часті запитання про наш сервер</p> 198 …" at bounding box center [722, 428] width 787 height 158
type textarea "<div class="controls"> <button class="btn" id="faq-expand-all">Розгорнути всі</…"
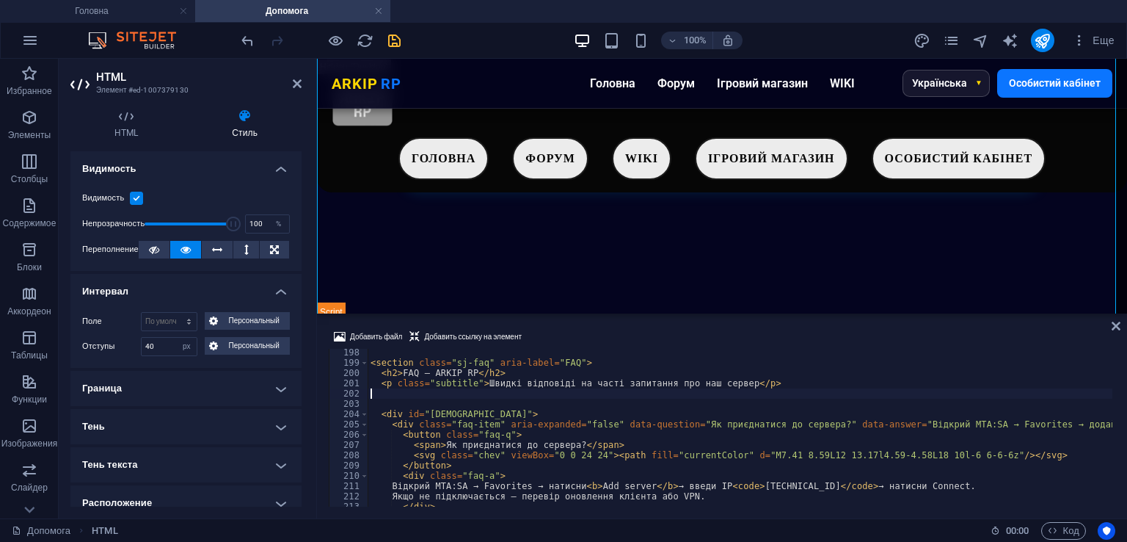
click at [390, 37] on icon "save" at bounding box center [394, 40] width 17 height 17
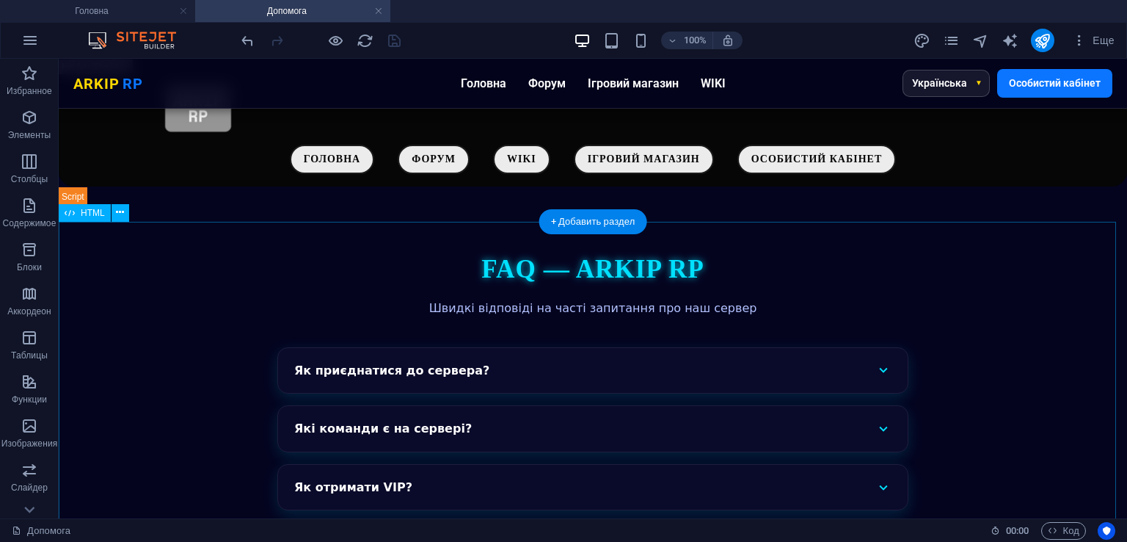
click at [264, 302] on div "FAQ — ARKIP RP Швидкі відповіді на часті запитання про наш сервер Як приєднатис…" at bounding box center [593, 477] width 1069 height 453
select select "px"
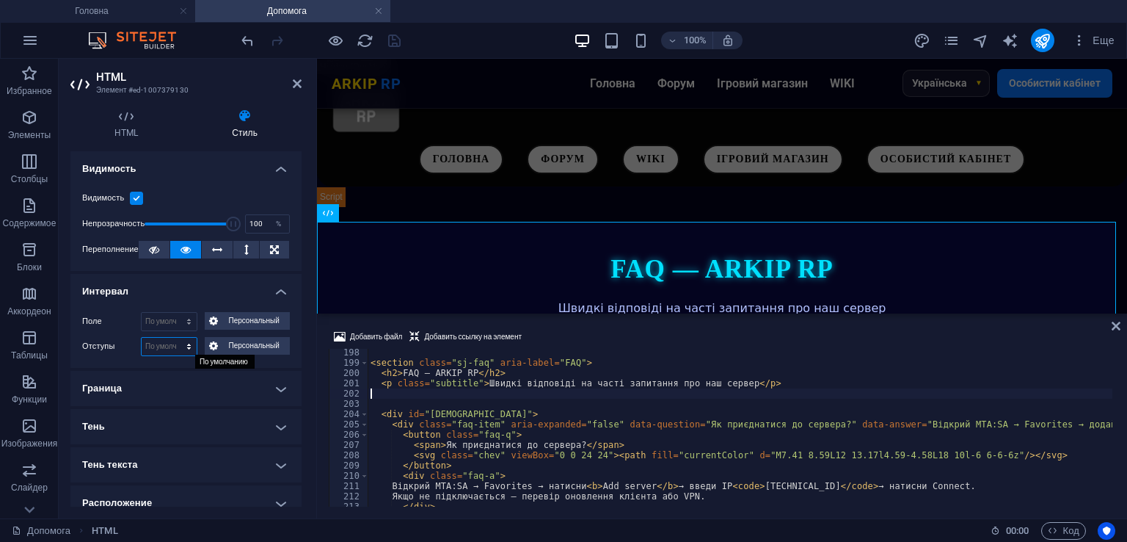
drag, startPoint x: 172, startPoint y: 342, endPoint x: 173, endPoint y: 349, distance: 7.4
click at [172, 342] on select "По умолчанию px rem % vh vw Персональный" at bounding box center [169, 347] width 55 height 18
select select "px"
click at [174, 338] on select "По умолчанию px rem % vh vw Персональный" at bounding box center [169, 347] width 55 height 18
type input "45"
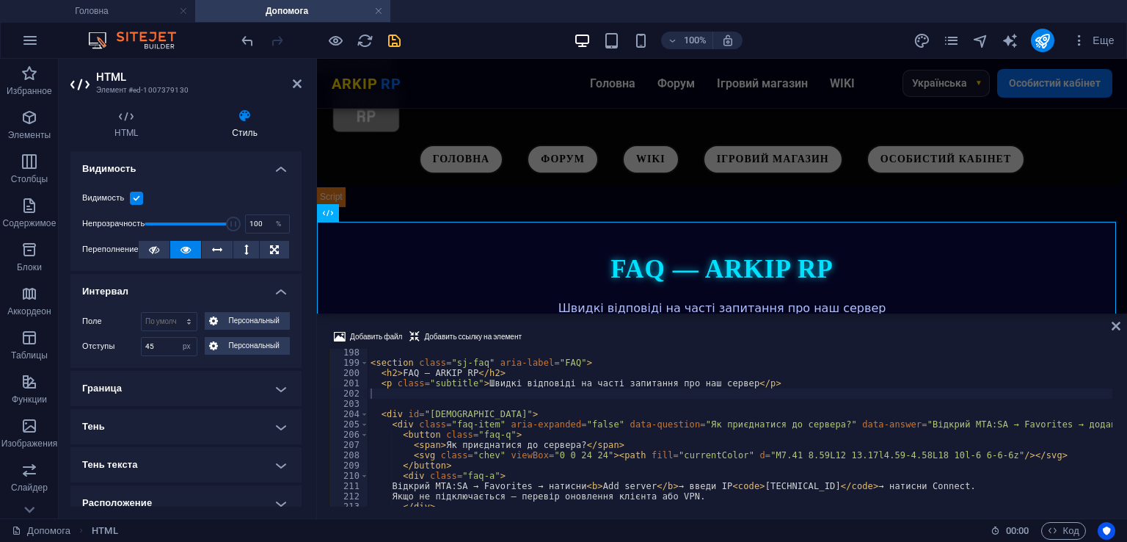
click at [105, 349] on label "Отступы" at bounding box center [111, 347] width 59 height 18
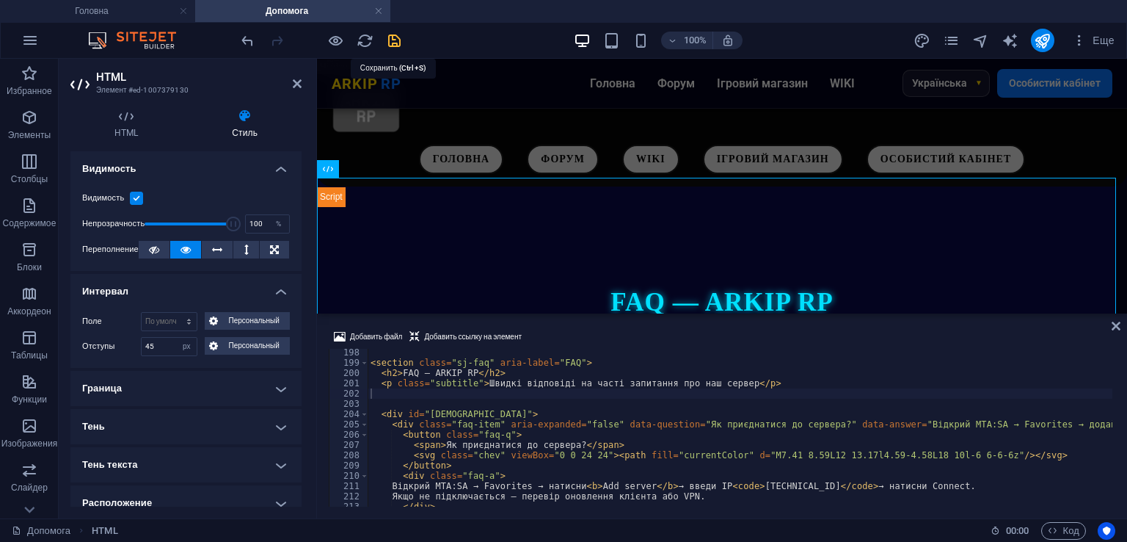
click at [399, 33] on icon "save" at bounding box center [394, 40] width 17 height 17
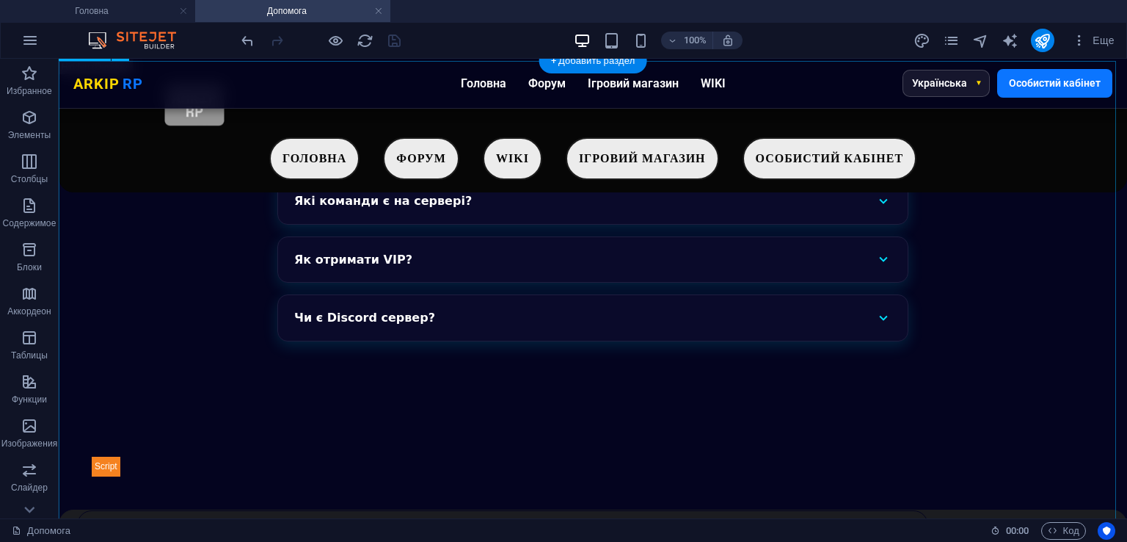
scroll to position [292, 0]
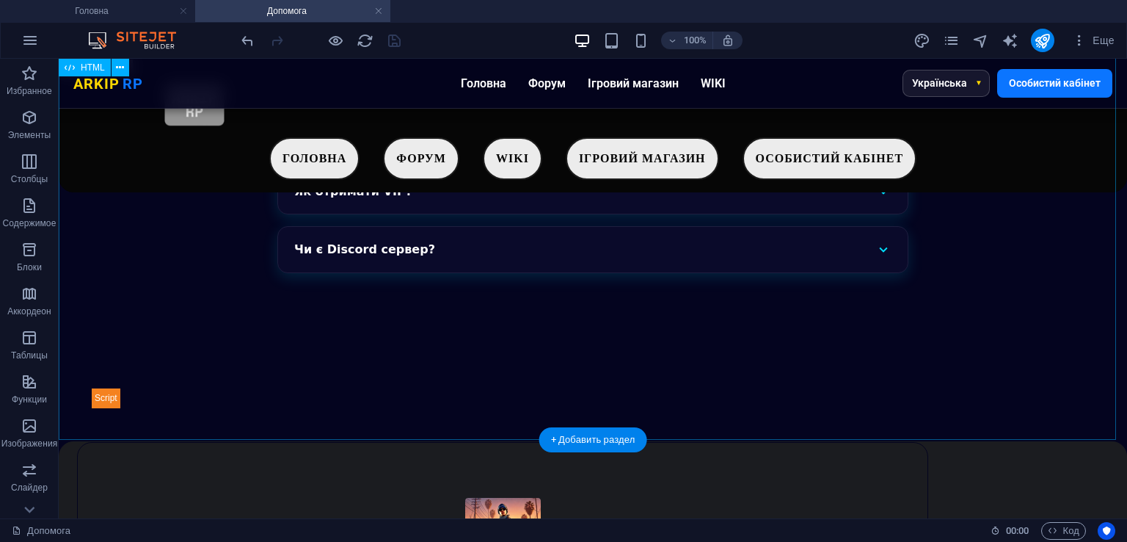
click at [435, 272] on div "FAQ — ARKIP RP Швидкі відповіді на часті запитання про наш сервер Як приєднатис…" at bounding box center [593, 159] width 1069 height 563
select select "px"
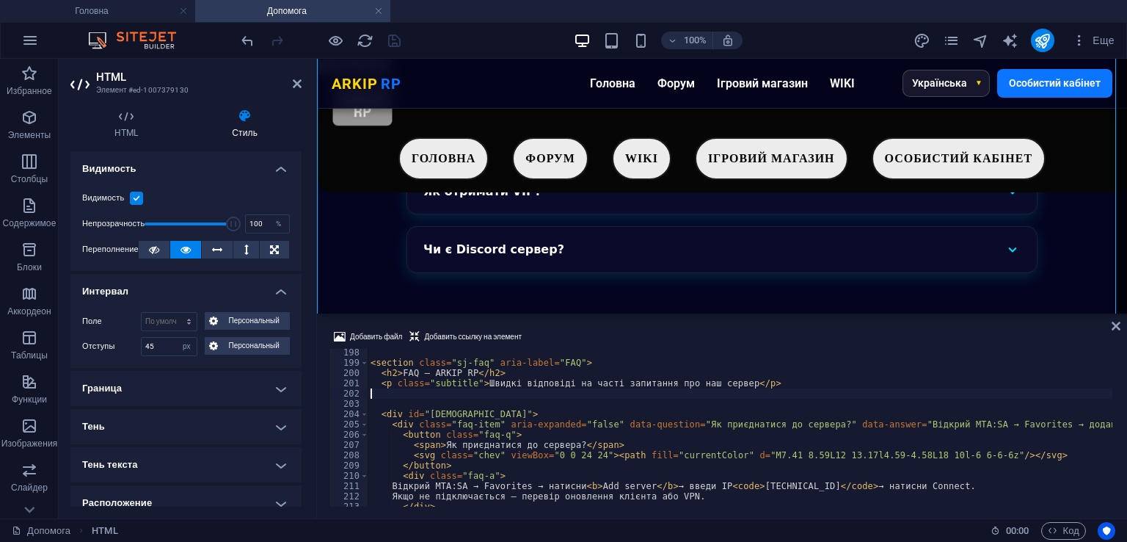
click at [500, 357] on div "< section class = "sj-faq" aria-label = "FAQ" > < h2 > FAQ — ARKIP RP </ h2 > <…" at bounding box center [907, 434] width 1079 height 175
click at [499, 379] on div "< section class = "sj-faq" aria-label = "FAQ" > < h2 > FAQ — ARKIP RP </ h2 > <…" at bounding box center [907, 436] width 1079 height 175
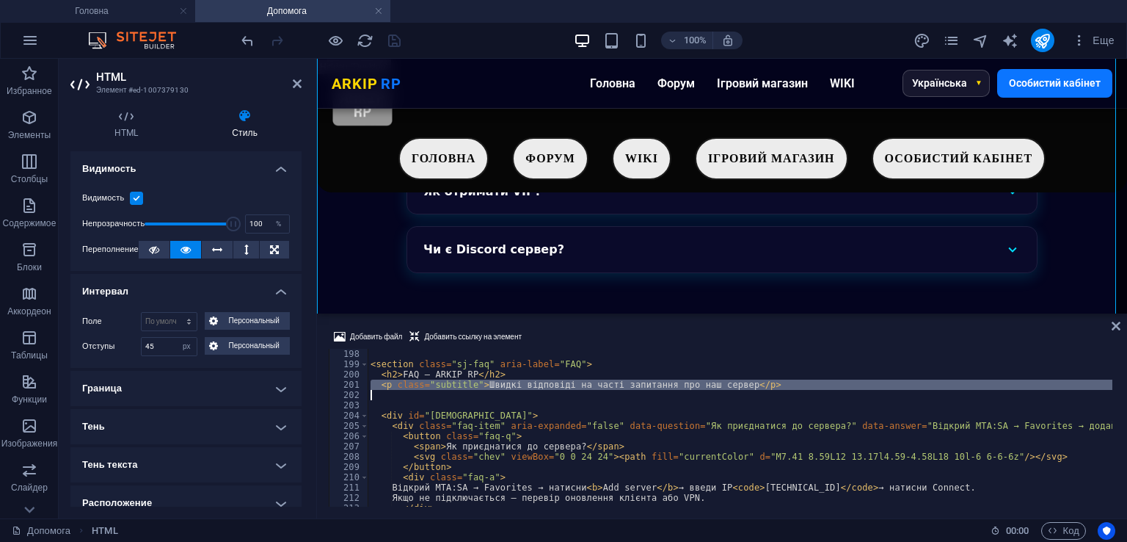
click at [520, 382] on div "< section class = "sj-faq" aria-label = "FAQ" > < h2 > FAQ — ARKIP RP </ h2 > <…" at bounding box center [740, 428] width 745 height 158
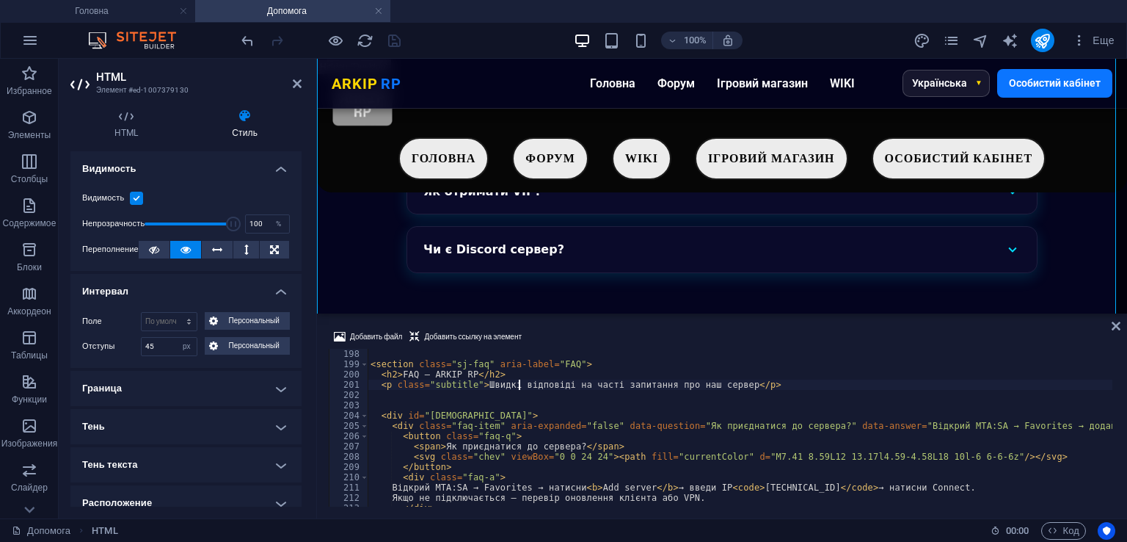
click at [520, 382] on div "< section class = "sj-faq" aria-label = "FAQ" > < h2 > FAQ — ARKIP RP </ h2 > <…" at bounding box center [907, 436] width 1079 height 175
type textarea "</script>"
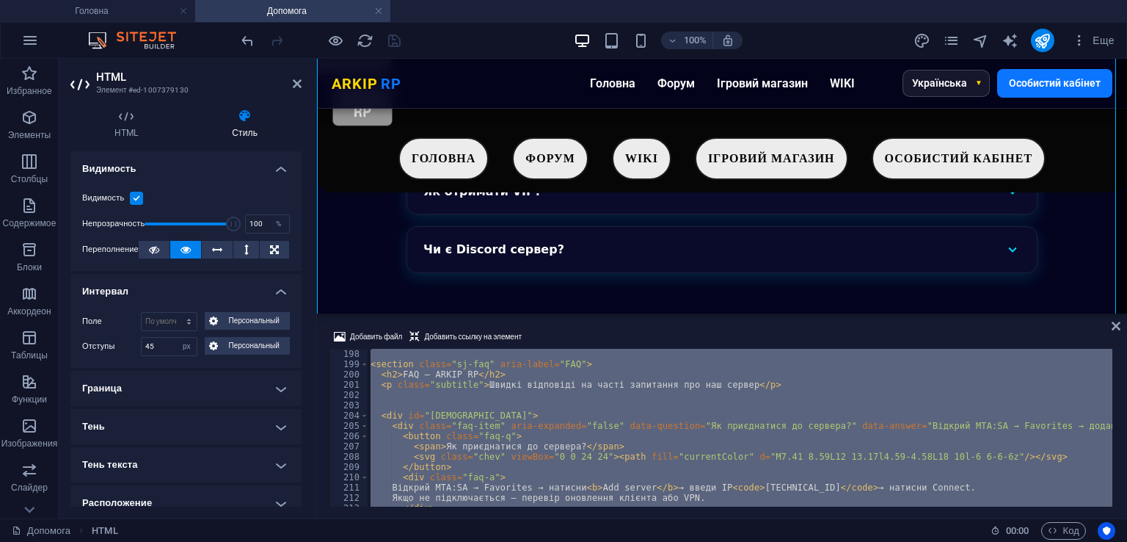
click at [584, 323] on div "Добавить файл Добавить ссылку на элемент </script> 198 199 200 201 202 203 204 …" at bounding box center [722, 417] width 810 height 202
click at [1122, 323] on div "Добавить файл Добавить ссылку на элемент </script> 198 199 200 201 202 203 204 …" at bounding box center [722, 417] width 810 height 202
click at [1112, 324] on icon at bounding box center [1116, 326] width 9 height 12
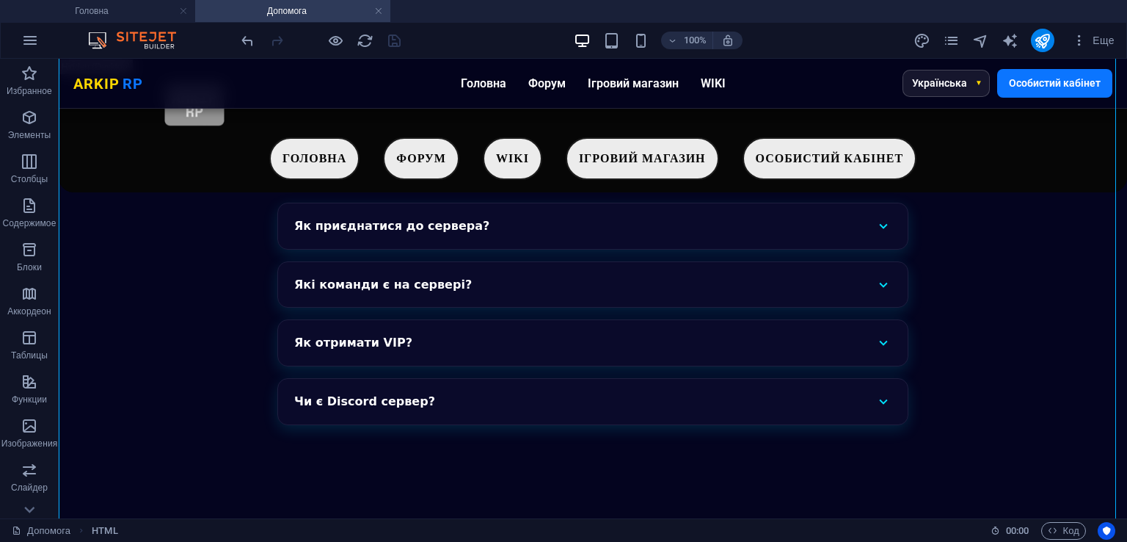
scroll to position [139, 0]
click at [537, 362] on div "FAQ — ARKIP RP Швидкі відповіді на часті запитання про наш сервер Як приєднатис…" at bounding box center [593, 312] width 1069 height 563
select select "px"
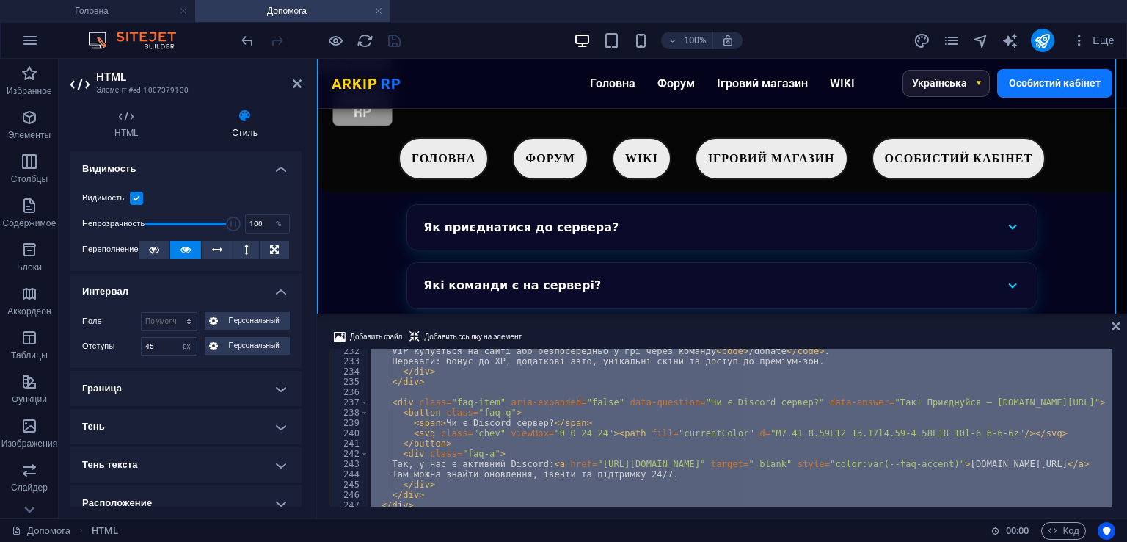
click at [502, 415] on div "VIP купується на сайті або безпосередньо у грі через команду < code > /donate <…" at bounding box center [740, 428] width 745 height 158
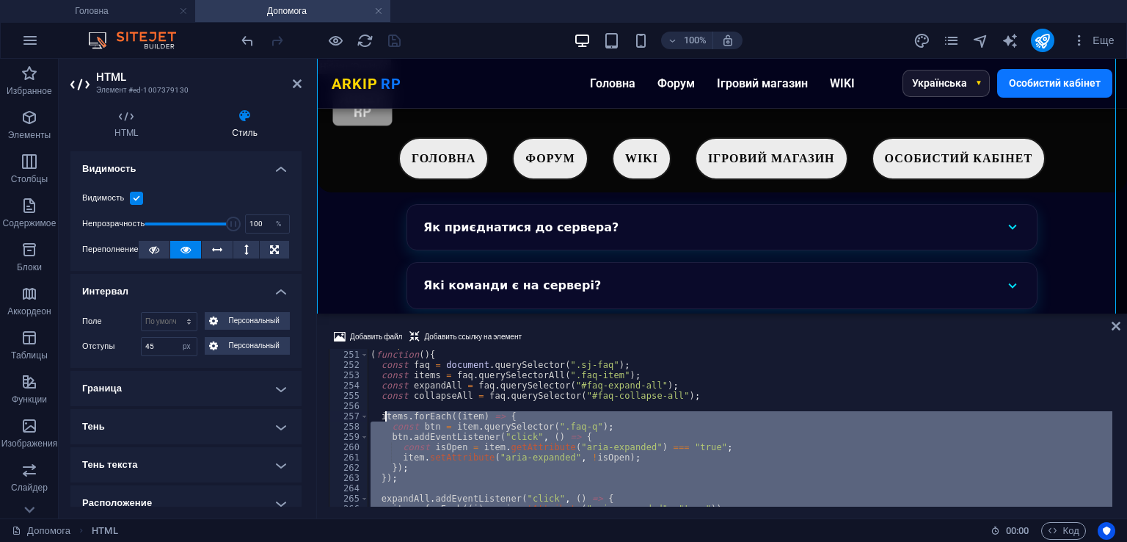
scroll to position [2480, 0]
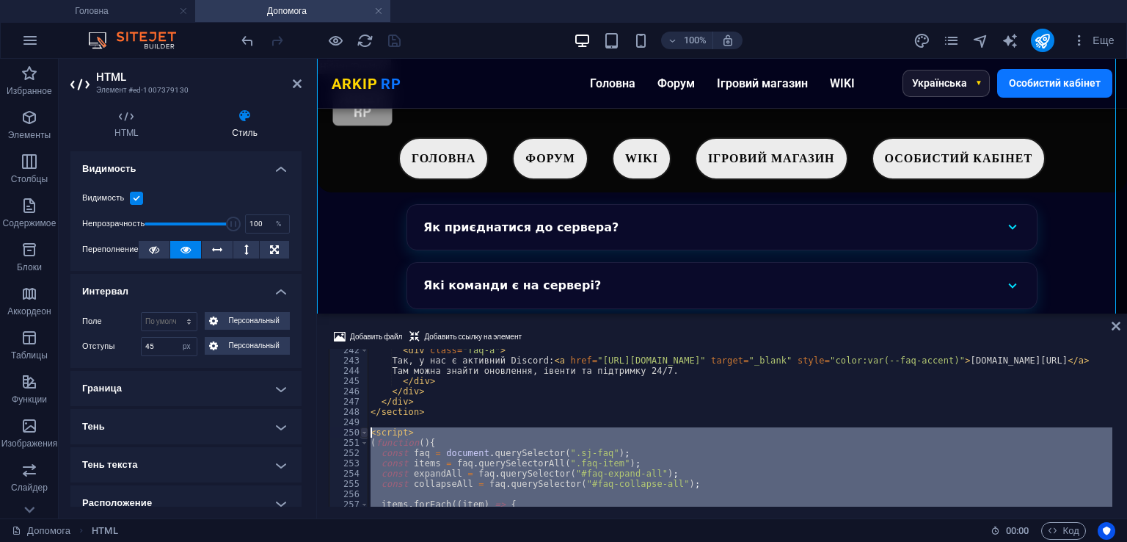
drag, startPoint x: 426, startPoint y: 484, endPoint x: 362, endPoint y: 428, distance: 84.8
click at [362, 428] on div "<button class="faq-q"> 242 243 244 245 246 247 248 249 250 251 252 253 254 255 …" at bounding box center [722, 428] width 787 height 158
type textarea "<script> (function(){"
paste textarea
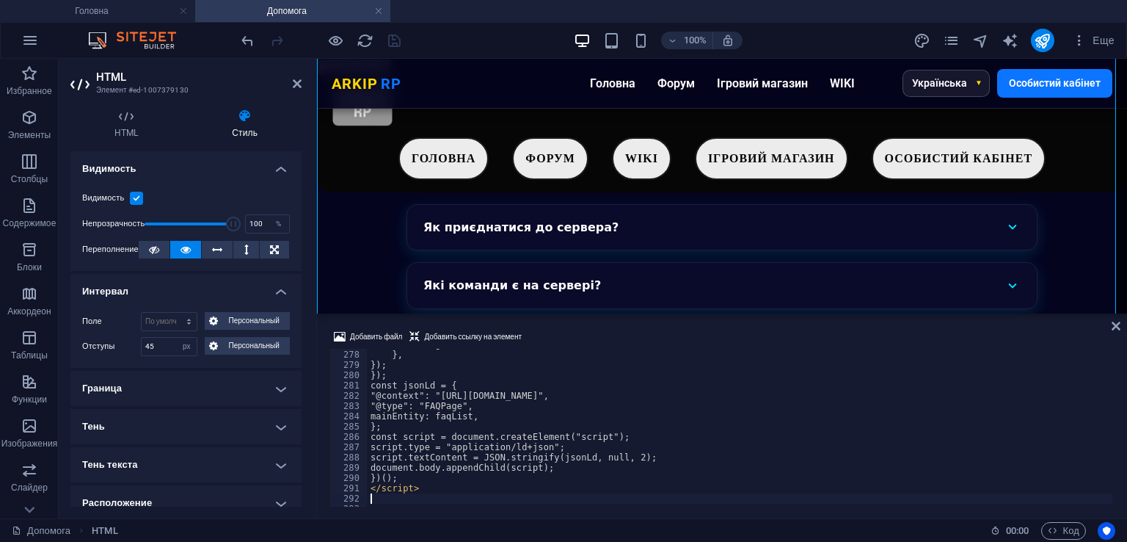
scroll to position [2845, 0]
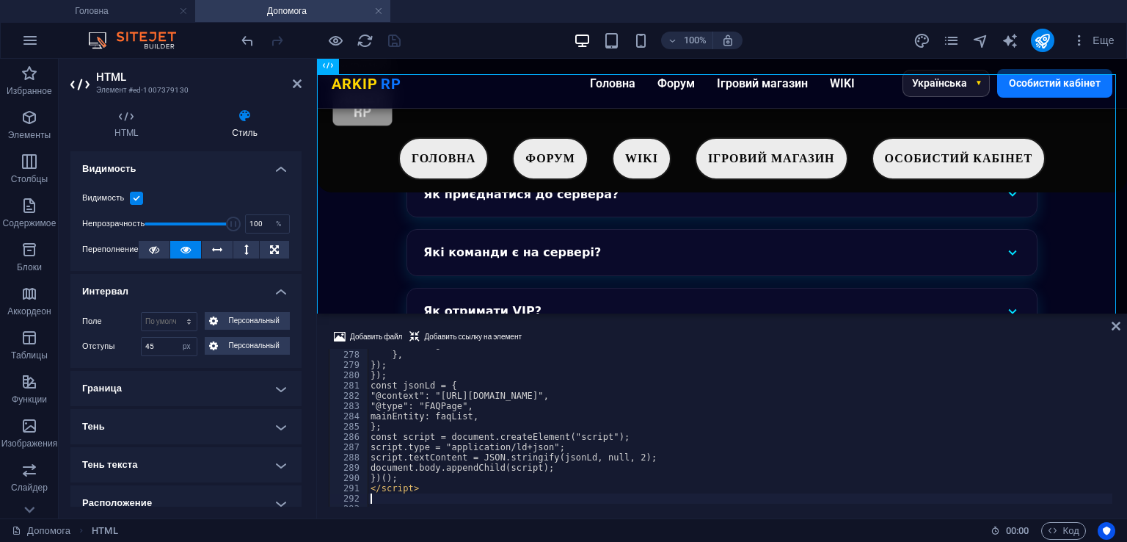
click at [622, 326] on div "Добавить файл Добавить ссылку на элемент 277 278 279 280 281 282 283 284 285 28…" at bounding box center [722, 417] width 810 height 202
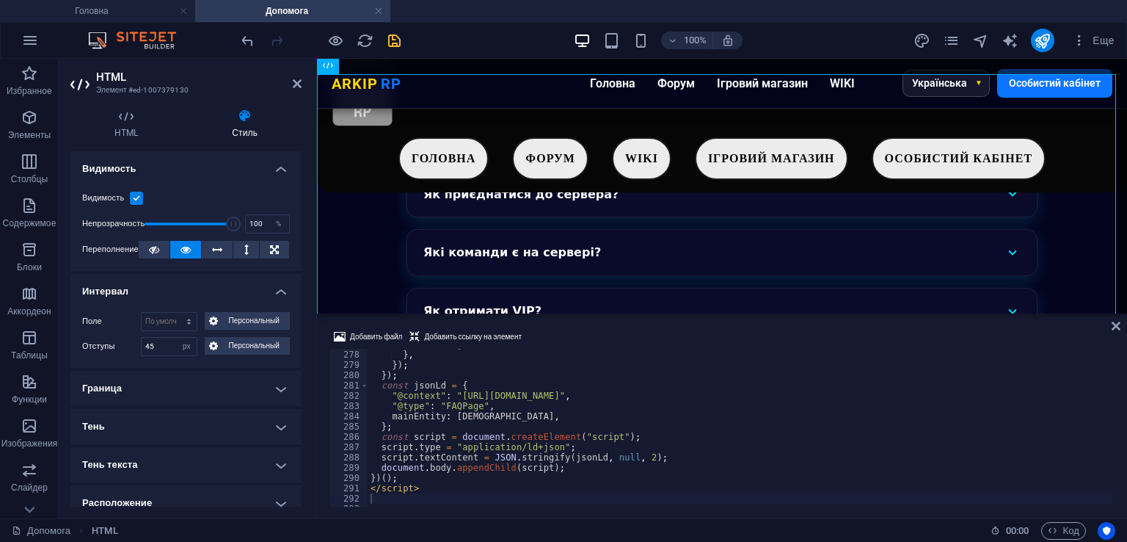
click at [395, 40] on icon "save" at bounding box center [394, 40] width 17 height 17
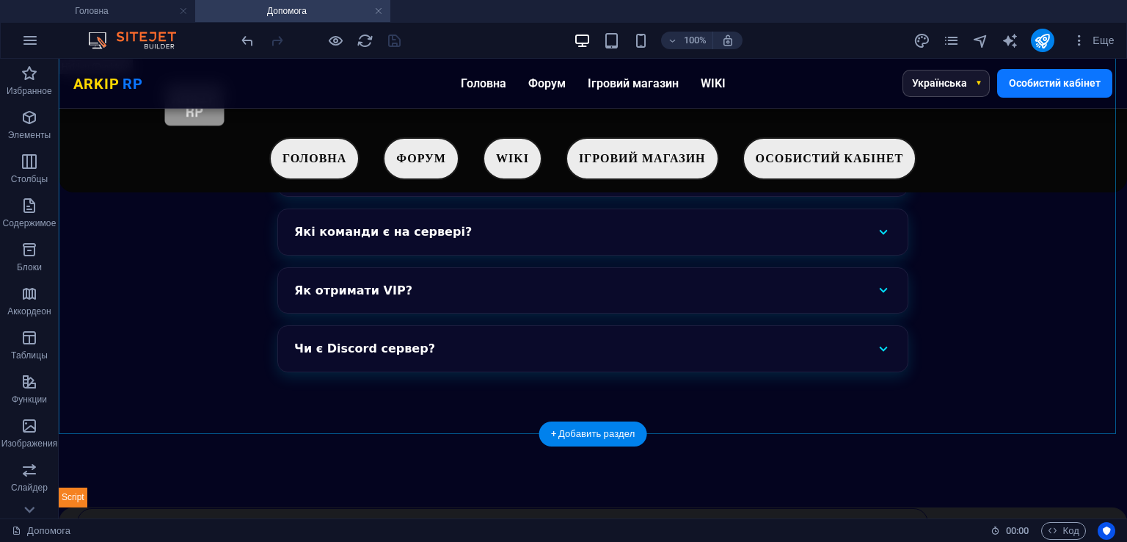
scroll to position [292, 0]
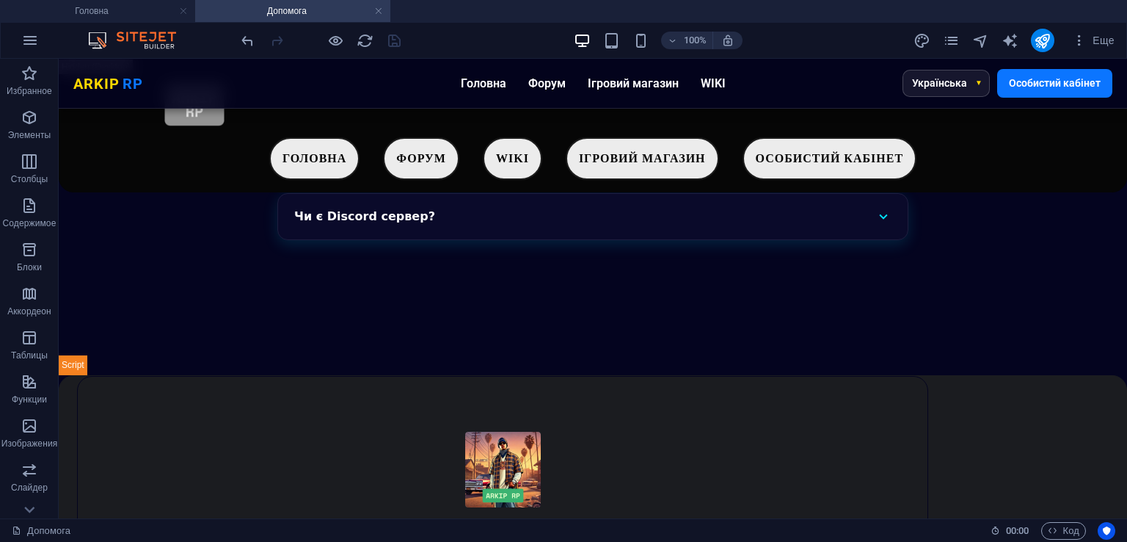
click at [142, 25] on div "100% Еще" at bounding box center [564, 40] width 1126 height 35
click at [137, 14] on h4 "Головна" at bounding box center [97, 11] width 195 height 16
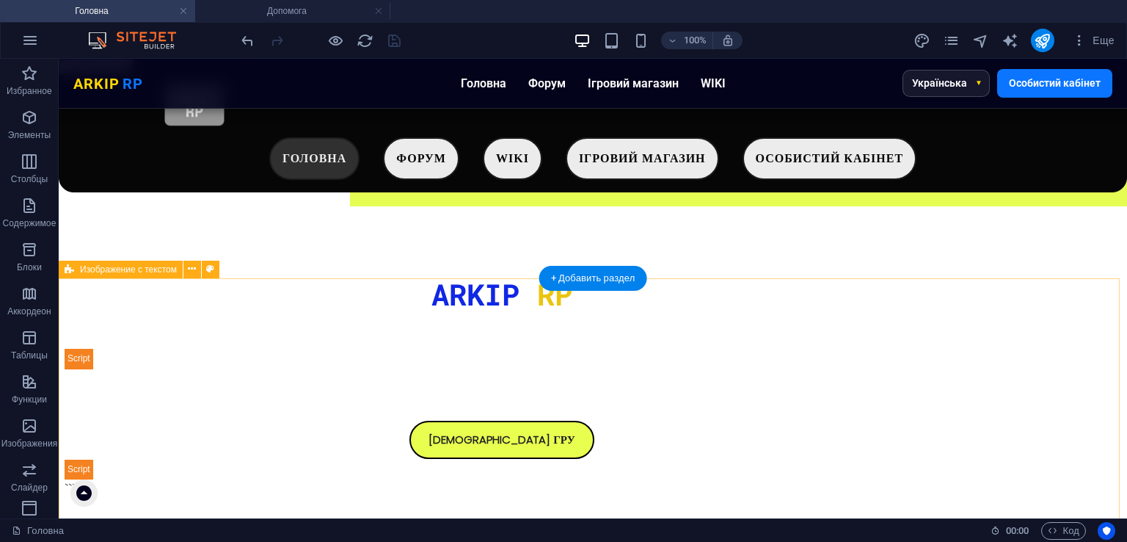
scroll to position [366, 0]
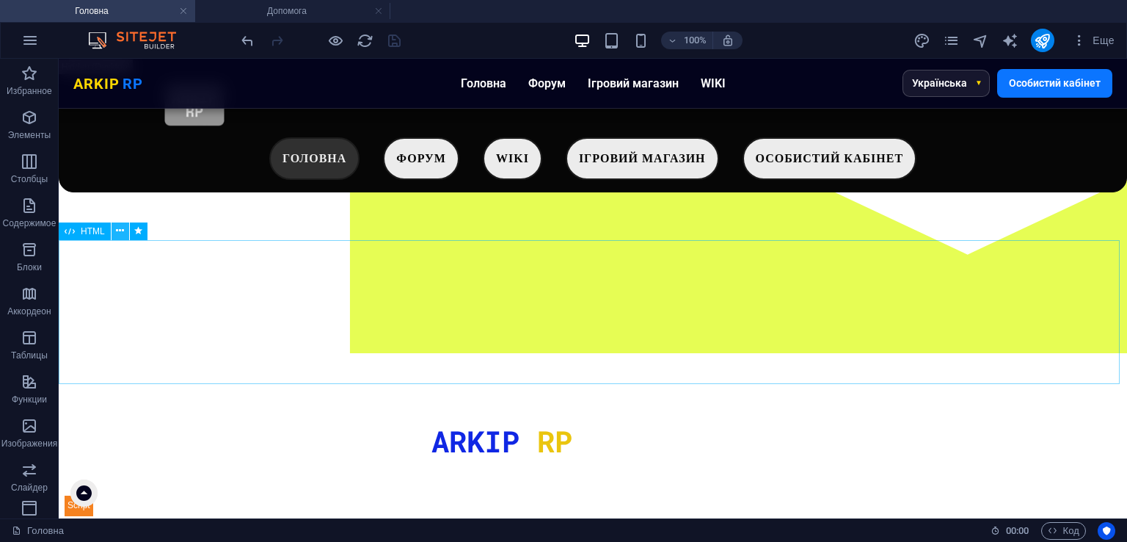
click at [120, 230] on icon at bounding box center [120, 230] width 8 height 15
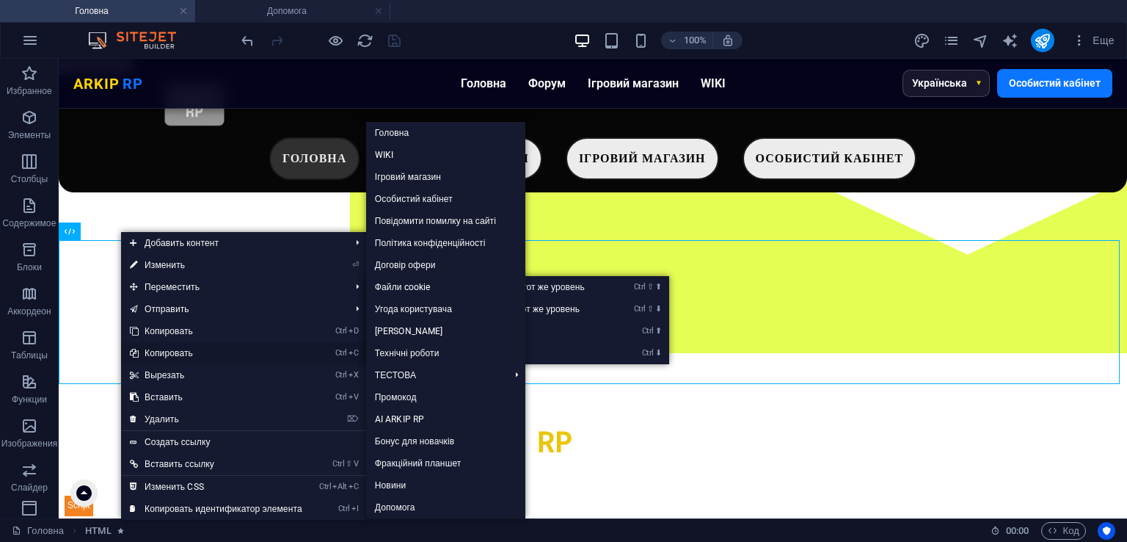
click at [185, 353] on link "Ctrl C Копировать" at bounding box center [216, 353] width 190 height 22
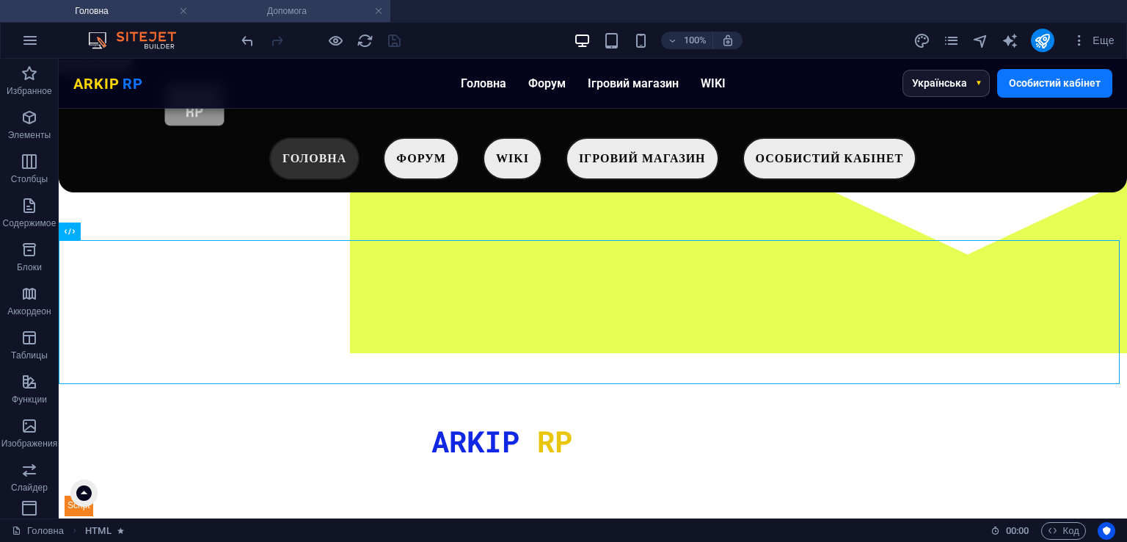
click at [262, 1] on li "Допомога" at bounding box center [292, 11] width 195 height 22
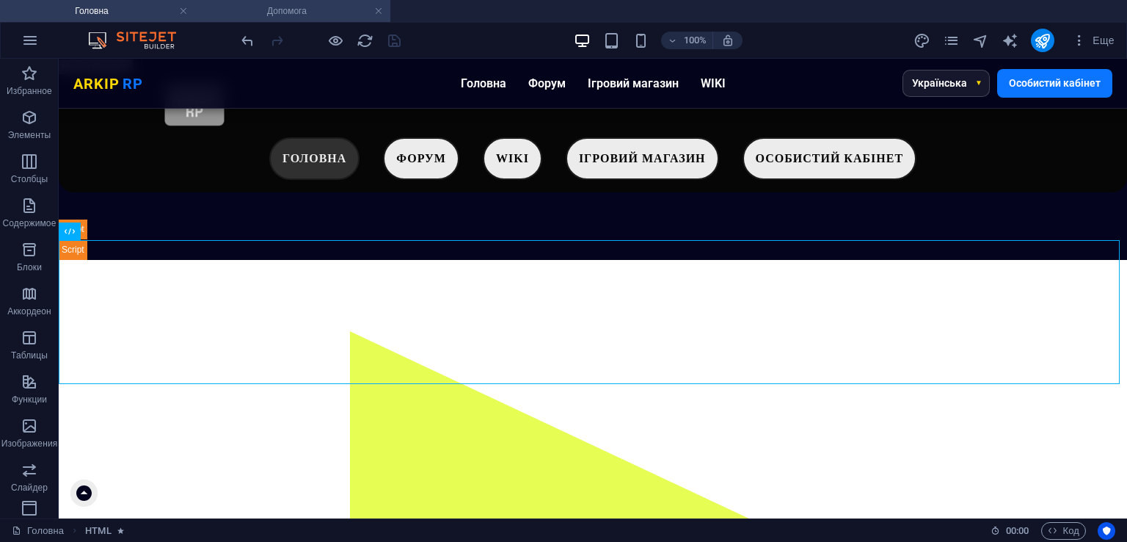
scroll to position [292, 0]
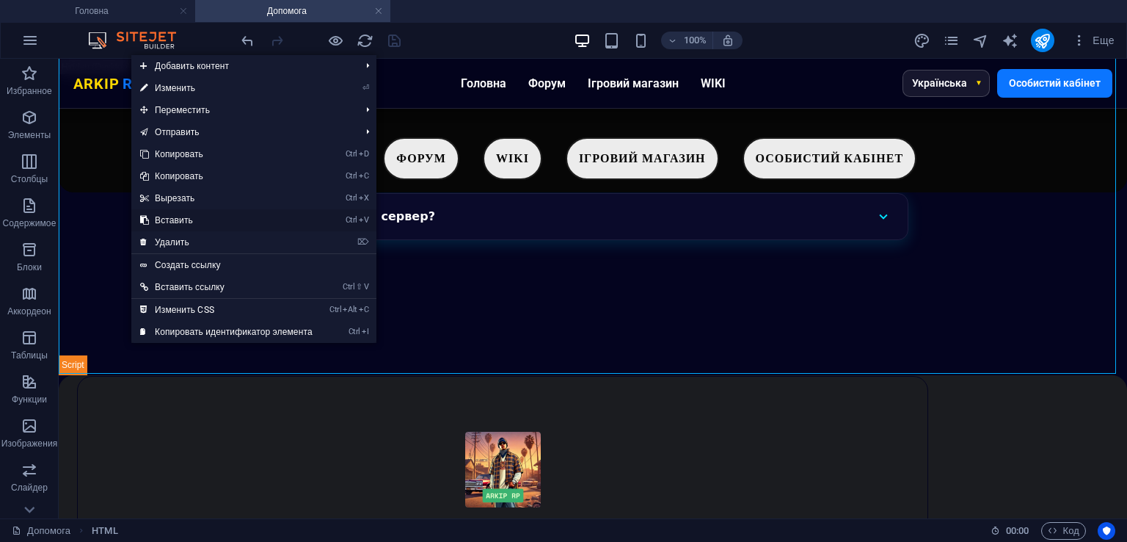
click at [194, 221] on link "Ctrl V Вставить" at bounding box center [226, 220] width 190 height 22
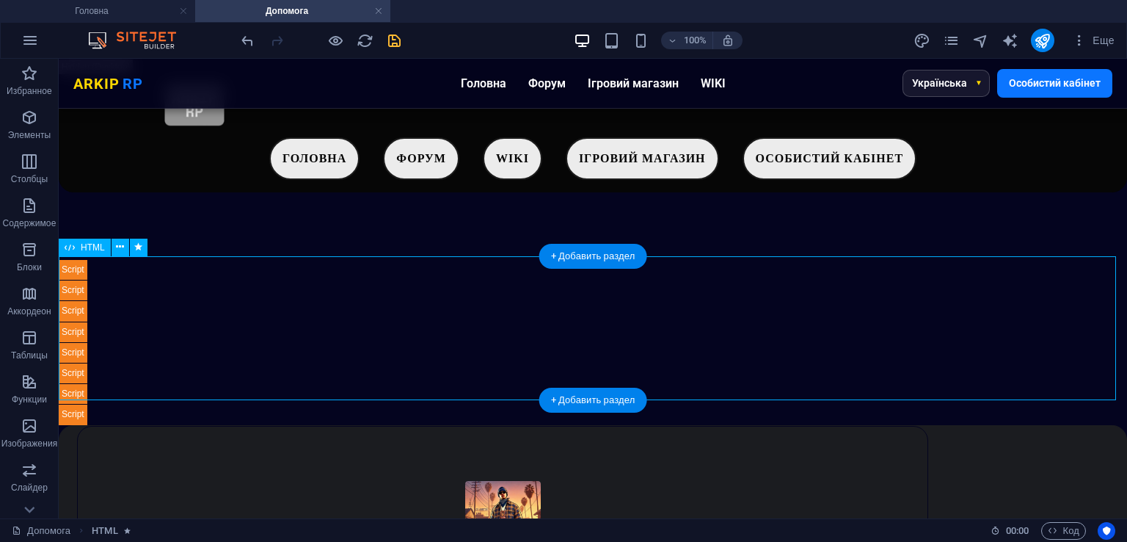
scroll to position [365, 0]
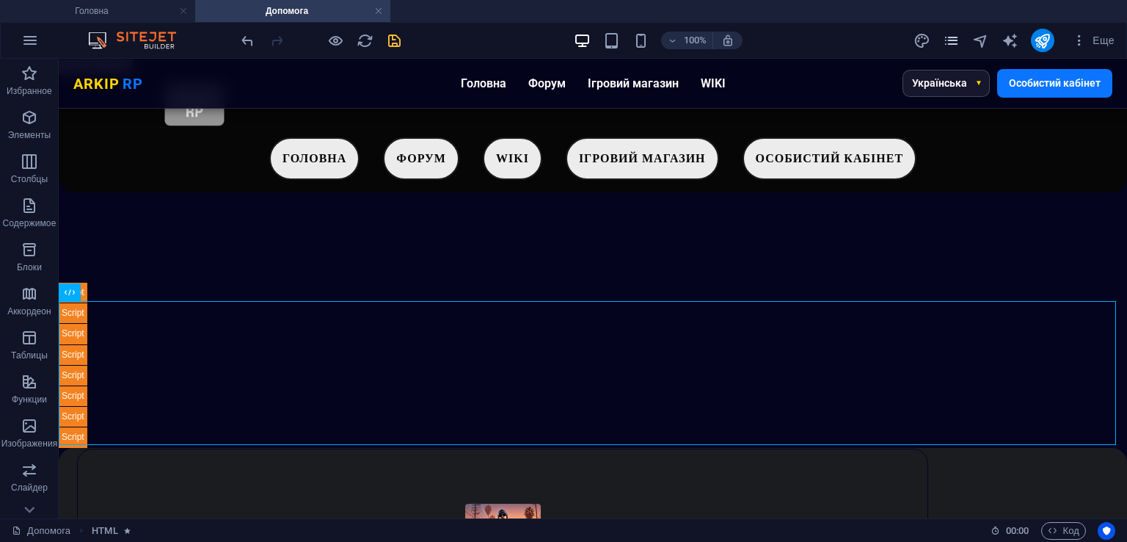
click at [948, 45] on icon "pages" at bounding box center [951, 40] width 17 height 17
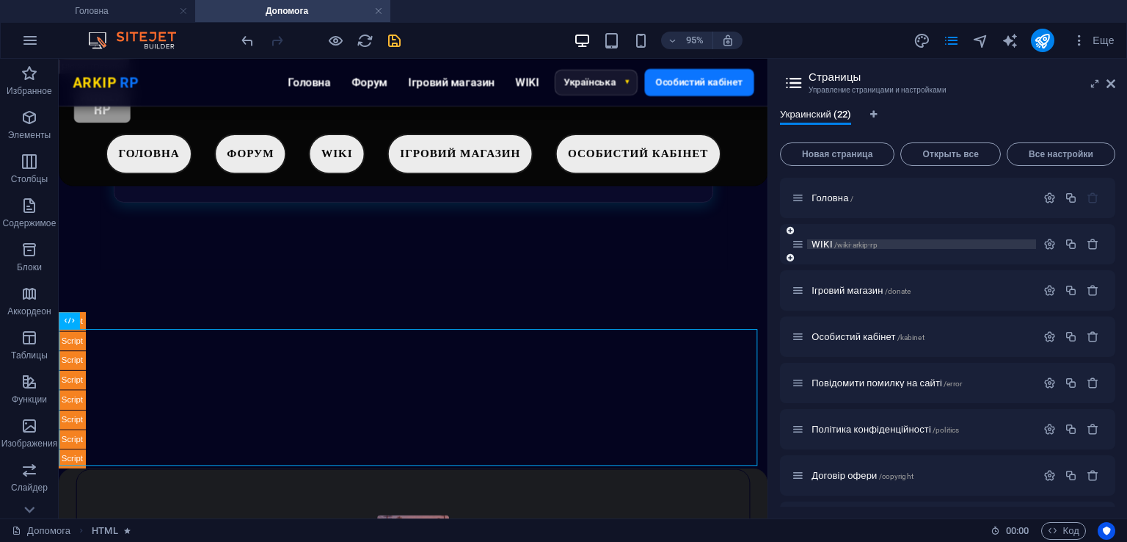
click at [855, 241] on span "/wiki-arkip-rp" at bounding box center [856, 245] width 43 height 8
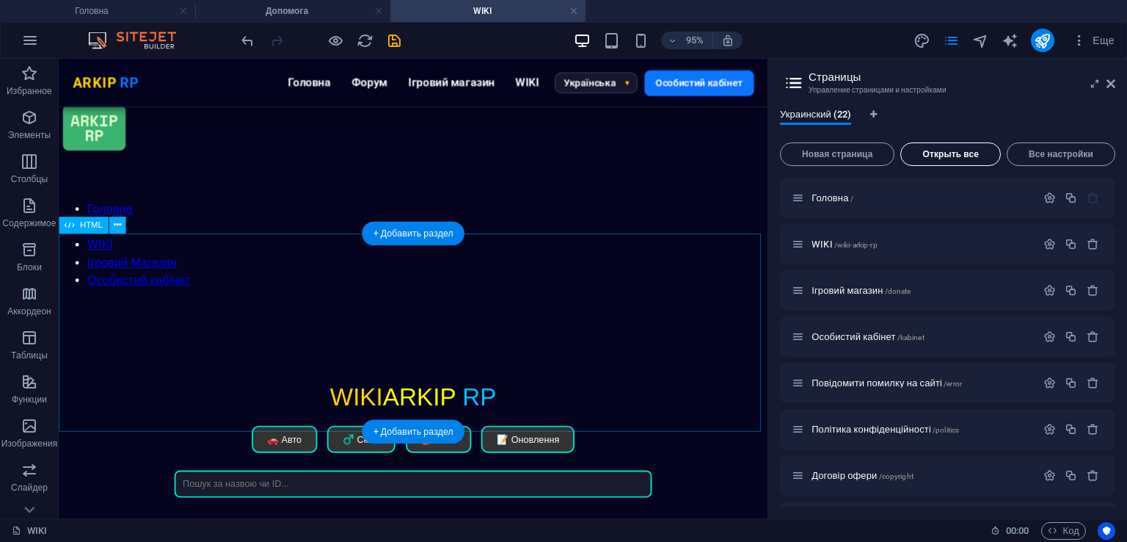
scroll to position [0, 0]
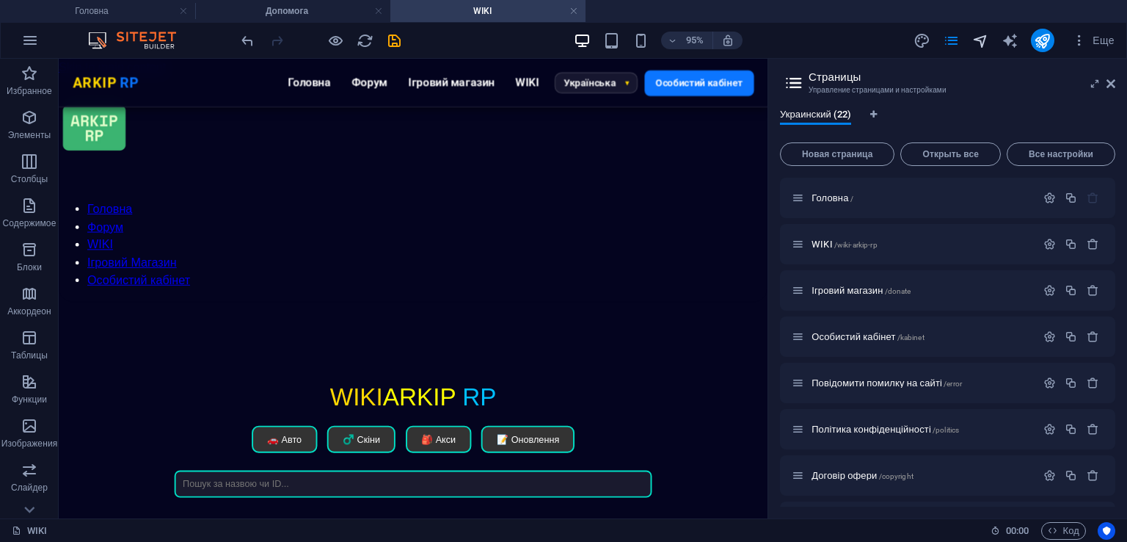
click at [981, 43] on icon "navigator" at bounding box center [981, 40] width 17 height 17
select select "15351651-[GEOGRAPHIC_DATA]"
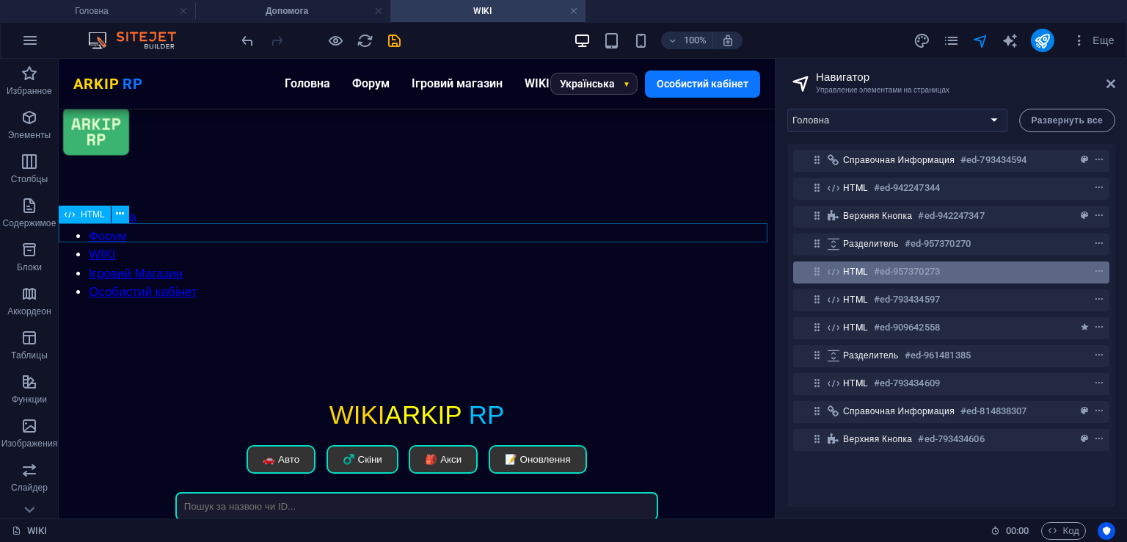
click at [897, 270] on h6 "#ed-957370273" at bounding box center [907, 272] width 66 height 18
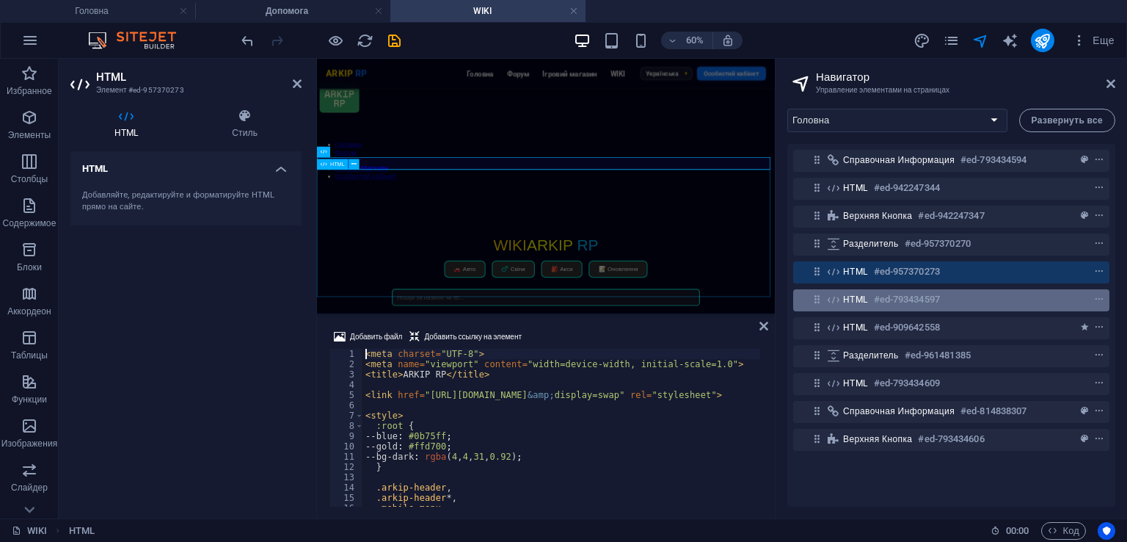
click at [916, 296] on h6 "#ed-793434597" at bounding box center [907, 300] width 66 height 18
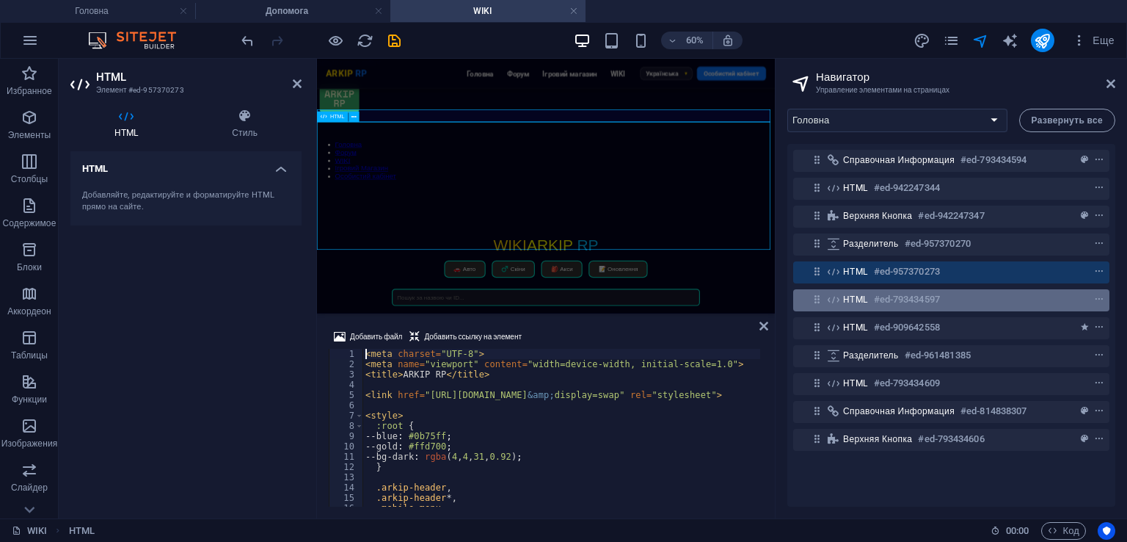
scroll to position [79, 0]
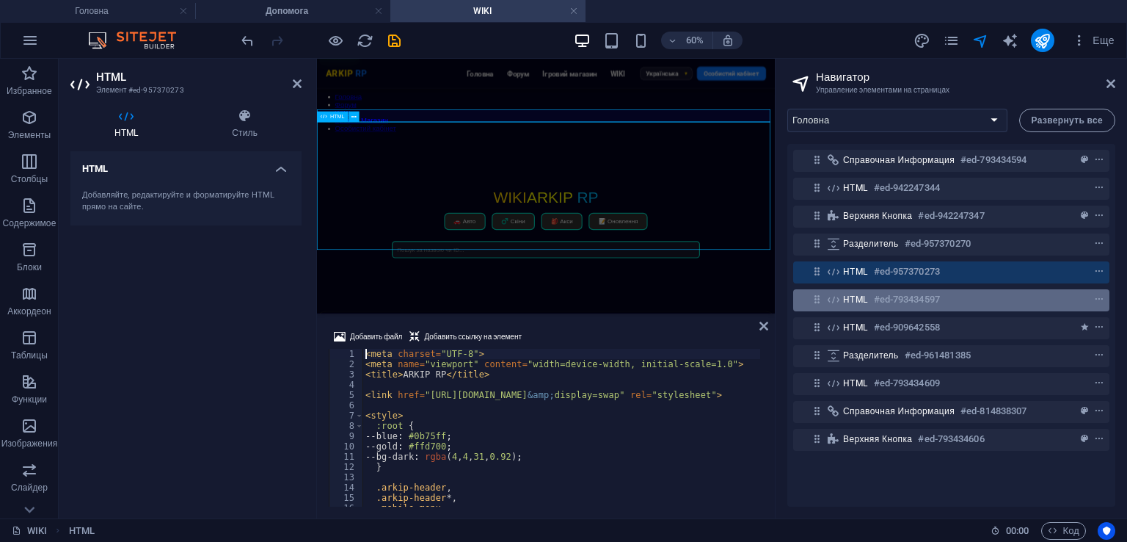
click at [916, 296] on h6 "#ed-793434597" at bounding box center [907, 300] width 66 height 18
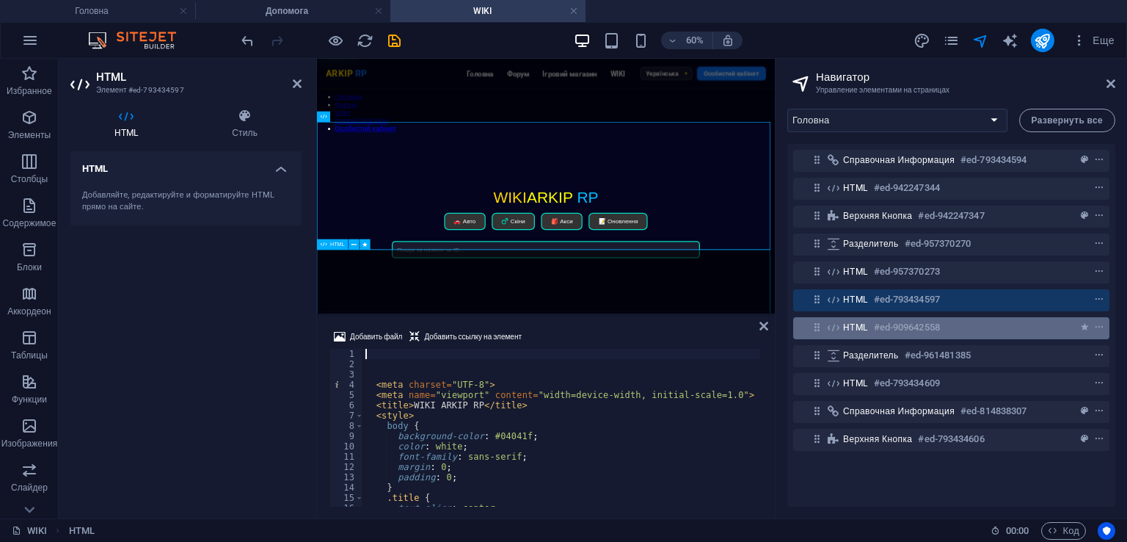
click at [932, 320] on h6 "#ed-909642558" at bounding box center [907, 328] width 66 height 18
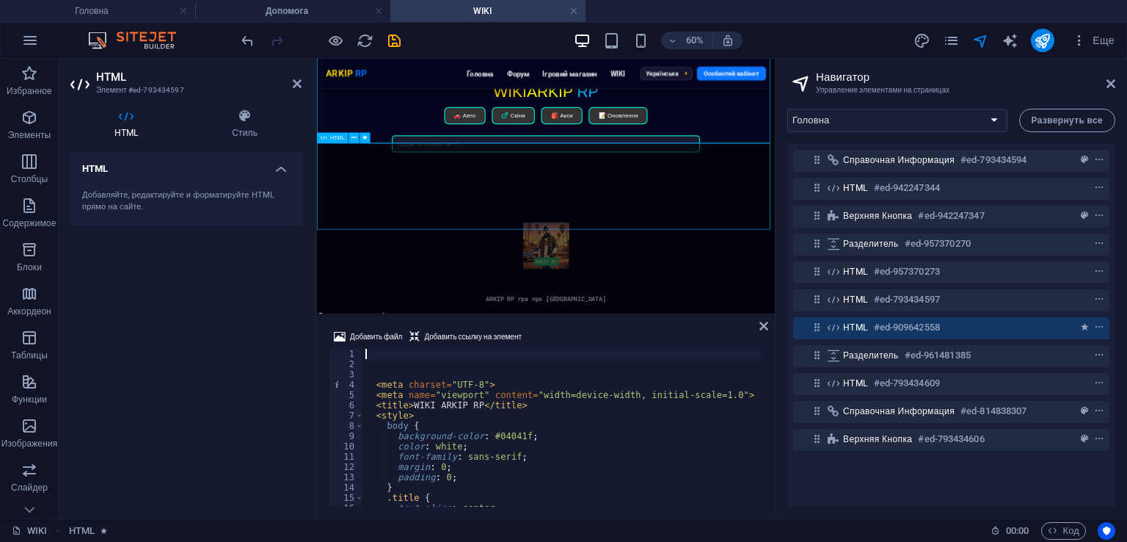
click at [932, 320] on h6 "#ed-909642558" at bounding box center [907, 328] width 66 height 18
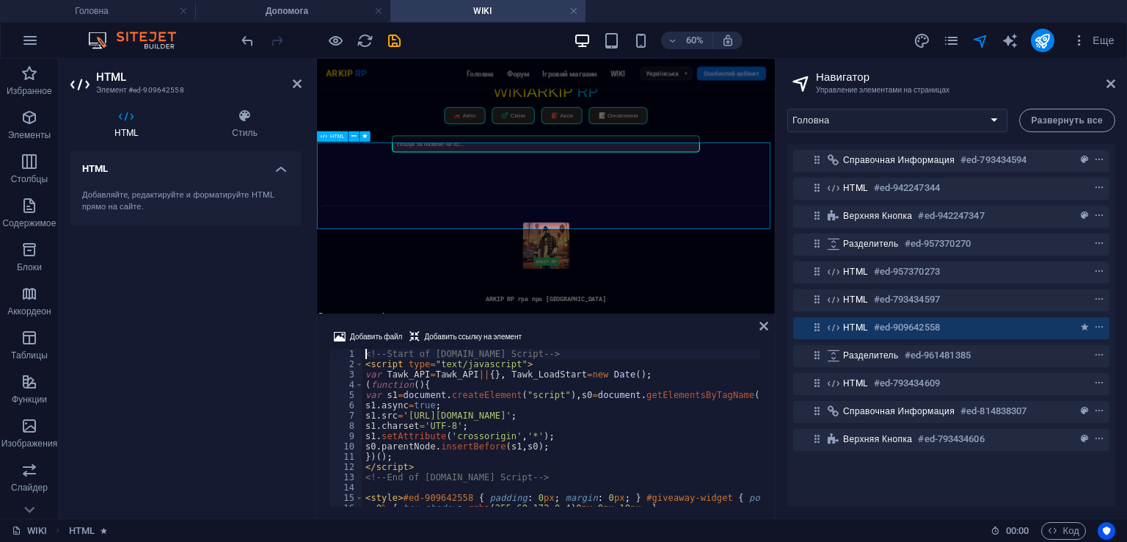
scroll to position [250, 0]
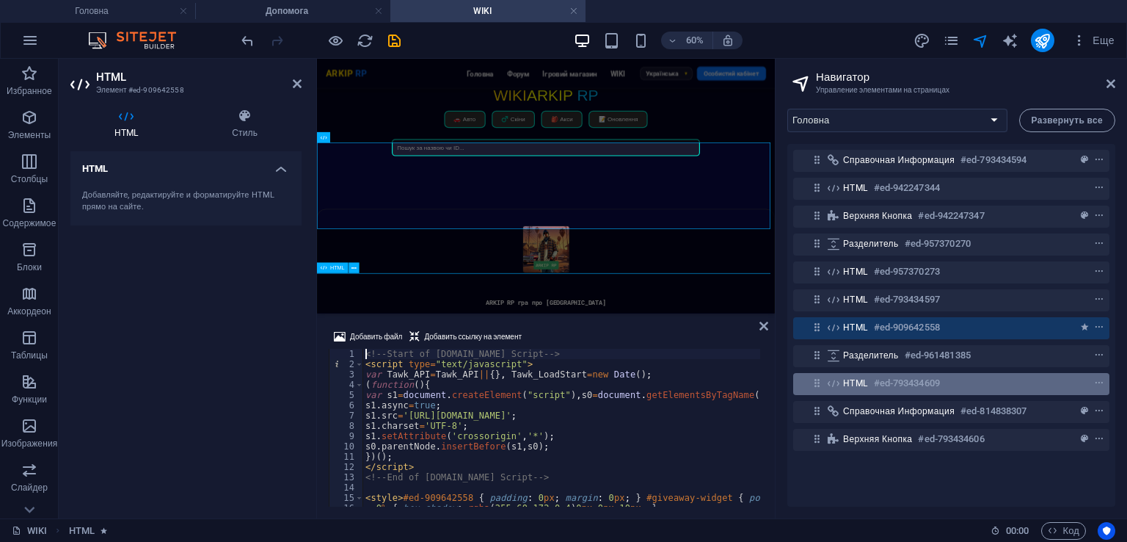
click at [909, 379] on h6 "#ed-793434609" at bounding box center [907, 383] width 66 height 18
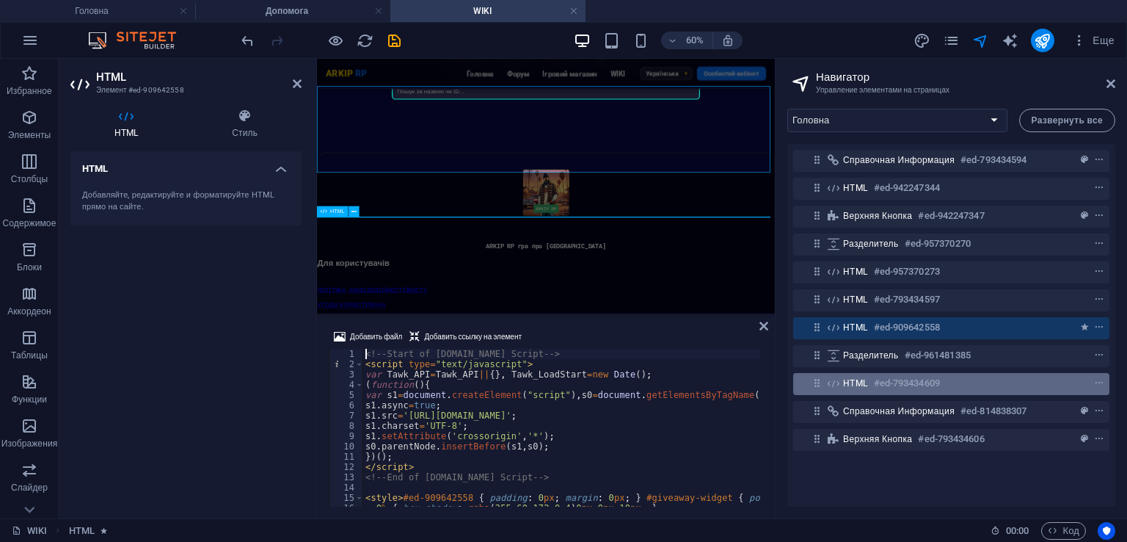
click at [909, 379] on h6 "#ed-793434609" at bounding box center [907, 383] width 66 height 18
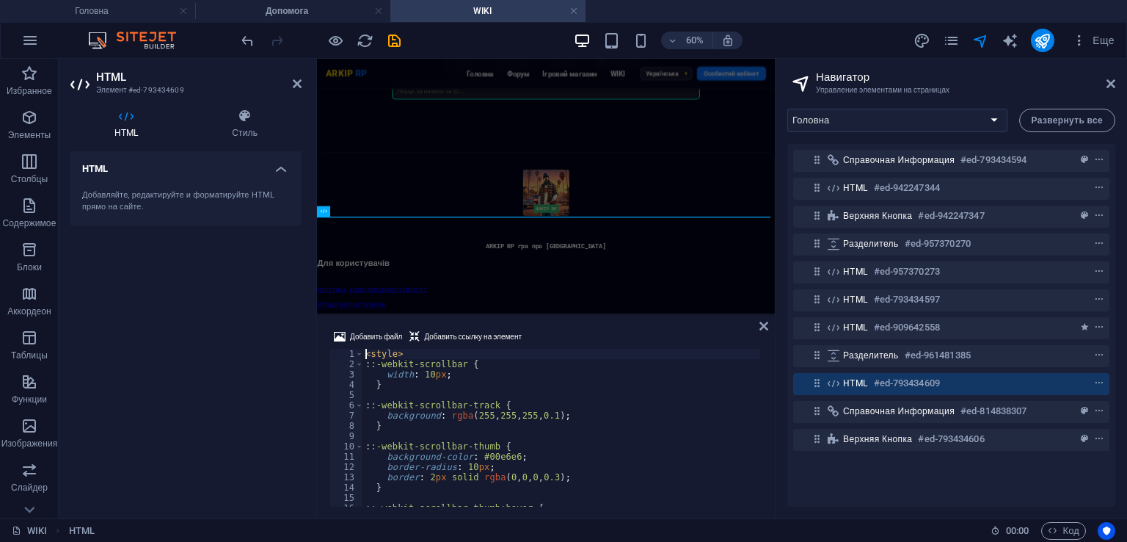
click at [630, 391] on div "< style > : :-webkit-scrollbar { width : 10 px ; } : :-webkit-scrollbar-track {…" at bounding box center [562, 438] width 398 height 178
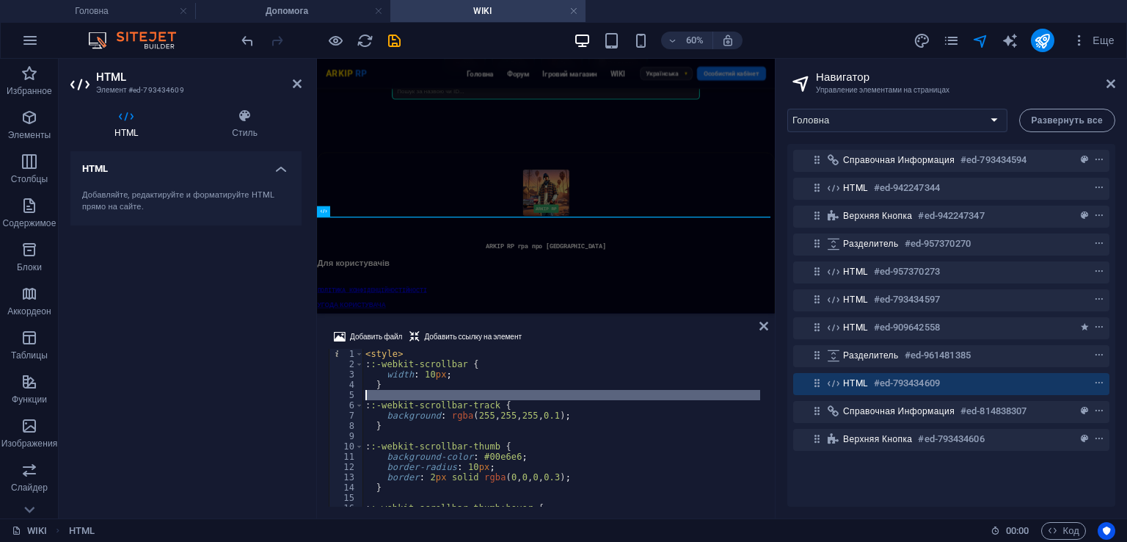
click at [630, 391] on div "< style > : :-webkit-scrollbar { width : 10 px ; } : :-webkit-scrollbar-track {…" at bounding box center [562, 438] width 398 height 178
type textarea "</style>"
click at [630, 391] on div "< style > : :-webkit-scrollbar { width : 10 px ; } : :-webkit-scrollbar-track {…" at bounding box center [562, 438] width 398 height 178
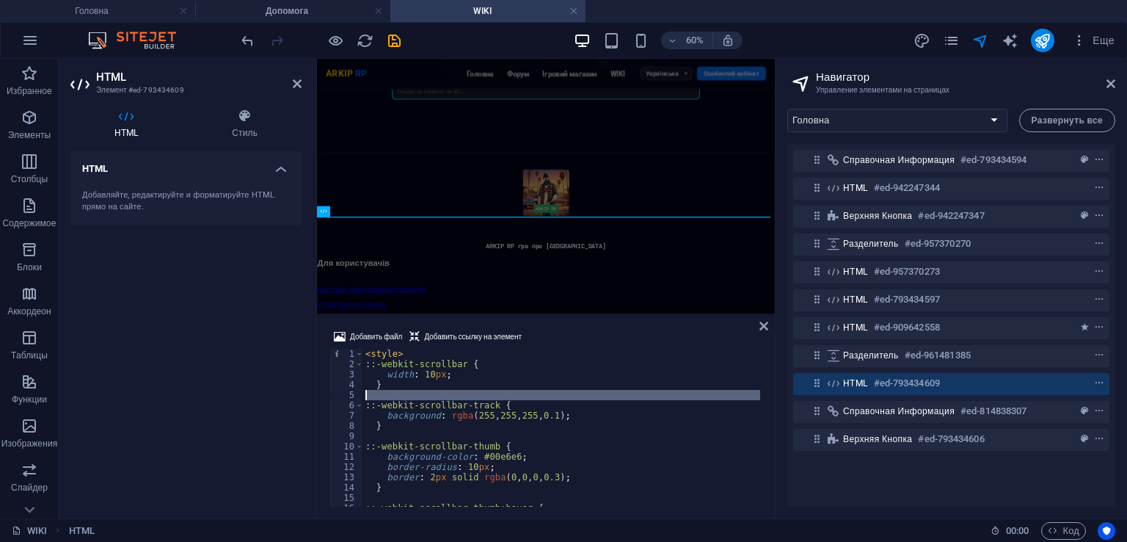
click at [630, 391] on div "< style > : :-webkit-scrollbar { width : 10 px ; } : :-webkit-scrollbar-track {…" at bounding box center [562, 438] width 398 height 178
click at [629, 391] on div "< style > : :-webkit-scrollbar { width : 10 px ; } : :-webkit-scrollbar-track {…" at bounding box center [562, 438] width 398 height 178
type textarea "</style>"
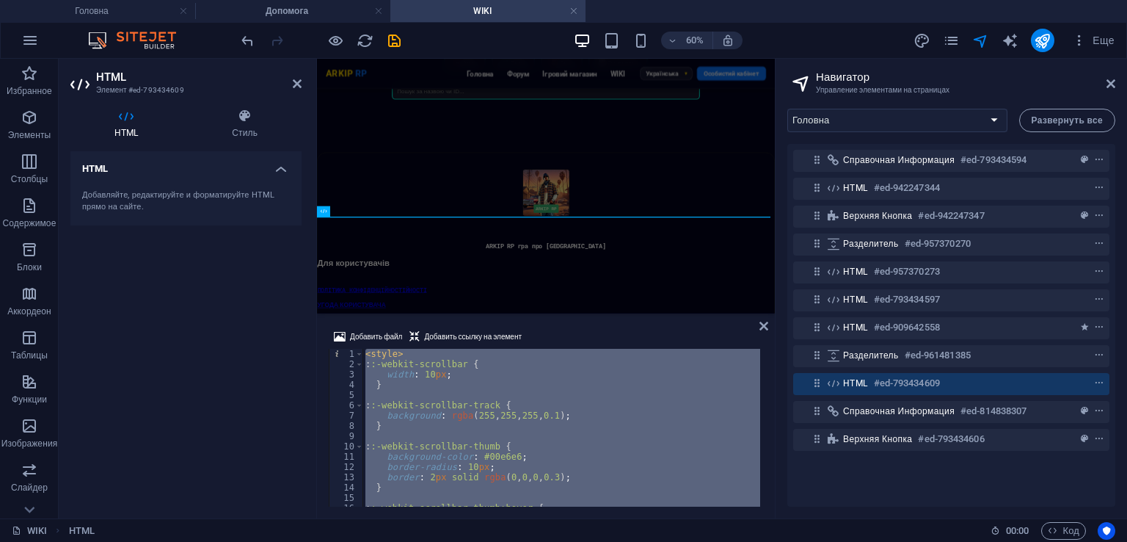
click at [760, 333] on div "Добавить файл Добавить ссылку на элемент" at bounding box center [546, 338] width 435 height 21
click at [760, 324] on icon at bounding box center [764, 326] width 9 height 12
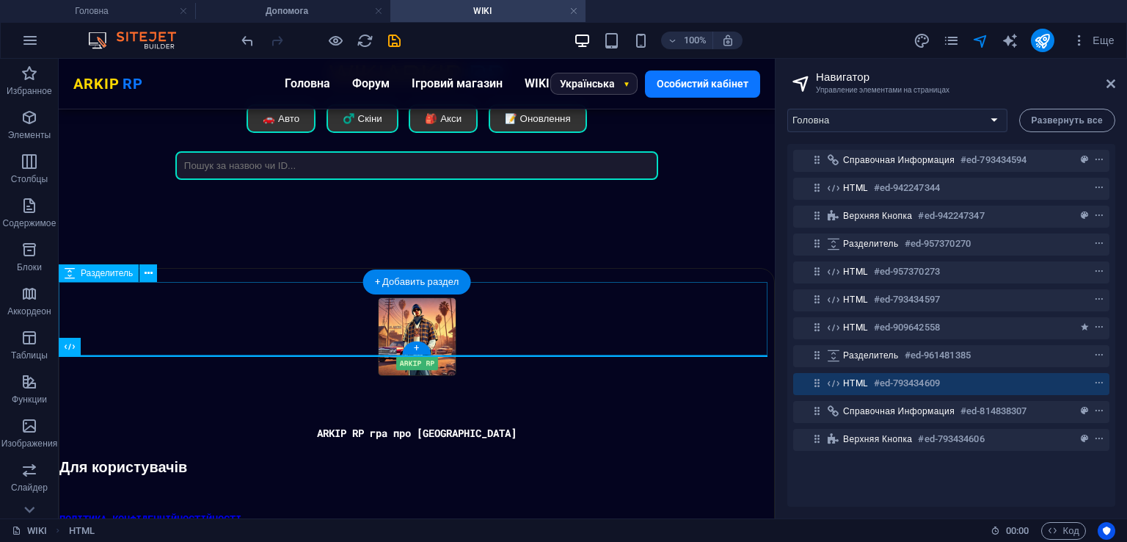
scroll to position [338, 0]
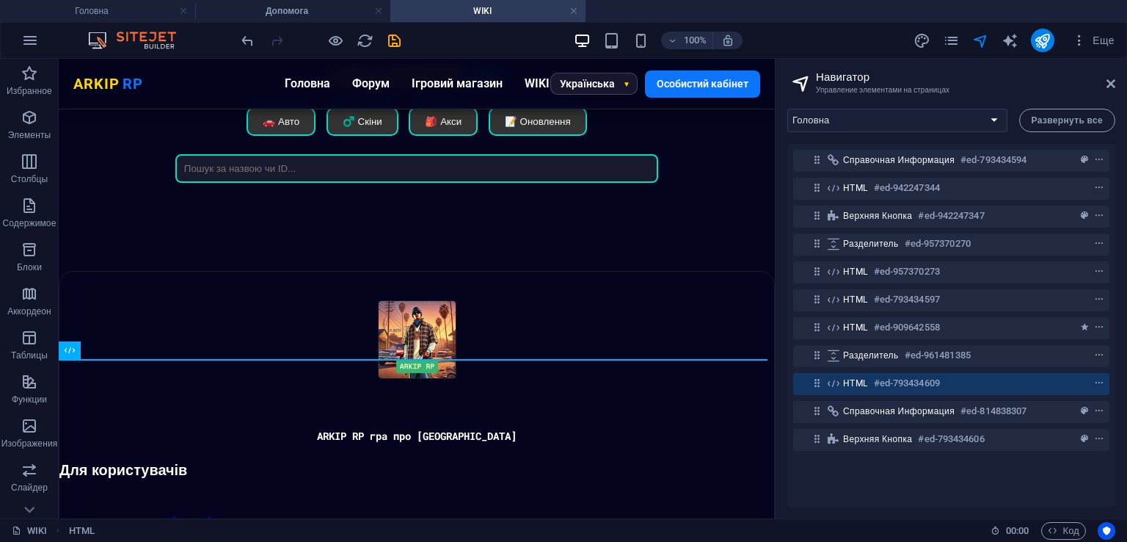
click at [305, 23] on div "100% Еще" at bounding box center [564, 40] width 1126 height 35
click at [304, 16] on h4 "Допомога" at bounding box center [292, 11] width 195 height 16
select select "18157182-[GEOGRAPHIC_DATA]"
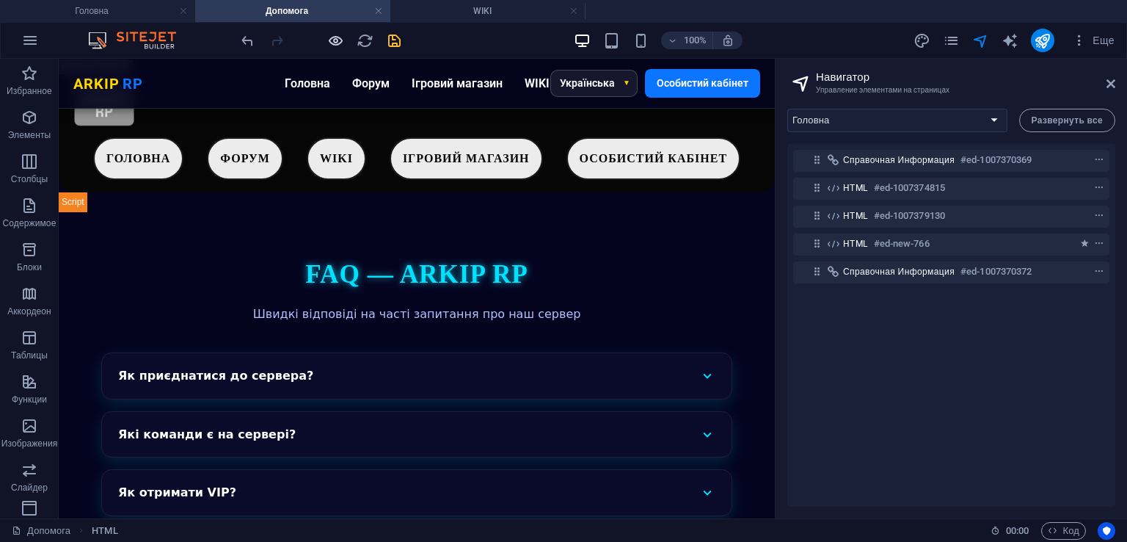
scroll to position [365, 0]
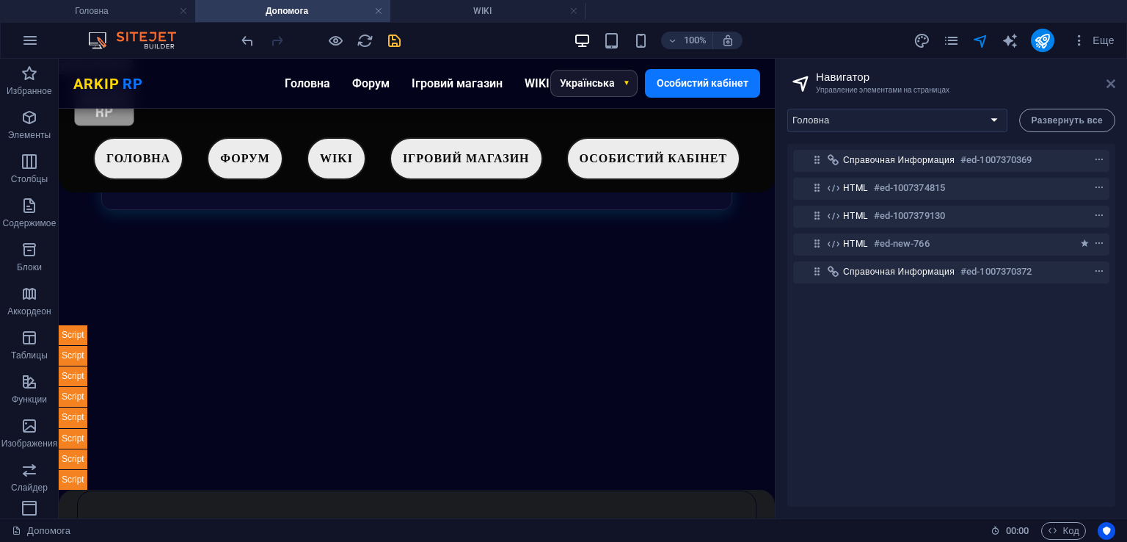
click at [1110, 78] on icon at bounding box center [1111, 84] width 9 height 12
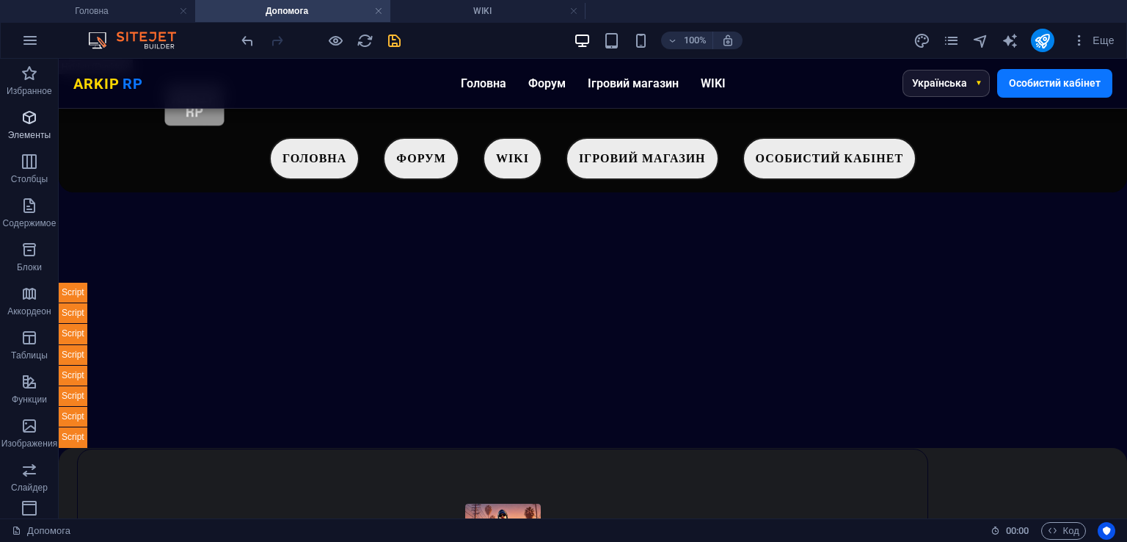
click at [34, 136] on p "Элементы" at bounding box center [29, 135] width 43 height 12
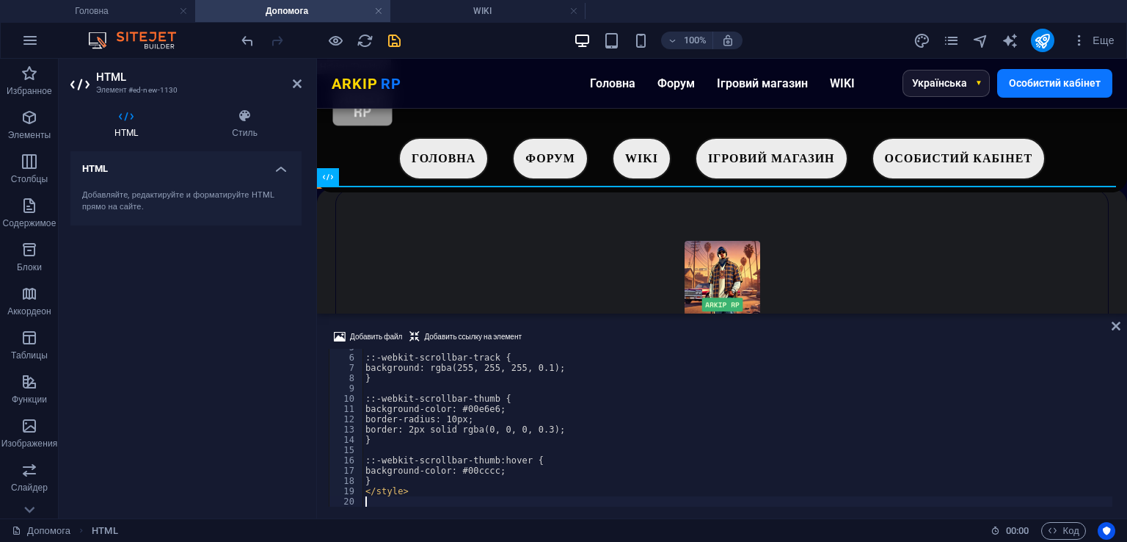
scroll to position [47, 0]
click at [567, 338] on div "Добавить файл Добавить ссылку на элемент" at bounding box center [722, 338] width 787 height 21
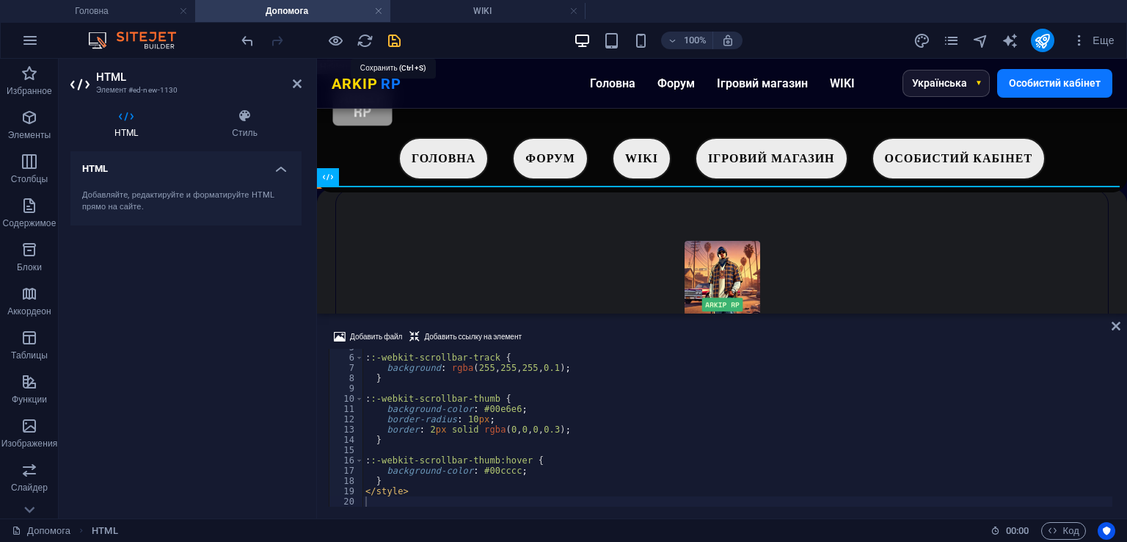
click at [390, 42] on icon "save" at bounding box center [394, 40] width 17 height 17
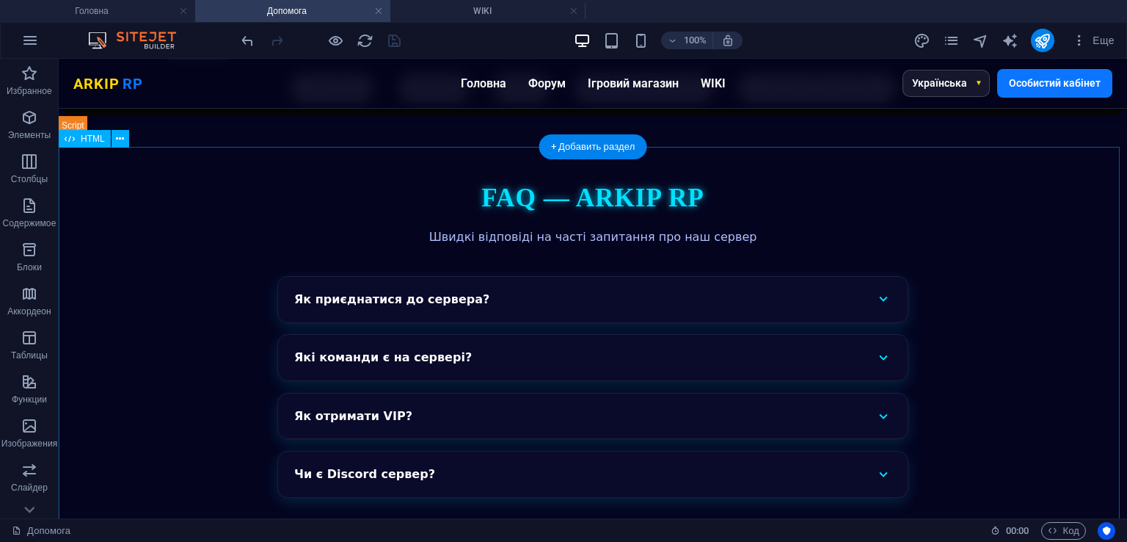
scroll to position [0, 0]
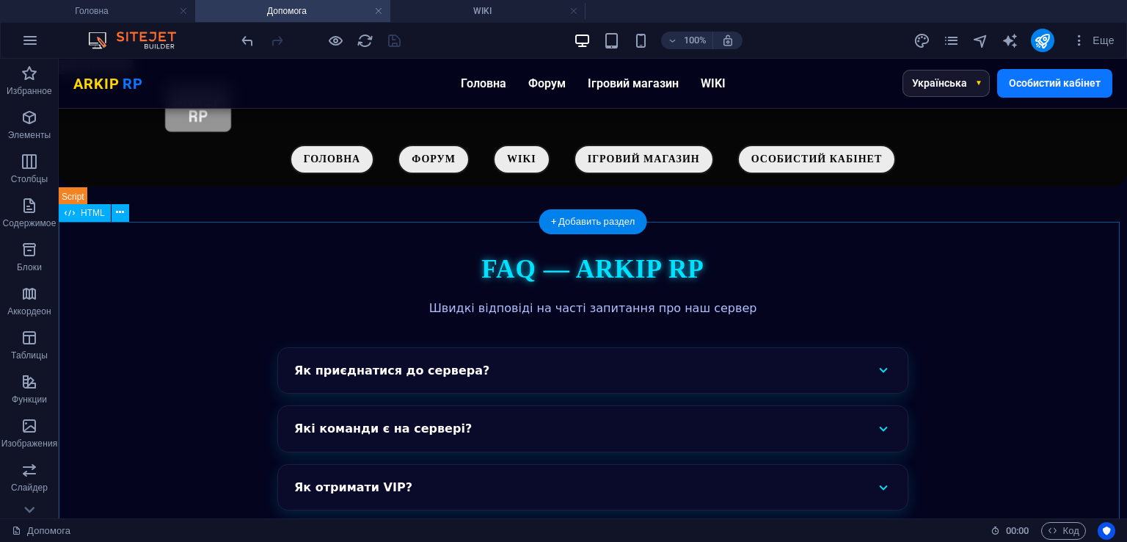
click at [167, 379] on div "FAQ — ARKIP RP Швидкі відповіді на часті запитання про наш сервер Як приєднатис…" at bounding box center [593, 477] width 1069 height 453
select select "px"
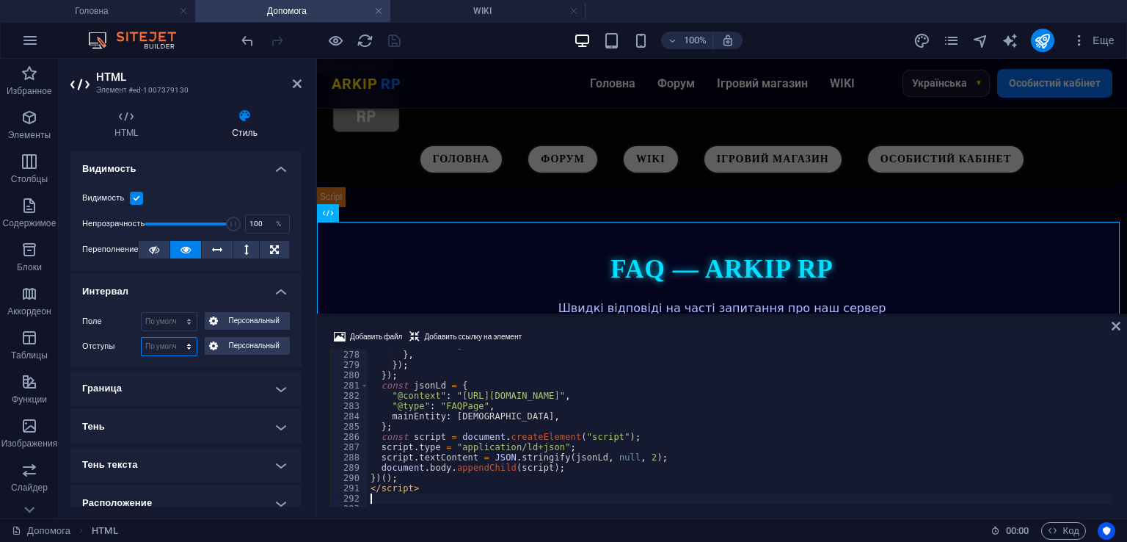
click at [159, 339] on select "По умолчанию px rem % vh vw Персональный" at bounding box center [169, 347] width 55 height 18
select select "px"
click at [174, 338] on select "По умолчанию px rem % vh vw Персональный" at bounding box center [169, 347] width 55 height 18
type input "40"
click at [112, 346] on label "Отступы" at bounding box center [111, 347] width 59 height 18
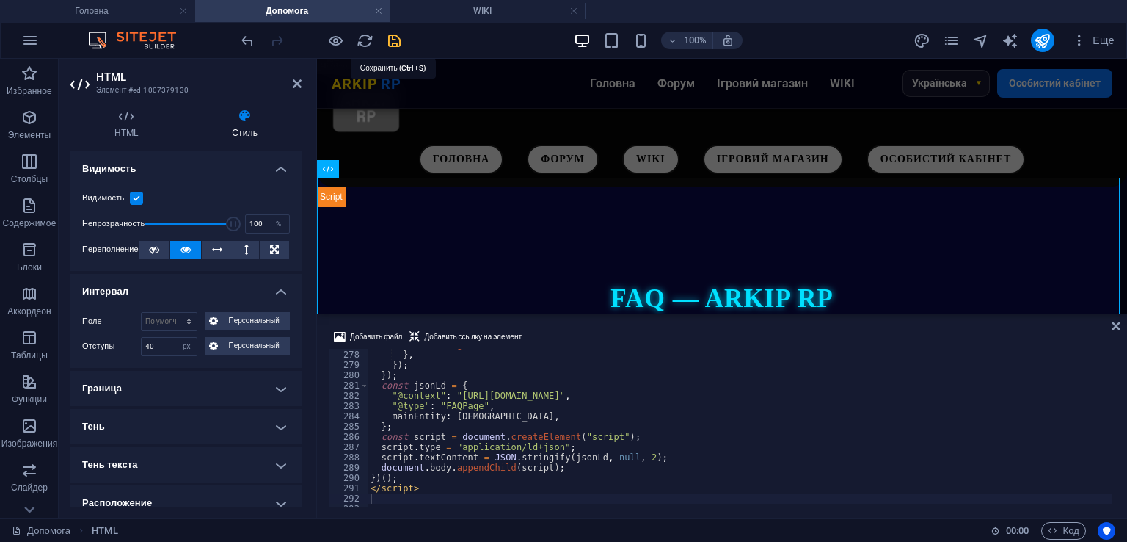
click at [393, 40] on icon "save" at bounding box center [394, 40] width 17 height 17
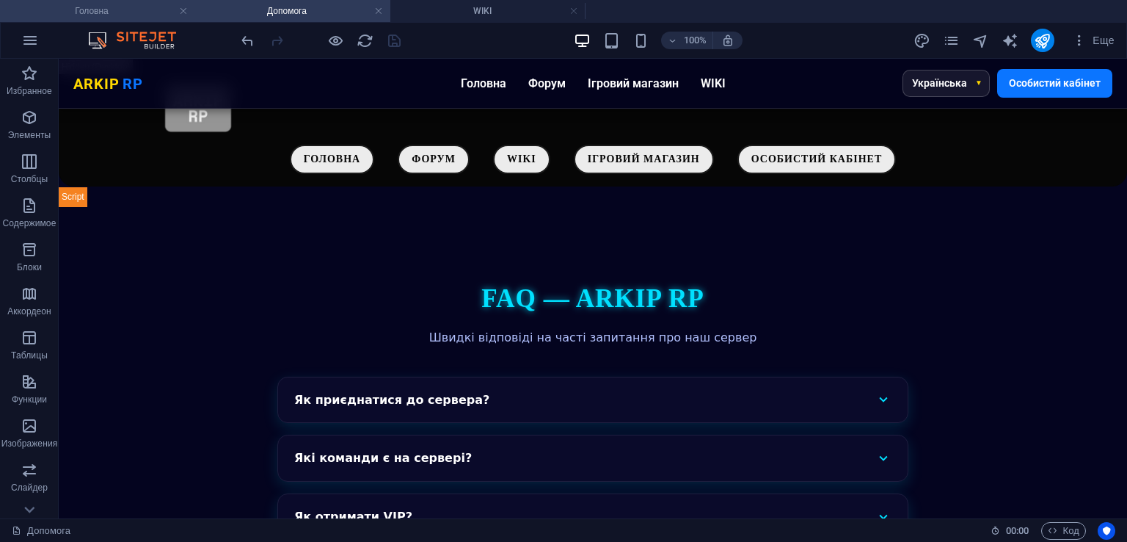
click at [94, 12] on h4 "Головна" at bounding box center [97, 11] width 195 height 16
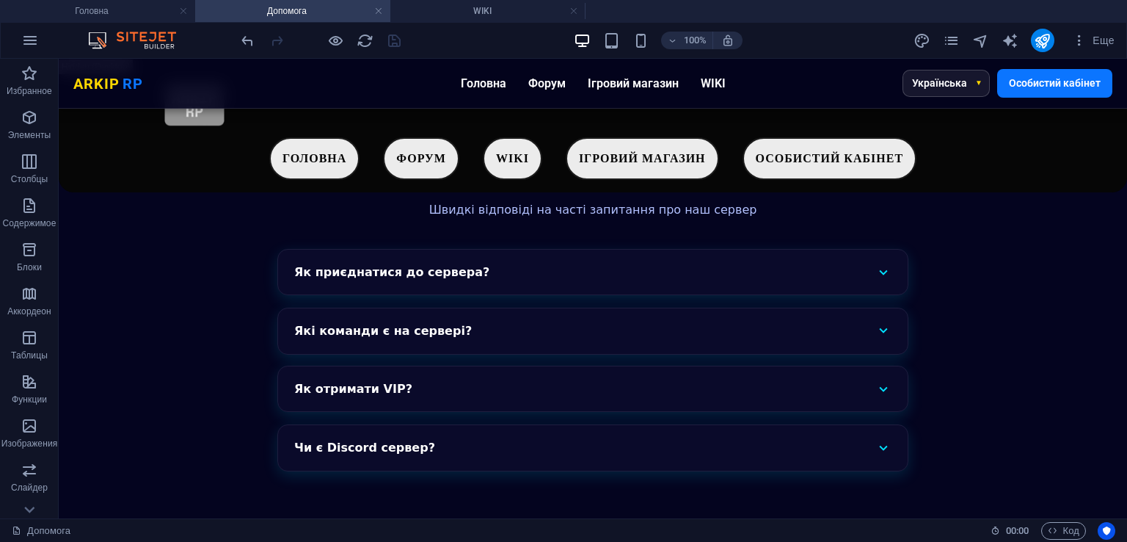
scroll to position [366, 0]
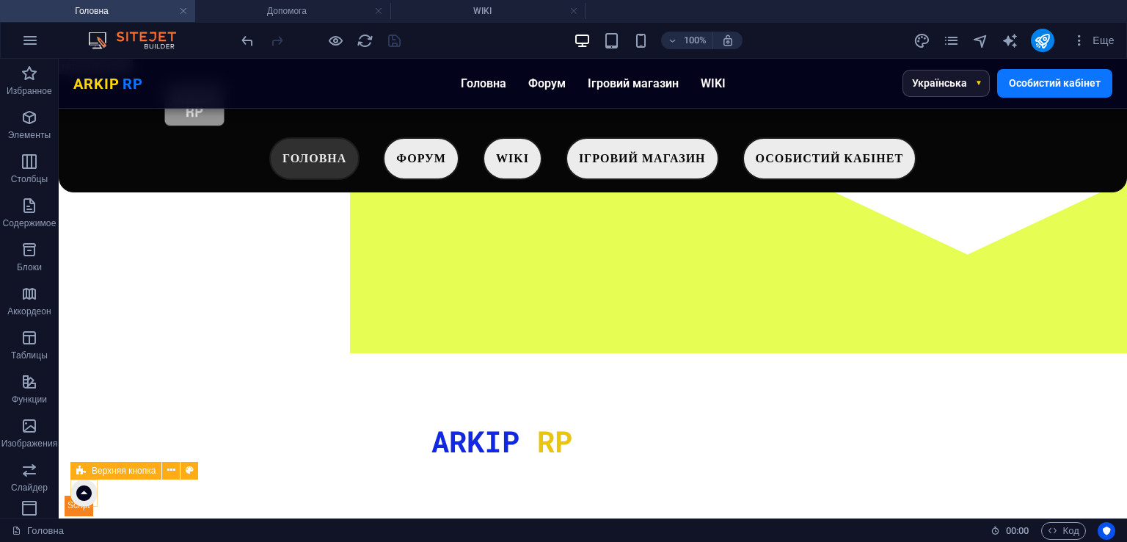
click at [80, 492] on figure at bounding box center [83, 492] width 27 height 27
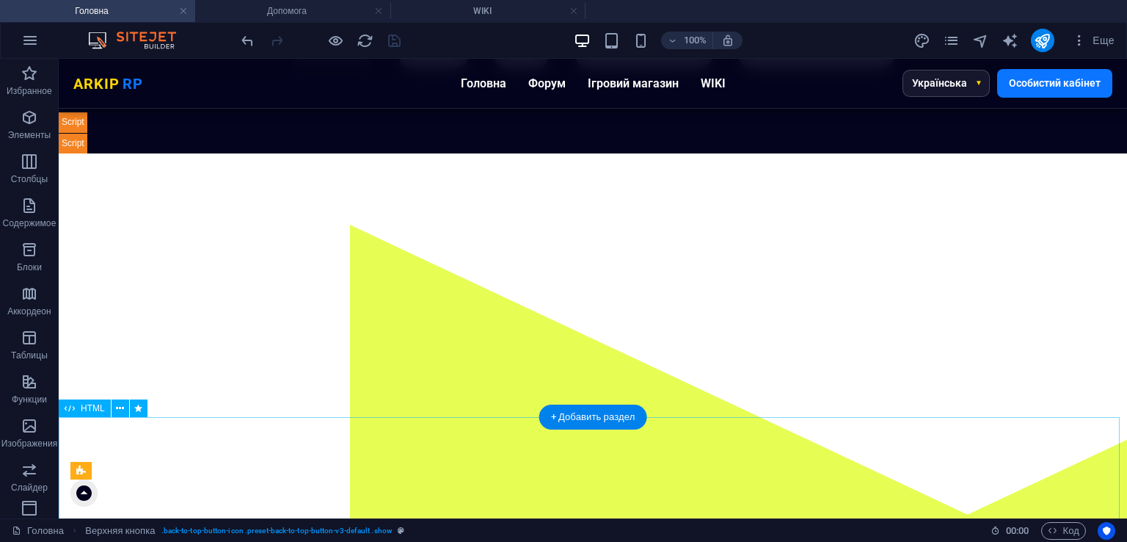
scroll to position [0, 0]
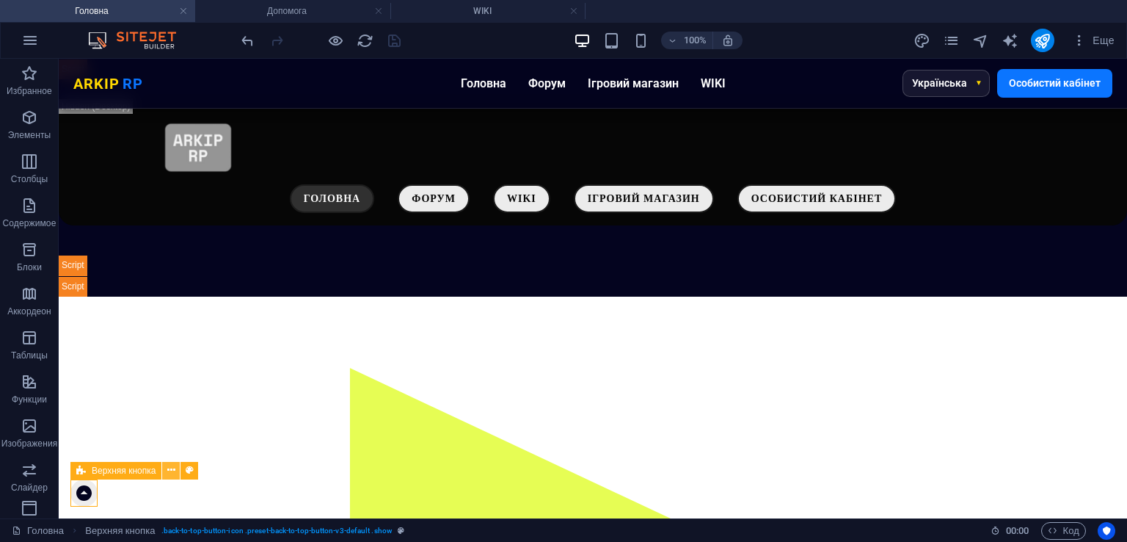
click at [174, 473] on icon at bounding box center [171, 469] width 8 height 15
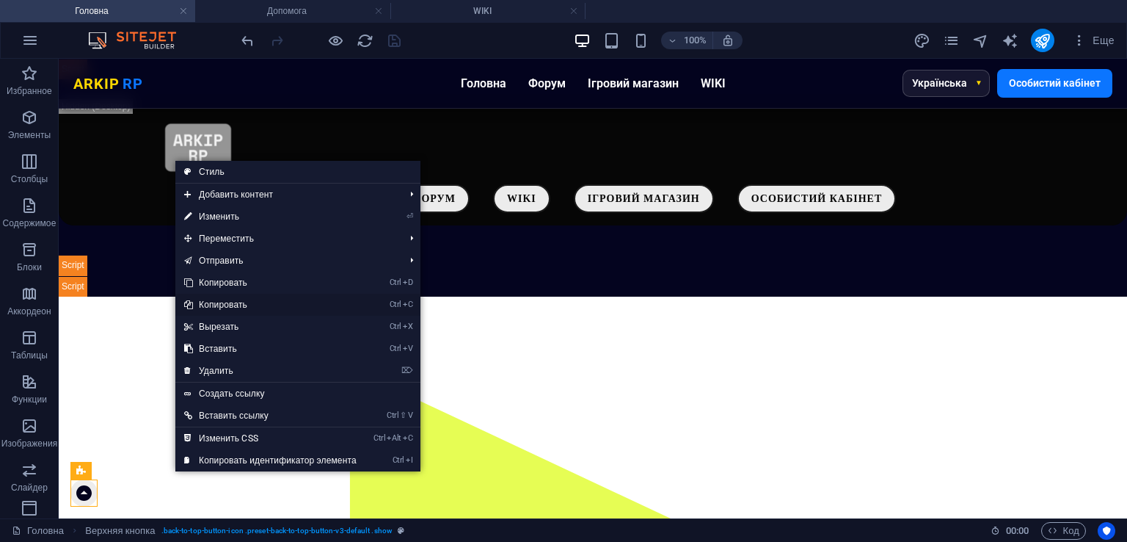
click at [239, 304] on link "Ctrl C Копировать" at bounding box center [270, 305] width 190 height 22
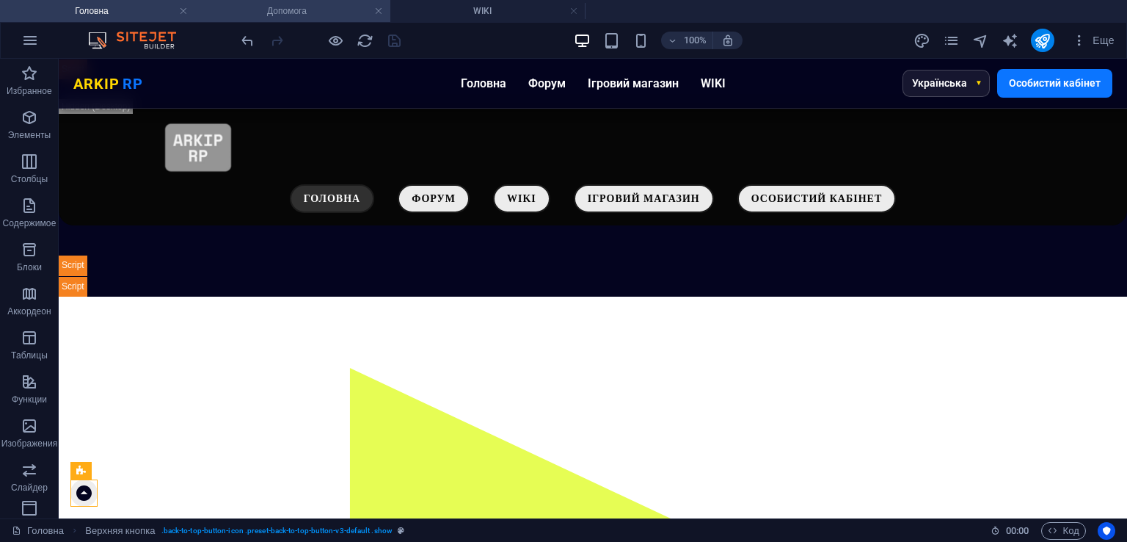
click at [299, 9] on h4 "Допомога" at bounding box center [292, 11] width 195 height 16
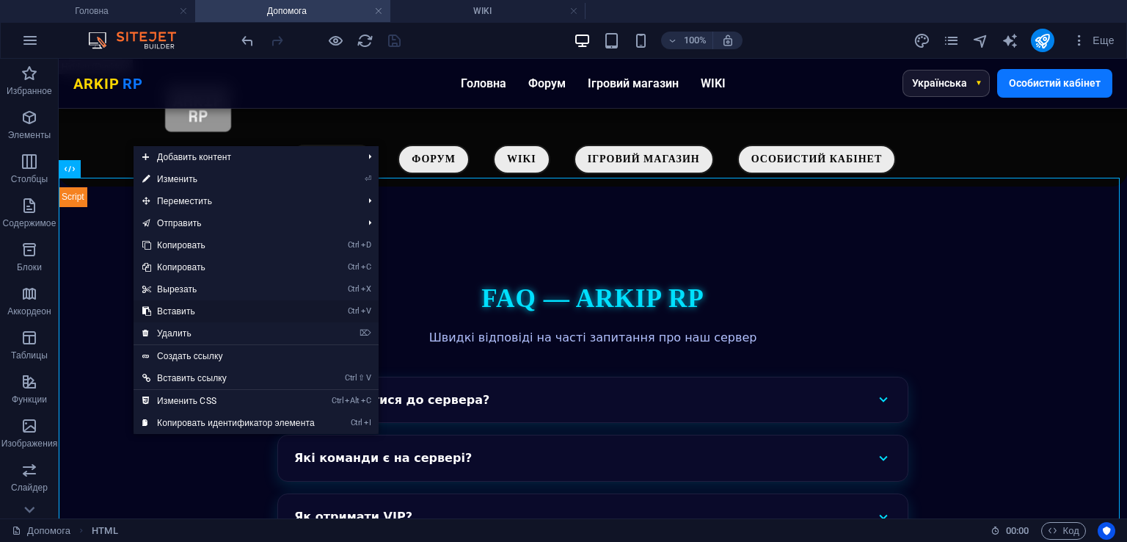
click at [180, 309] on link "Ctrl V Вставить" at bounding box center [229, 311] width 190 height 22
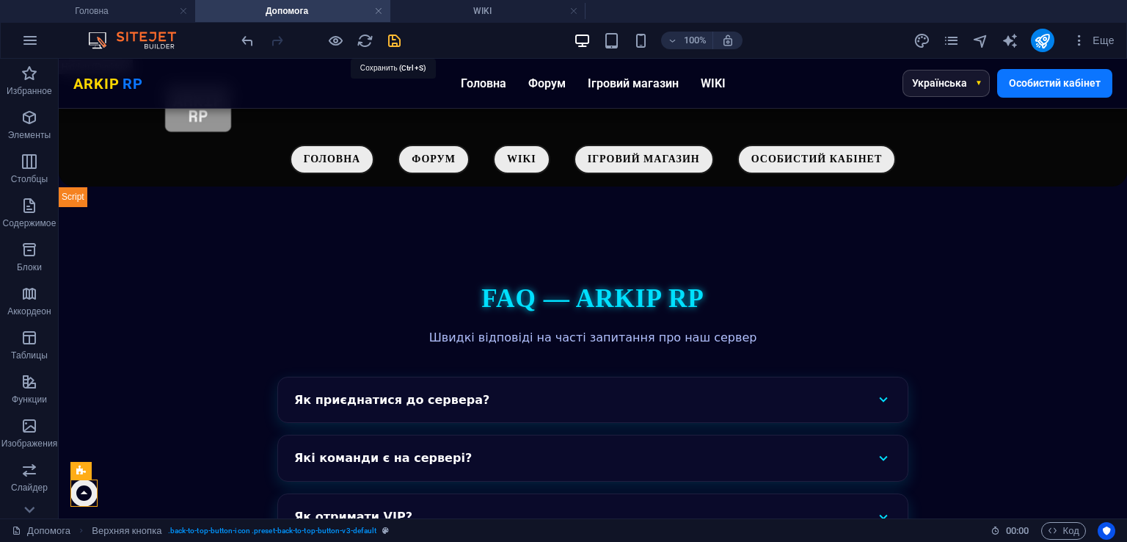
click at [389, 41] on icon "save" at bounding box center [394, 40] width 17 height 17
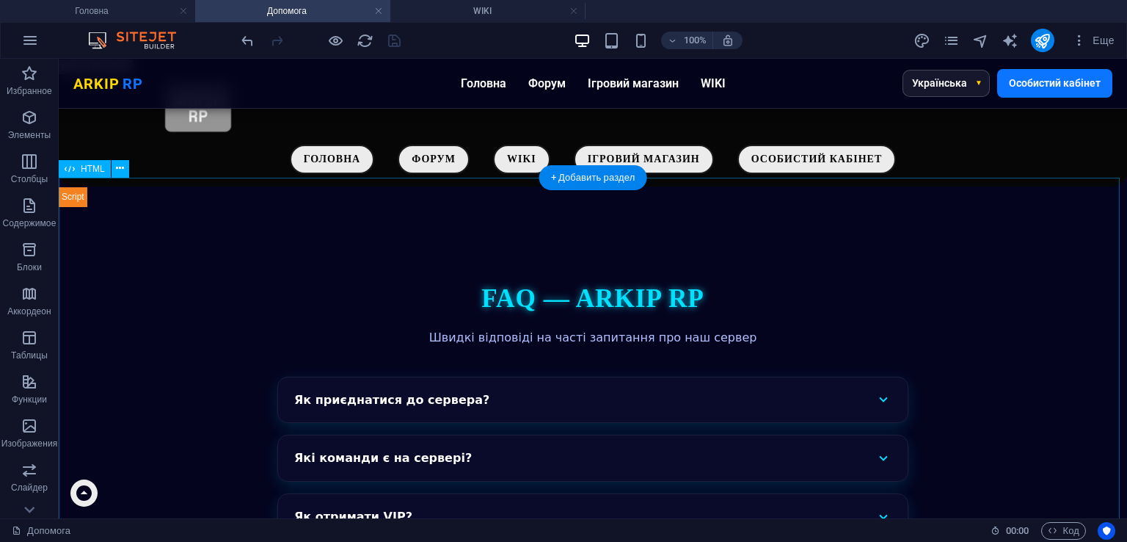
click at [566, 280] on div "FAQ — ARKIP RP Швидкі відповіді на часті запитання про наш сервер Як приєднатис…" at bounding box center [593, 485] width 1069 height 556
select select "px"
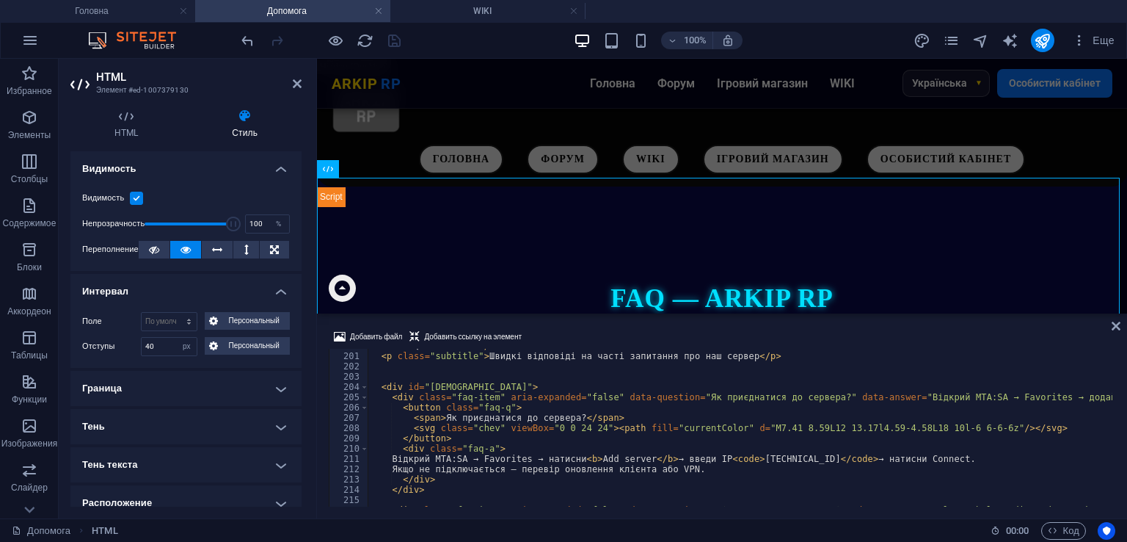
scroll to position [2052, 0]
drag, startPoint x: 407, startPoint y: 455, endPoint x: 587, endPoint y: 459, distance: 179.9
click at [587, 459] on div "< h2 > FAQ — ARKIP RP </ h2 > < p class = "subtitle" > Швидкі відповіді на част…" at bounding box center [907, 428] width 1079 height 175
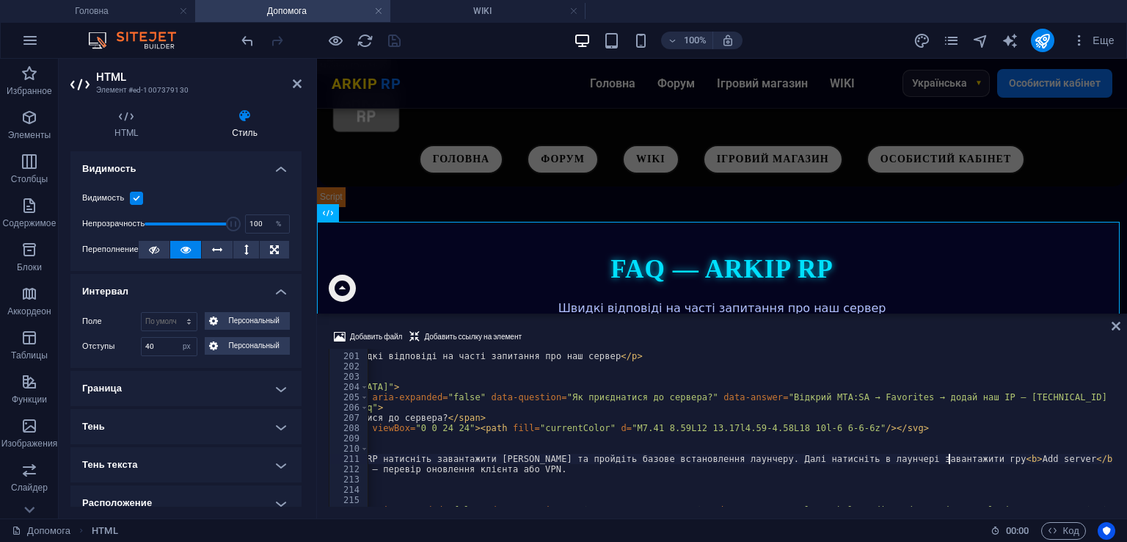
scroll to position [0, 176]
click at [898, 457] on div "< h2 > FAQ — ARKIP RP </ h2 > < p class = "subtitle" > Швидкі відповіді на част…" at bounding box center [756, 428] width 1129 height 175
click at [912, 457] on div "< h2 > FAQ — ARKIP RP </ h2 > < p class = "subtitle" > Швидкі відповіді на част…" at bounding box center [756, 428] width 1129 height 175
click at [904, 458] on div "< h2 > FAQ — ARKIP RP </ h2 > < p class = "subtitle" > Швидкі відповіді на част…" at bounding box center [756, 428] width 1129 height 175
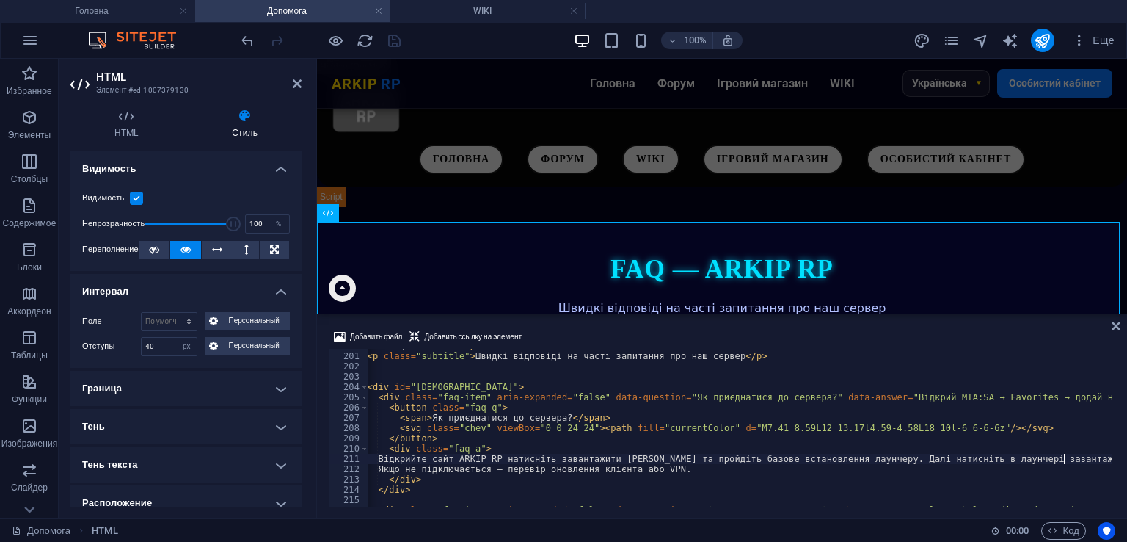
scroll to position [0, 0]
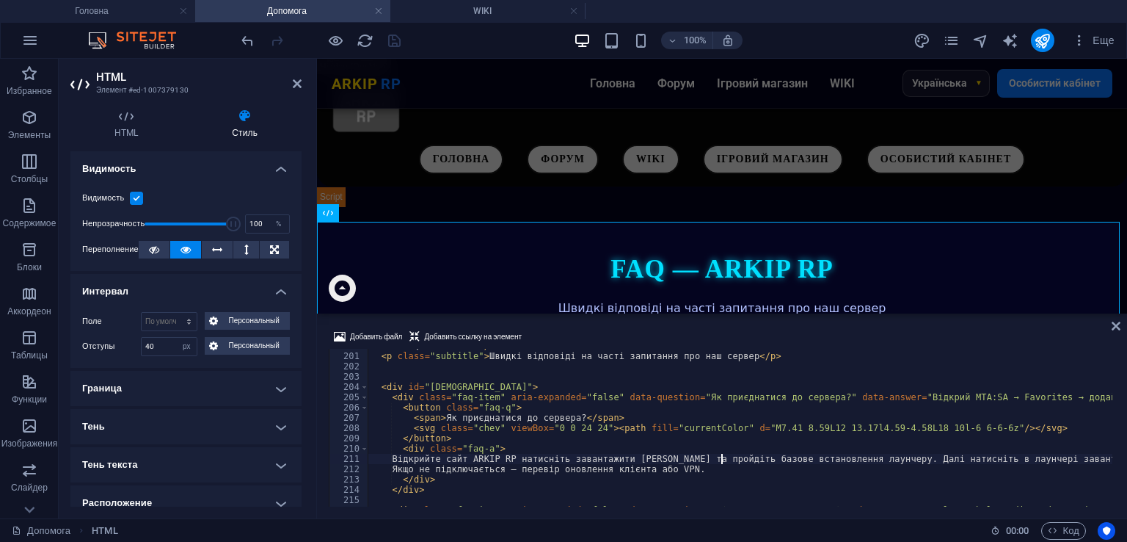
click at [720, 460] on div "< h2 > FAQ — ARKIP RP </ h2 > < p class = "subtitle" > Швидкі відповіді на част…" at bounding box center [932, 428] width 1129 height 175
drag, startPoint x: 718, startPoint y: 467, endPoint x: 325, endPoint y: 465, distance: 392.7
click at [325, 465] on div "Добавить файл Добавить ссылку на элемент Відкрийте сайт ARKIP RP натисніть зава…" at bounding box center [722, 417] width 810 height 202
type textarea "Якщо не підключається — перевір оновлення клієнта або VPN."
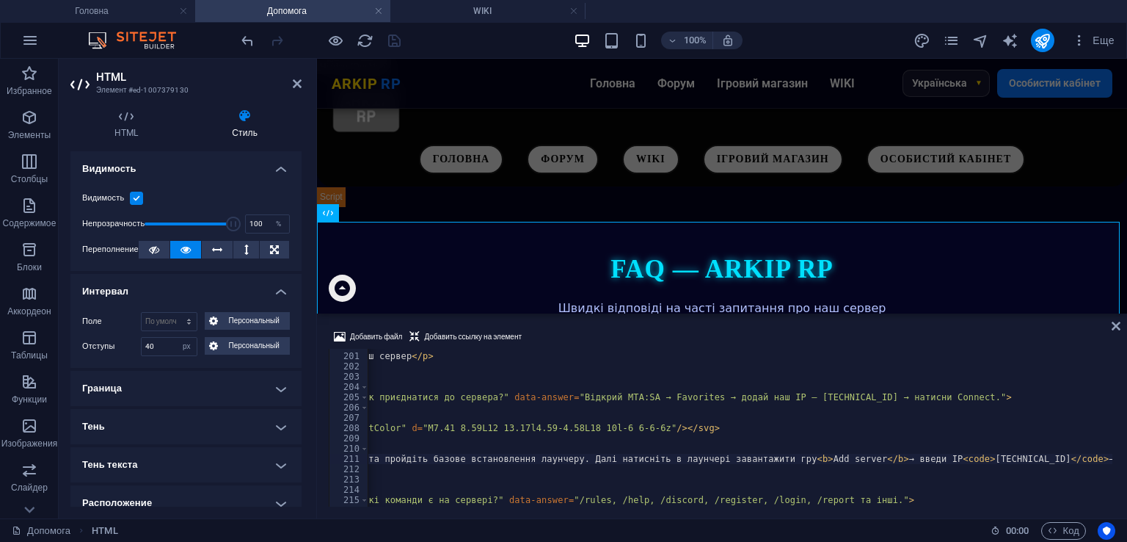
scroll to position [0, 334]
click at [746, 463] on div "< h2 > FAQ — ARKIP RP </ h2 > < p class = "subtitle" > Швидкі відповіді на част…" at bounding box center [598, 428] width 1129 height 175
click at [749, 462] on div "< h2 > FAQ — ARKIP RP </ h2 > < p class = "subtitle" > Швидкі відповіді на част…" at bounding box center [598, 428] width 1129 height 175
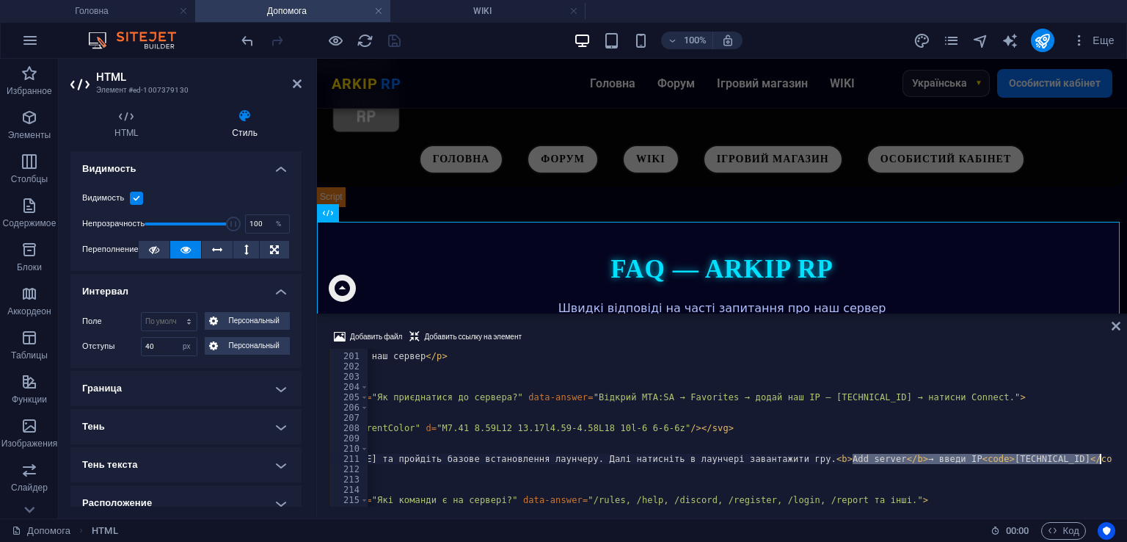
scroll to position [0, 388]
drag, startPoint x: 851, startPoint y: 458, endPoint x: 1100, endPoint y: 459, distance: 248.1
click at [1100, 459] on div "< h2 > FAQ — ARKIP RP </ h2 > < p class = "subtitle" > Швидкі відповіді на част…" at bounding box center [545, 428] width 1133 height 175
click at [760, 461] on div "< h2 > FAQ — ARKIP RP </ h2 > < p class = "subtitle" > Швидкі відповіді на част…" at bounding box center [573, 428] width 1079 height 175
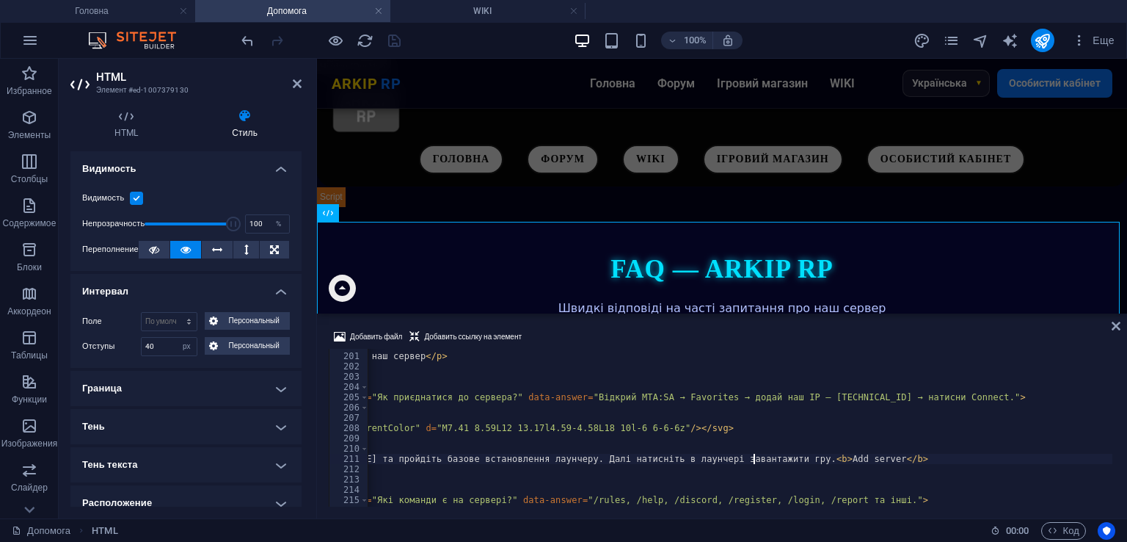
click at [758, 462] on div "< h2 > FAQ — ARKIP RP </ h2 > < p class = "subtitle" > Швидкі відповіді на част…" at bounding box center [573, 428] width 1079 height 175
click at [784, 459] on div "< h2 > FAQ — ARKIP RP </ h2 > < p class = "subtitle" > Швидкі відповіді на част…" at bounding box center [573, 428] width 1079 height 175
drag, startPoint x: 769, startPoint y: 459, endPoint x: 818, endPoint y: 459, distance: 49.2
click at [818, 459] on div "< h2 > FAQ — ARKIP RP </ h2 > < p class = "subtitle" > Швидкі відповіді на част…" at bounding box center [573, 428] width 1079 height 175
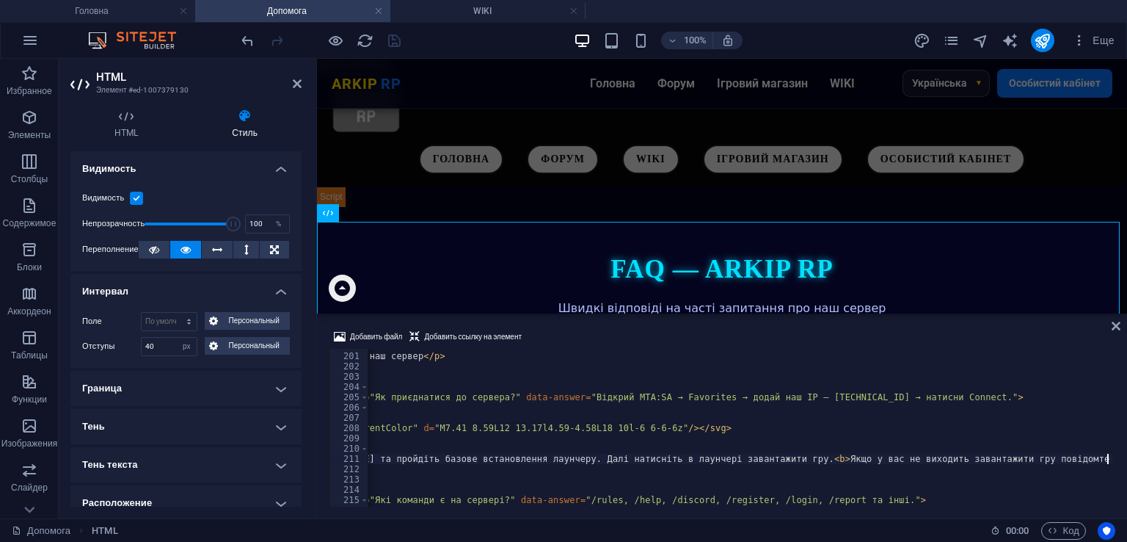
click at [411, 30] on div "100% Еще" at bounding box center [680, 40] width 882 height 23
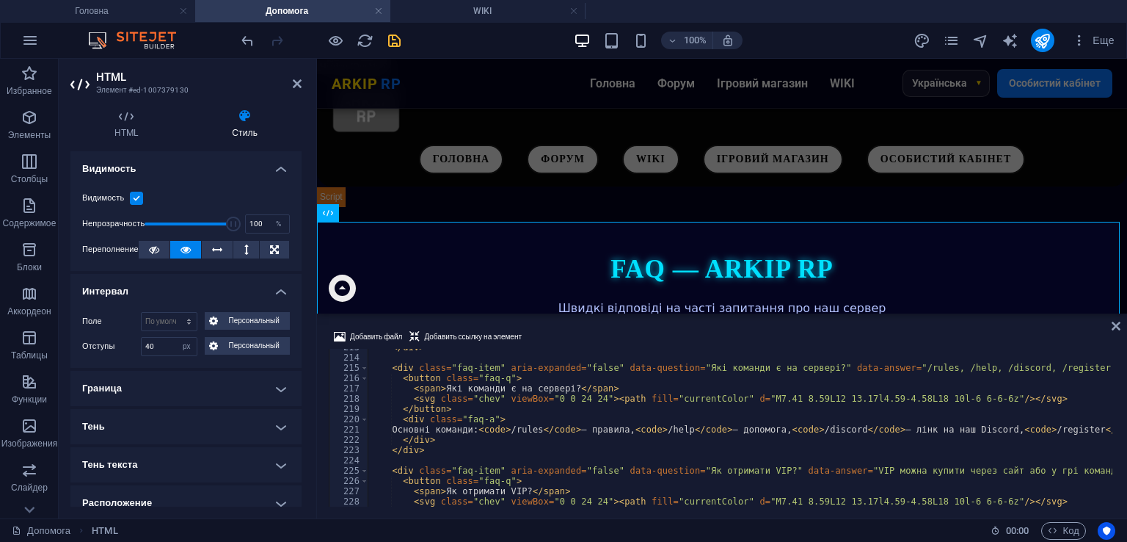
scroll to position [0, 86]
drag, startPoint x: 410, startPoint y: 427, endPoint x: 430, endPoint y: 429, distance: 20.6
click at [430, 429] on div "</ div > < div class = "faq-item" aria-expanded = "false" data-question = "Які …" at bounding box center [922, 429] width 1109 height 175
click at [519, 436] on div "</ div > < div class = "faq-item" aria-expanded = "false" data-question = "Які …" at bounding box center [922, 429] width 1109 height 175
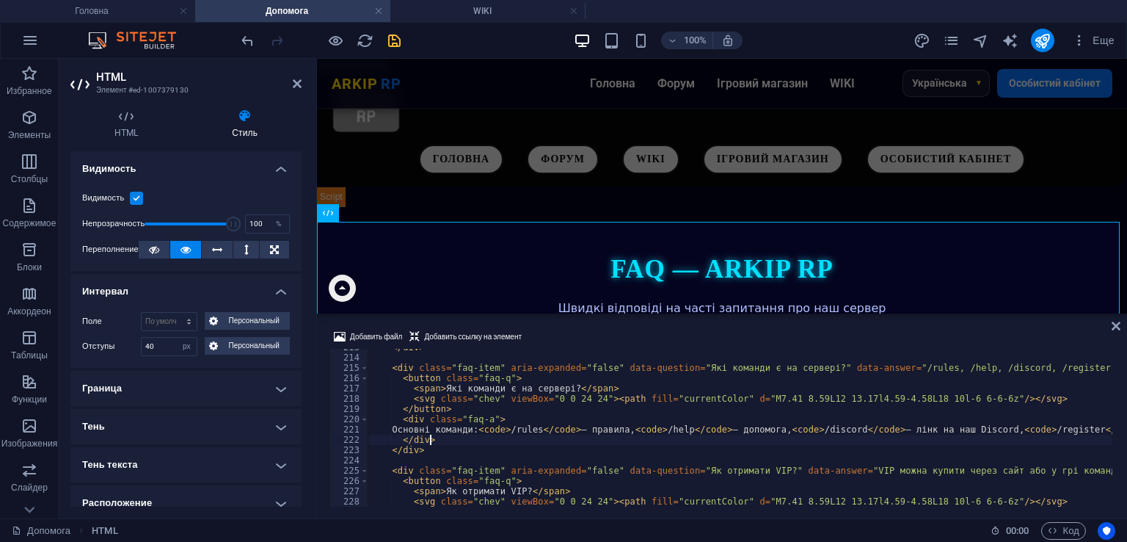
click at [551, 429] on div "</ div > < div class = "faq-item" aria-expanded = "false" data-question = "Які …" at bounding box center [922, 429] width 1109 height 175
click at [448, 429] on div "</ div > < div class = "faq-item" aria-expanded = "false" data-question = "Які …" at bounding box center [922, 429] width 1109 height 175
click at [476, 430] on div "</ div > < div class = "faq-item" aria-expanded = "false" data-question = "Які …" at bounding box center [922, 429] width 1109 height 175
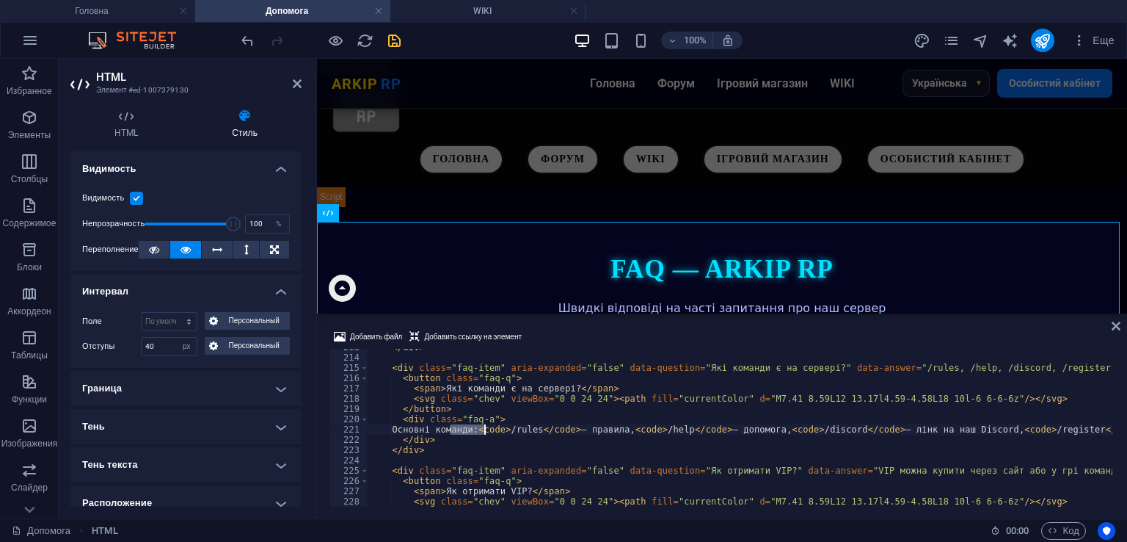
click at [546, 428] on div "</ div > < div class = "faq-item" aria-expanded = "false" data-question = "Які …" at bounding box center [922, 429] width 1109 height 175
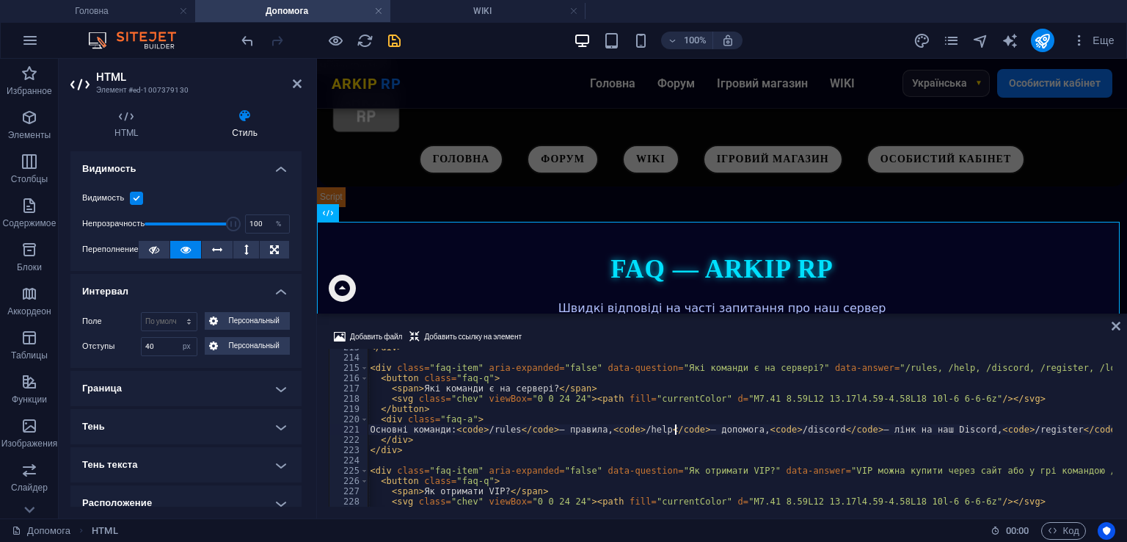
click at [676, 431] on div "</ div > < div class = "faq-item" aria-expanded = "false" data-question = "Які …" at bounding box center [900, 429] width 1109 height 175
click at [954, 422] on div "</ div > < div class = "faq-item" aria-expanded = "false" data-question = "Які …" at bounding box center [900, 429] width 1109 height 175
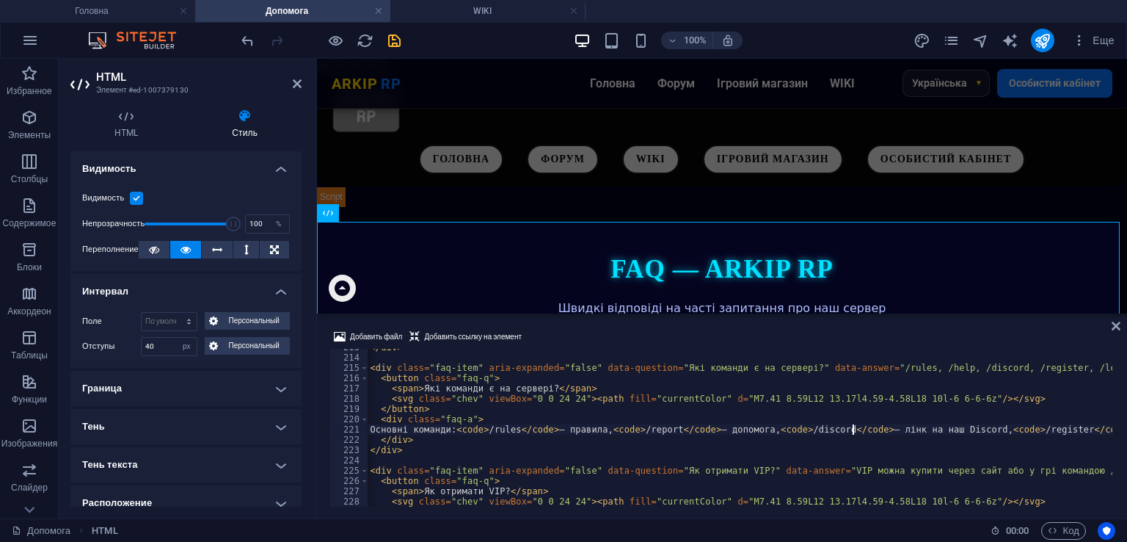
click at [851, 429] on div "</ div > < div class = "faq-item" aria-expanded = "false" data-question = "Які …" at bounding box center [900, 429] width 1109 height 175
click at [945, 429] on div "</ div > < div class = "faq-item" aria-expanded = "false" data-question = "Які …" at bounding box center [900, 429] width 1109 height 175
drag, startPoint x: 816, startPoint y: 506, endPoint x: 874, endPoint y: 503, distance: 58.1
click at [878, 506] on div "Добавить файл Добавить ссылку на элемент Основні команди: <code>/rules</code> —…" at bounding box center [722, 417] width 810 height 202
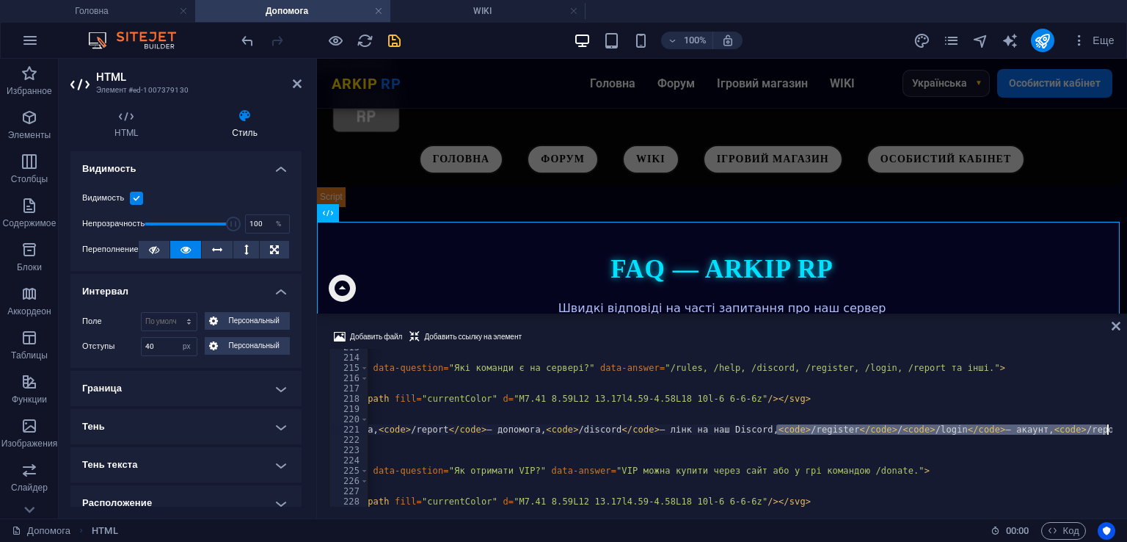
scroll to position [0, 346]
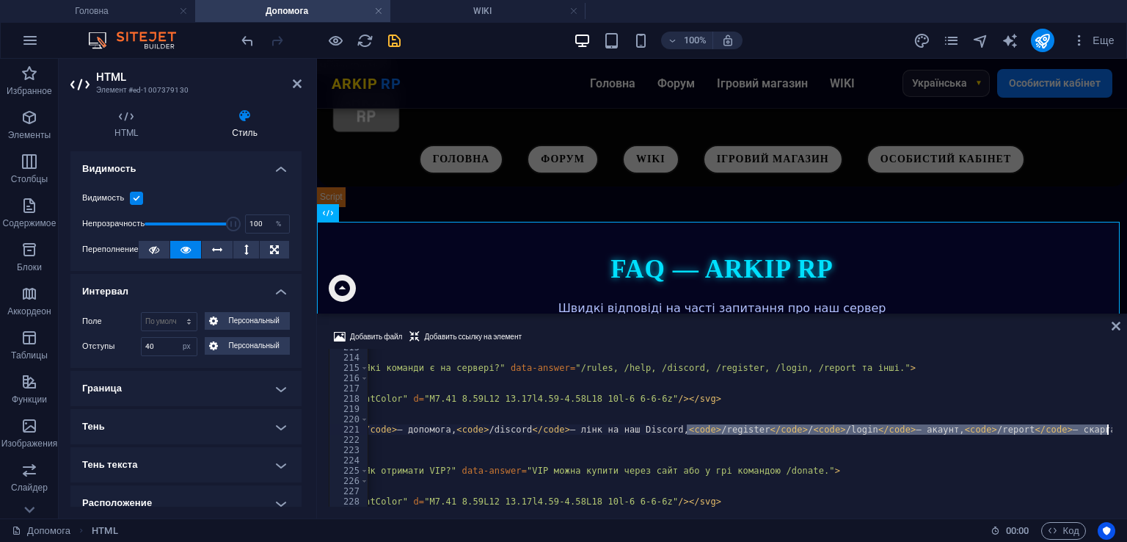
drag, startPoint x: 706, startPoint y: 427, endPoint x: 1113, endPoint y: 429, distance: 406.7
click at [1113, 429] on div "Основні команди: <code>/rules</code> — правила, <code>/report</code> — допомога…" at bounding box center [722, 428] width 787 height 158
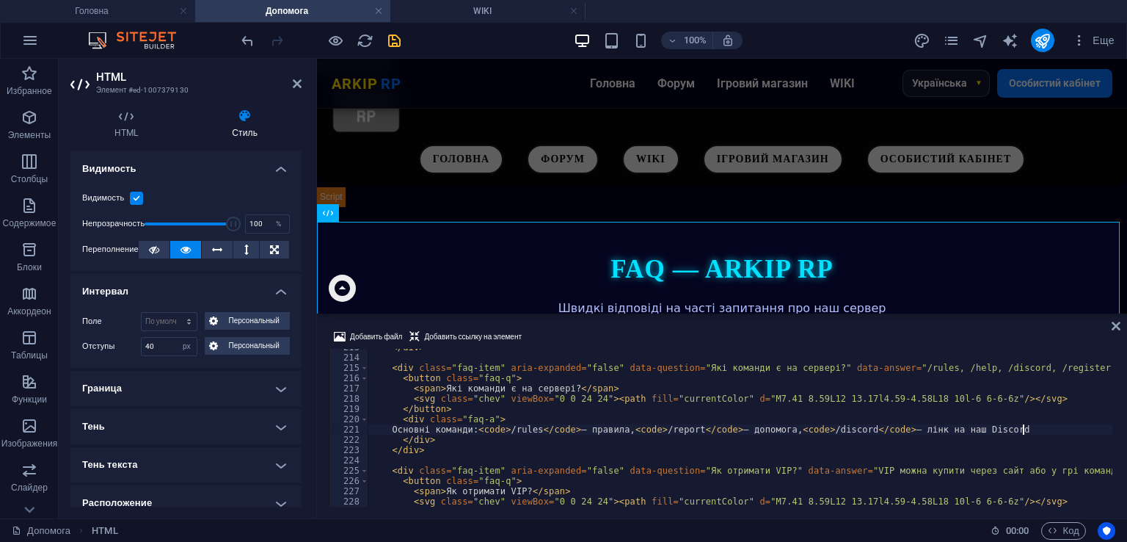
scroll to position [0, 0]
click at [496, 432] on div "</ div > < div class = "faq-item" aria-expanded = "false" data-question = "Які …" at bounding box center [922, 429] width 1109 height 175
click at [548, 432] on div "</ div > < div class = "faq-item" aria-expanded = "false" data-question = "Які …" at bounding box center [922, 429] width 1109 height 175
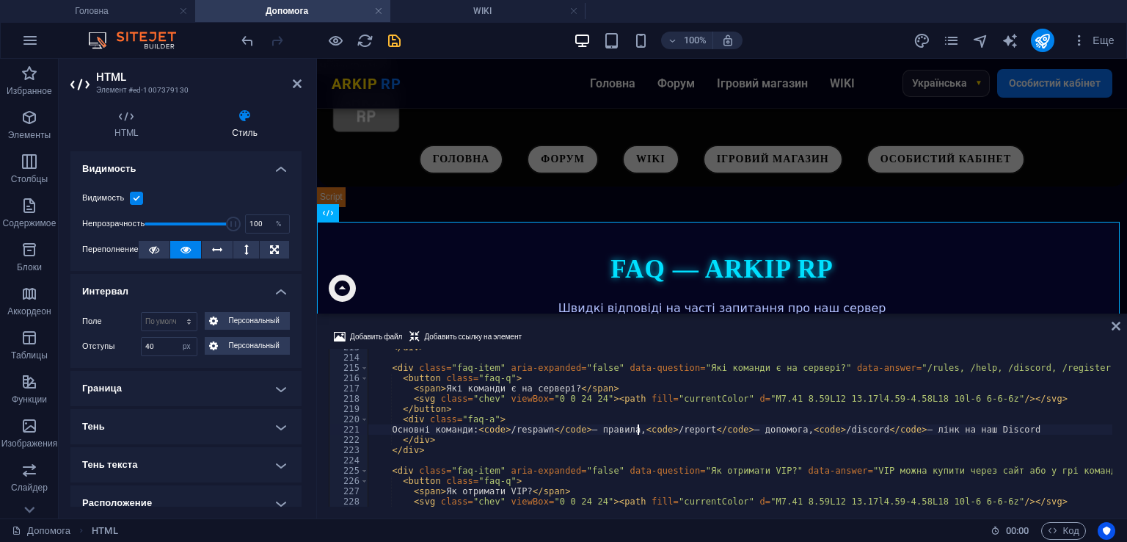
click at [636, 428] on div "</ div > < div class = "faq-item" aria-expanded = "false" data-question = "Які …" at bounding box center [922, 429] width 1109 height 175
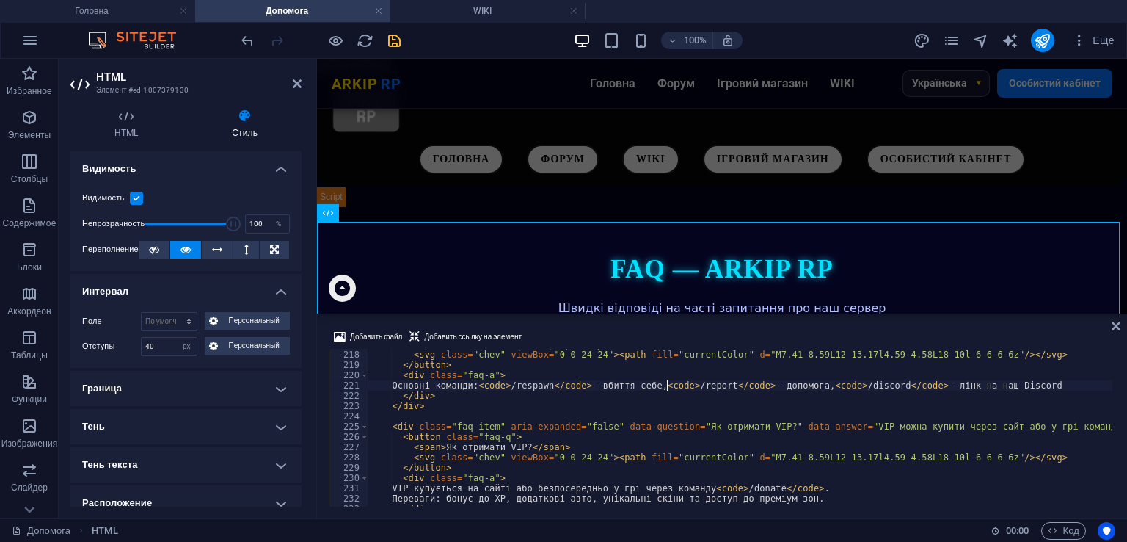
type textarea "Основні команди: <code>/respawn</code> — вбиття себе, <code>/report</code> — до…"
click at [399, 43] on icon "save" at bounding box center [394, 40] width 17 height 17
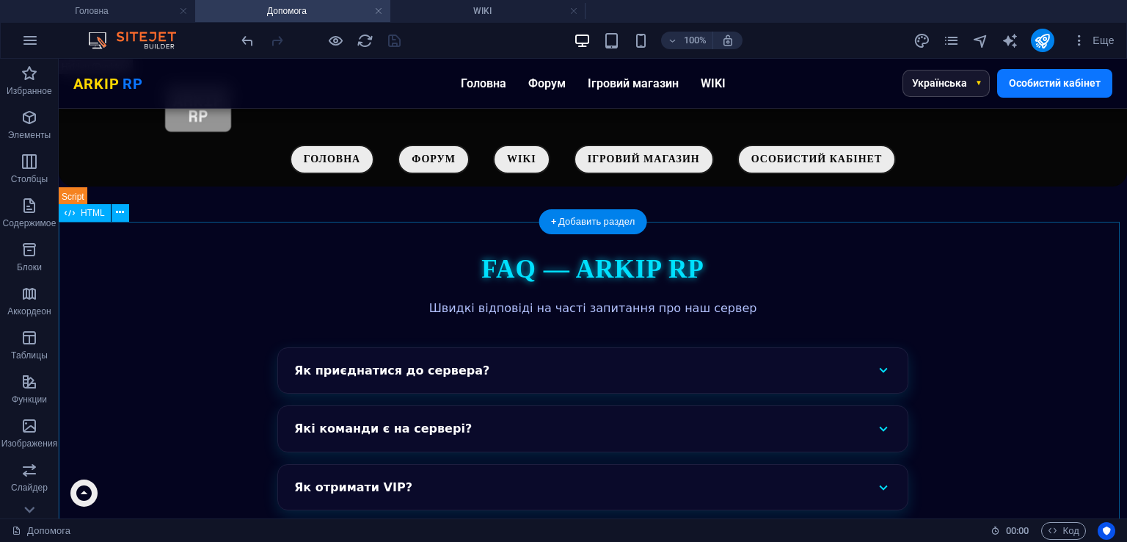
click at [493, 332] on div "FAQ — ARKIP RP Швидкі відповіді на часті запитання про наш сервер Як приєднатис…" at bounding box center [593, 477] width 1069 height 453
select select "px"
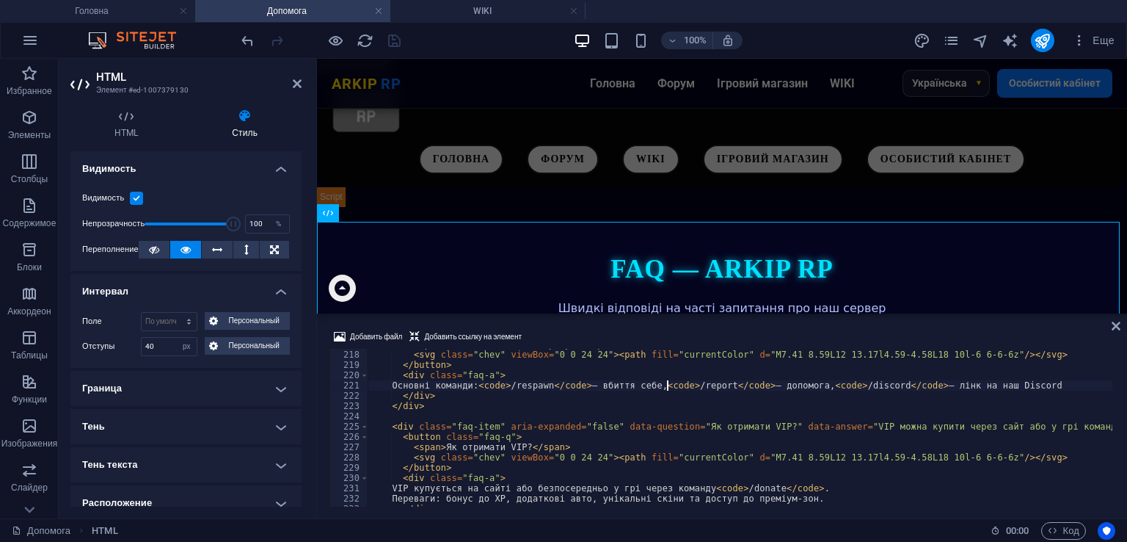
select select "DISABLED_OPTION_VALUE"
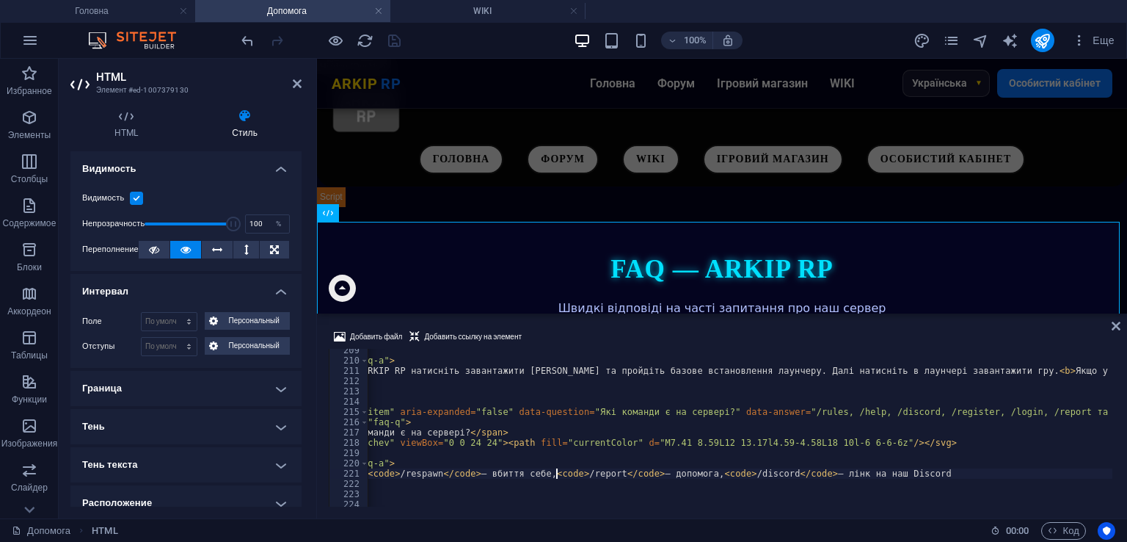
scroll to position [0, 111]
click at [972, 368] on div "</ button > < div class = "faq-a" > Відкрийте сайт ARKIP RP натисніть завантажи…" at bounding box center [811, 432] width 1109 height 175
click at [974, 368] on div "</ button > < div class = "faq-a" > Відкрийте сайт ARKIP RP натисніть завантажи…" at bounding box center [811, 432] width 1109 height 175
click at [977, 371] on div "</ button > < div class = "faq-a" > Відкрийте сайт ARKIP RP натисніть завантажи…" at bounding box center [811, 432] width 1109 height 175
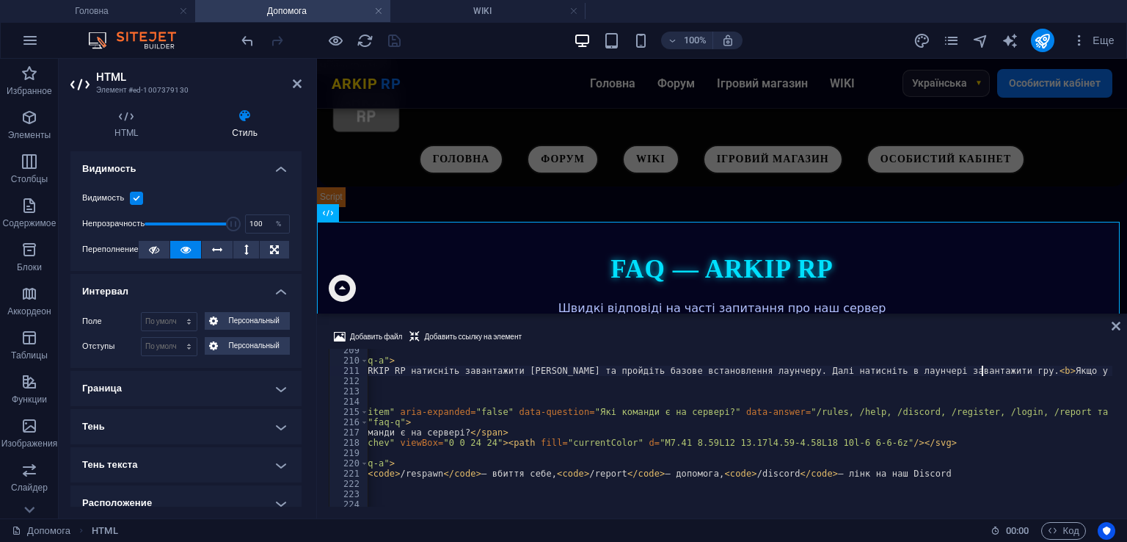
type textarea "Відкрийте сайт ARKIP RP натисніть завантажити [PERSON_NAME] та пройдіть базове …"
click at [389, 44] on div at bounding box center [321, 40] width 164 height 23
click at [389, 44] on icon "save" at bounding box center [394, 40] width 17 height 17
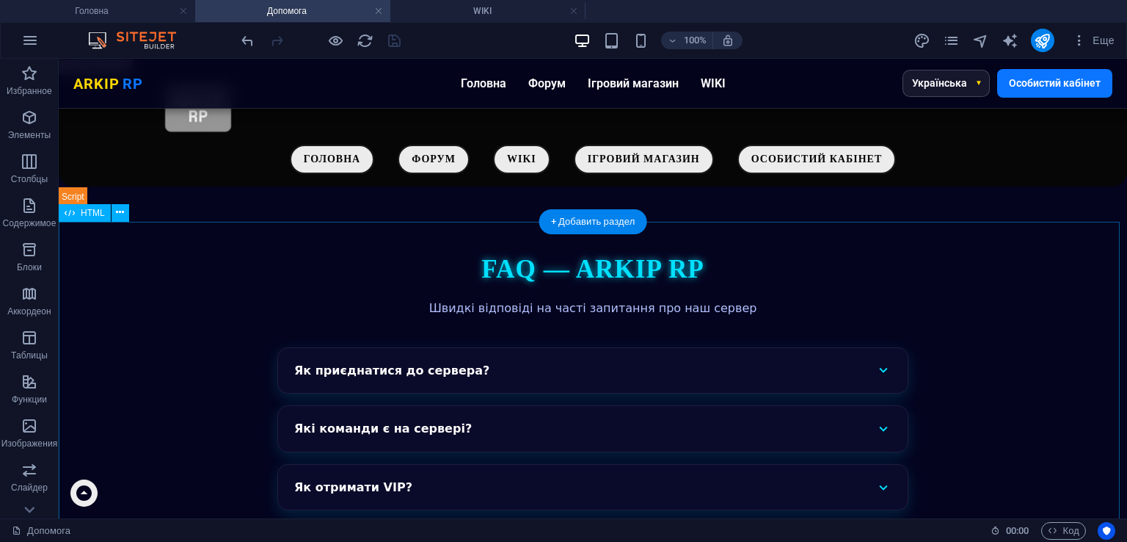
click at [639, 251] on div "FAQ — ARKIP RP Швидкі відповіді на часті запитання про наш сервер Як приєднатис…" at bounding box center [593, 477] width 1069 height 453
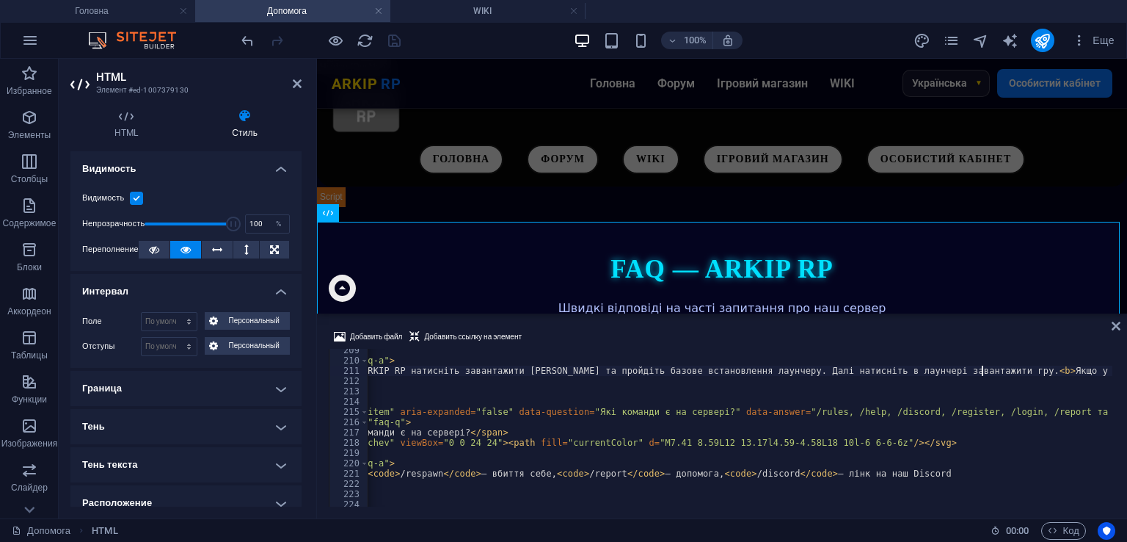
scroll to position [2140, 0]
click at [390, 40] on div at bounding box center [321, 40] width 164 height 23
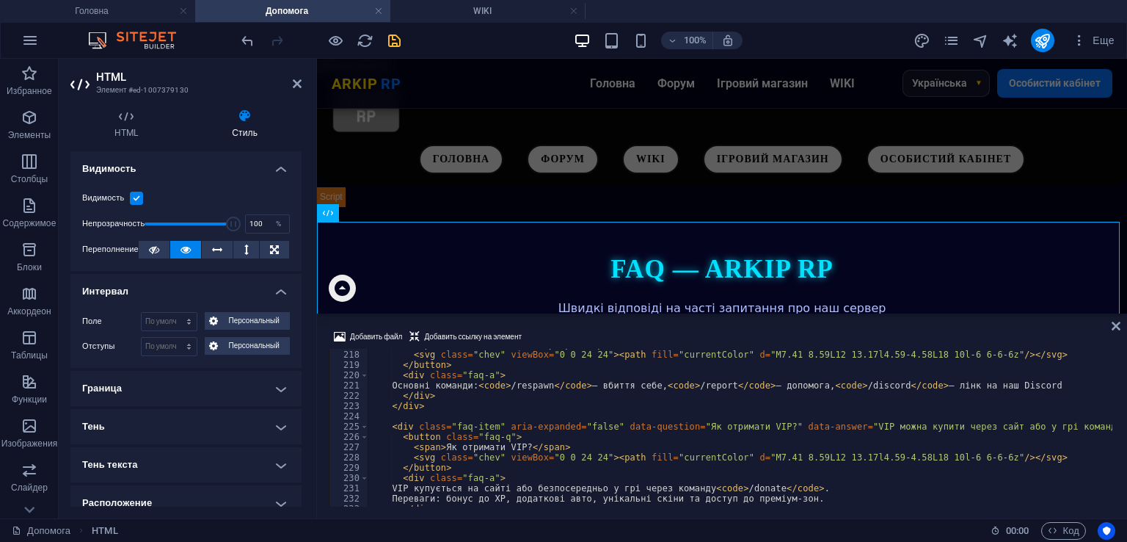
scroll to position [2273, 0]
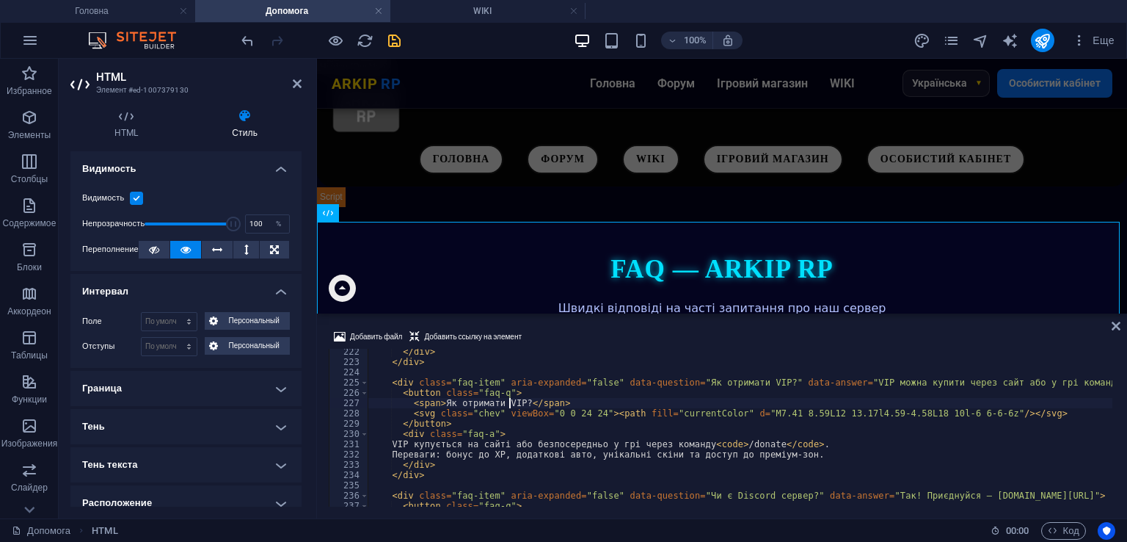
click at [510, 407] on div "</ div > </ div > < div class = "faq-item" aria-expanded = "false" data-questio…" at bounding box center [927, 433] width 1119 height 175
click at [495, 404] on div "</ div > </ div > < div class = "faq-item" aria-expanded = "false" data-questio…" at bounding box center [927, 433] width 1119 height 175
click at [506, 404] on div "</ div > </ div > < div class = "faq-item" aria-expanded = "false" data-questio…" at bounding box center [927, 433] width 1119 height 175
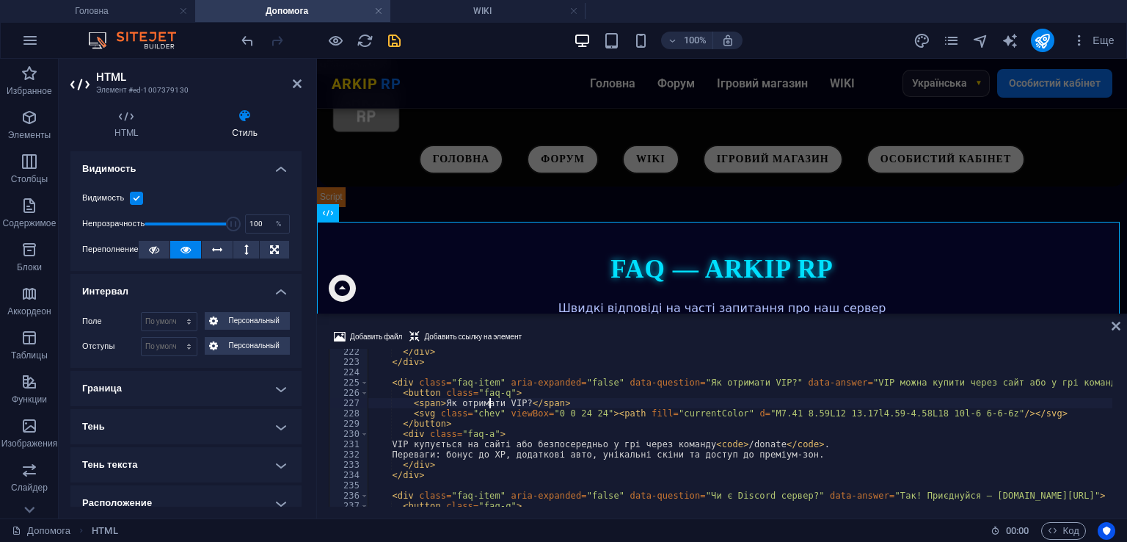
click at [487, 404] on div "</ div > </ div > < div class = "faq-item" aria-expanded = "false" data-questio…" at bounding box center [927, 433] width 1119 height 175
type textarea "<span>Як отримати VIP?</span> <svg class="chev" viewBox="0 0 24 24"><path fill=…"
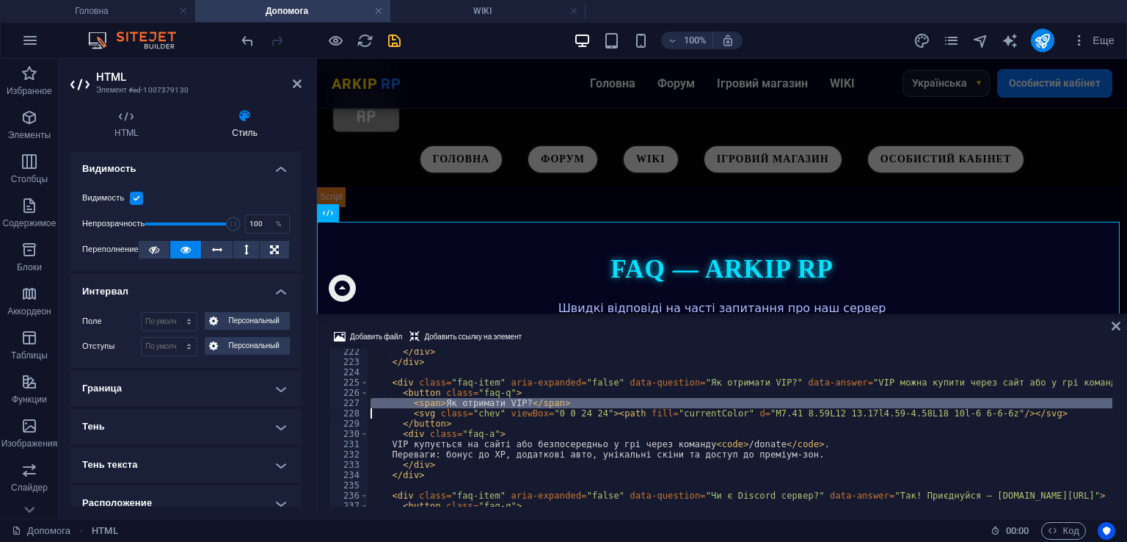
click at [487, 404] on div "</ div > </ div > < div class = "faq-item" aria-expanded = "false" data-questio…" at bounding box center [927, 433] width 1119 height 175
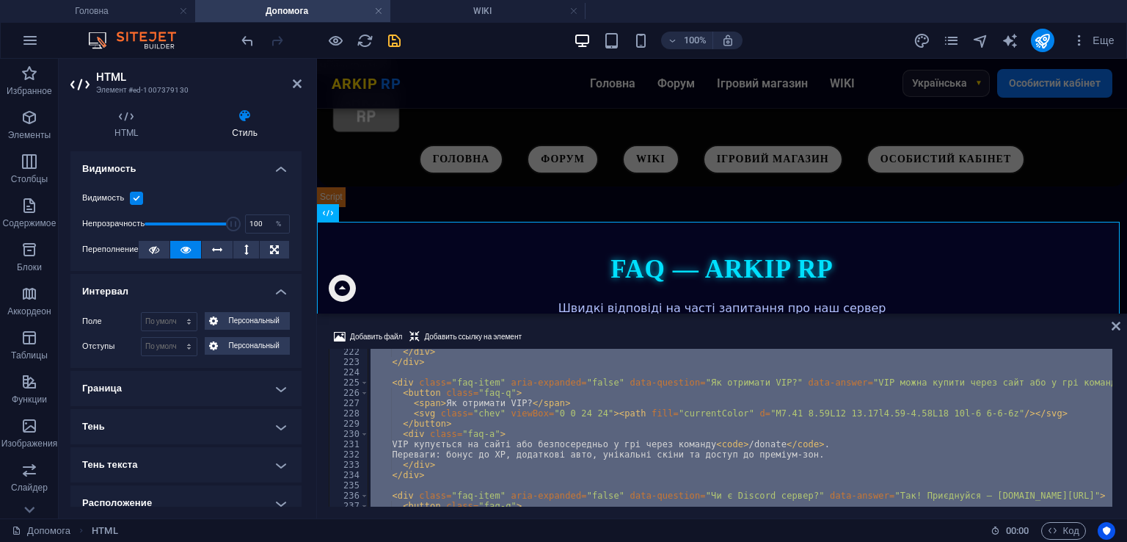
scroll to position [0, 0]
click at [487, 404] on div "</ div > </ div > < div class = "faq-item" aria-expanded = "false" data-questio…" at bounding box center [927, 433] width 1119 height 175
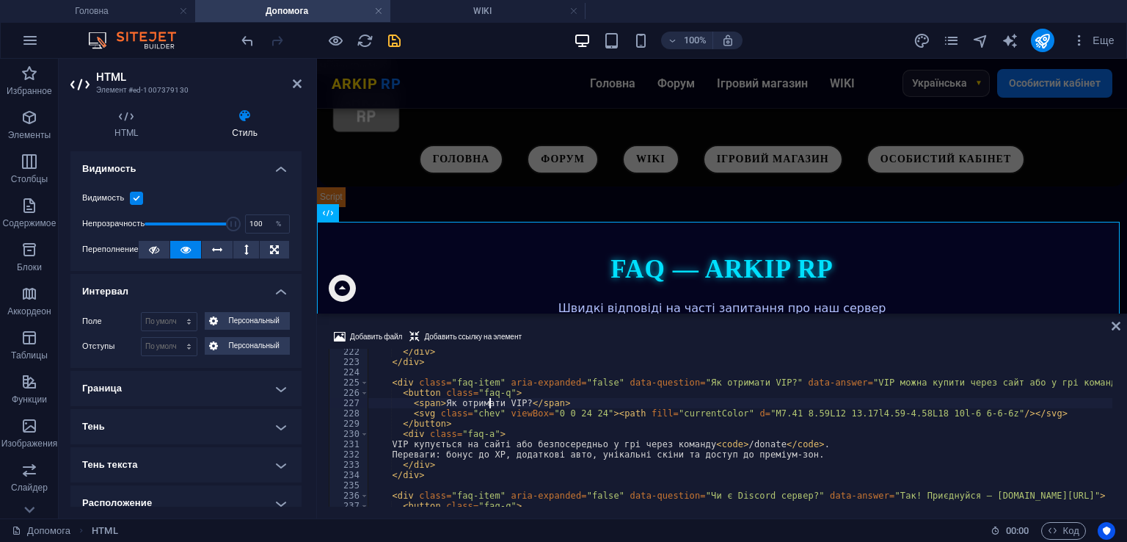
click at [487, 404] on div "</ div > </ div > < div class = "faq-item" aria-expanded = "false" data-questio…" at bounding box center [927, 433] width 1119 height 175
type textarea "<span>Як отримати VIP?</span> <svg class="chev" viewBox="0 0 24 24"><path fill=…"
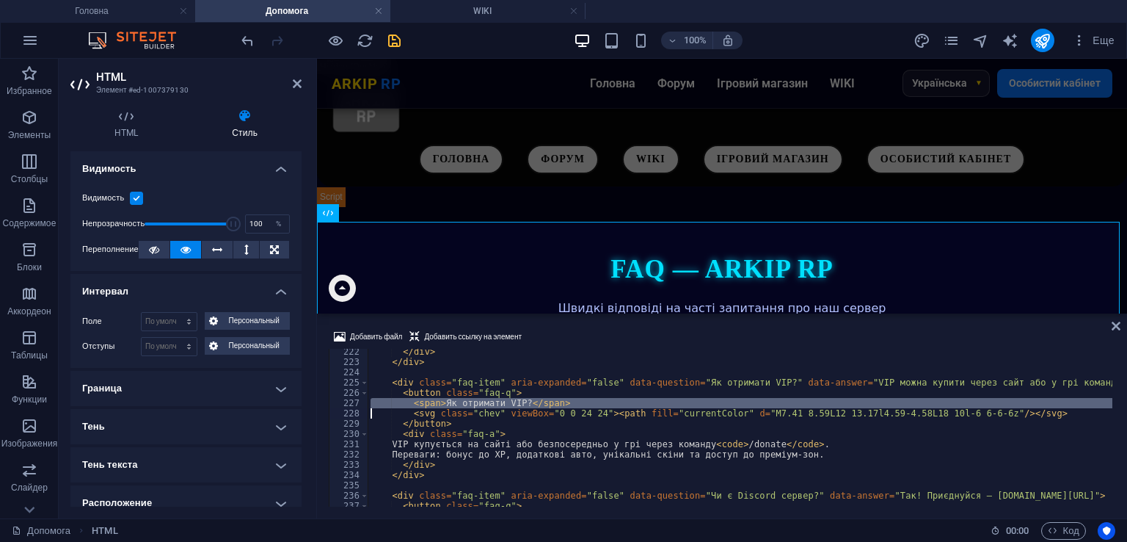
click at [487, 404] on div "</ div > </ div > < div class = "faq-item" aria-expanded = "false" data-questio…" at bounding box center [927, 433] width 1119 height 175
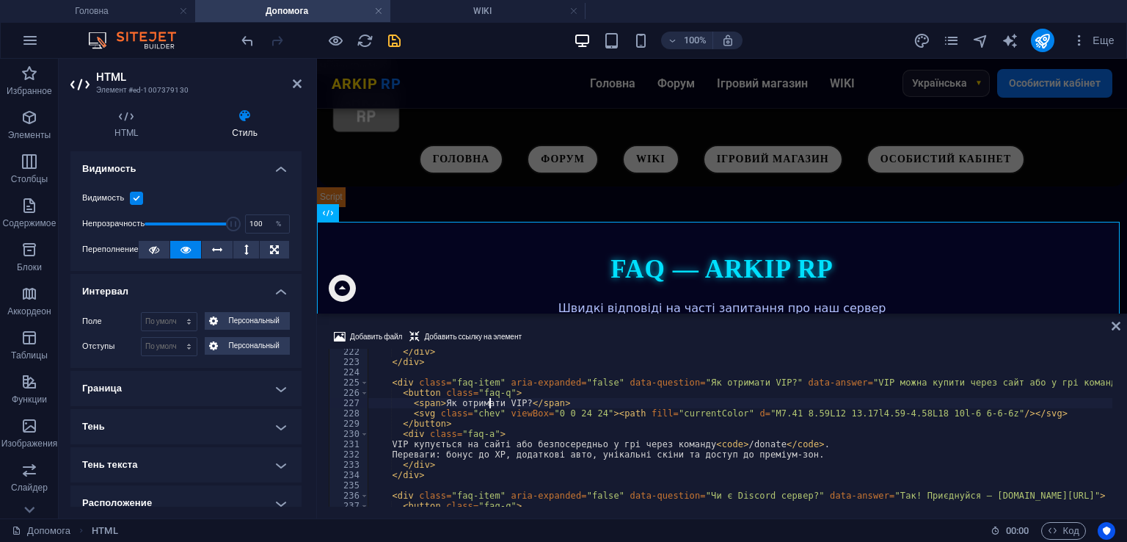
click at [487, 404] on div "</ div > </ div > < div class = "faq-item" aria-expanded = "false" data-questio…" at bounding box center [927, 433] width 1119 height 175
click at [496, 407] on div "</ div > </ div > < div class = "faq-item" aria-expanded = "false" data-questio…" at bounding box center [927, 433] width 1119 height 175
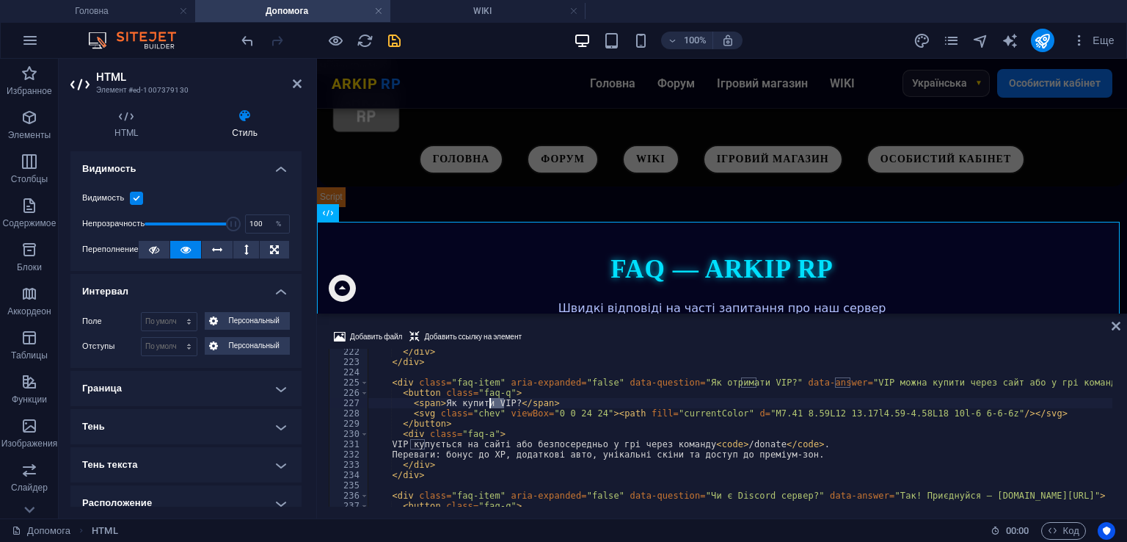
click at [496, 407] on div "</ div > </ div > < div class = "faq-item" aria-expanded = "false" data-questio…" at bounding box center [927, 433] width 1119 height 175
click at [515, 429] on div "</ div > </ div > < div class = "faq-item" aria-expanded = "false" data-questio…" at bounding box center [927, 433] width 1119 height 175
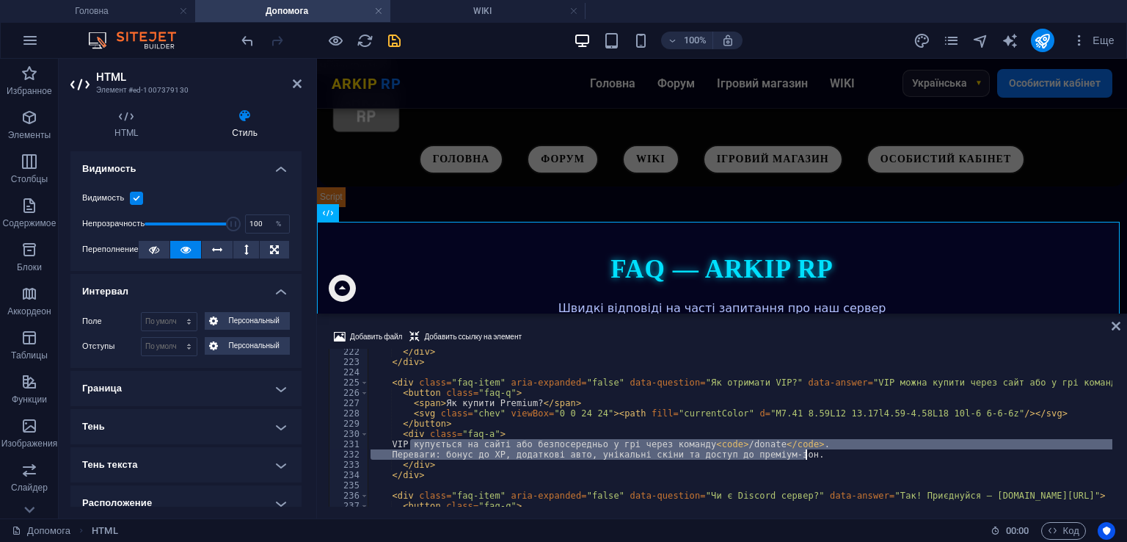
drag, startPoint x: 408, startPoint y: 445, endPoint x: 838, endPoint y: 456, distance: 430.3
click at [838, 456] on div "</ div > </ div > < div class = "faq-item" aria-expanded = "false" data-questio…" at bounding box center [927, 433] width 1119 height 175
type textarea "R"
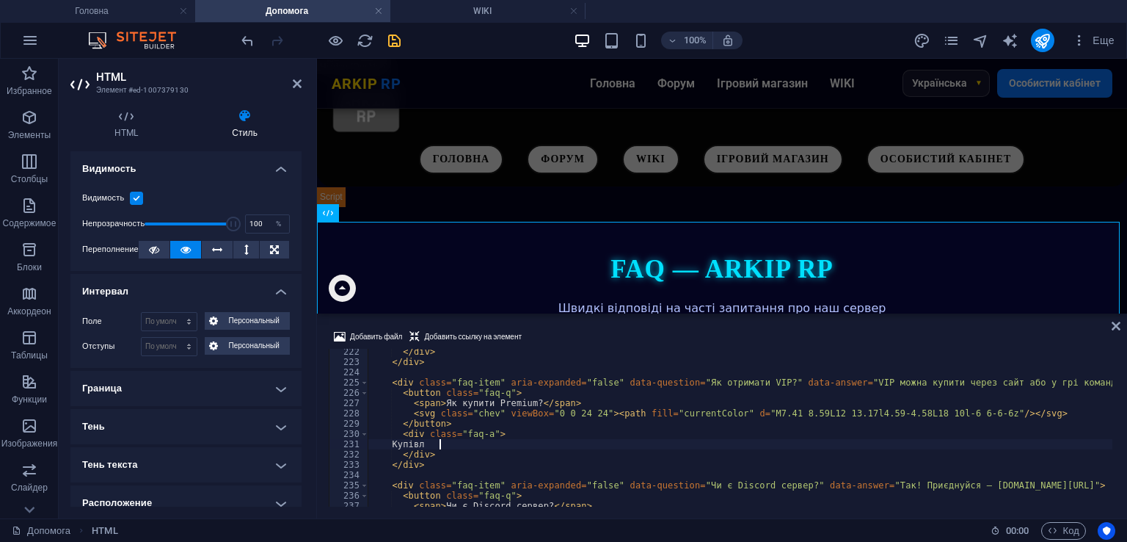
scroll to position [0, 5]
click at [514, 403] on div "</ div > </ div > < div class = "faq-item" aria-expanded = "false" data-questio…" at bounding box center [927, 433] width 1119 height 175
click at [479, 444] on div "</ div > </ div > < div class = "faq-item" aria-expanded = "false" data-questio…" at bounding box center [927, 433] width 1119 height 175
paste textarea "Premium"
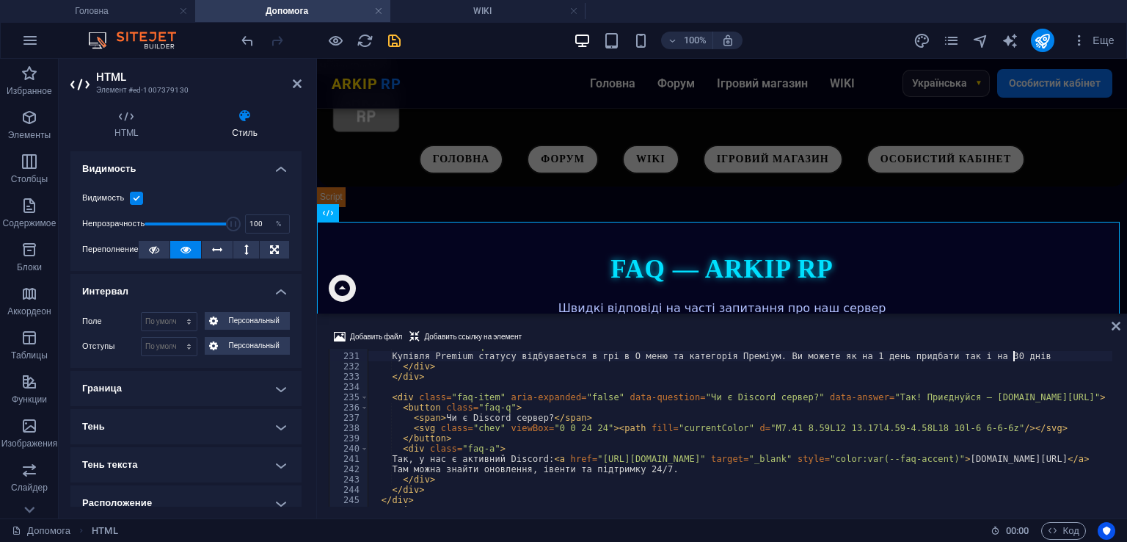
scroll to position [2405, 0]
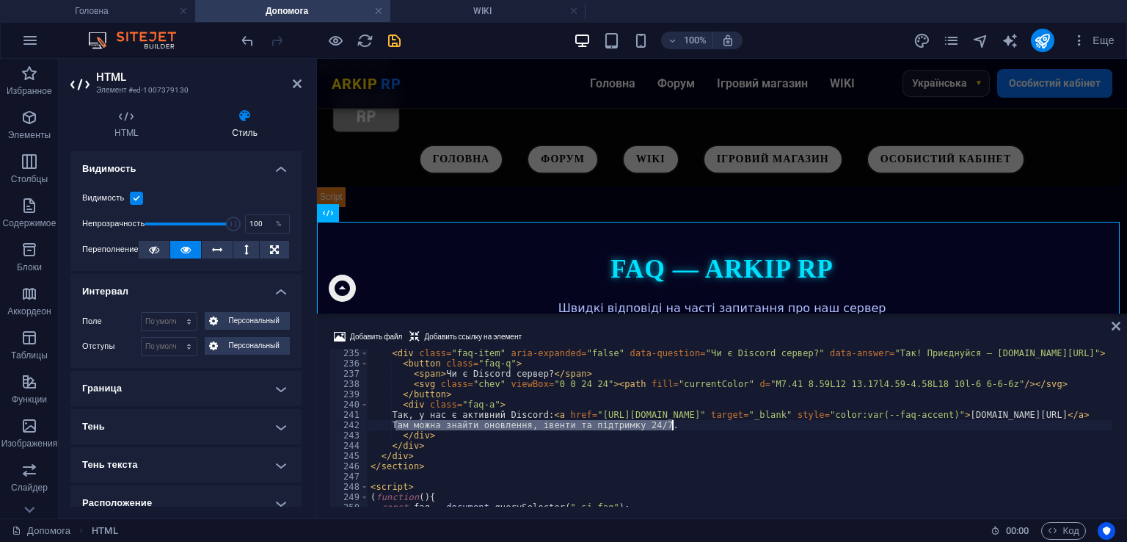
drag, startPoint x: 396, startPoint y: 426, endPoint x: 731, endPoint y: 426, distance: 334.7
click at [731, 426] on div "< div class = "faq-item" aria-expanded = "false" data-question = "Чи є Discord …" at bounding box center [927, 435] width 1119 height 175
type textarea "Там можна знайти оновлення, івенти та підтримку 24/7."
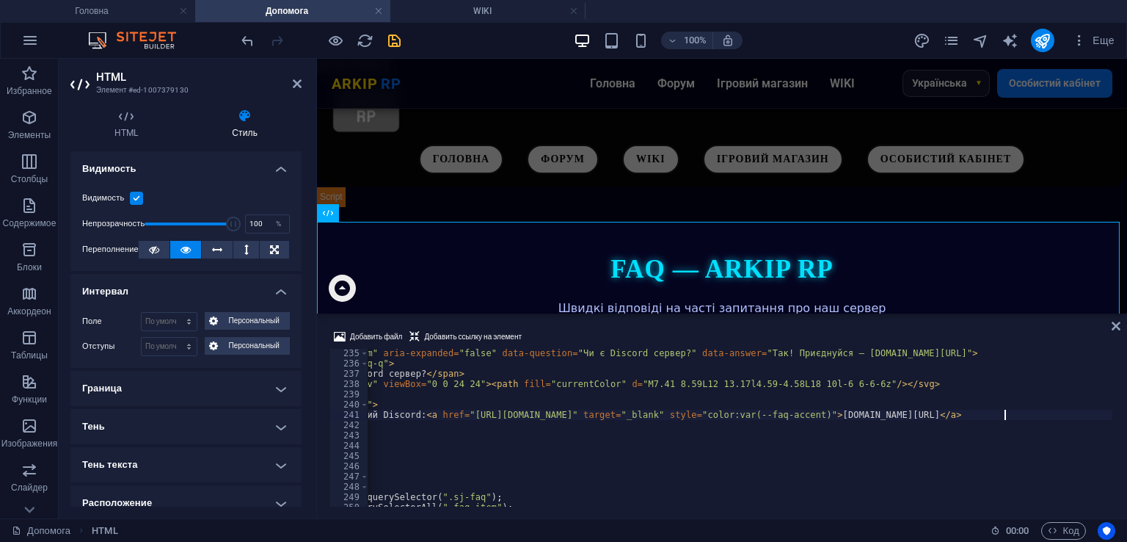
scroll to position [0, 145]
drag, startPoint x: 851, startPoint y: 415, endPoint x: 956, endPoint y: 419, distance: 104.3
click at [956, 419] on div "< div class = "faq-item" aria-expanded = "false" data-question = "Чи є Discord …" at bounding box center [781, 435] width 1119 height 175
click at [591, 411] on div "< div class = "faq-item" aria-expanded = "false" data-question = "Чи є Discord …" at bounding box center [781, 435] width 1119 height 175
drag, startPoint x: 604, startPoint y: 415, endPoint x: 464, endPoint y: 413, distance: 140.2
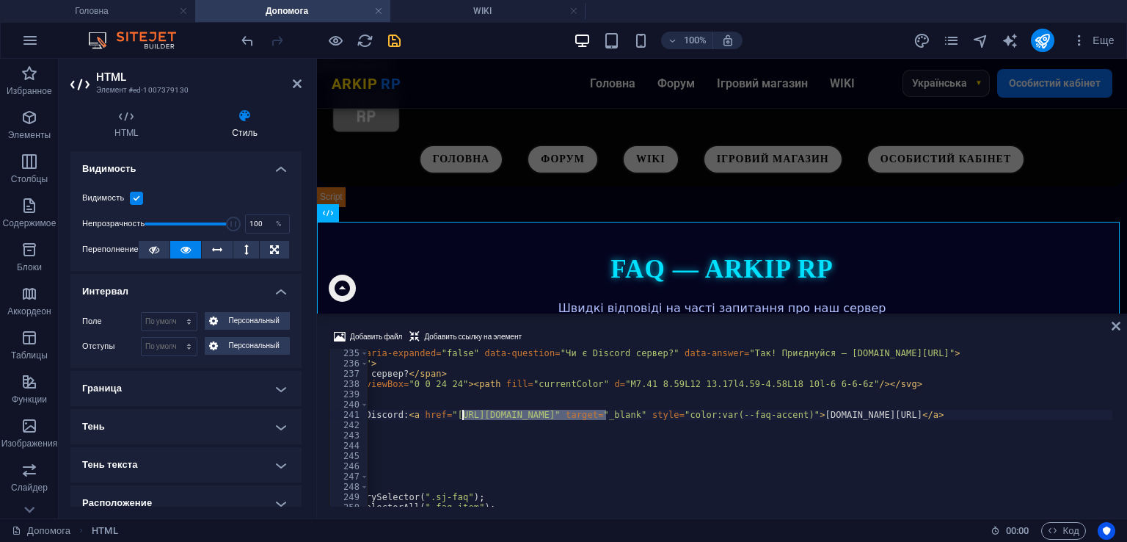
click at [464, 413] on div "< div class = "faq-item" aria-expanded = "false" data-question = "Чи є Discord …" at bounding box center [781, 435] width 1119 height 175
paste textarea "XUvGaHxrEP"
drag, startPoint x: 855, startPoint y: 416, endPoint x: 954, endPoint y: 418, distance: 99.1
click at [954, 418] on div "< div class = "faq-item" aria-expanded = "false" data-question = "Чи є Discord …" at bounding box center [781, 435] width 1119 height 175
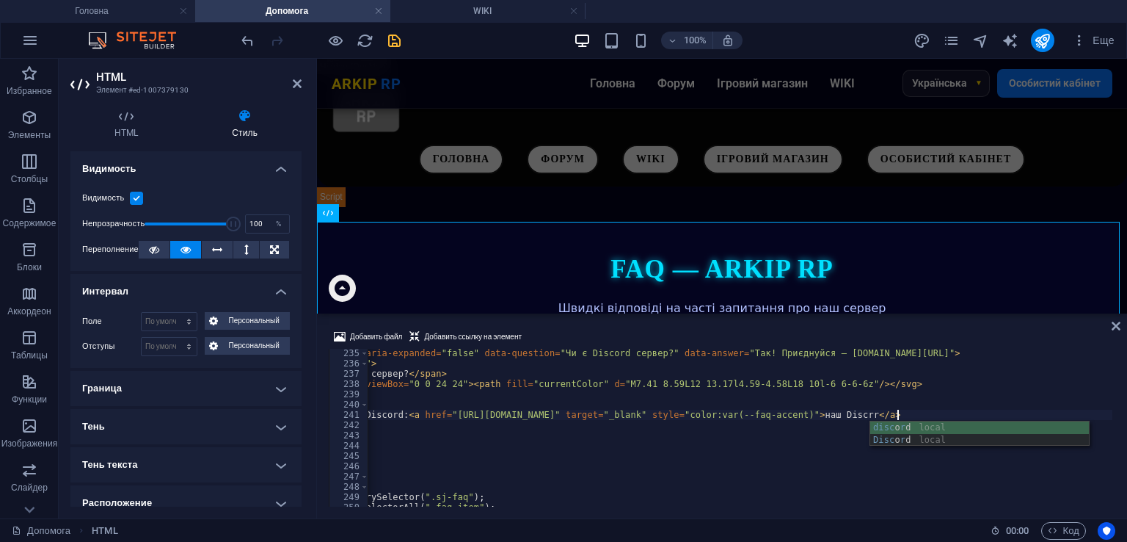
scroll to position [0, 55]
click at [928, 440] on div "disc o r d local Disc o r d local" at bounding box center [980, 446] width 219 height 50
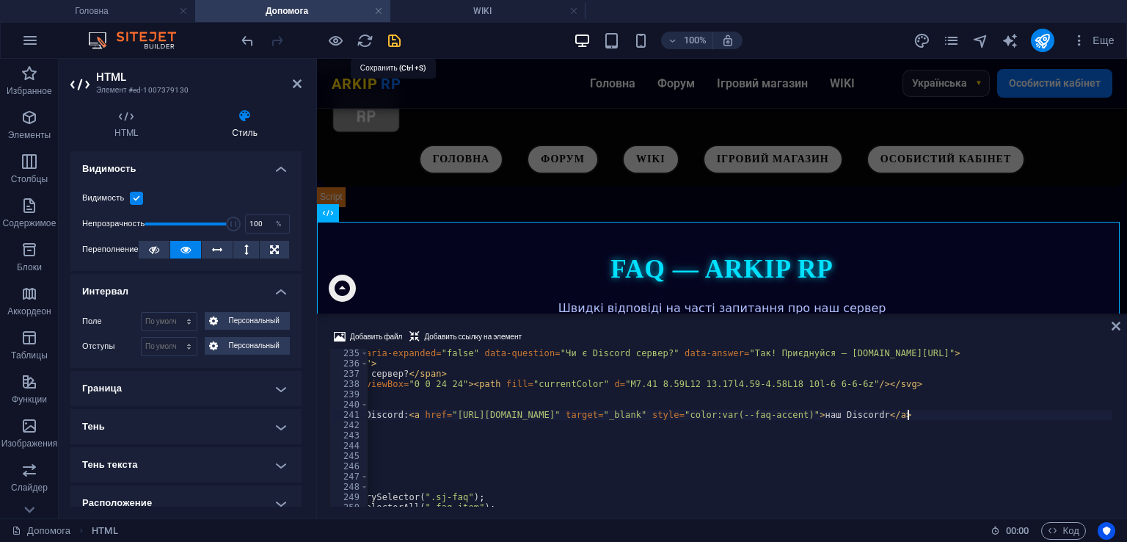
type textarea "Так, у нас є активний Discord: <a href="[URL][DOMAIN_NAME]" target="_blank" sty…"
click at [397, 37] on icon "save" at bounding box center [394, 40] width 17 height 17
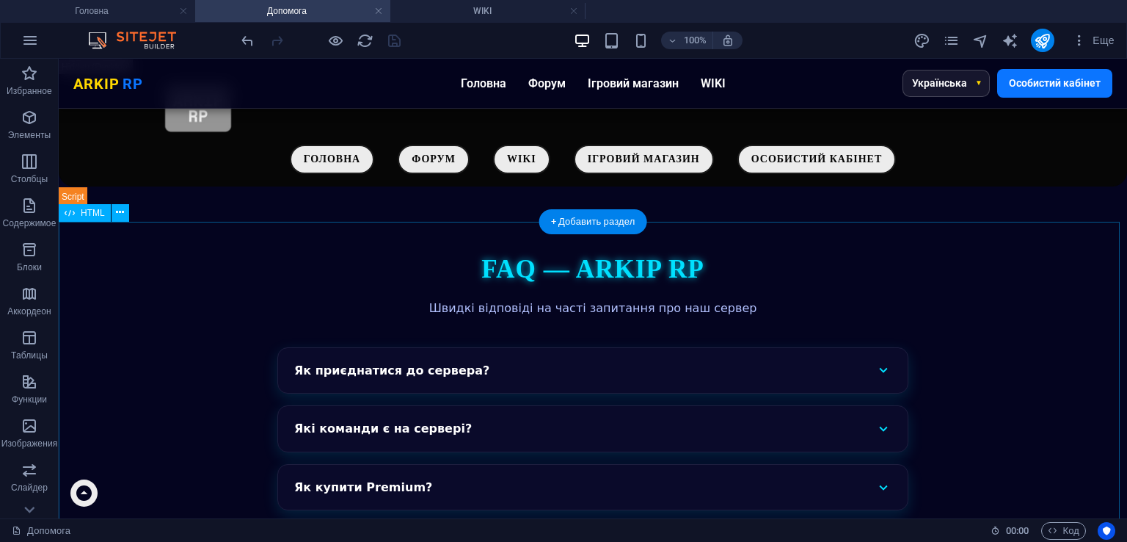
click at [643, 318] on div "FAQ — ARKIP RP Швидкі відповіді на часті запитання про наш сервер Як приєднатис…" at bounding box center [593, 477] width 1069 height 453
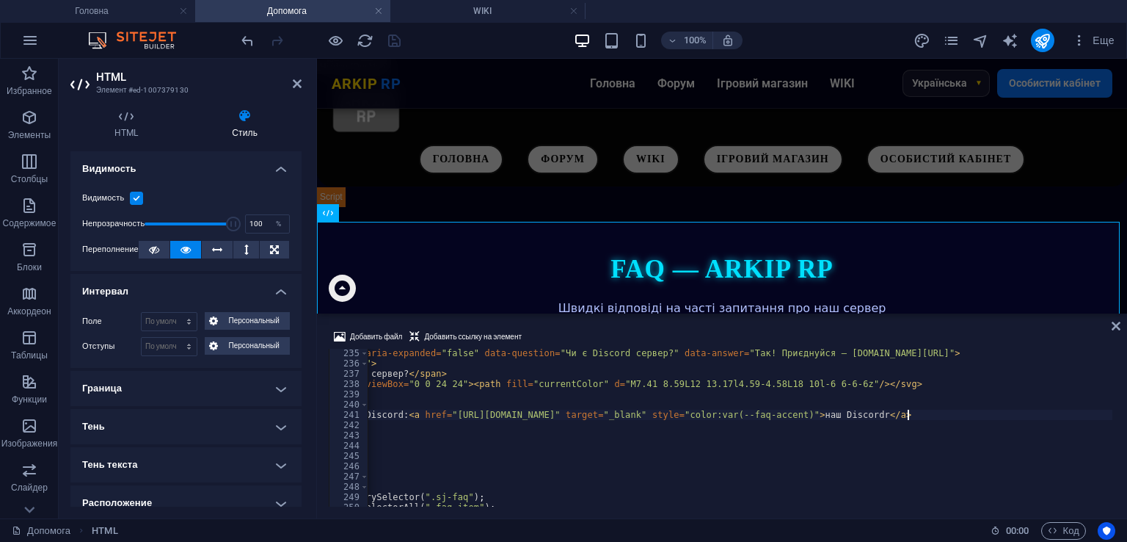
click at [910, 410] on div "< div class = "faq-item" aria-expanded = "false" data-question = "Чи є Discord …" at bounding box center [781, 435] width 1119 height 175
click at [911, 410] on div "< div class = "faq-item" aria-expanded = "false" data-question = "Чи є Discord …" at bounding box center [781, 435] width 1119 height 175
click at [862, 411] on div "< div class = "faq-item" aria-expanded = "false" data-question = "Чи є Discord …" at bounding box center [781, 435] width 1119 height 175
click at [860, 416] on div "< div class = "faq-item" aria-expanded = "false" data-question = "Чи є Discord …" at bounding box center [781, 435] width 1119 height 175
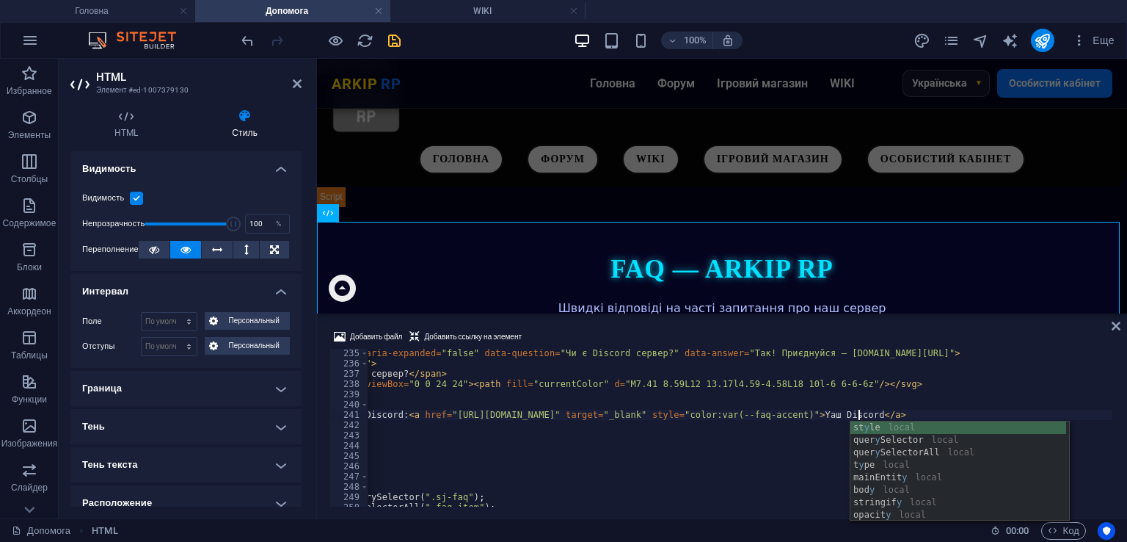
scroll to position [0, 51]
type textarea "Так, у нас є активний Discord: <a href="[URL][DOMAIN_NAME]" target="_blank" sty…"
click at [390, 32] on icon "save" at bounding box center [394, 40] width 17 height 17
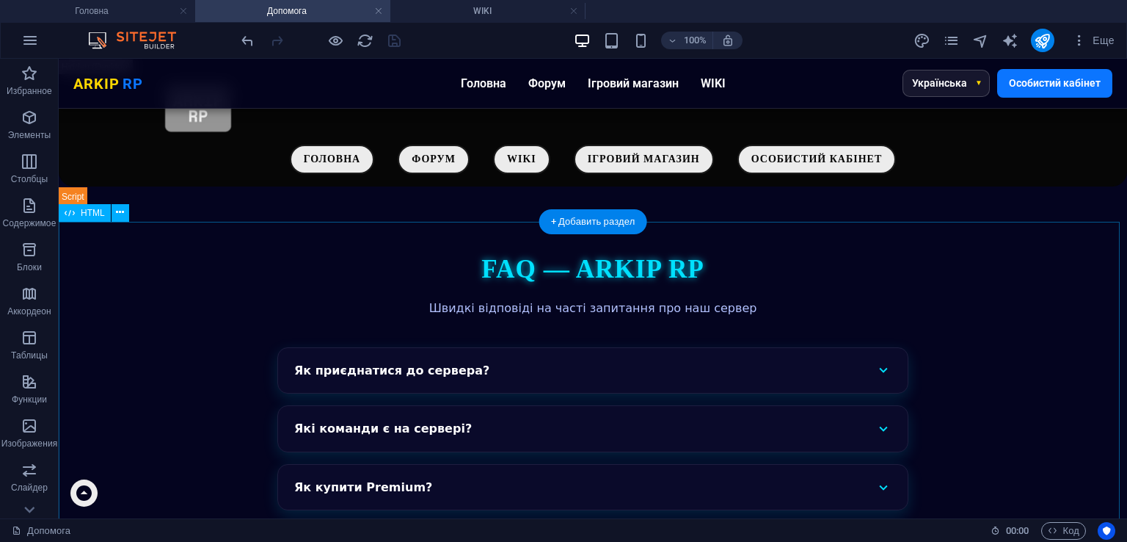
click at [200, 324] on div "FAQ — ARKIP RP Швидкі відповіді на часті запитання про наш сервер Як приєднатис…" at bounding box center [593, 477] width 1069 height 453
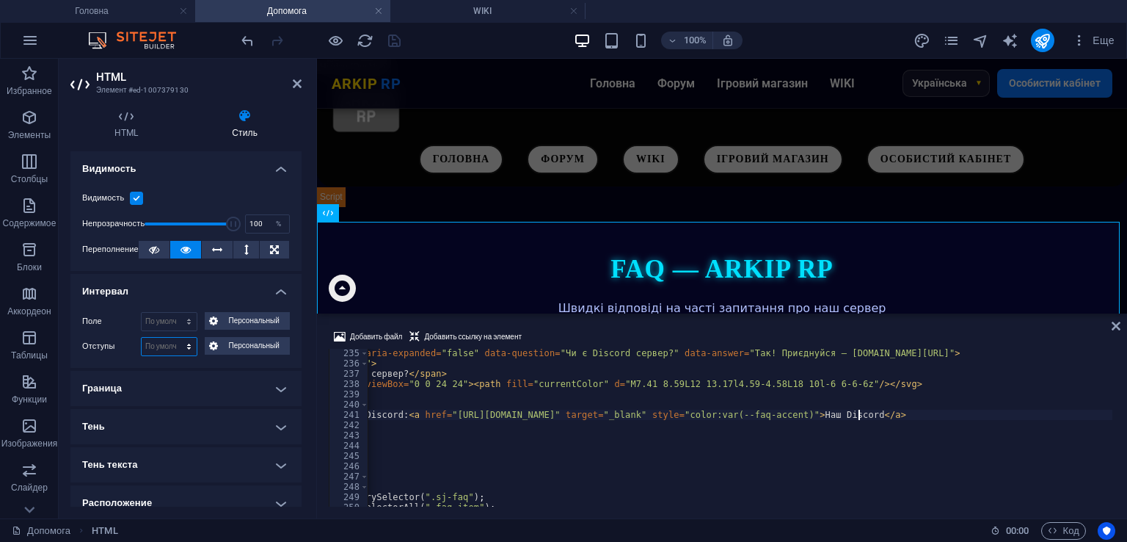
click at [174, 344] on select "По умолчанию px rem % vh vw Персональный" at bounding box center [169, 347] width 55 height 18
select select "px"
click at [174, 338] on select "По умолчанию px rem % vh vw Персональный" at bounding box center [169, 347] width 55 height 18
type input "40"
click at [117, 344] on label "Отступы" at bounding box center [111, 347] width 59 height 18
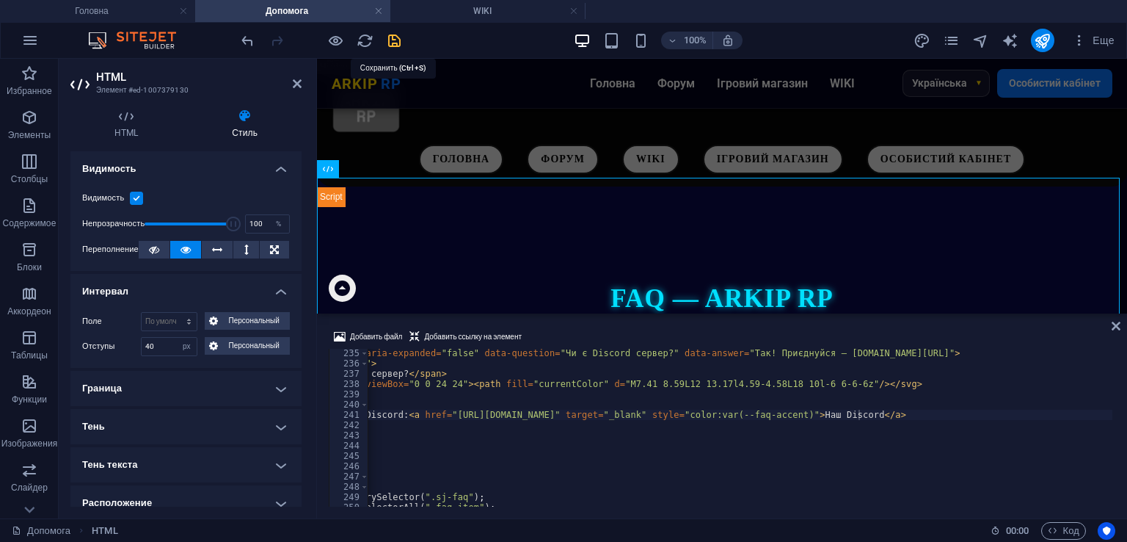
click at [391, 39] on icon "save" at bounding box center [394, 40] width 17 height 17
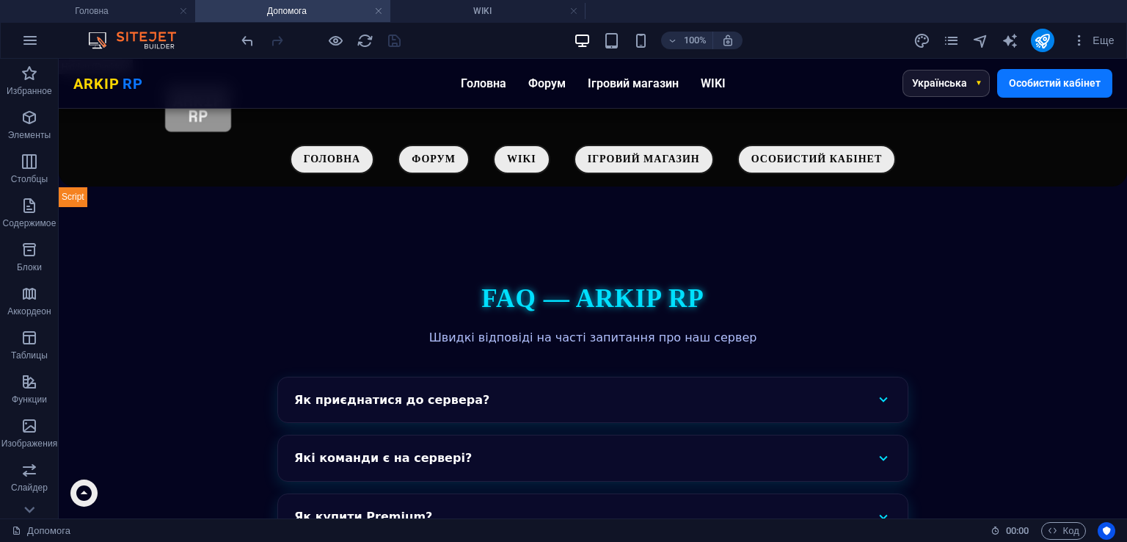
click at [1030, 44] on div "Еще" at bounding box center [1017, 40] width 207 height 23
click at [1037, 44] on icon "publish" at bounding box center [1042, 40] width 17 height 17
